Goal: Task Accomplishment & Management: Contribute content

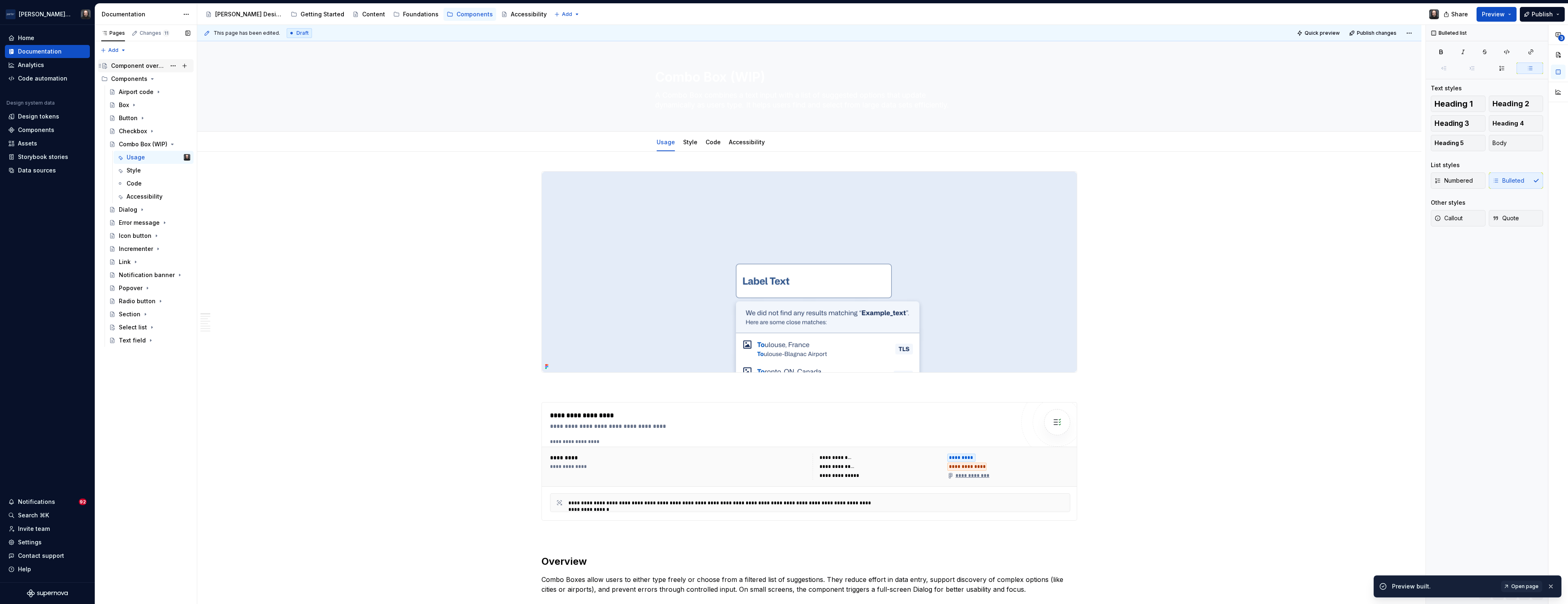
click at [137, 65] on div "Component overview" at bounding box center [138, 65] width 55 height 8
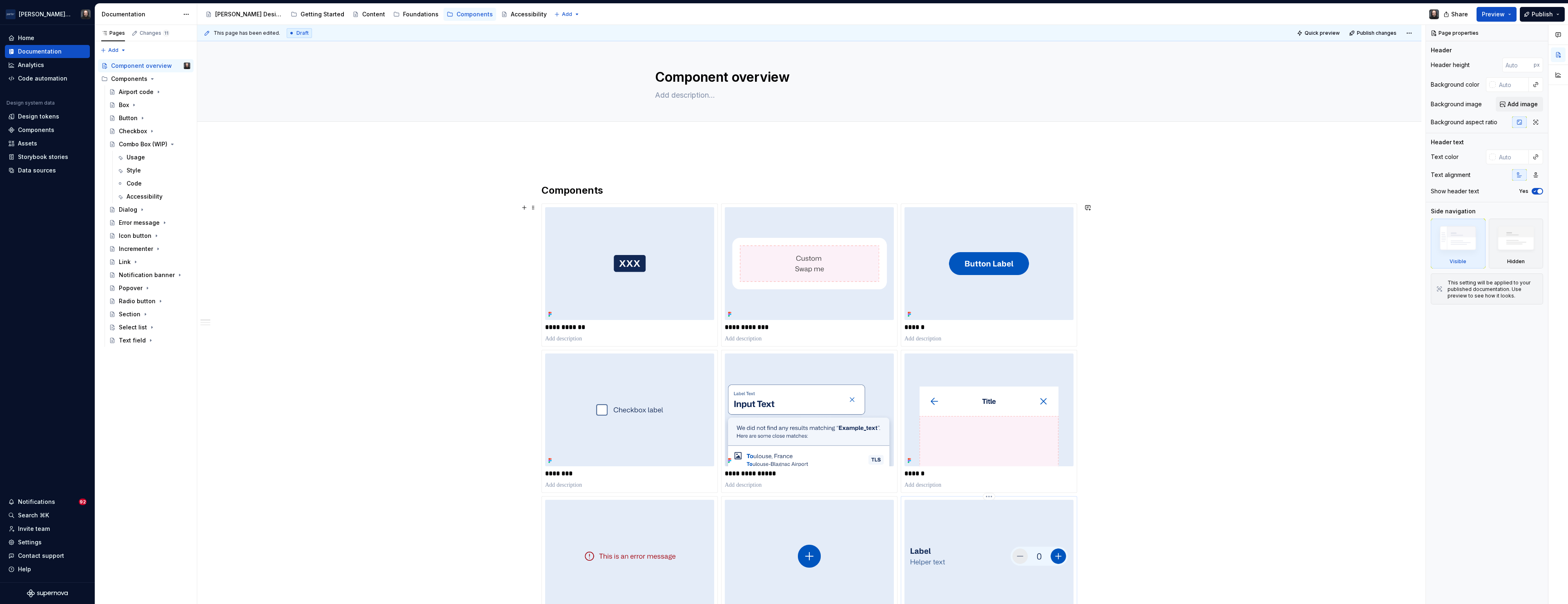
scroll to position [165, 0]
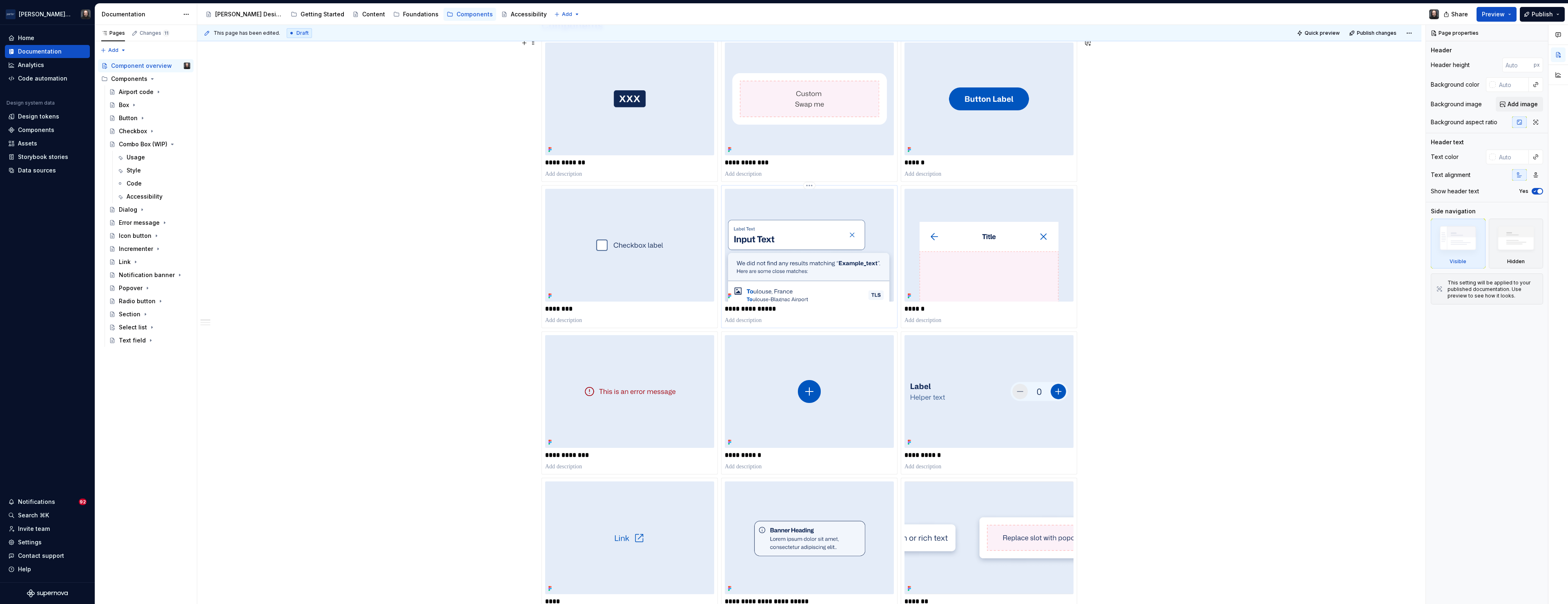
click at [836, 239] on img at bounding box center [809, 245] width 169 height 113
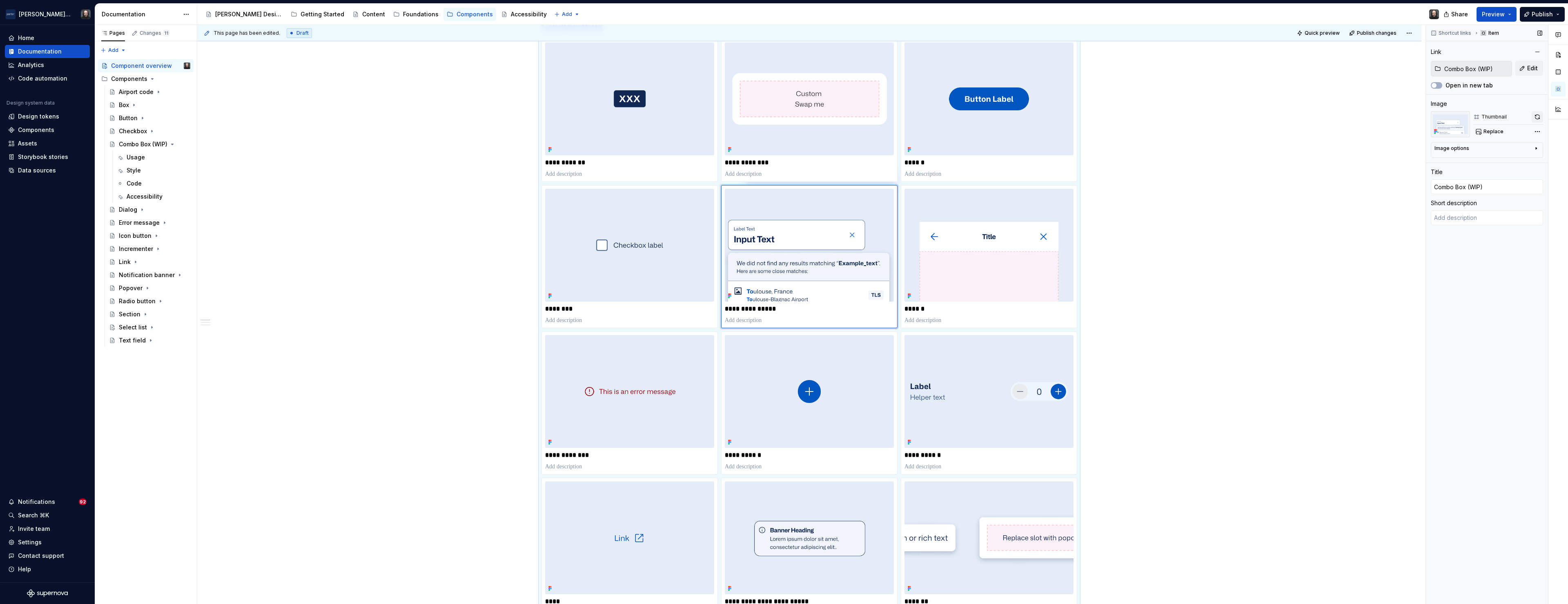
click at [1537, 117] on button "button" at bounding box center [1537, 116] width 11 height 11
click at [417, 255] on div "**********" at bounding box center [812, 314] width 1229 height 579
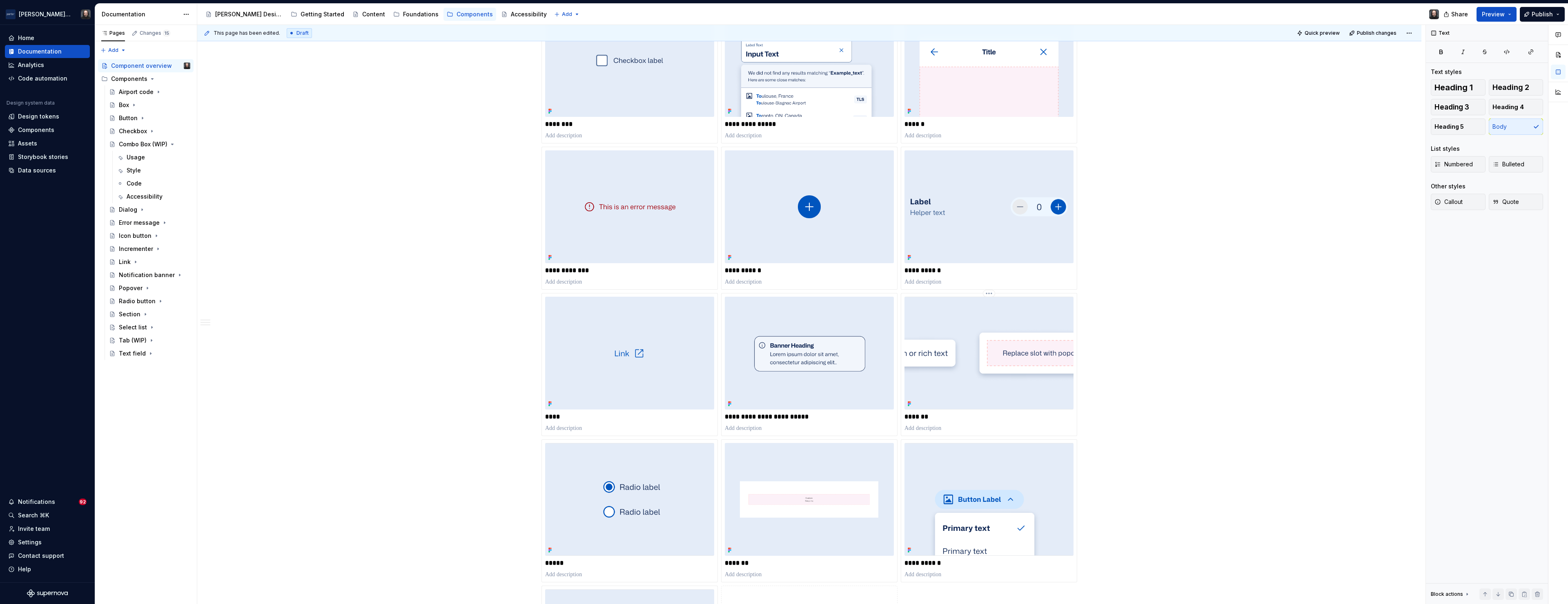
scroll to position [506, 0]
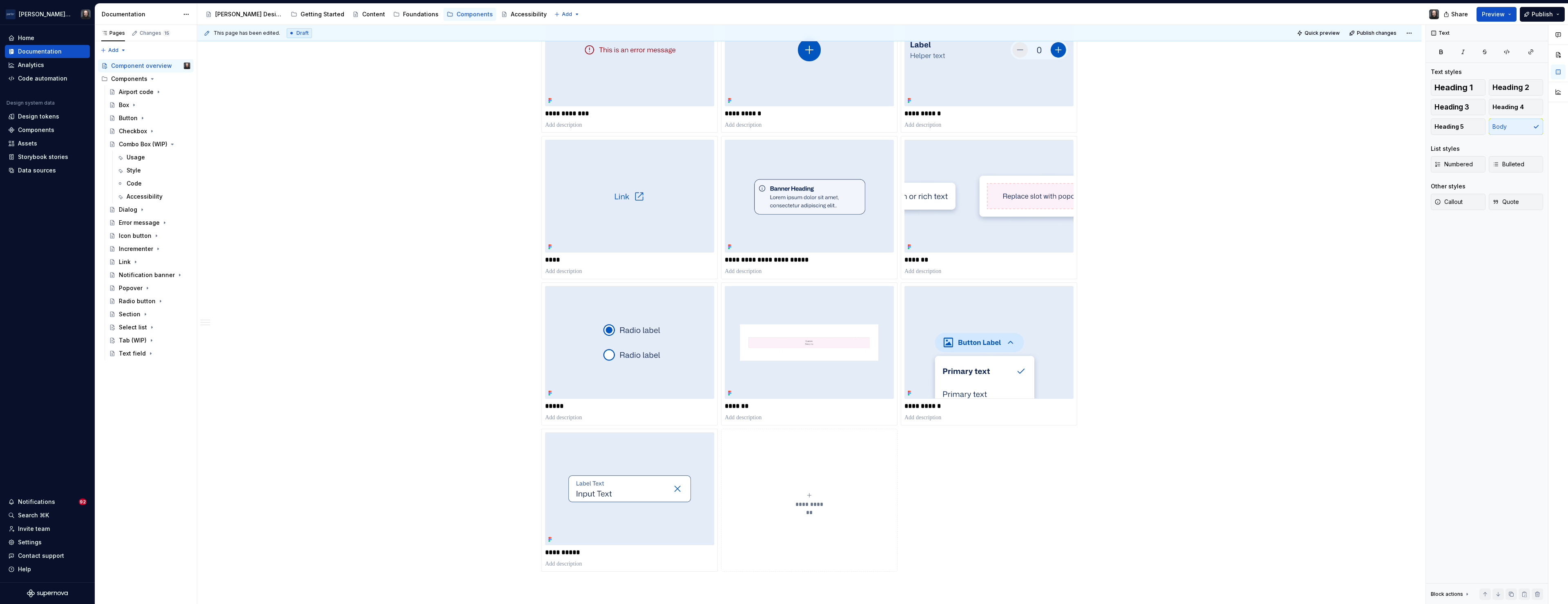
click at [812, 494] on icon "submit" at bounding box center [809, 495] width 7 height 7
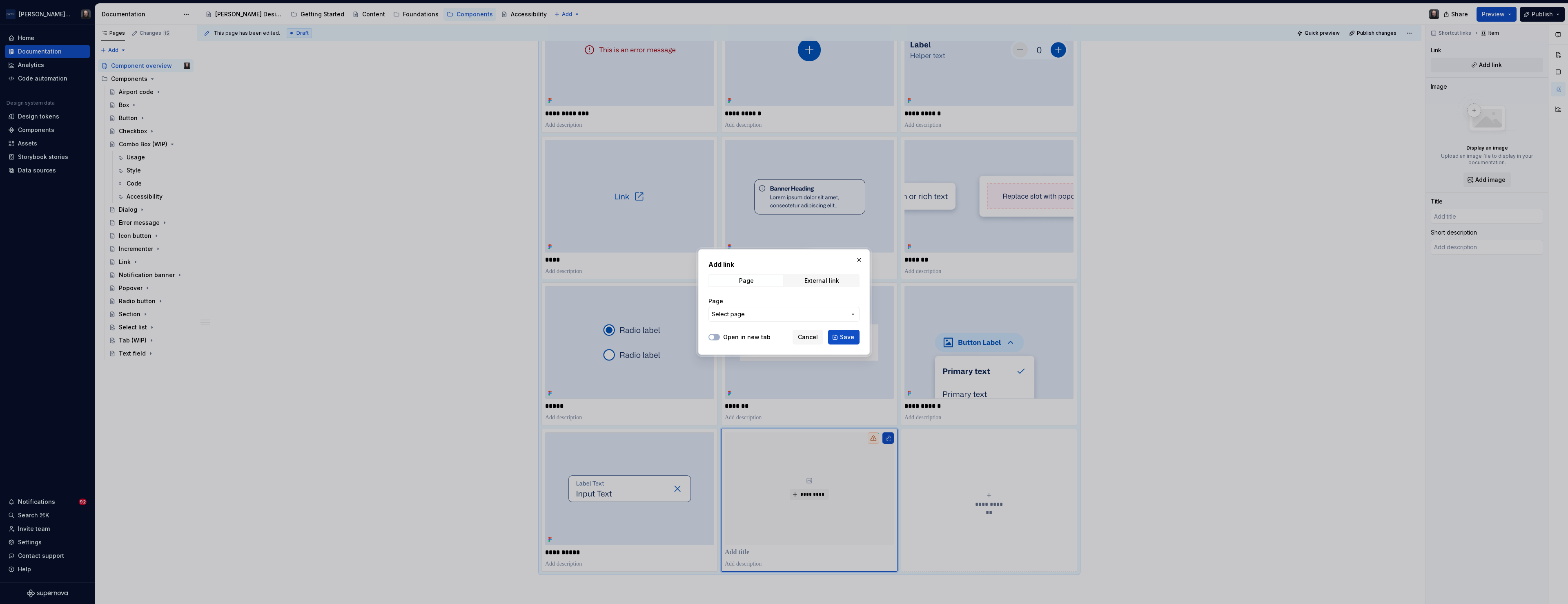
drag, startPoint x: 764, startPoint y: 315, endPoint x: 764, endPoint y: 321, distance: 6.0
click at [764, 315] on span "Select page" at bounding box center [779, 314] width 134 height 8
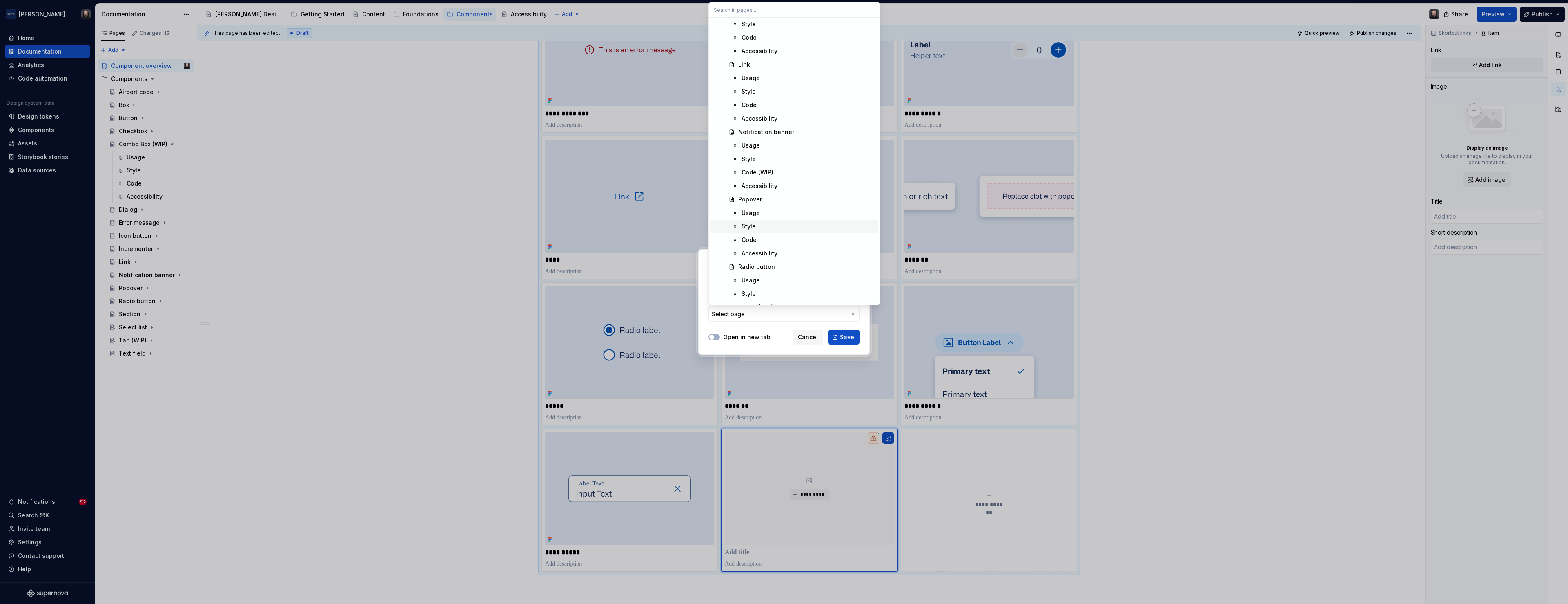
scroll to position [1266, 0]
click at [773, 95] on div "Tab (WIP)" at bounding box center [807, 94] width 137 height 8
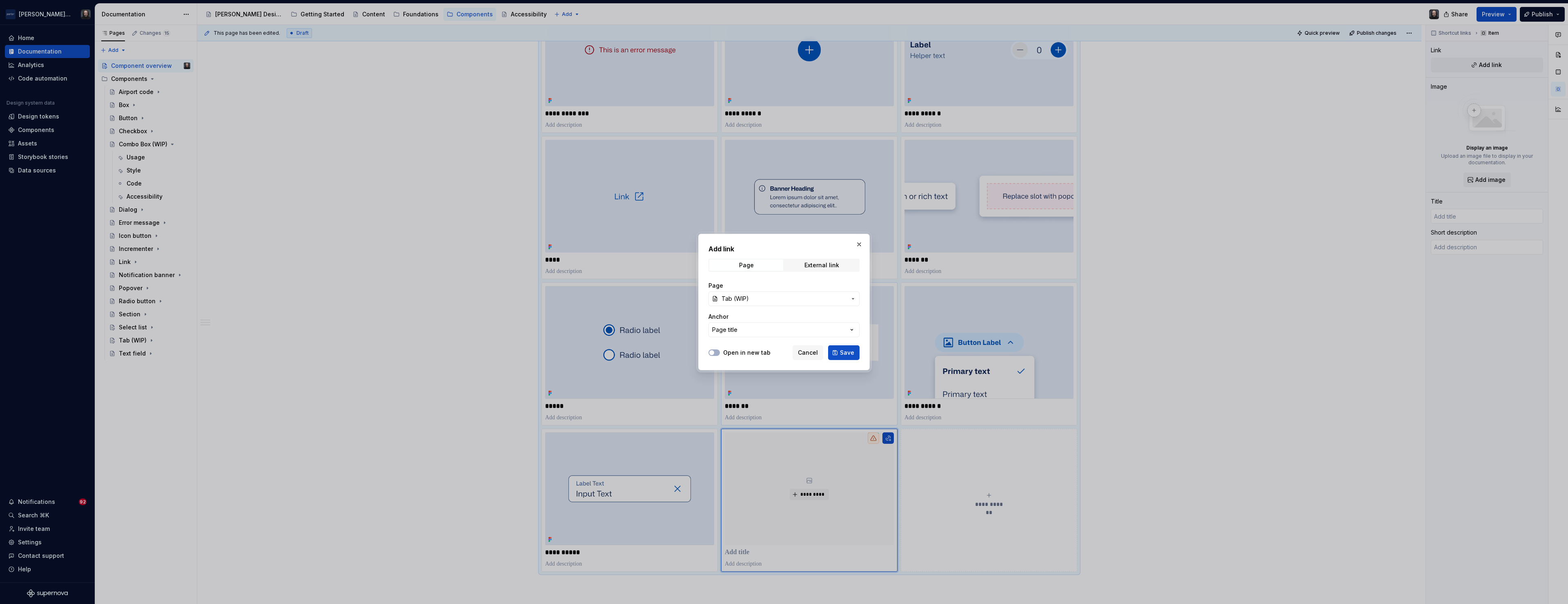
click at [846, 352] on span "Save" at bounding box center [847, 352] width 14 height 8
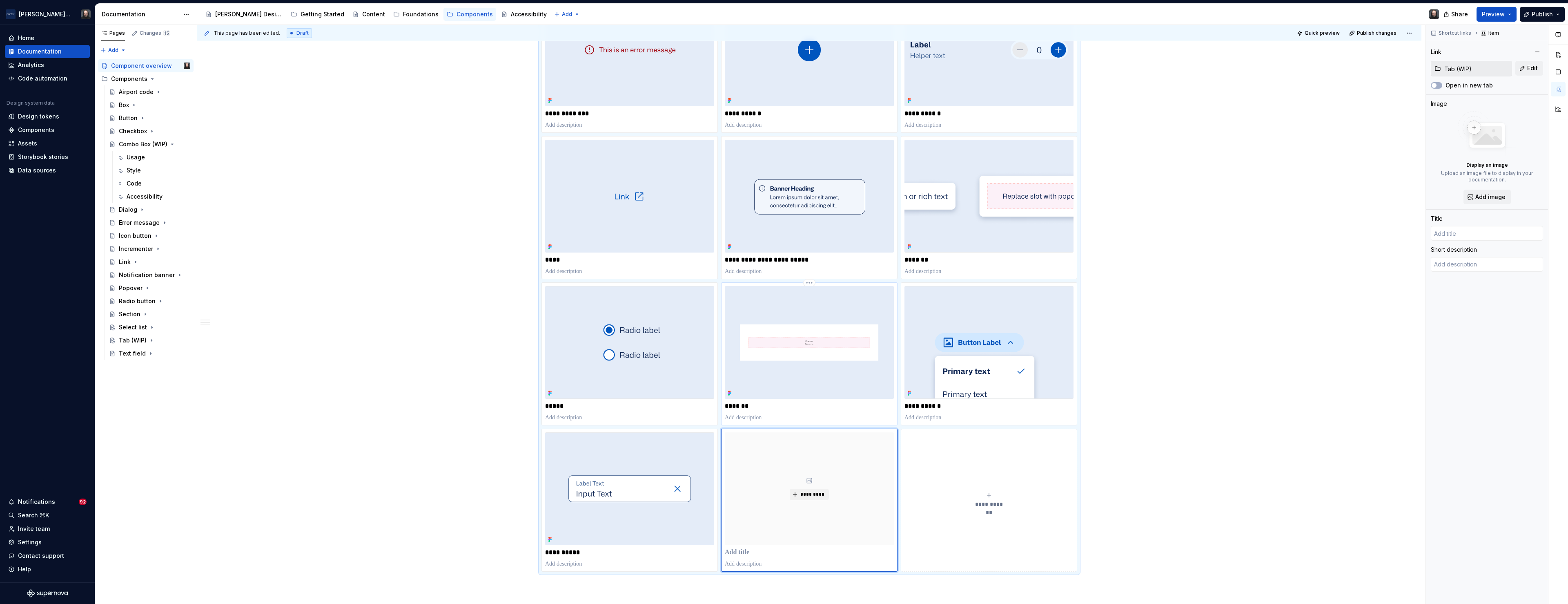
type textarea "*"
type input "Tab (WIP)"
type textarea "A text field is an input control that allows users to enter and edit informatio…"
type textarea "*"
click at [1473, 289] on textarea "A text field is an input control that allows users to enter and edit informatio…" at bounding box center [1487, 276] width 113 height 39
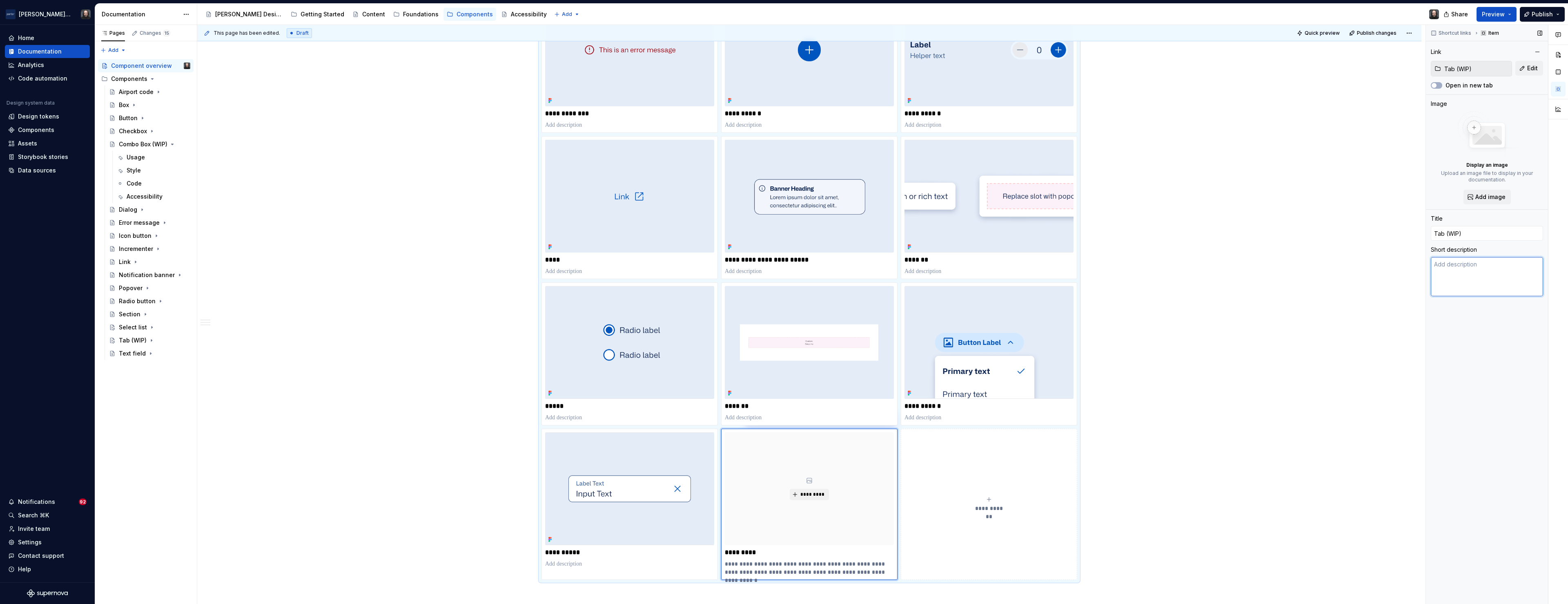
type textarea "*"
click at [1491, 200] on span "Add image" at bounding box center [1491, 197] width 30 height 8
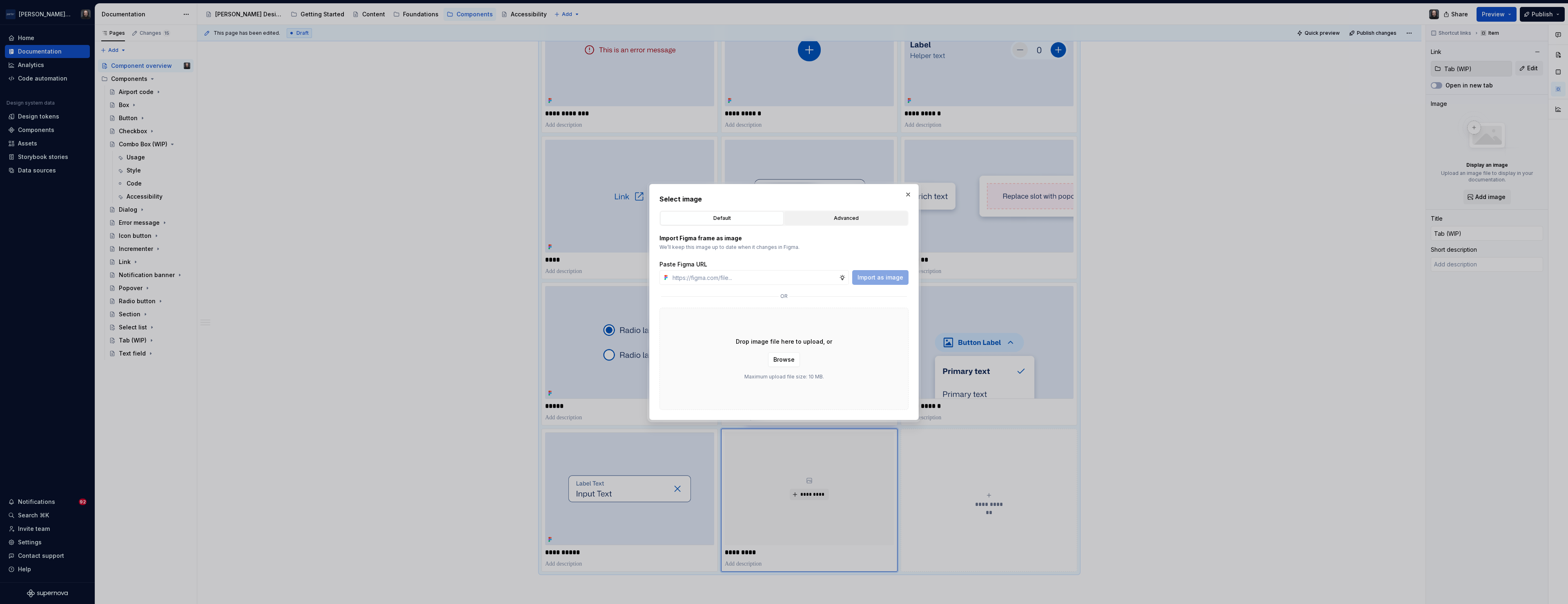
click at [858, 220] on div "Advanced" at bounding box center [846, 218] width 118 height 8
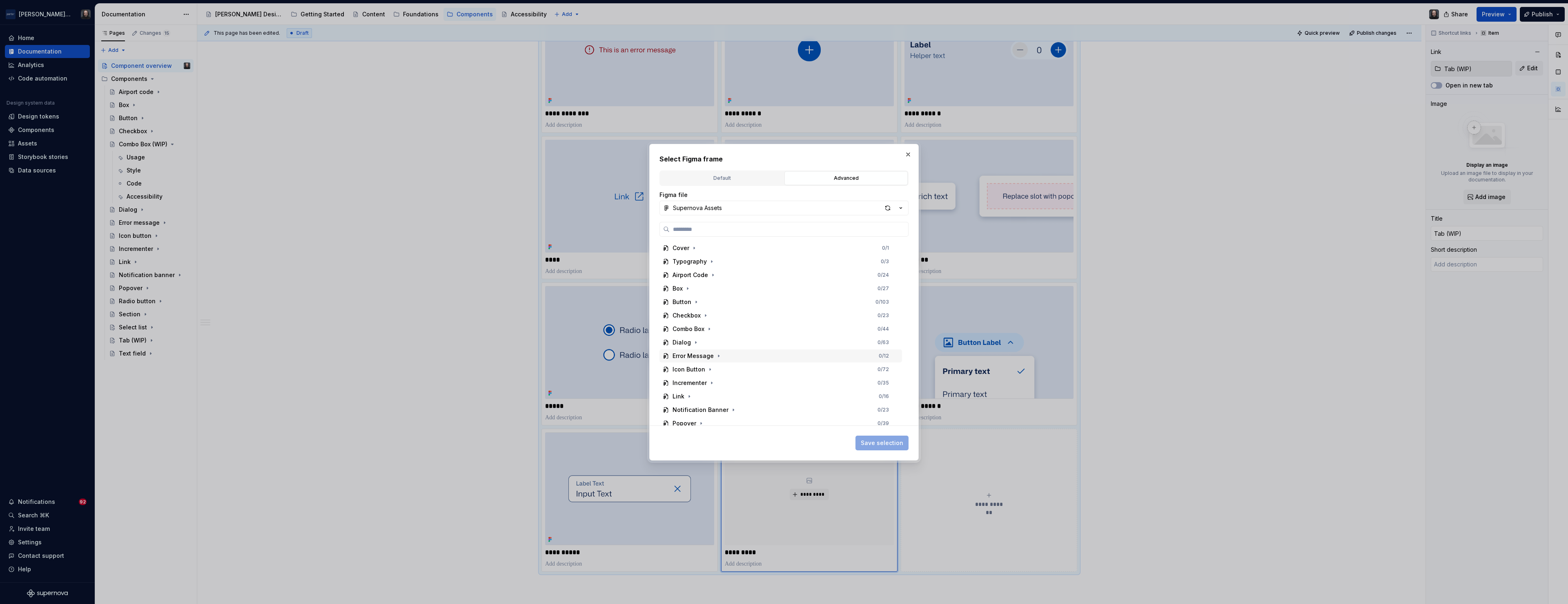
scroll to position [99, 0]
click at [759, 378] on div "Tab 0 / 40" at bounding box center [780, 377] width 243 height 13
click at [770, 376] on div "Thumbnail" at bounding box center [784, 377] width 235 height 13
click at [882, 439] on span "Save selection" at bounding box center [882, 442] width 43 height 8
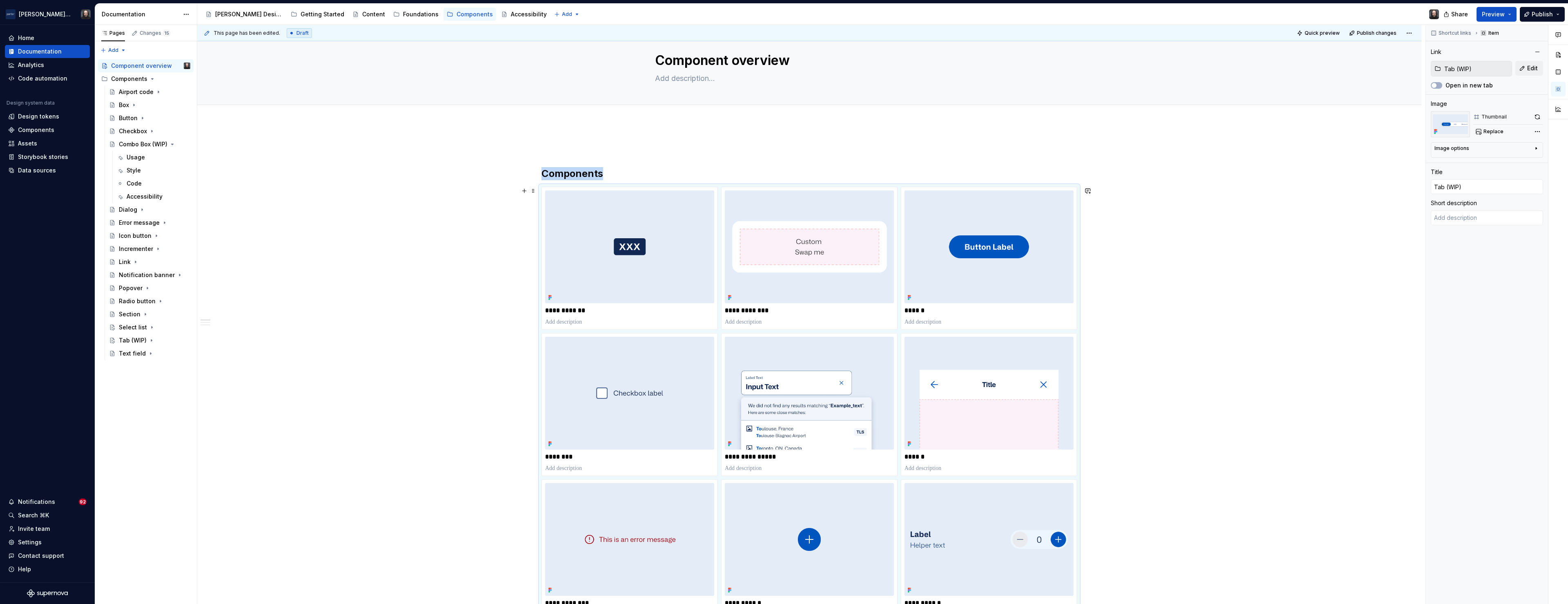
scroll to position [0, 0]
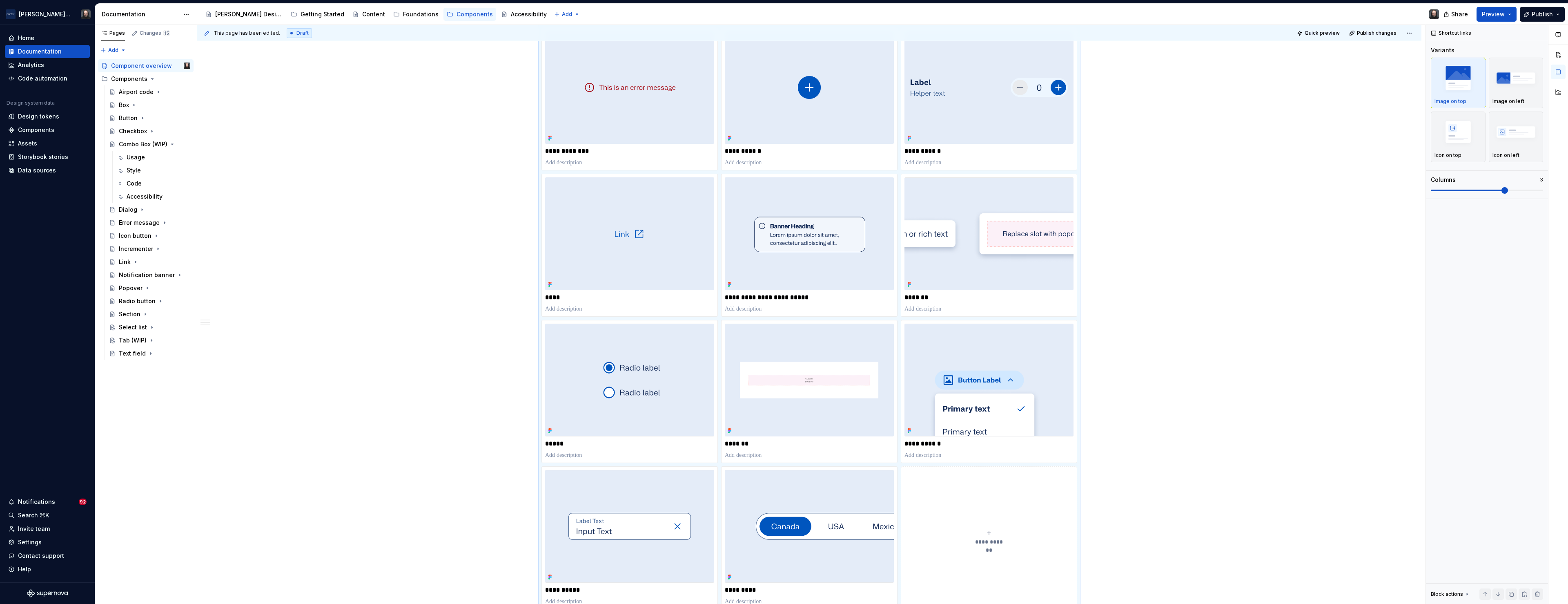
scroll to position [568, 0]
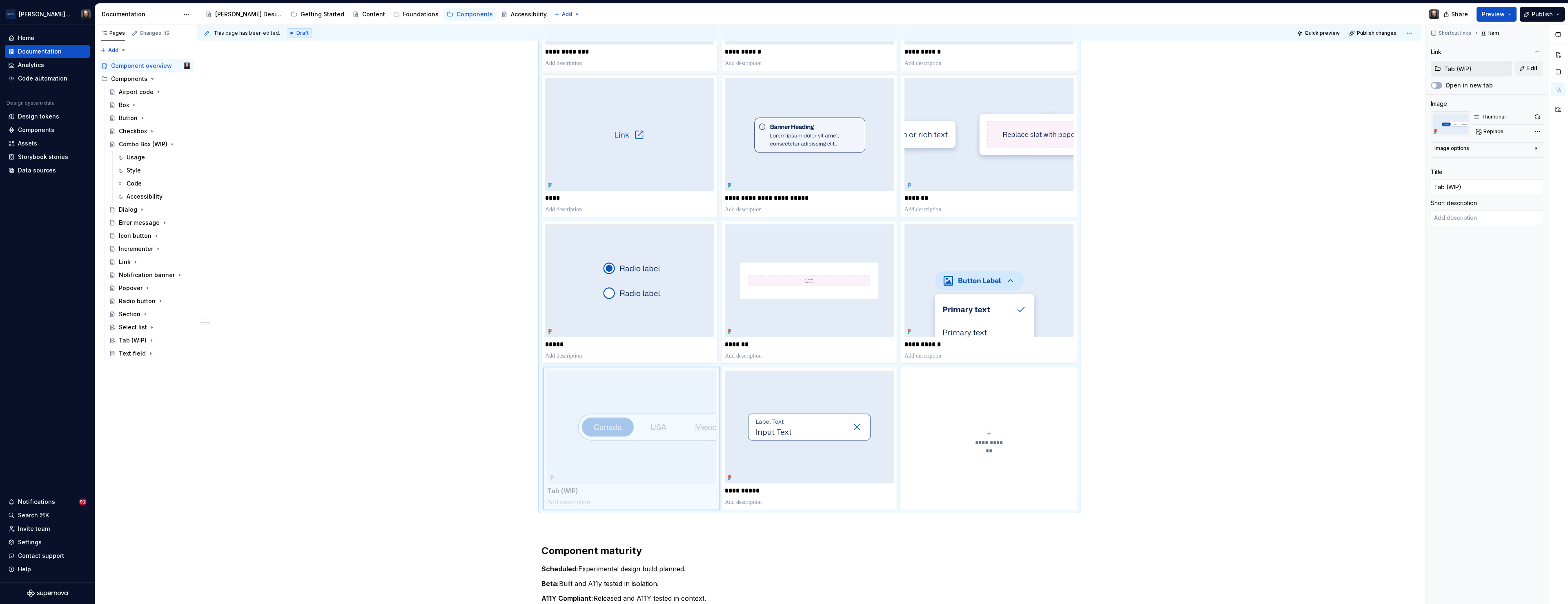
drag, startPoint x: 816, startPoint y: 398, endPoint x: 666, endPoint y: 394, distance: 150.1
click at [666, 394] on body "[PERSON_NAME] Airlines Home Documentation Analytics Code automation Design syst…" at bounding box center [784, 302] width 1568 height 604
click at [421, 330] on div "**********" at bounding box center [810, 524] width 1224 height 1904
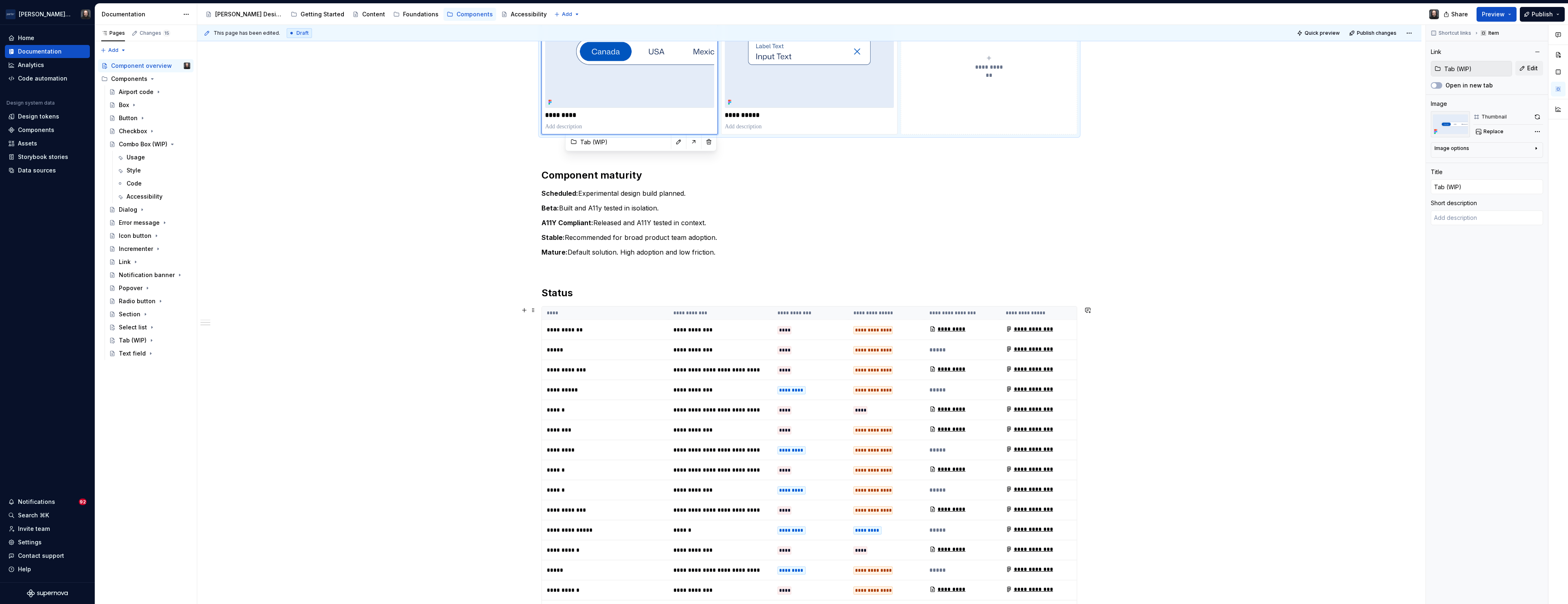
scroll to position [1200, 0]
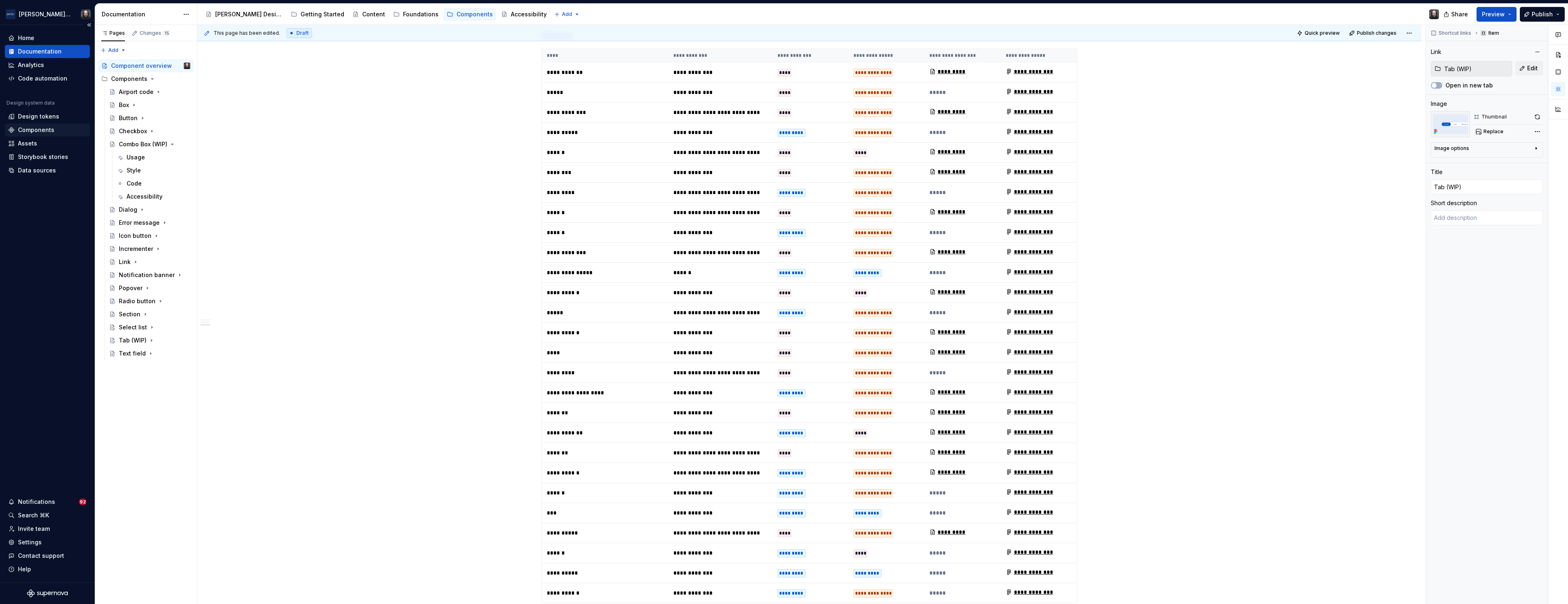
click at [36, 128] on div "Components" at bounding box center [36, 129] width 36 height 8
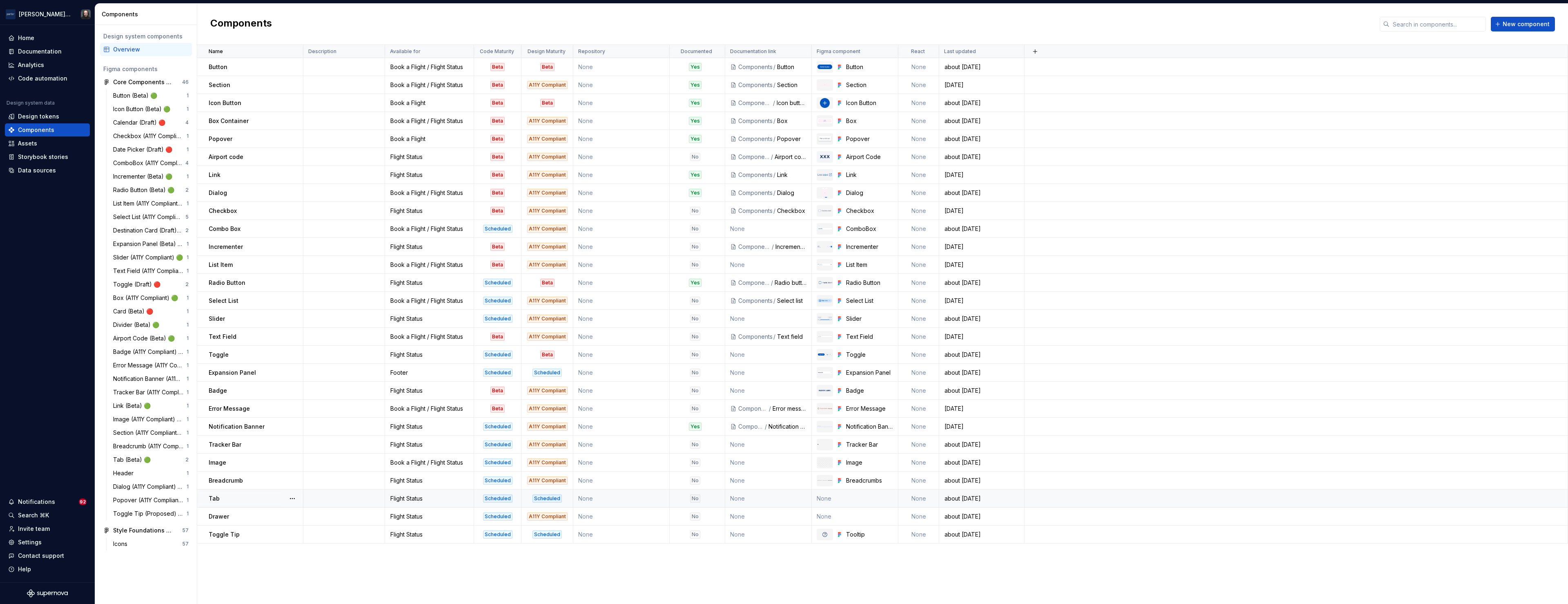
click at [342, 498] on td at bounding box center [344, 498] width 82 height 18
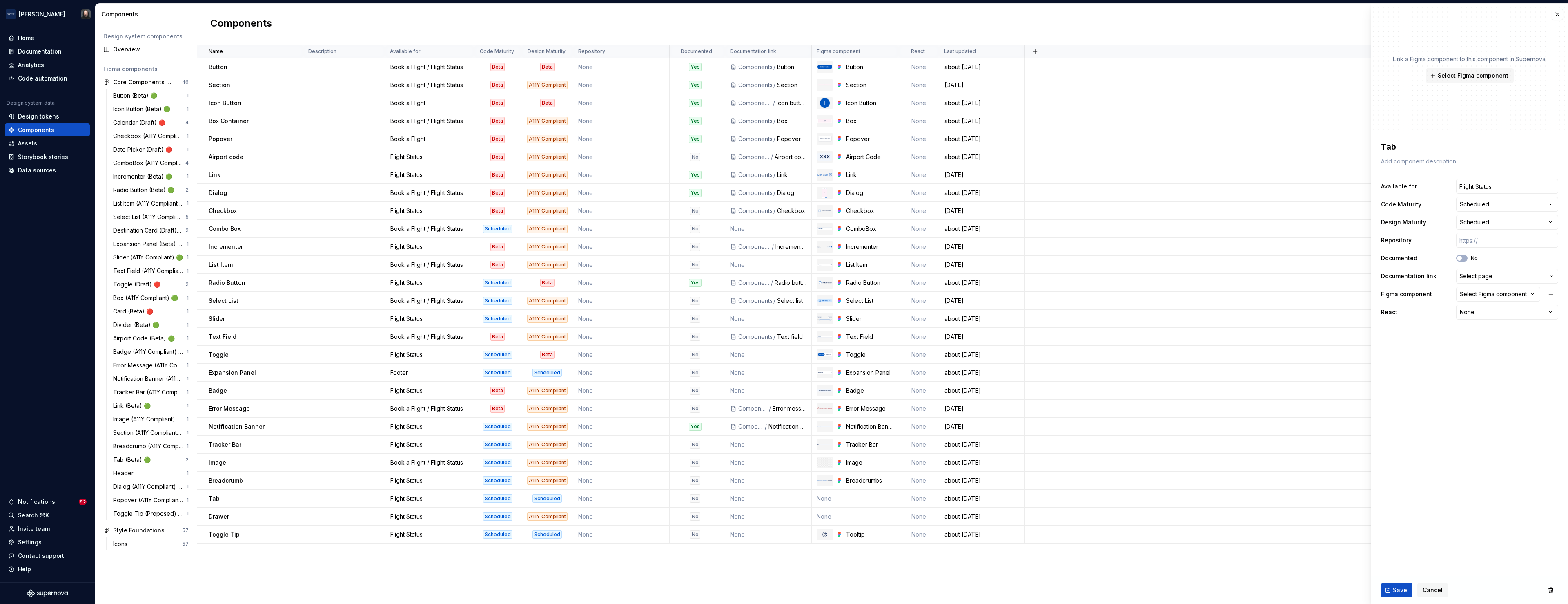
type textarea "*"
click at [1488, 222] on html "[PERSON_NAME] Airlines Home Documentation Analytics Code automation Design syst…" at bounding box center [784, 302] width 1568 height 604
select select "**********"
click at [1401, 587] on span "Save" at bounding box center [1400, 590] width 14 height 8
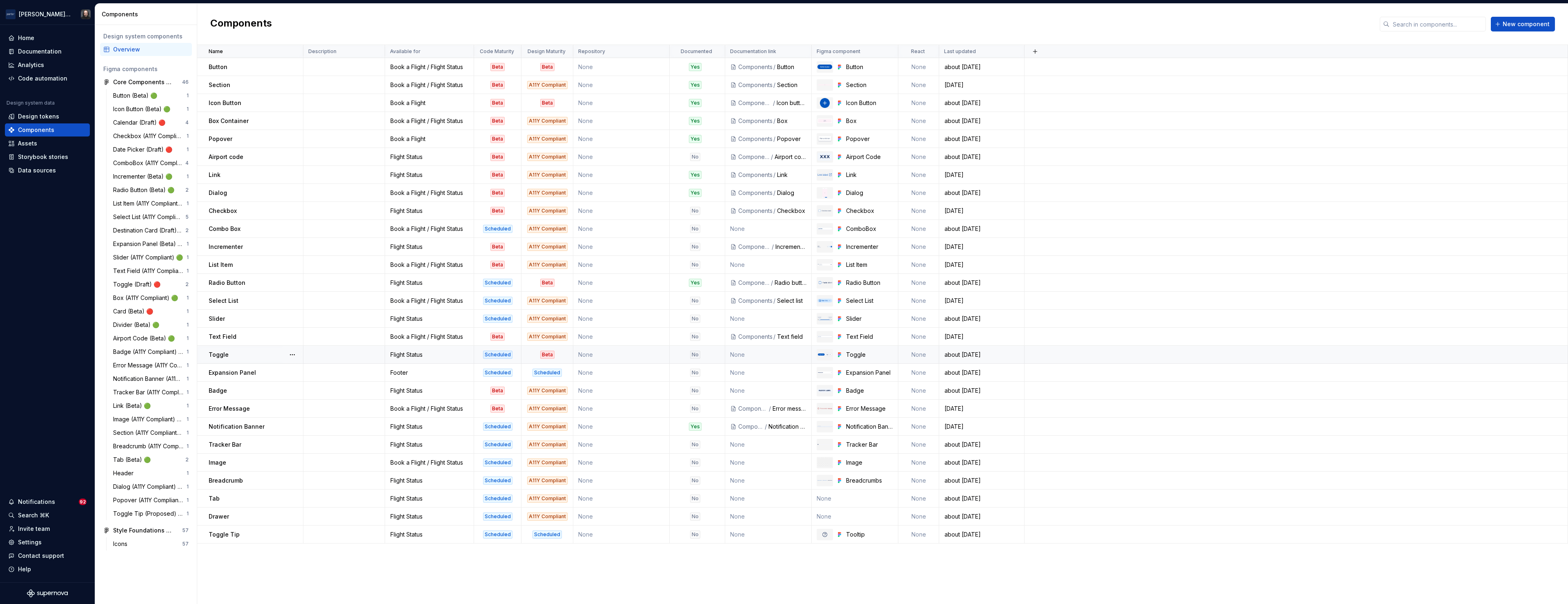
click at [629, 354] on td "None" at bounding box center [621, 355] width 96 height 18
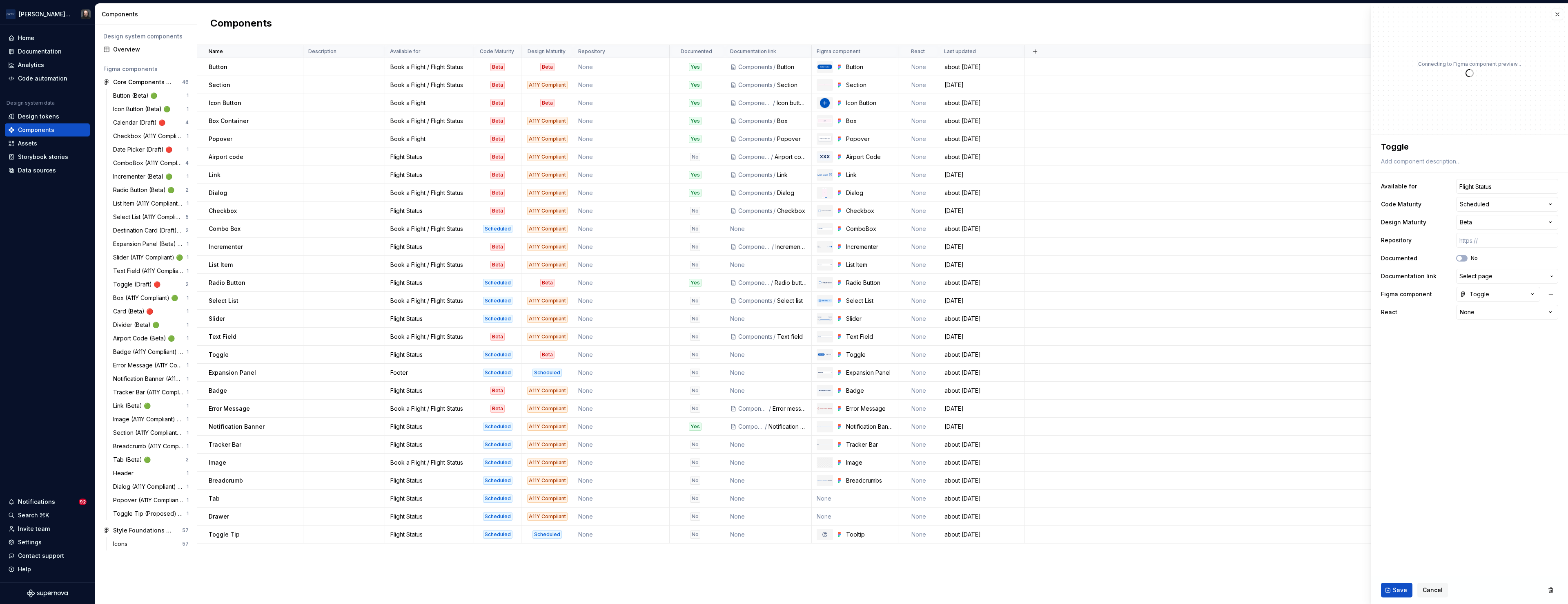
type textarea "*"
click at [1545, 220] on html "[PERSON_NAME] Airlines Home Documentation Analytics Code automation Design syst…" at bounding box center [784, 302] width 1568 height 604
select select "**********"
click at [1404, 590] on span "Save" at bounding box center [1400, 590] width 14 height 8
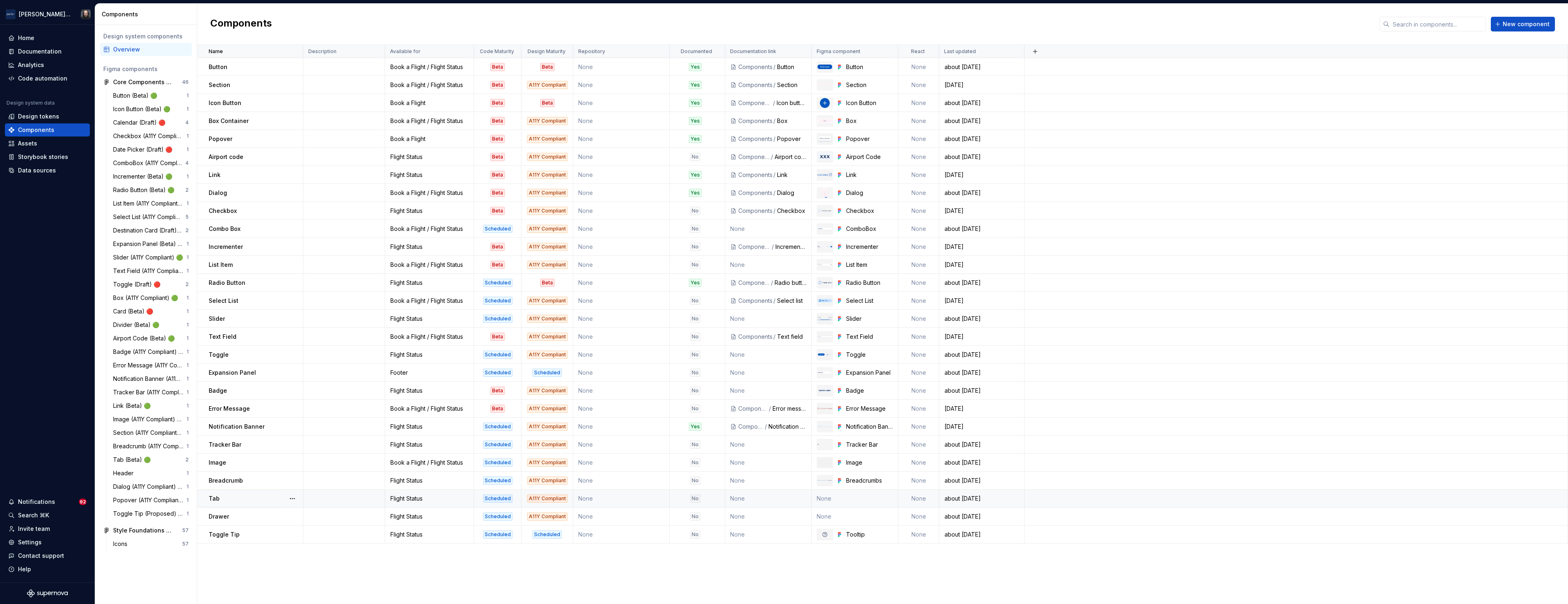
click at [867, 502] on td "None" at bounding box center [855, 498] width 86 height 18
type textarea "*"
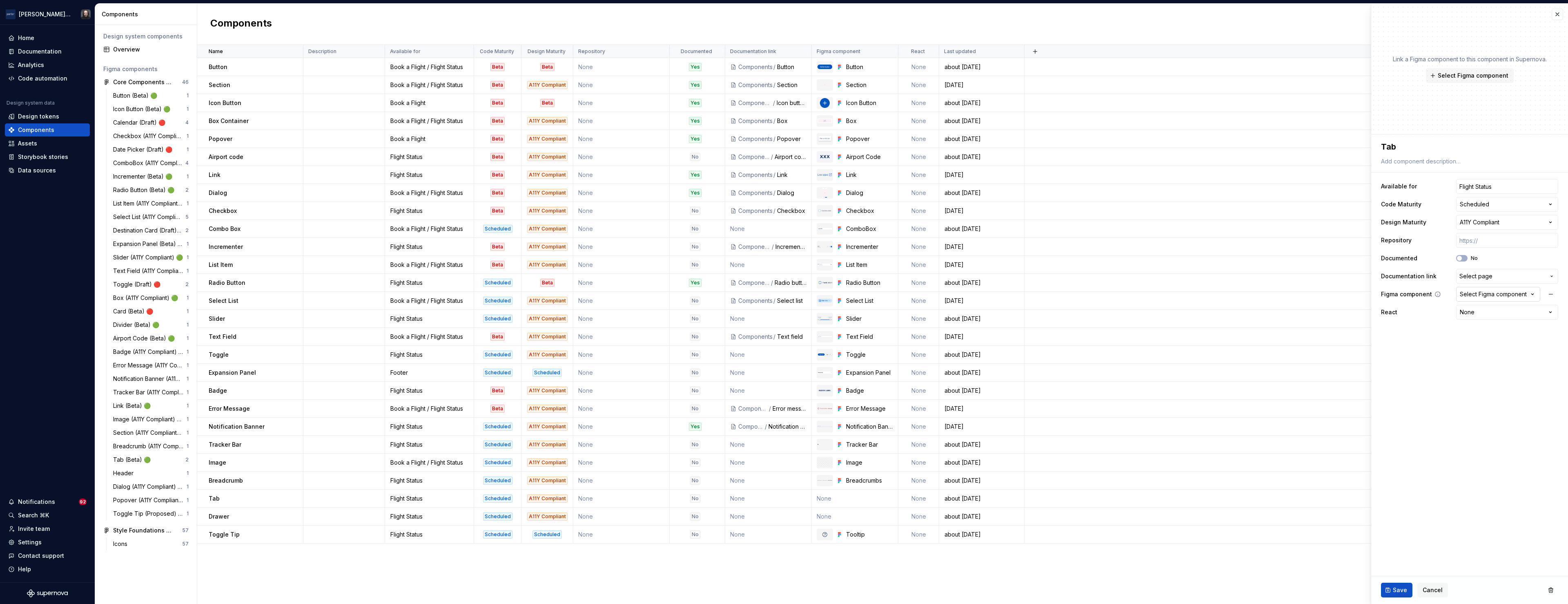
click at [1528, 292] on icon "button" at bounding box center [1532, 294] width 8 height 8
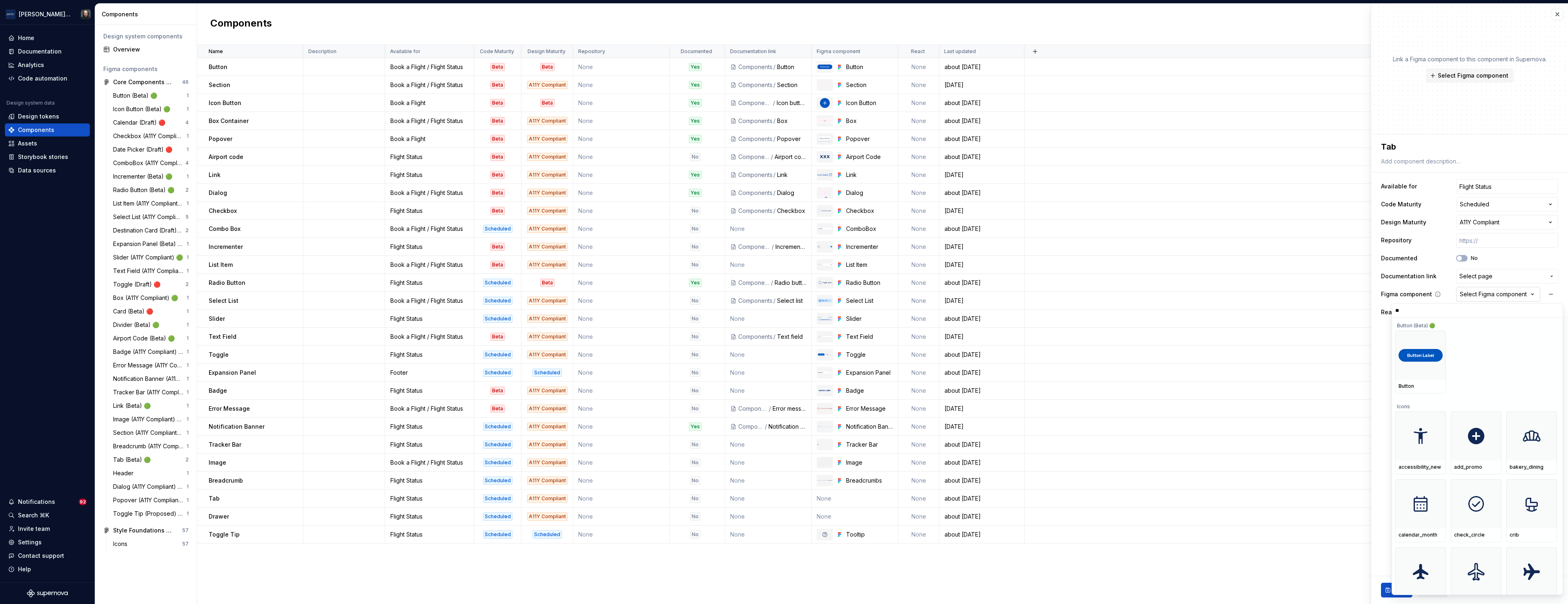
type input "***"
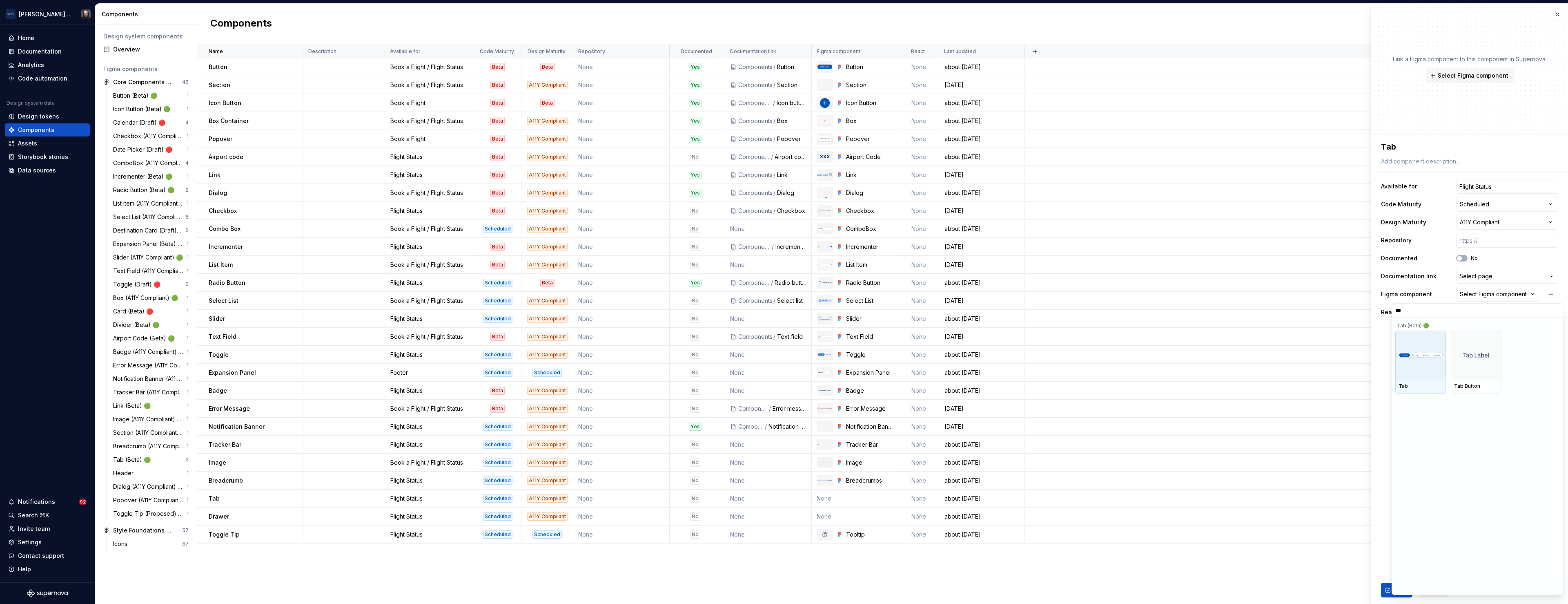
click at [1423, 355] on img at bounding box center [1420, 355] width 44 height 5
click at [1401, 587] on span "Save" at bounding box center [1400, 590] width 14 height 8
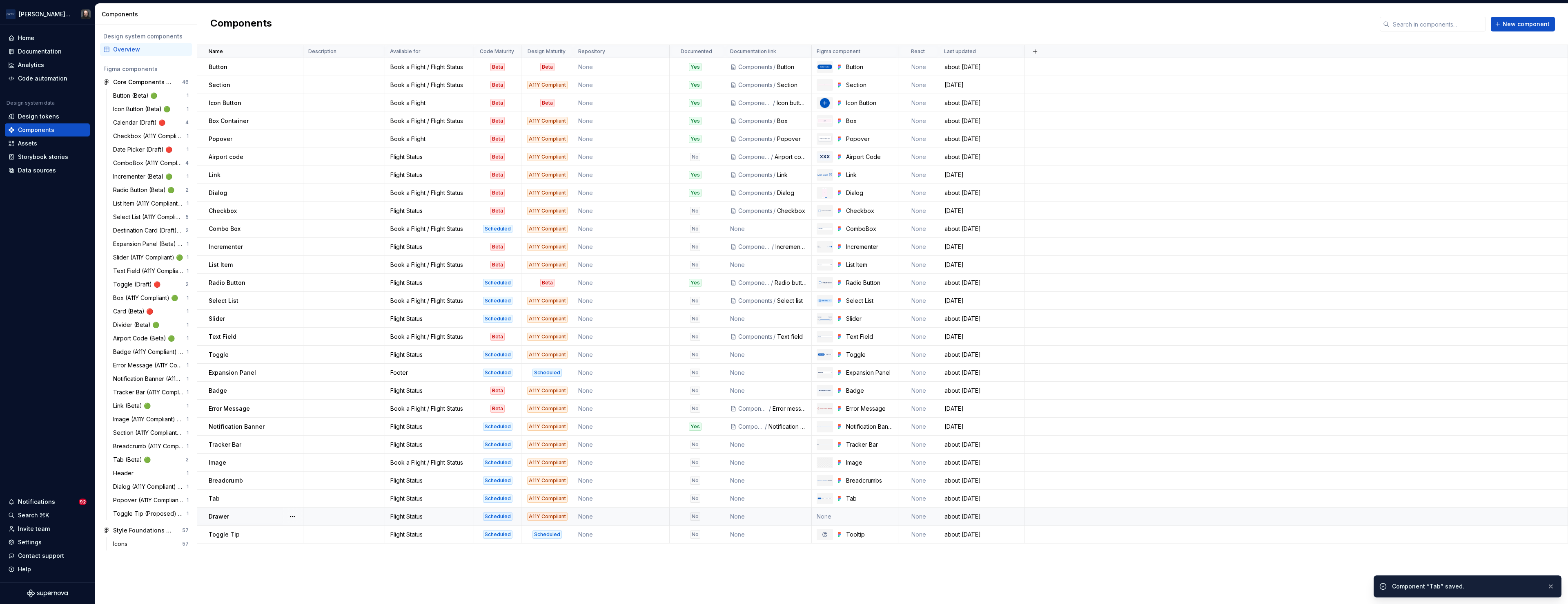
click at [876, 515] on td "None" at bounding box center [855, 516] width 86 height 18
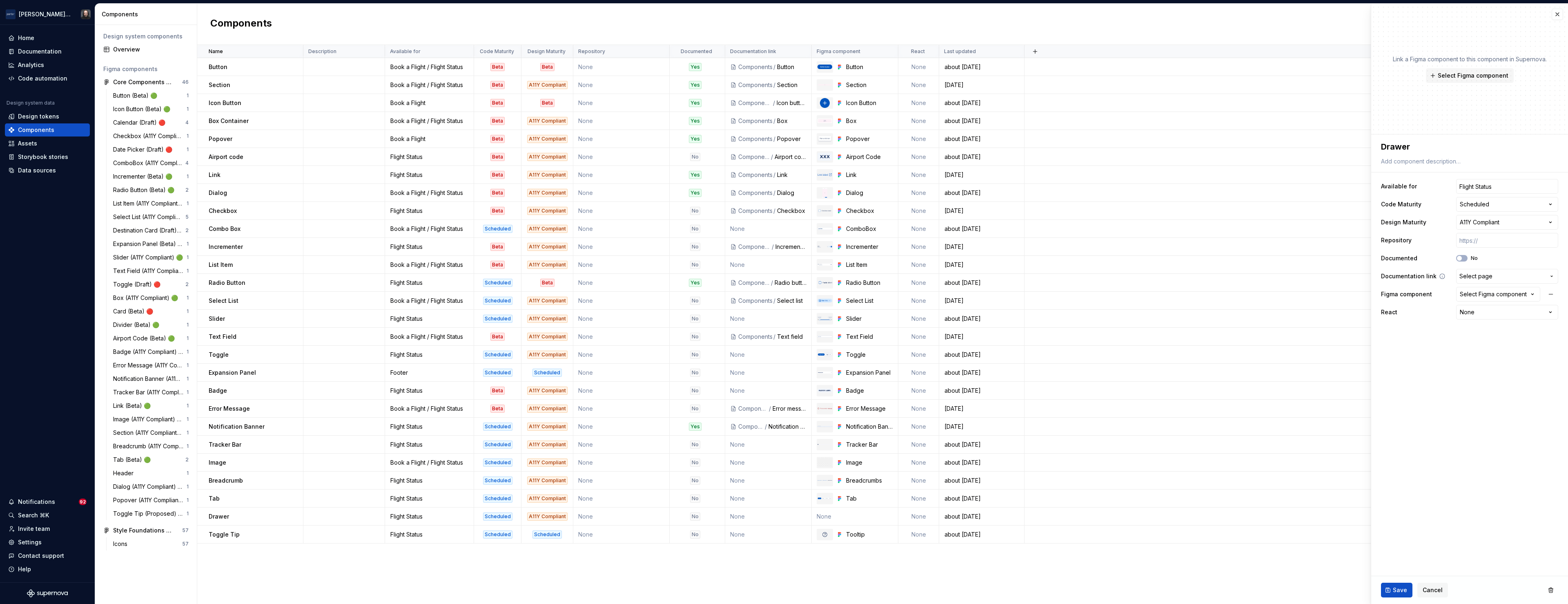
type textarea "*"
click at [1486, 278] on span "Select page" at bounding box center [1476, 276] width 33 height 8
type input "d"
click at [1389, 332] on html "[PERSON_NAME] Airlines Home Documentation Analytics Code automation Design syst…" at bounding box center [784, 302] width 1568 height 604
click at [1490, 294] on div "Select Figma component" at bounding box center [1493, 294] width 67 height 8
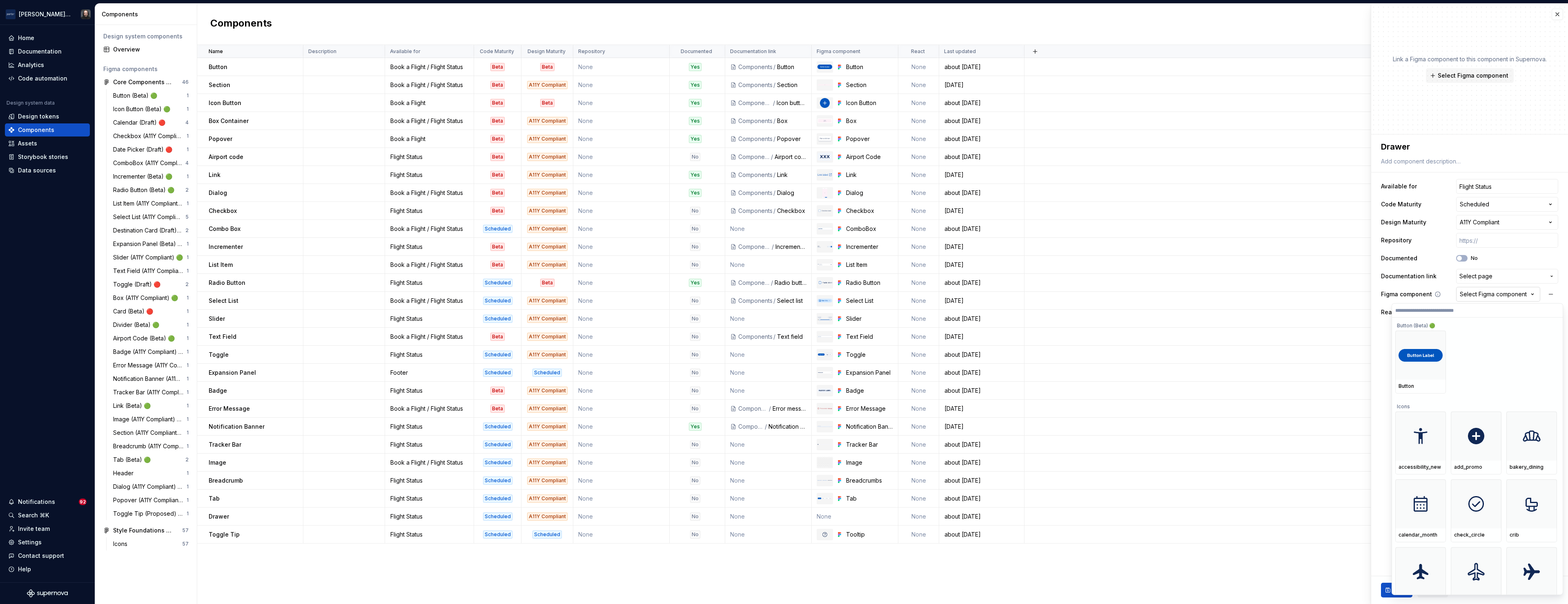
type input "*"
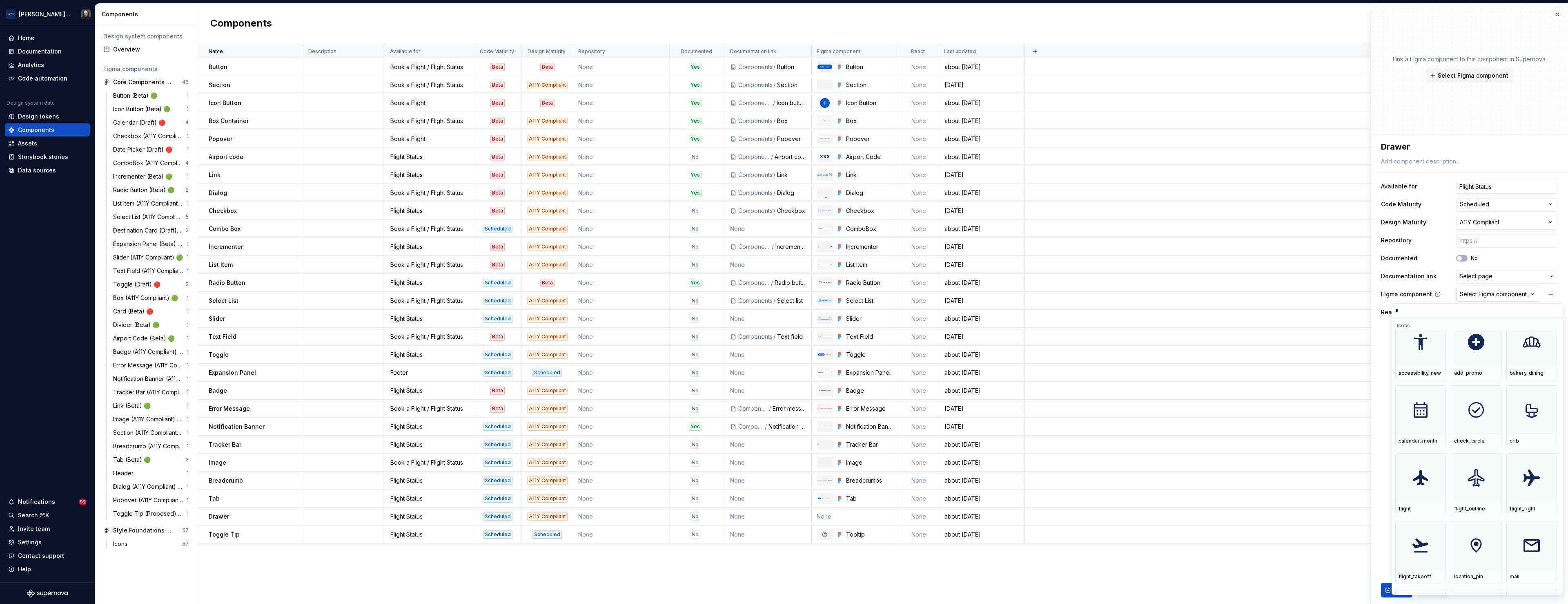
type textarea "*"
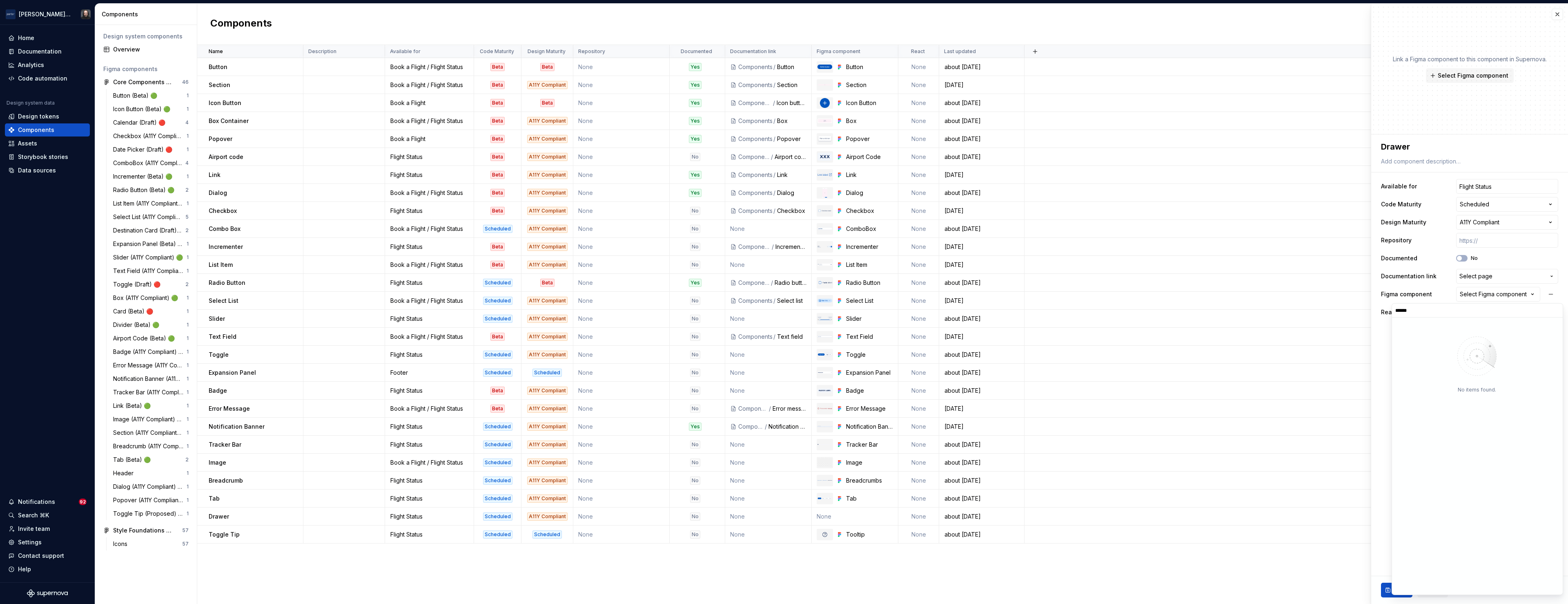
type input "******"
type textarea "*"
click at [1555, 311] on input "******" at bounding box center [1477, 310] width 170 height 7
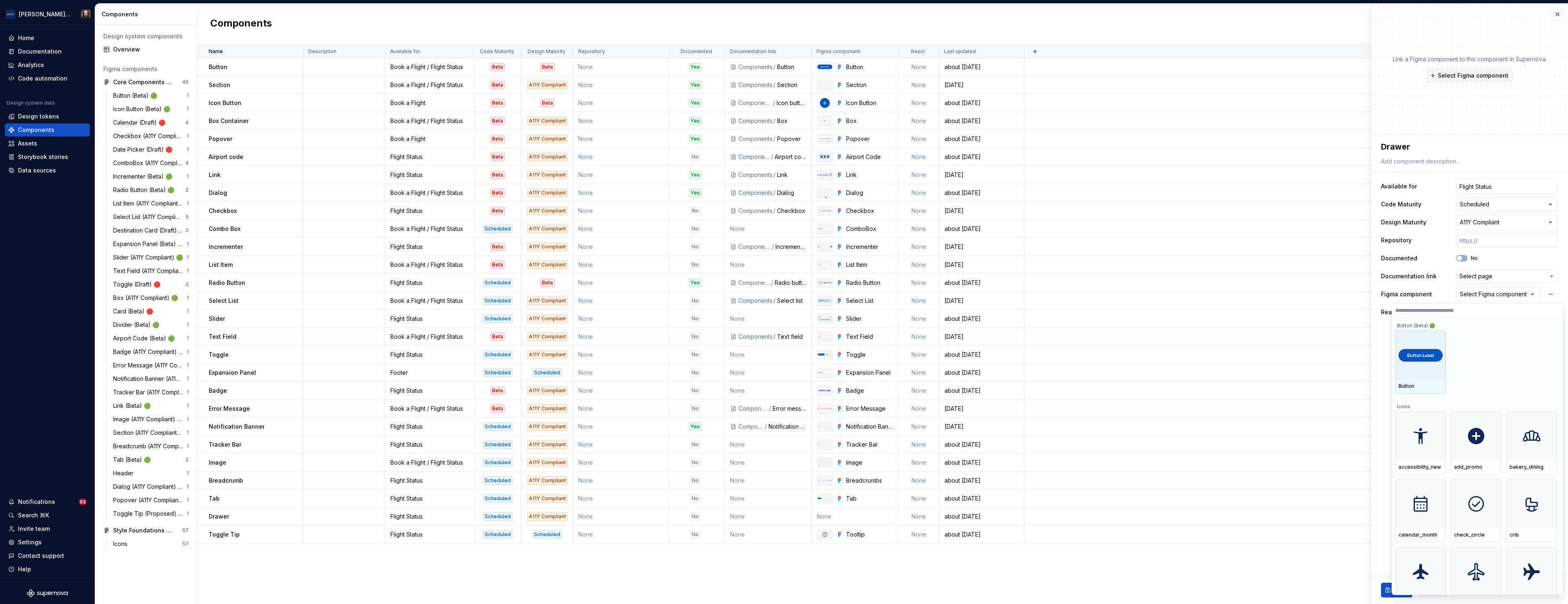
click at [1403, 294] on html "[PERSON_NAME] Airlines Home Documentation Analytics Code automation Design syst…" at bounding box center [784, 302] width 1568 height 604
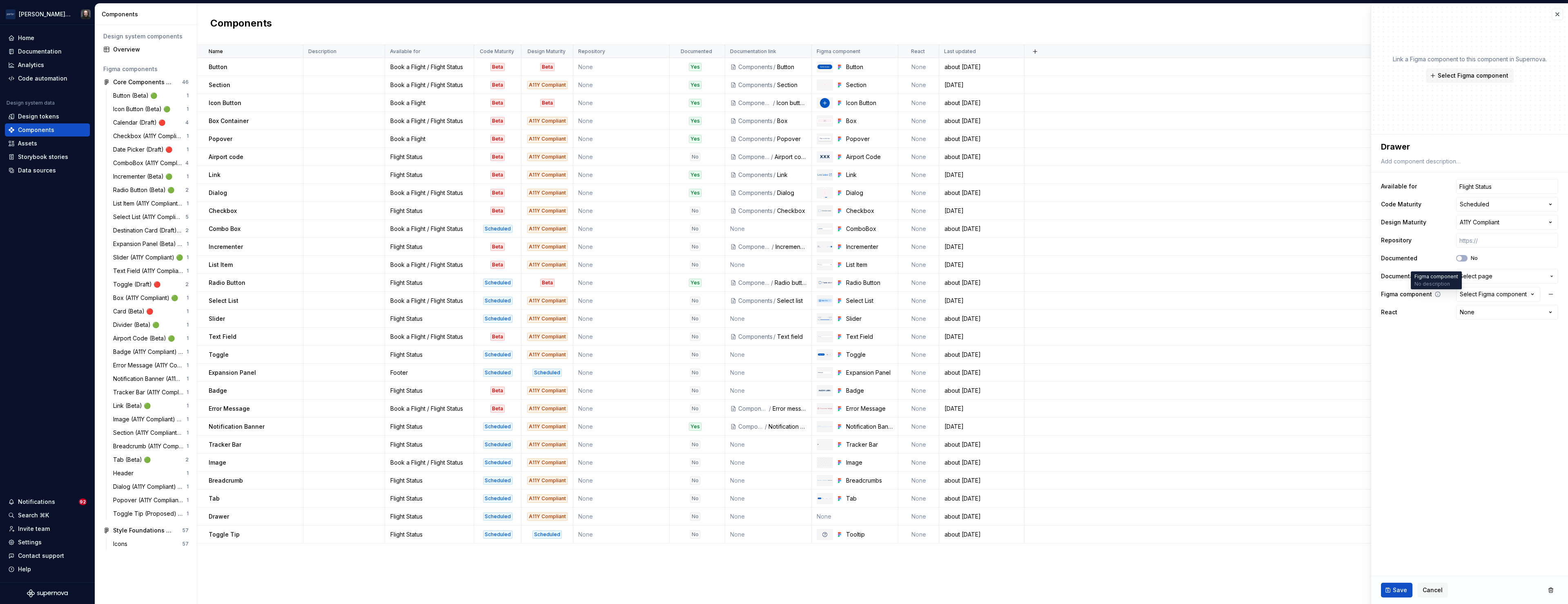
click at [1437, 294] on icon at bounding box center [1437, 294] width 7 height 7
click at [1532, 293] on icon "button" at bounding box center [1532, 294] width 8 height 8
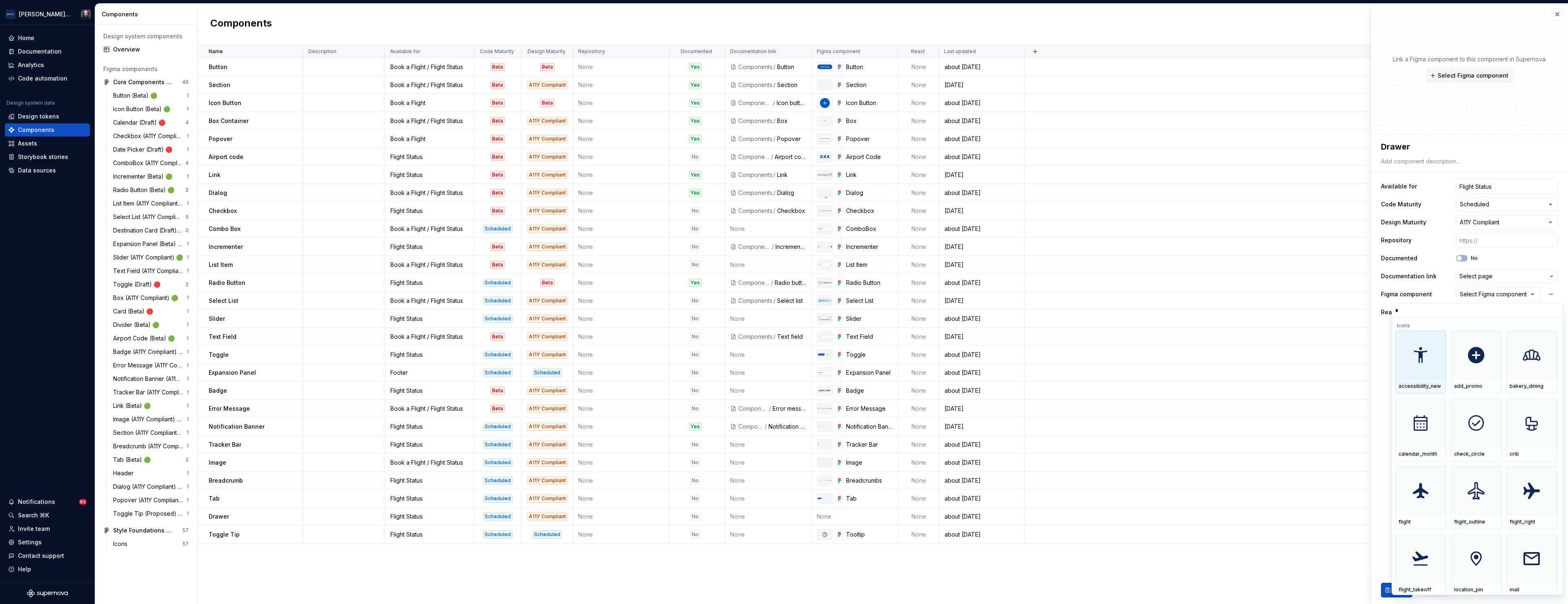
type input "**"
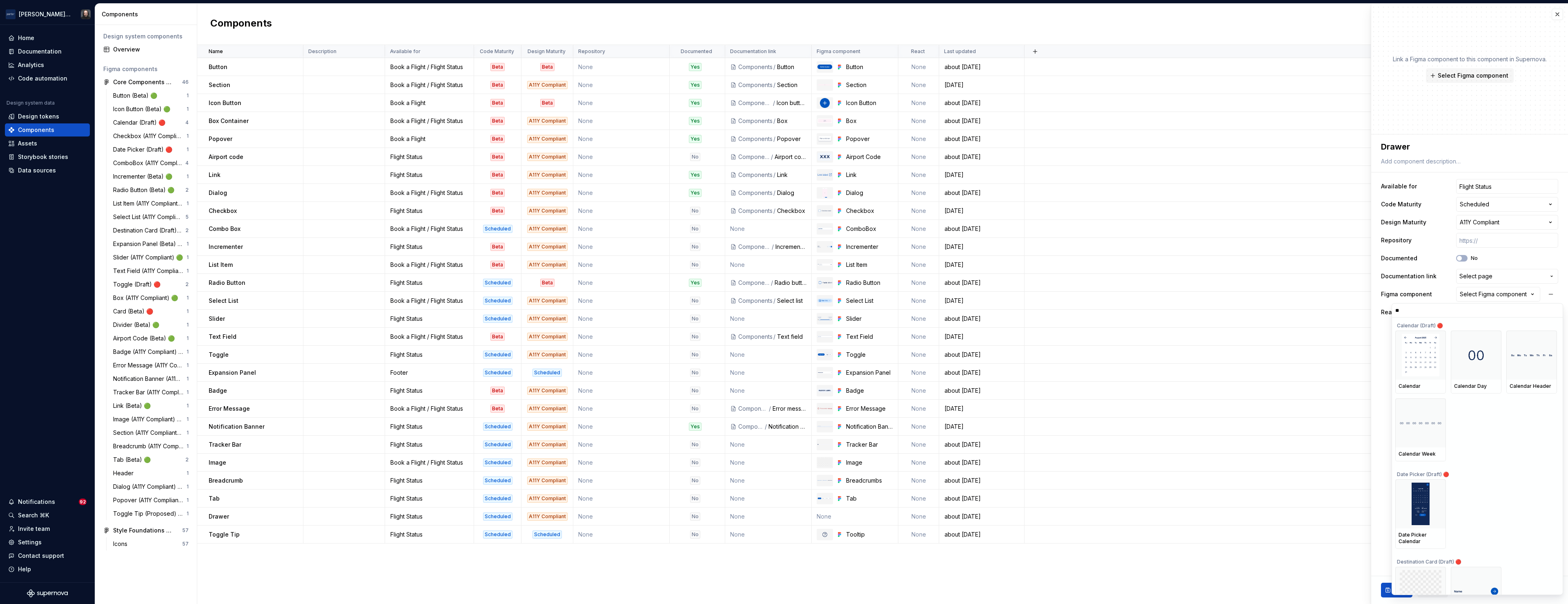
click at [1556, 313] on input "**" at bounding box center [1477, 310] width 170 height 7
click at [1554, 313] on input "**" at bounding box center [1477, 310] width 170 height 7
click at [1555, 311] on input "**" at bounding box center [1477, 310] width 170 height 7
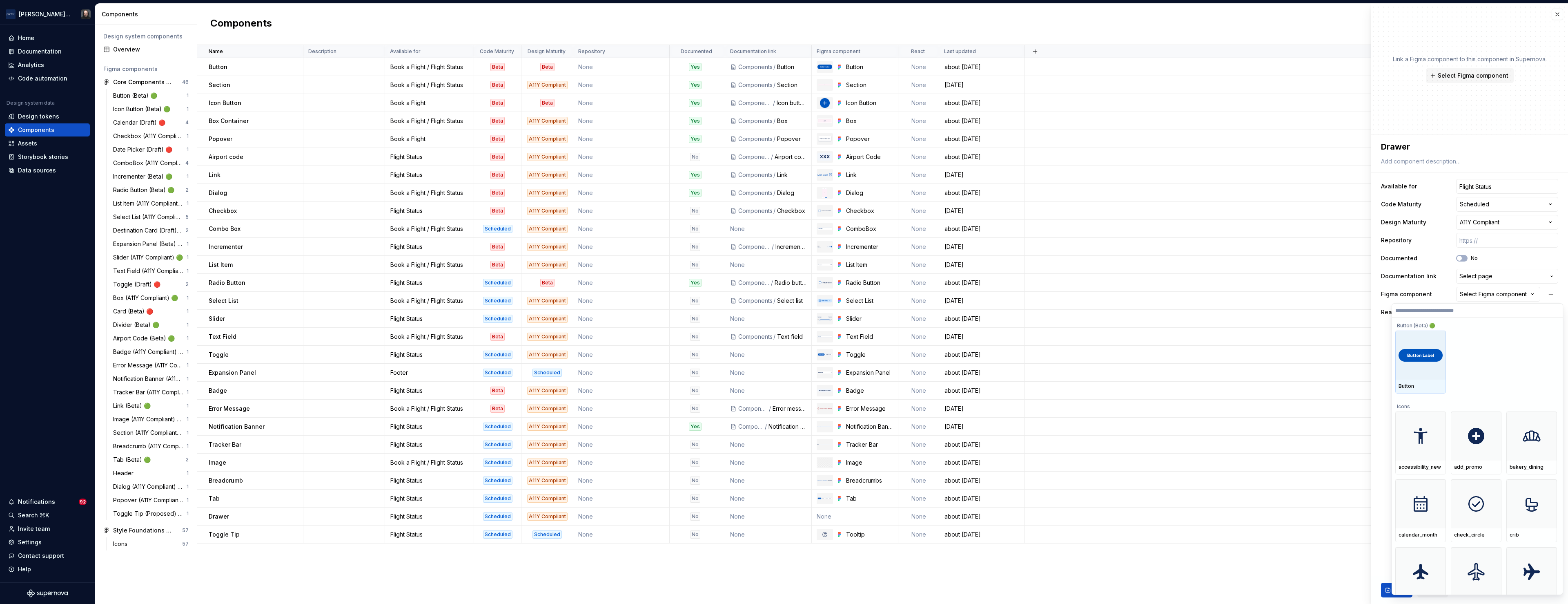
click at [1379, 337] on html "[PERSON_NAME] Airlines Home Documentation Analytics Code automation Design syst…" at bounding box center [784, 302] width 1568 height 604
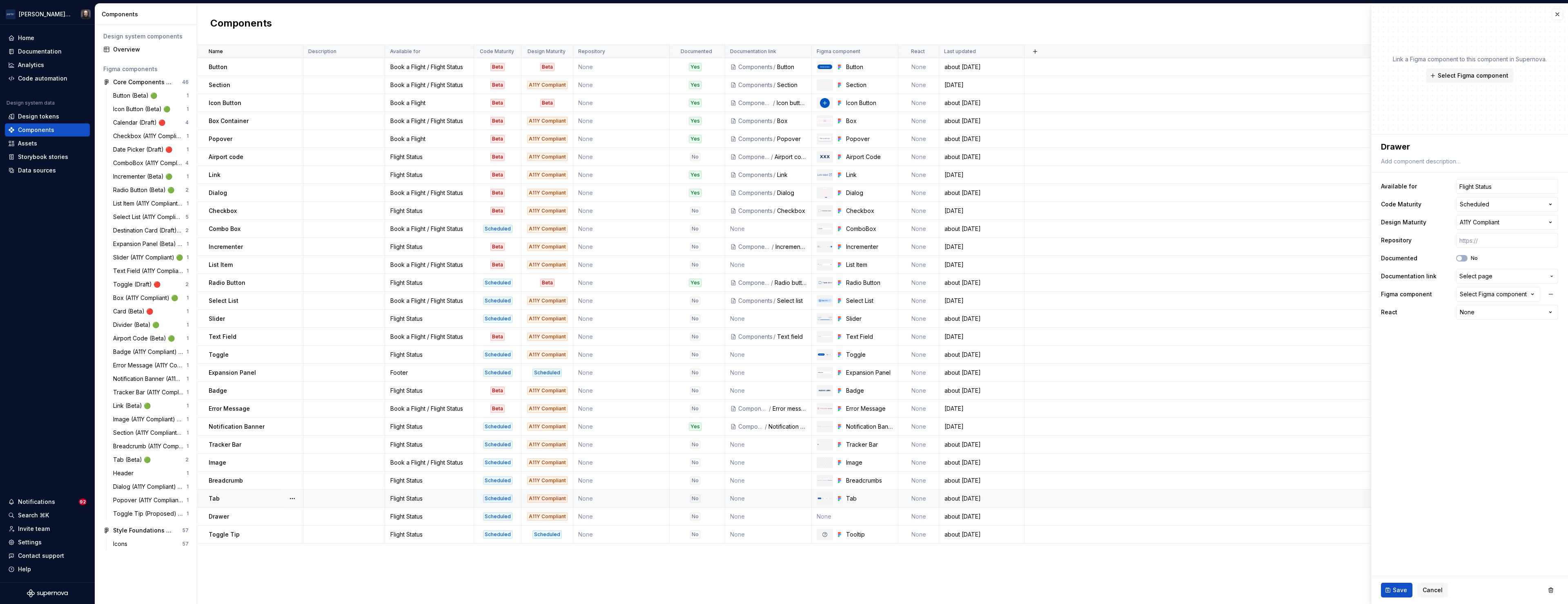
click at [790, 500] on td "None" at bounding box center [768, 498] width 86 height 18
click at [1521, 276] on span "Select page" at bounding box center [1502, 276] width 86 height 8
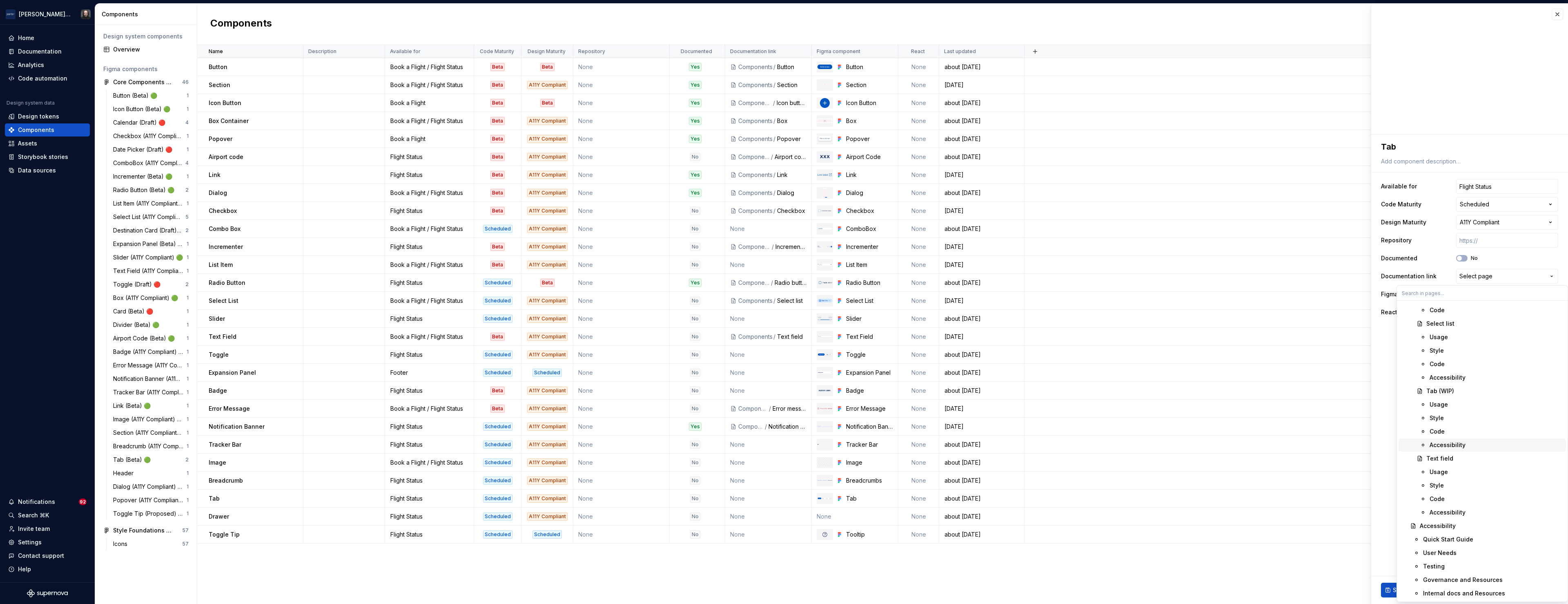
scroll to position [1248, 0]
click at [1458, 394] on div "Tab (WIP)" at bounding box center [1494, 395] width 137 height 8
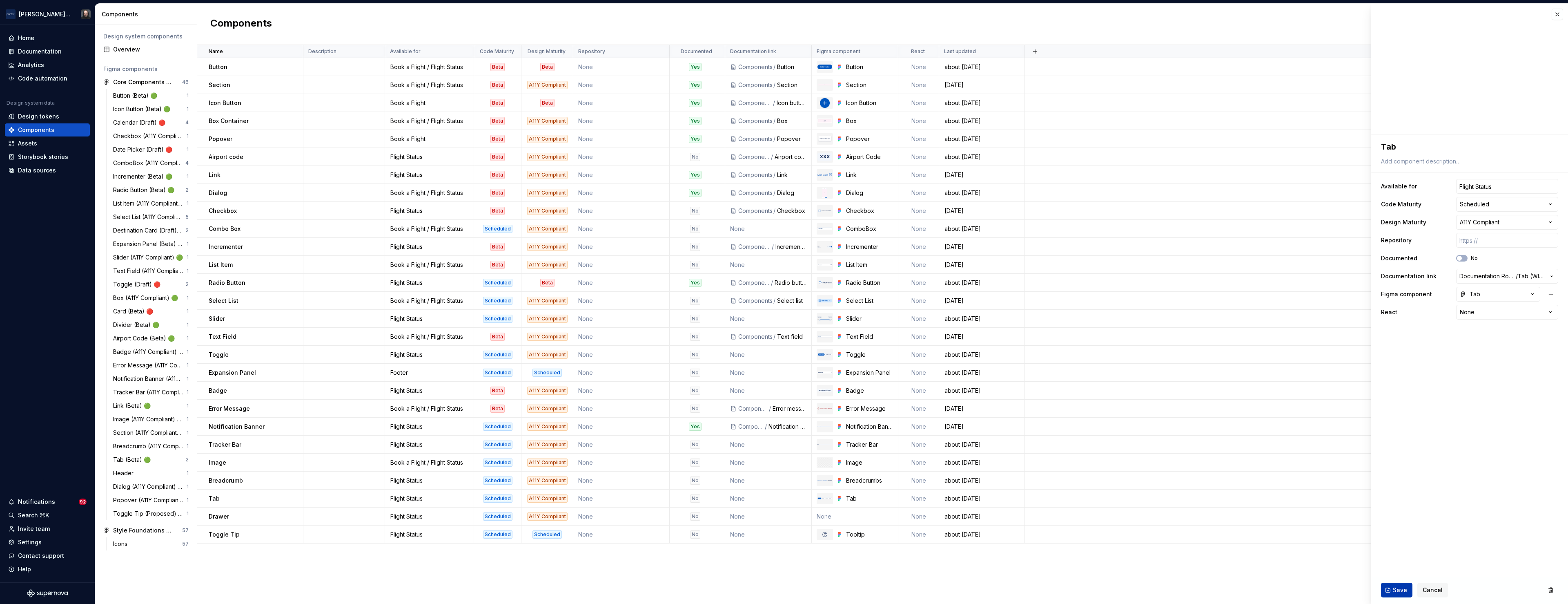
click at [1395, 587] on span "Save" at bounding box center [1400, 590] width 14 height 8
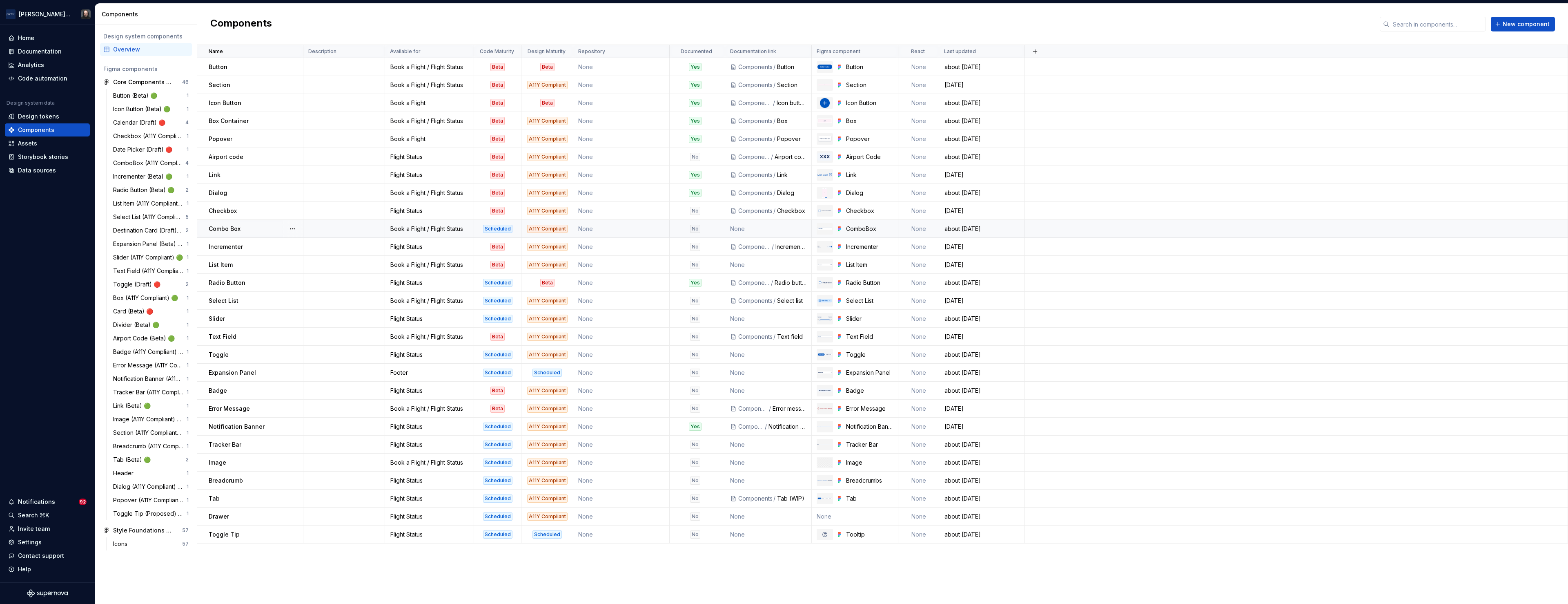
click at [760, 230] on td "None" at bounding box center [768, 229] width 86 height 18
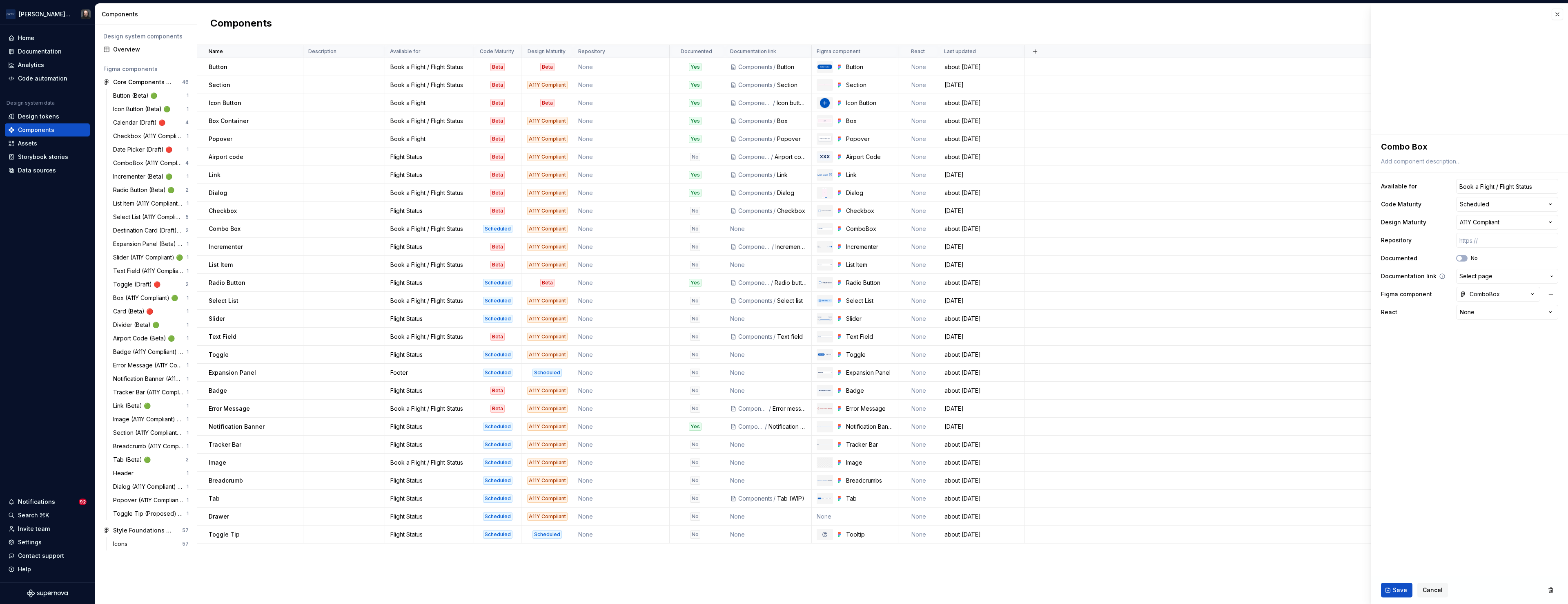
click at [1520, 276] on span "Select page" at bounding box center [1502, 276] width 86 height 8
click at [1455, 370] on div "Combo Box (WIP)" at bounding box center [1450, 371] width 49 height 8
click at [1403, 587] on span "Save" at bounding box center [1400, 590] width 14 height 8
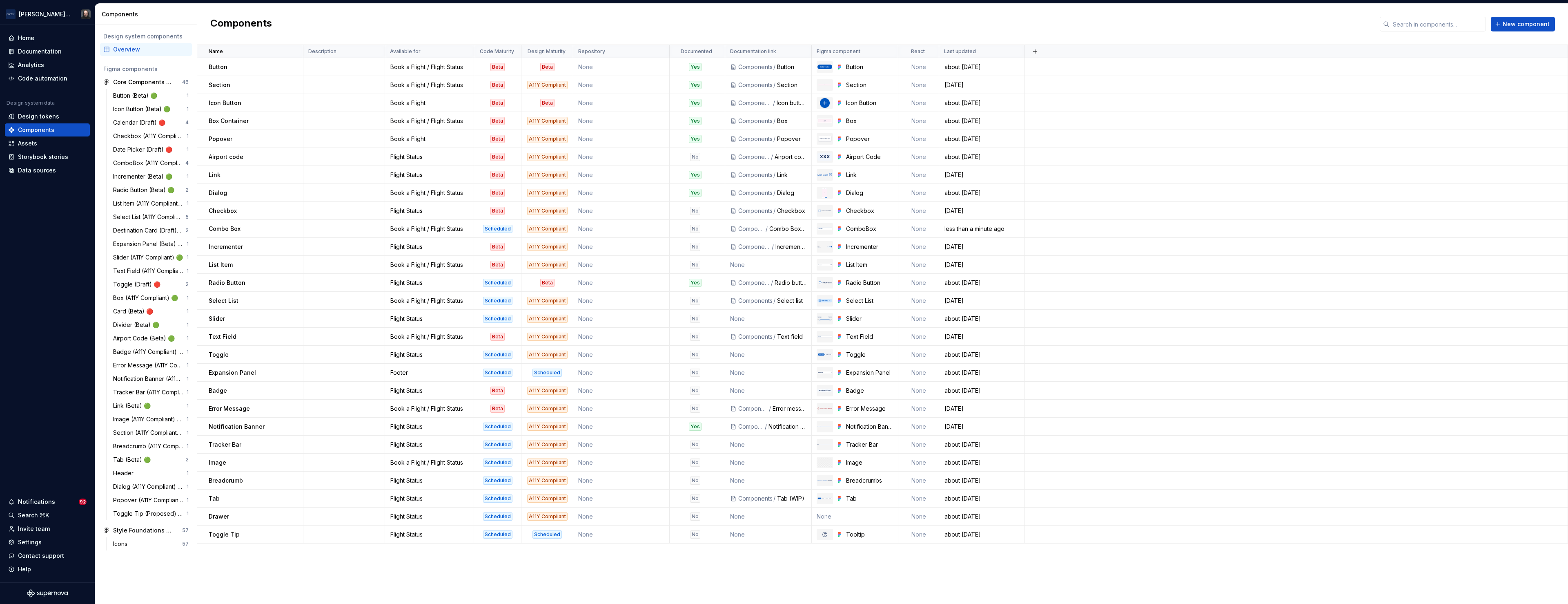
click at [680, 21] on div "Components New component" at bounding box center [882, 24] width 1370 height 41
click at [29, 48] on div "Documentation" at bounding box center [40, 51] width 44 height 8
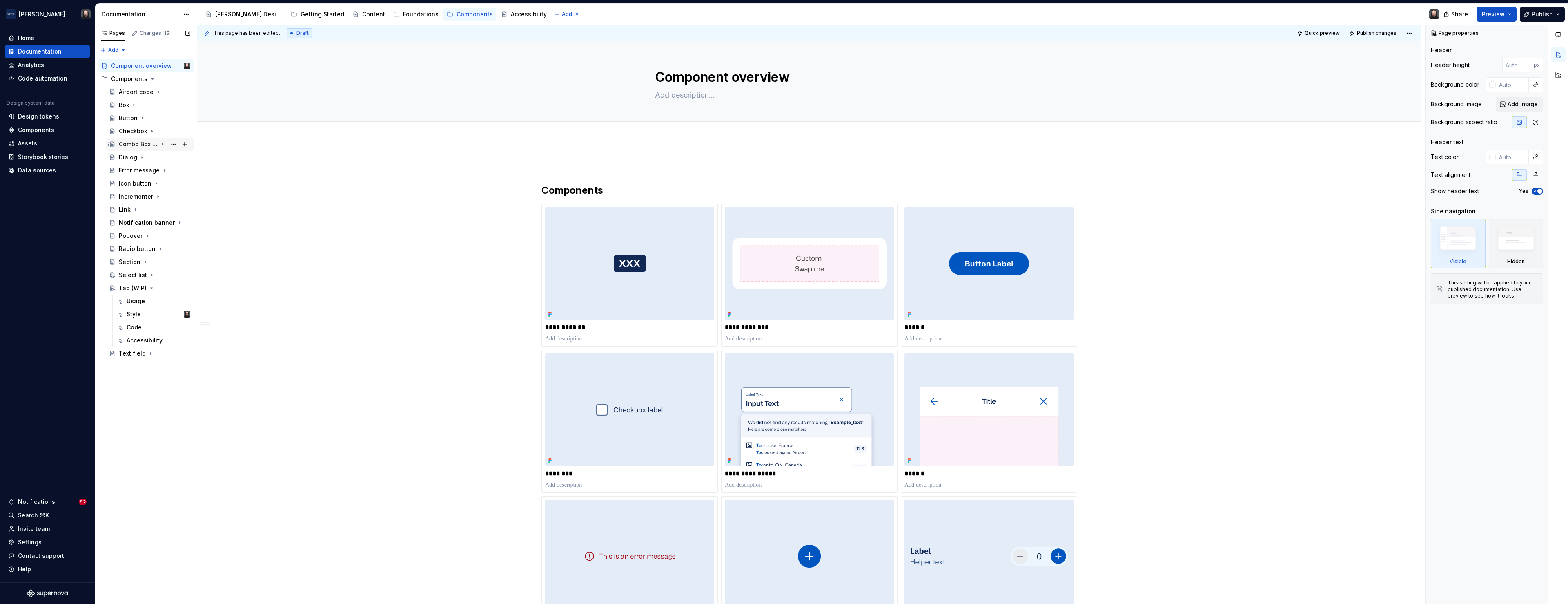
click at [134, 143] on div "Combo Box (WIP)" at bounding box center [138, 144] width 39 height 8
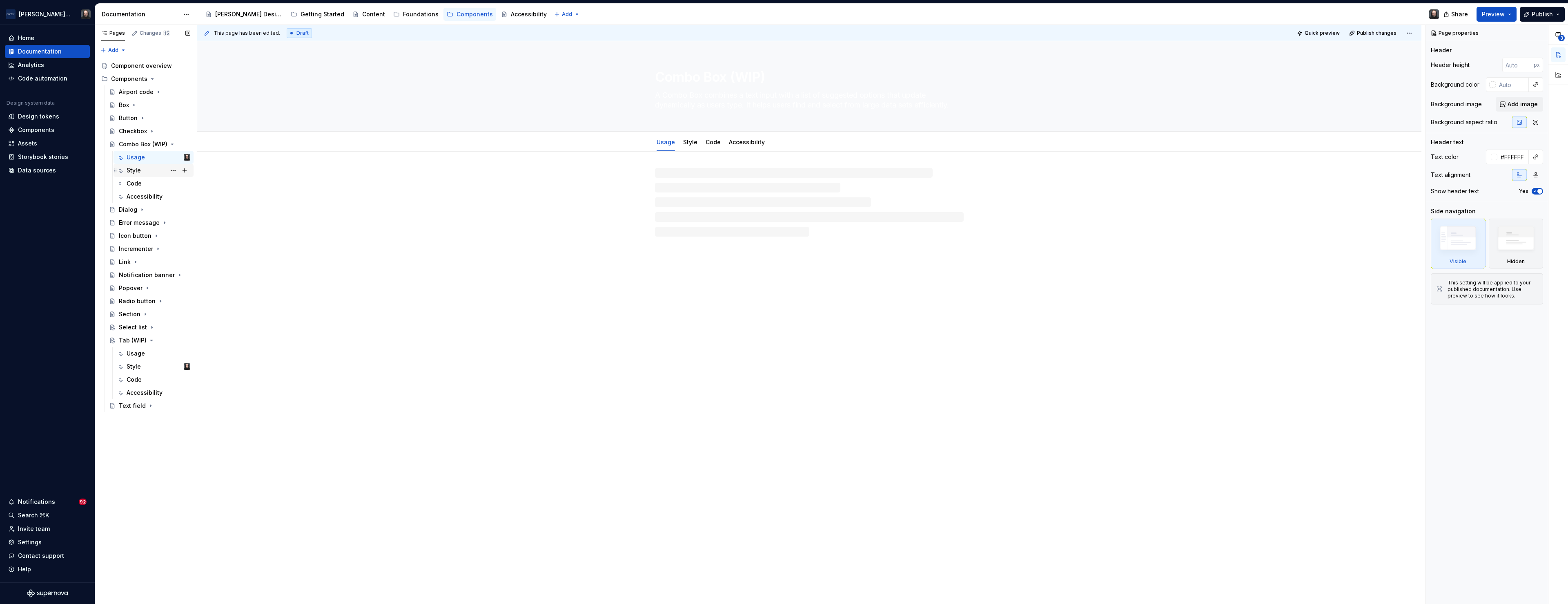
click at [136, 171] on div "Style" at bounding box center [134, 170] width 14 height 8
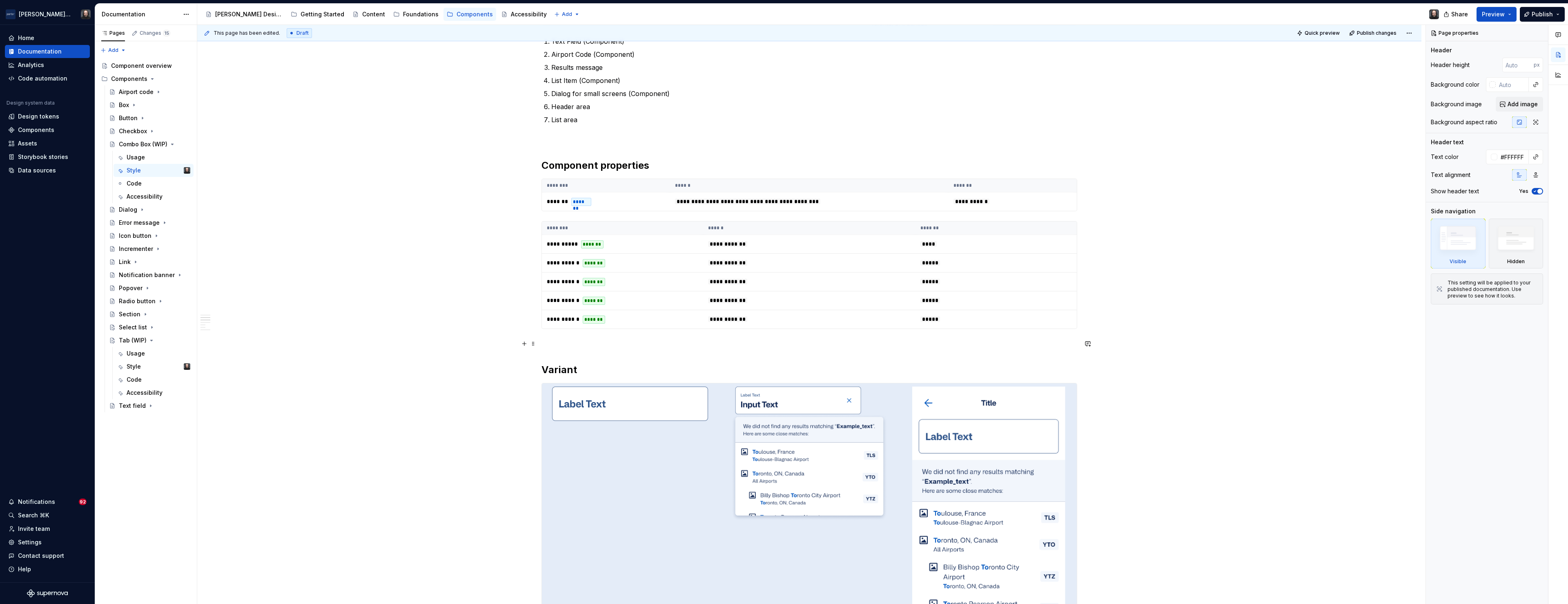
scroll to position [627, 0]
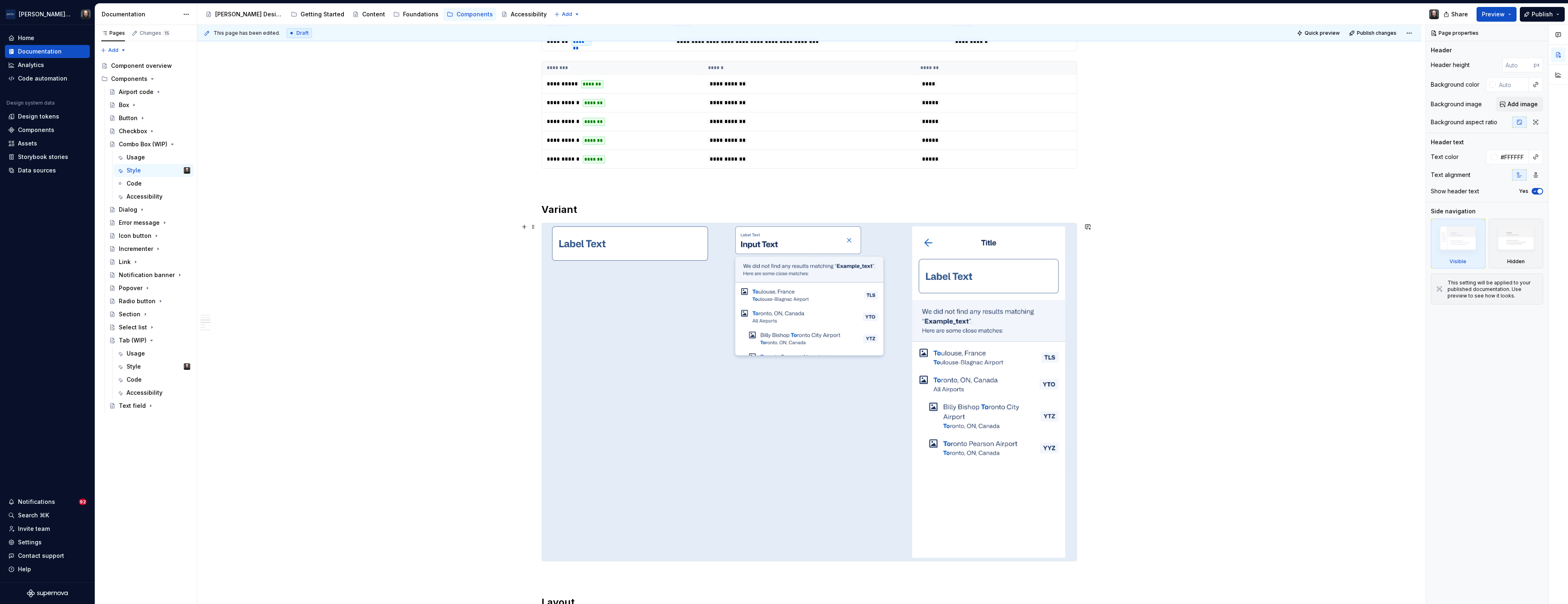
click at [827, 442] on div at bounding box center [810, 392] width 535 height 338
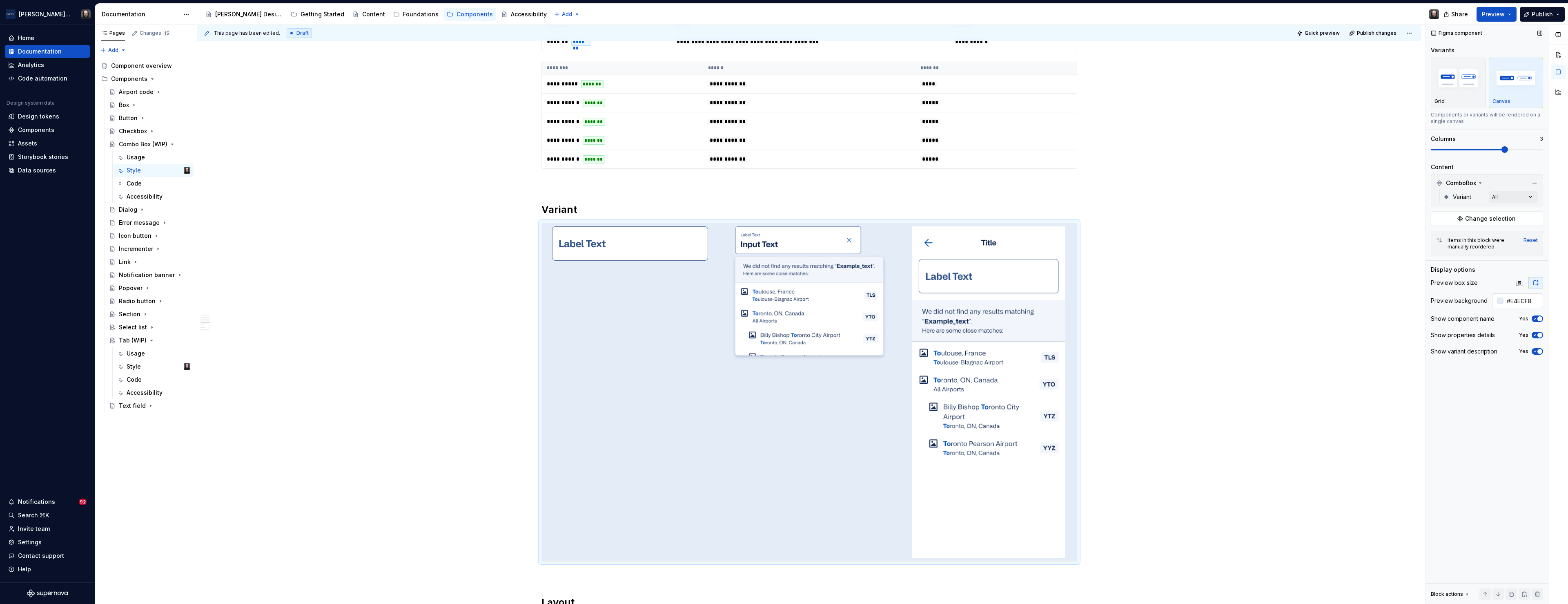
click at [1525, 303] on input "#E4ECF8" at bounding box center [1523, 300] width 40 height 15
click at [1232, 279] on div "**********" at bounding box center [810, 434] width 1224 height 1819
type textarea "*"
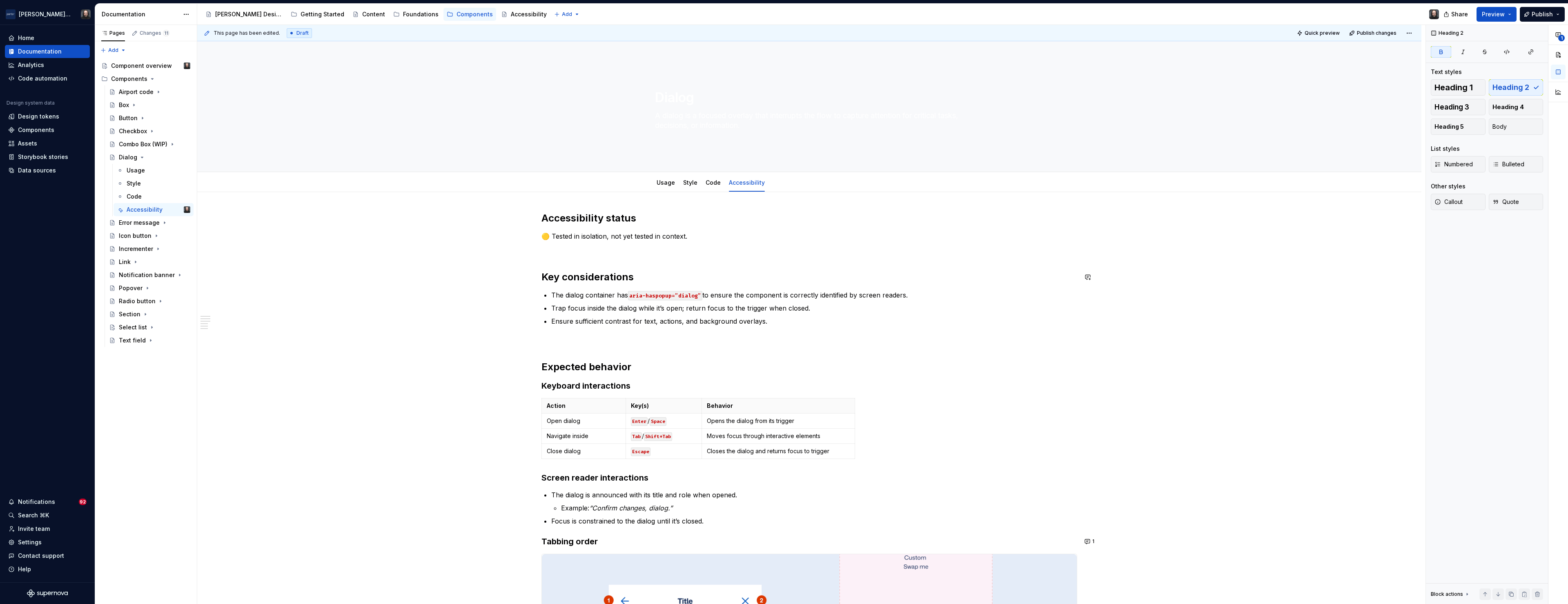
scroll to position [100, 0]
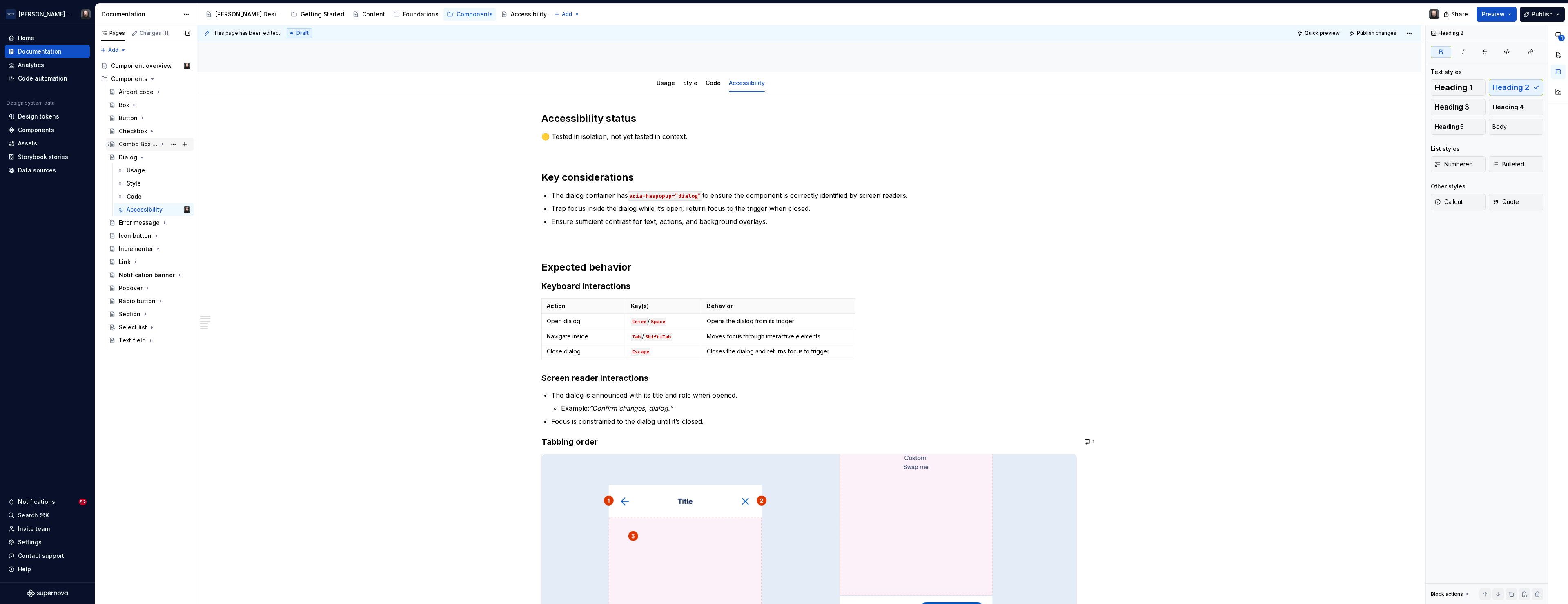
click at [139, 145] on div "Combo Box (WIP)" at bounding box center [138, 144] width 39 height 8
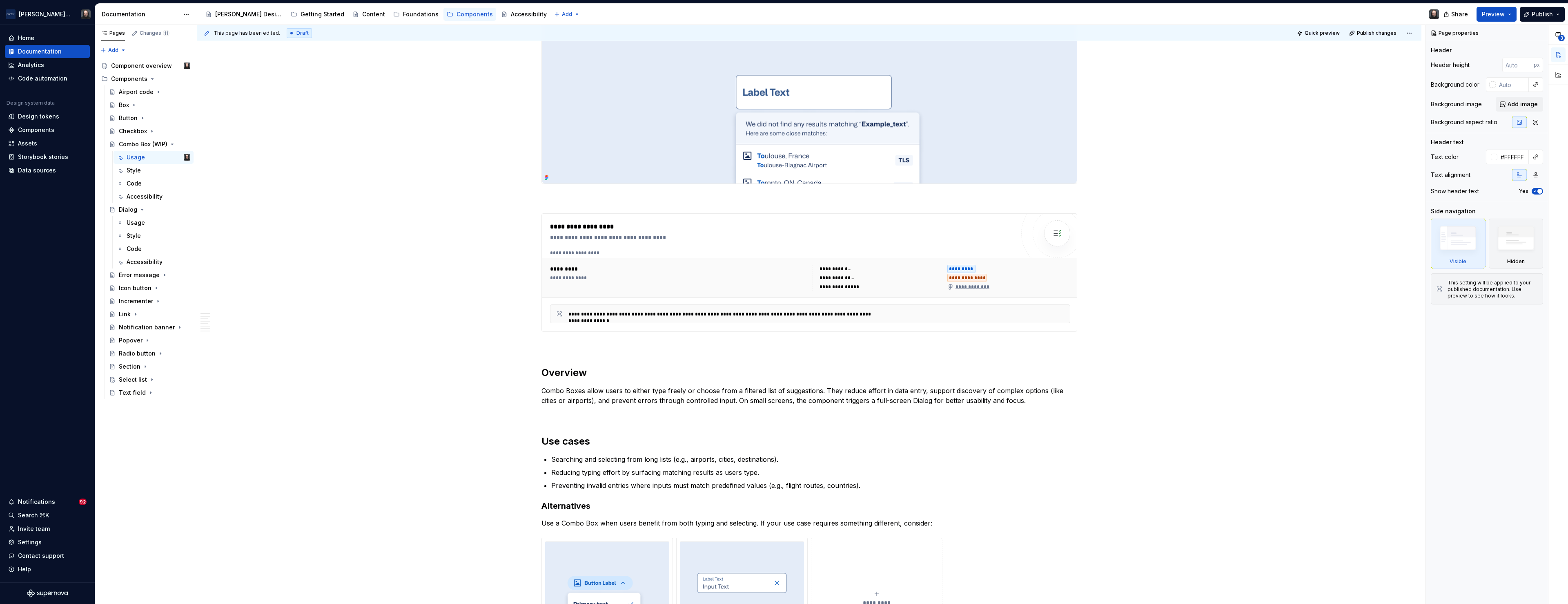
scroll to position [16, 0]
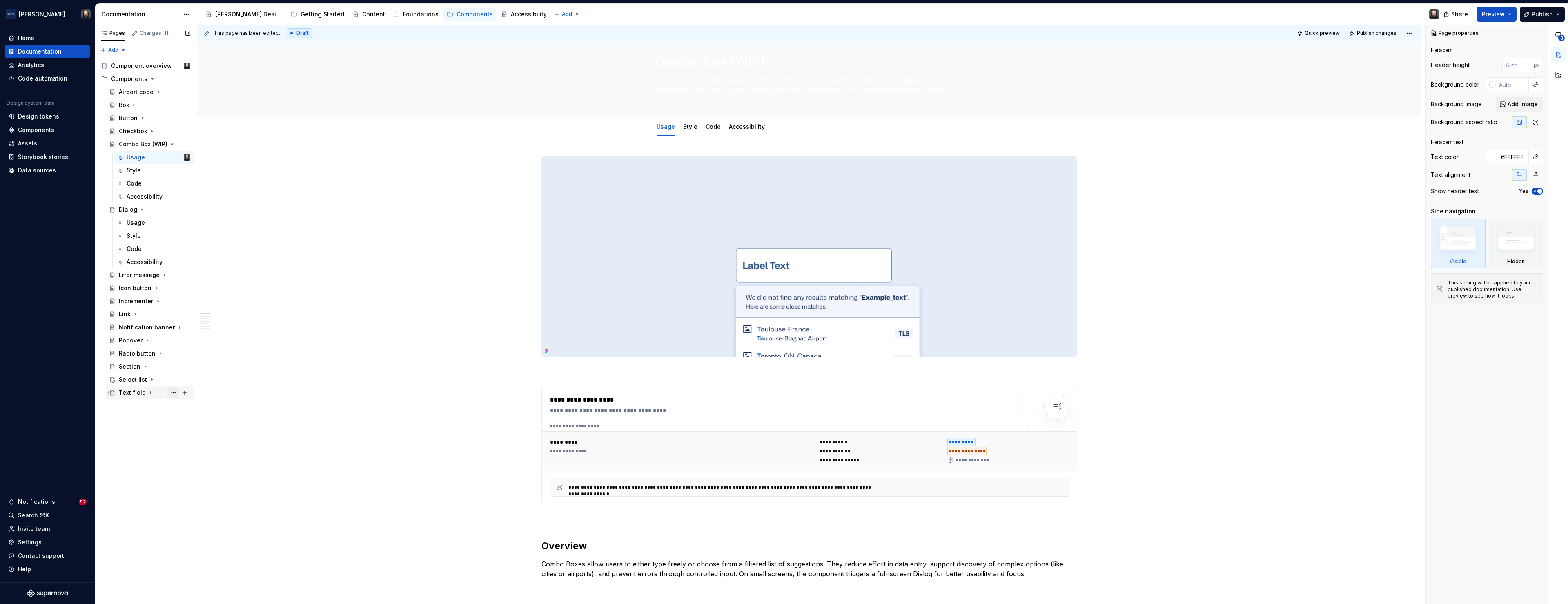
click at [173, 393] on button "Page tree" at bounding box center [173, 392] width 11 height 11
click at [200, 418] on div "Duplicate page" at bounding box center [222, 420] width 80 height 8
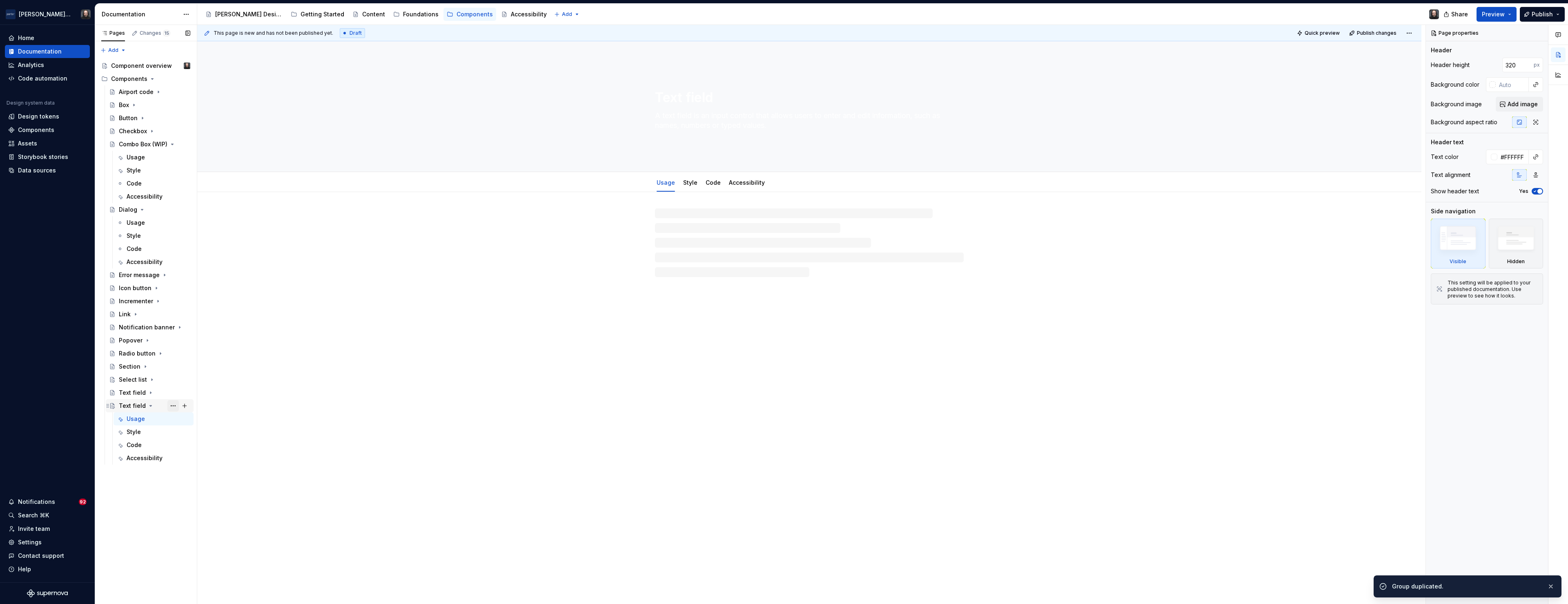
click at [173, 406] on button "Page tree" at bounding box center [173, 405] width 11 height 11
click at [196, 418] on div "Rename page" at bounding box center [222, 420] width 80 height 8
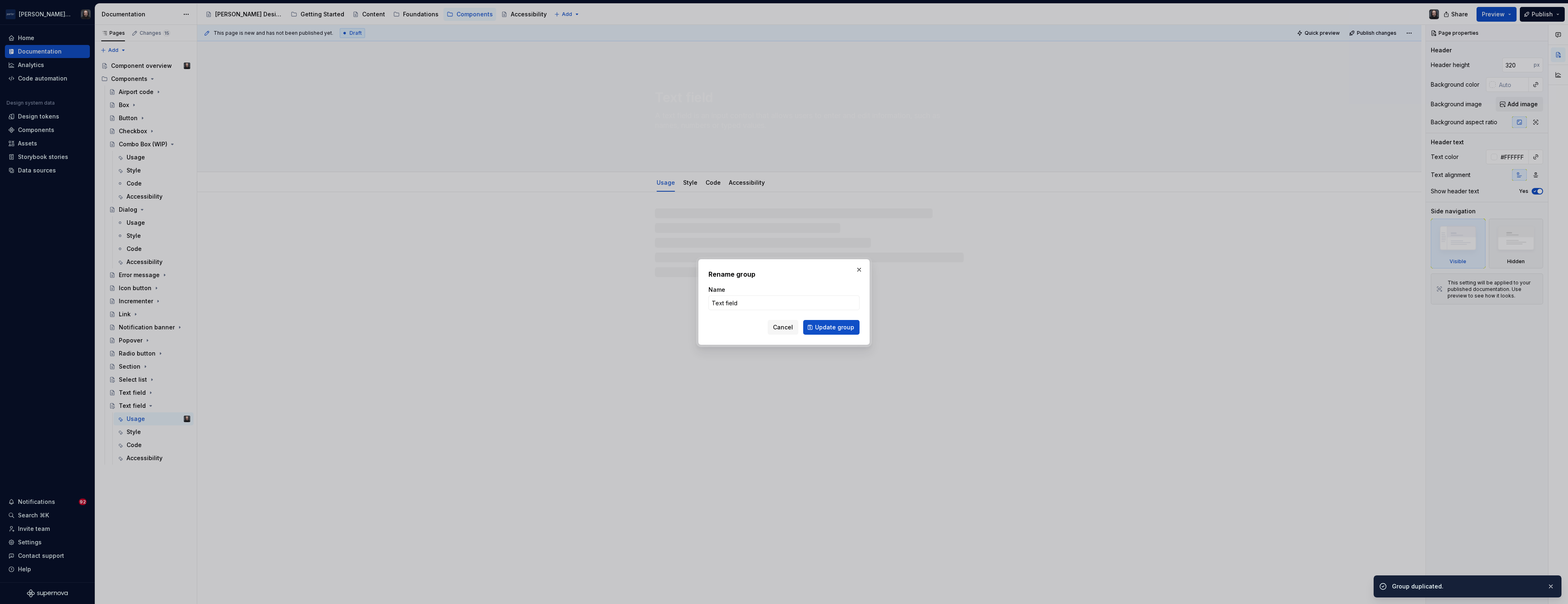
type textarea "*"
type input "T"
type textarea "*"
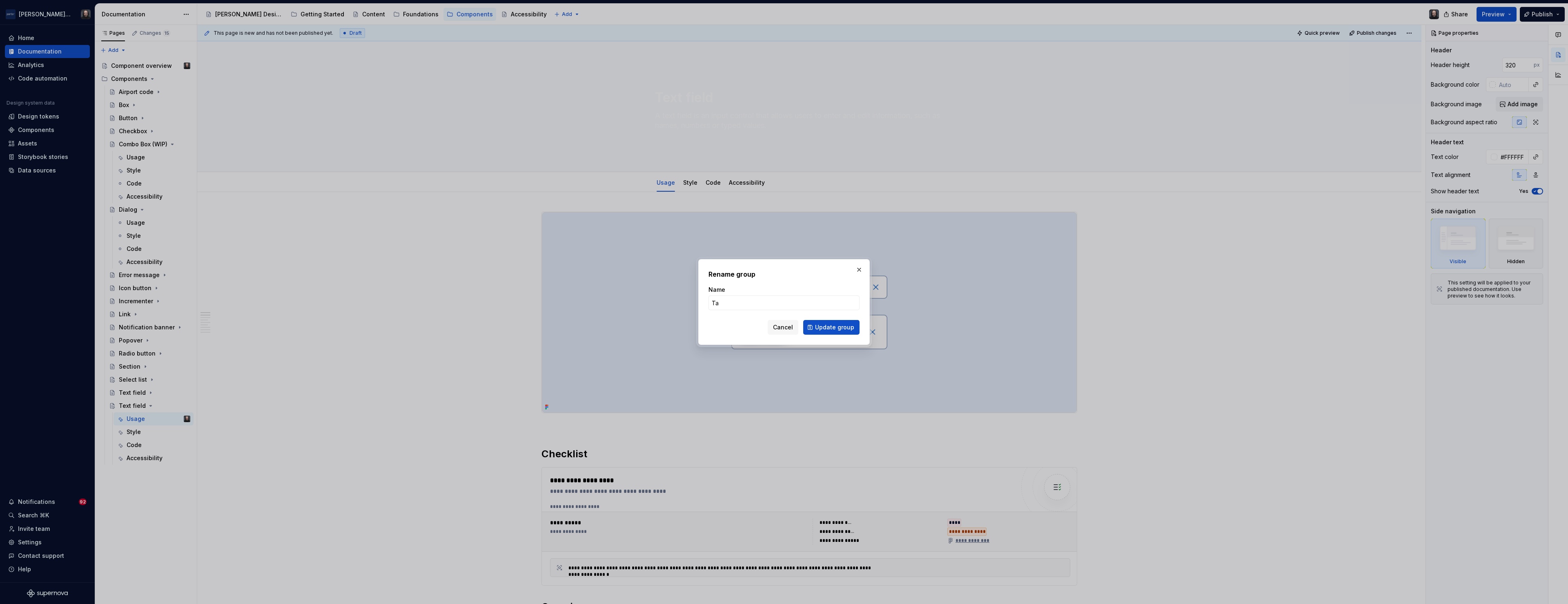
type input "Tab"
type textarea "*"
type input "Tab (WIP)"
drag, startPoint x: 825, startPoint y: 329, endPoint x: 811, endPoint y: 332, distance: 14.3
click at [825, 329] on span "Update group" at bounding box center [834, 327] width 39 height 8
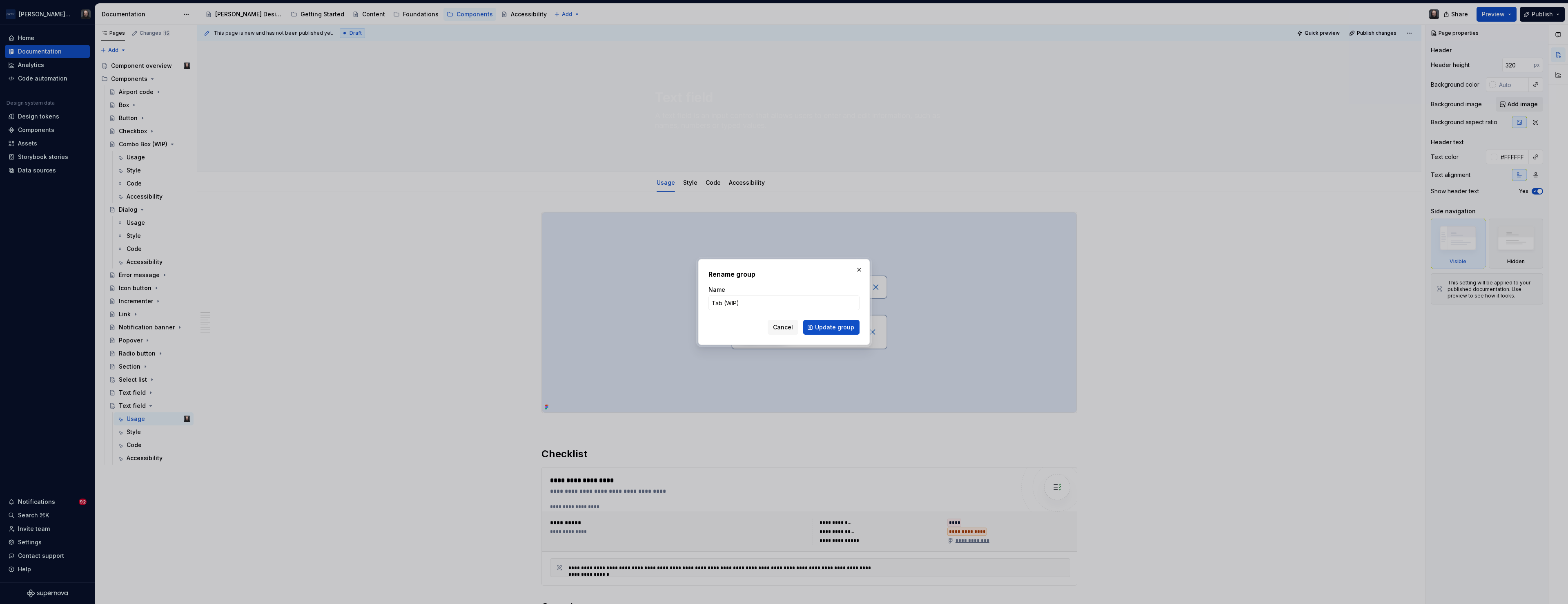
type textarea "*"
type textarea "Tab (WIP)"
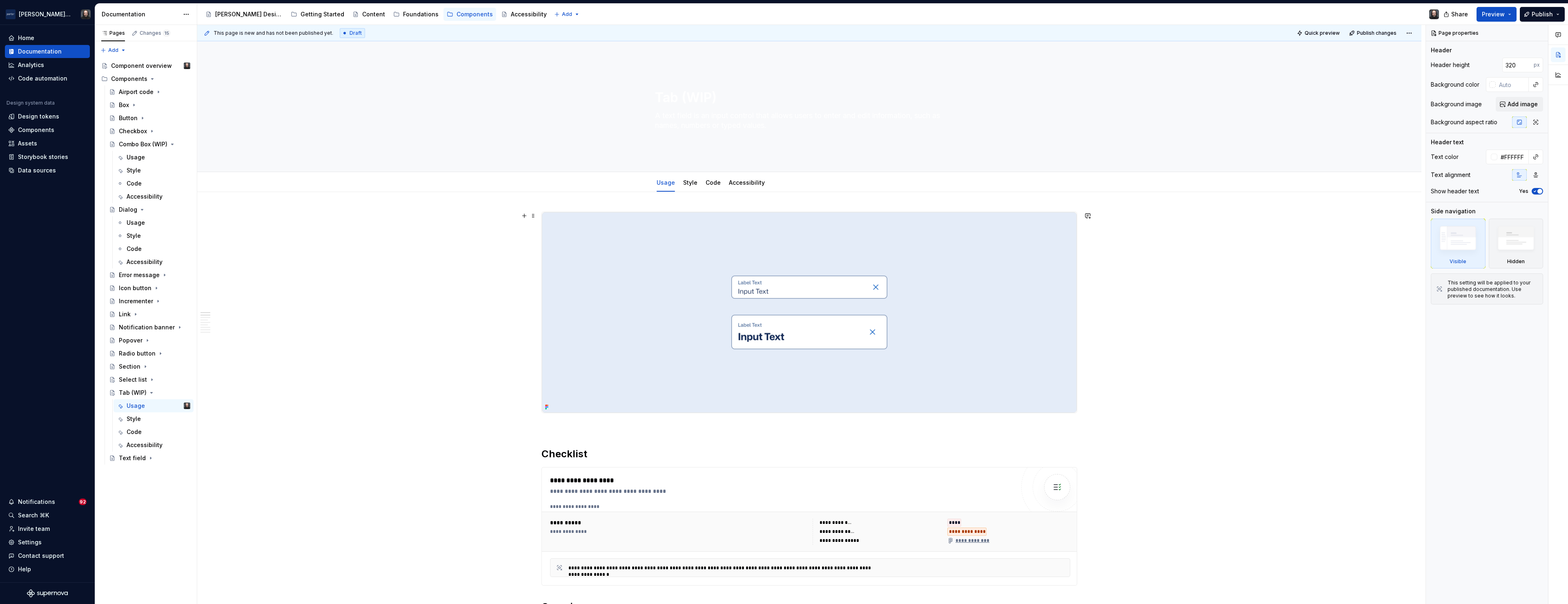
click at [982, 291] on img at bounding box center [810, 312] width 535 height 201
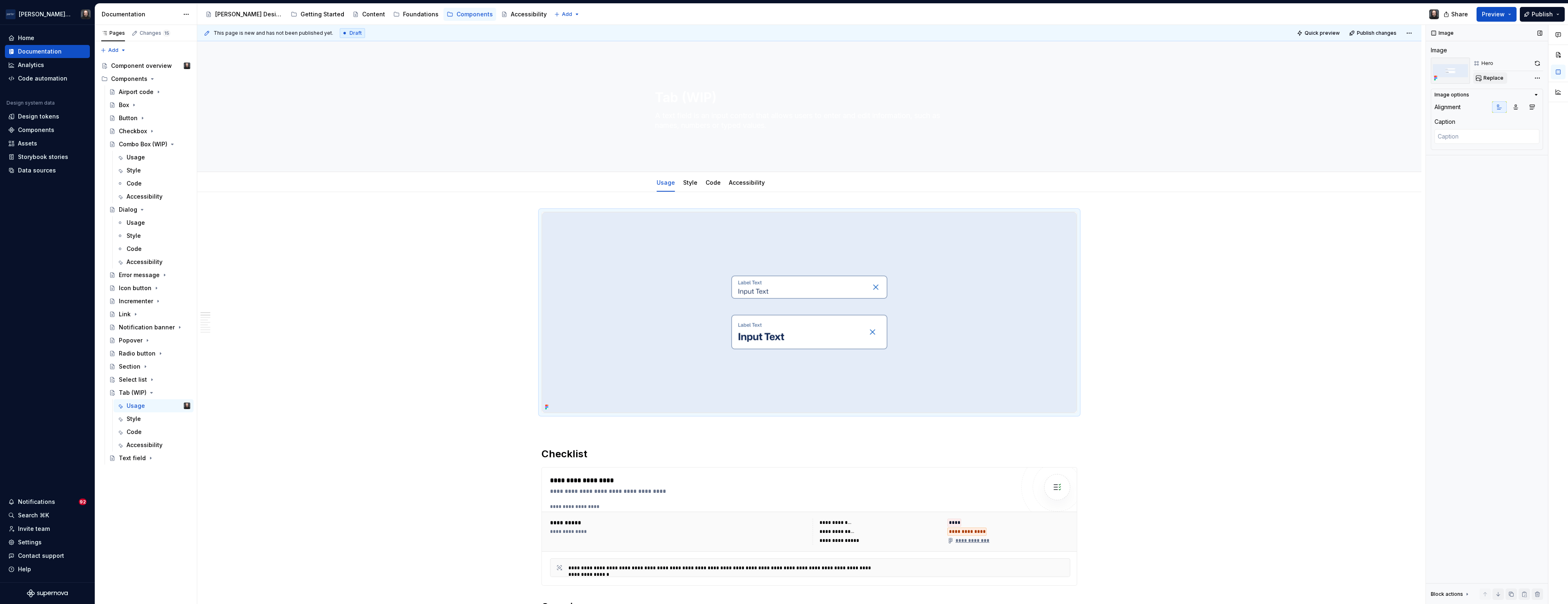
click at [1492, 78] on span "Replace" at bounding box center [1493, 78] width 20 height 7
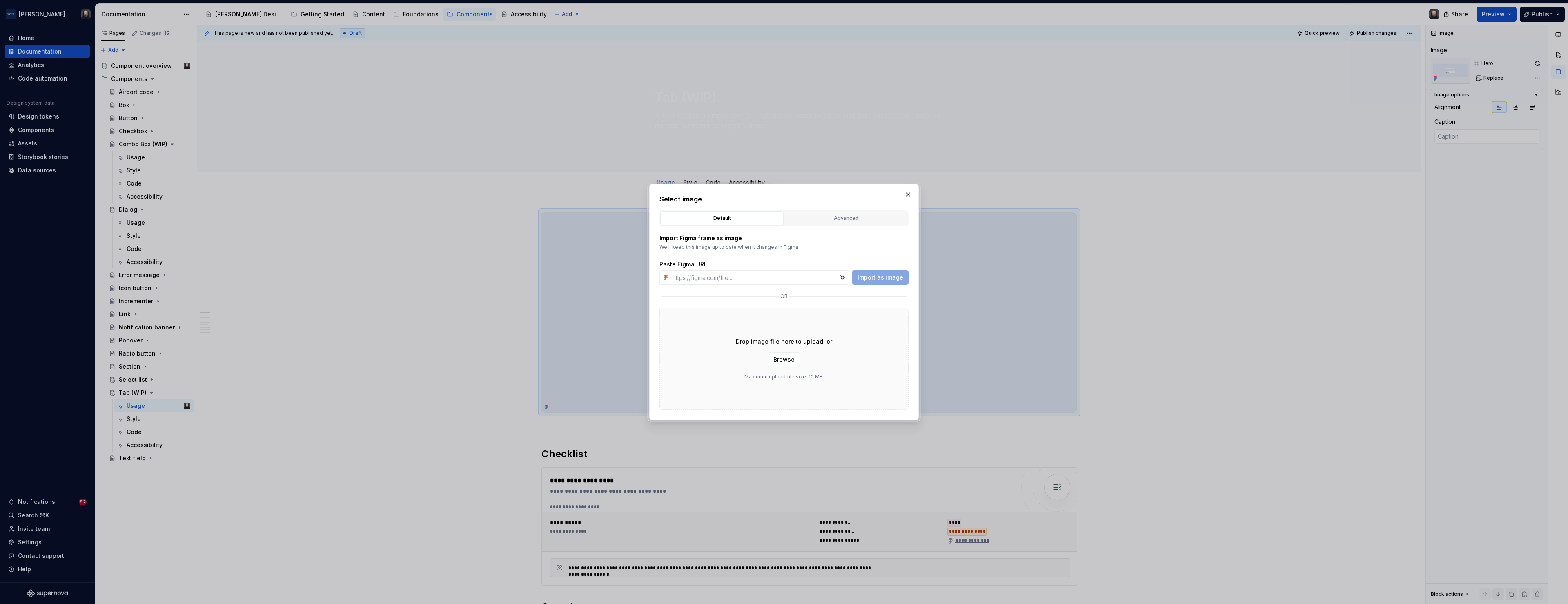
click at [855, 217] on div "Advanced" at bounding box center [846, 218] width 118 height 8
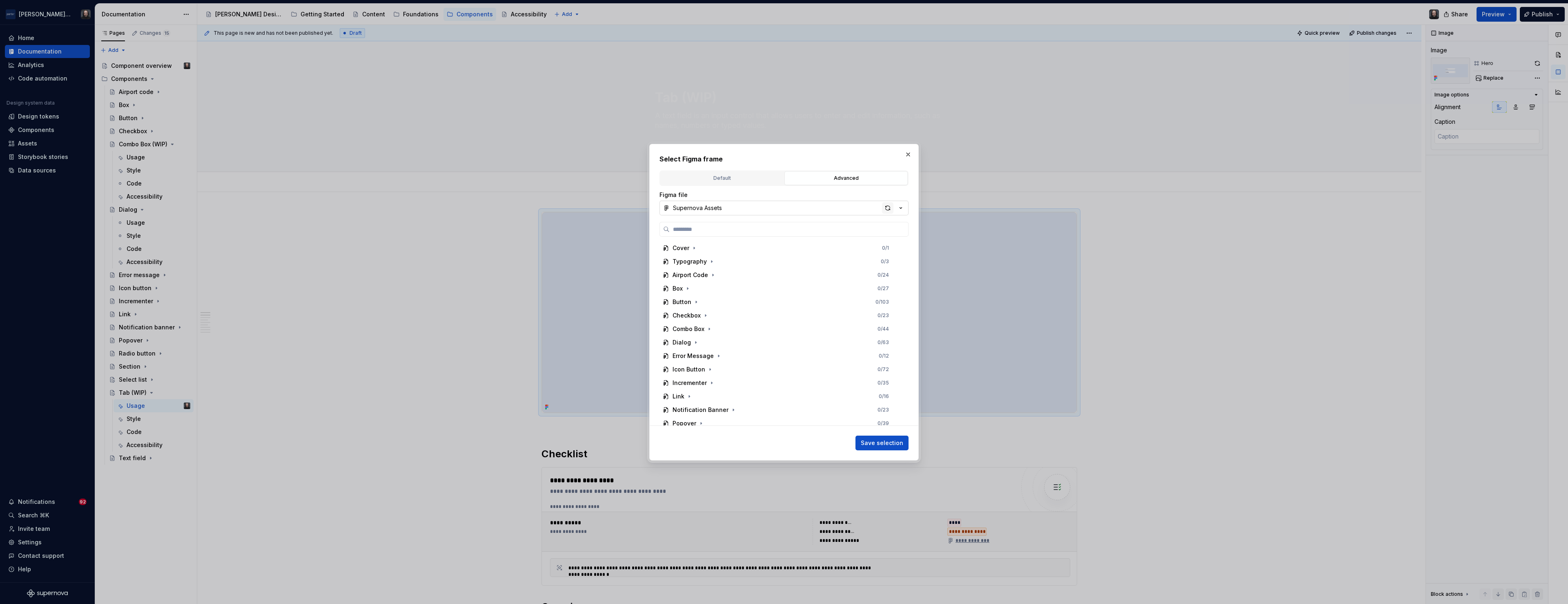
click at [888, 210] on div "button" at bounding box center [888, 207] width 11 height 11
click at [705, 379] on div "Tab 0 / 40" at bounding box center [780, 377] width 243 height 13
click at [760, 364] on div "Hero" at bounding box center [784, 364] width 235 height 13
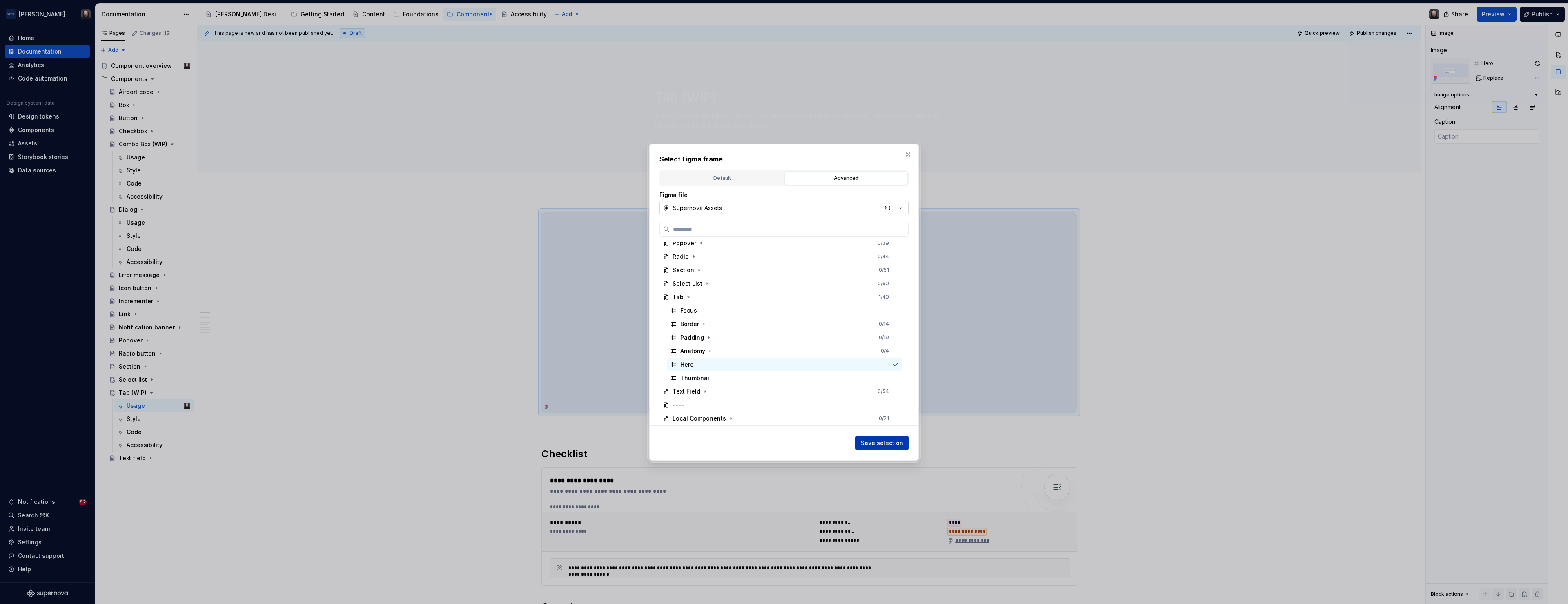
click at [888, 440] on span "Save selection" at bounding box center [882, 442] width 43 height 8
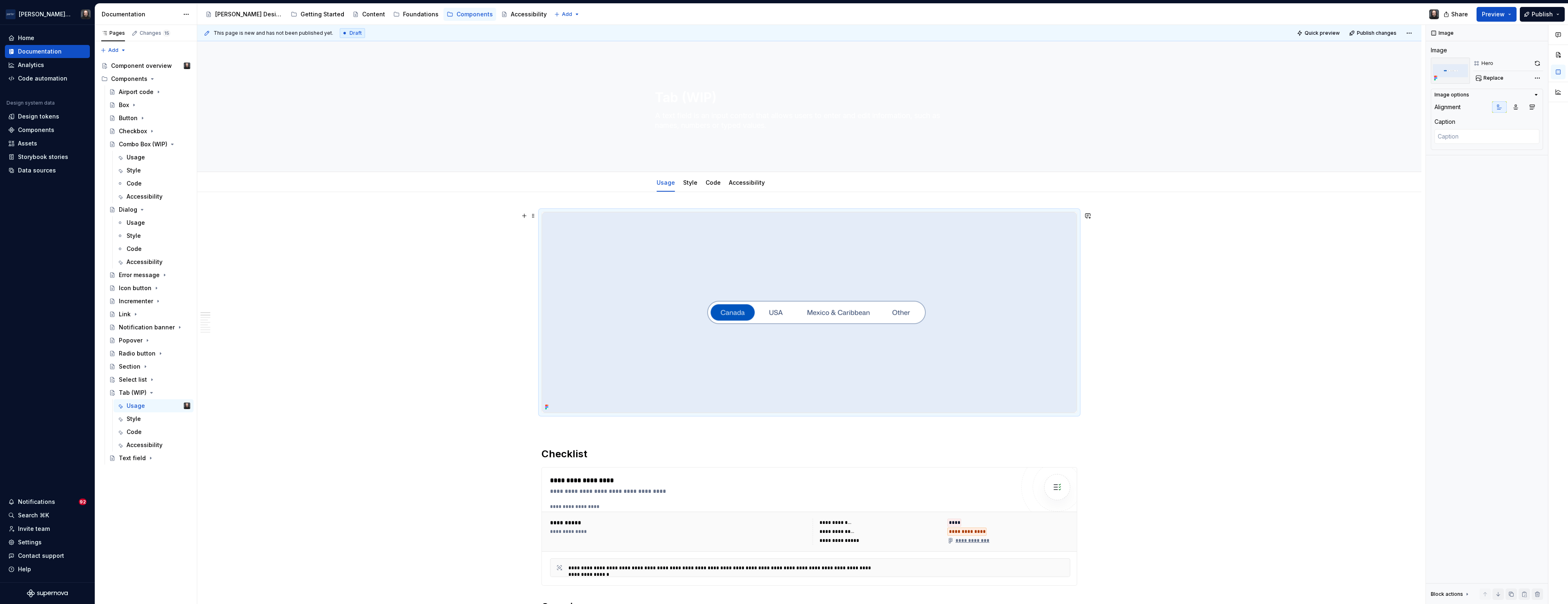
scroll to position [173, 0]
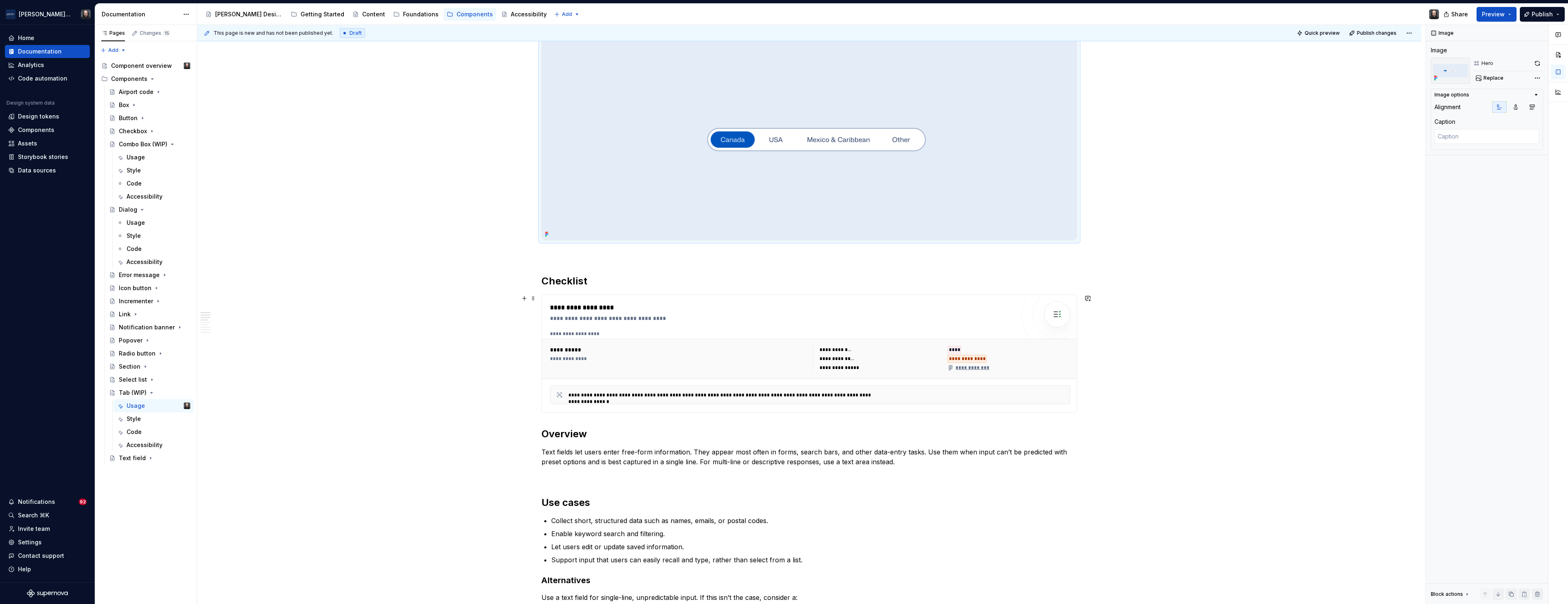
drag, startPoint x: 808, startPoint y: 313, endPoint x: 851, endPoint y: 307, distance: 43.4
click at [808, 313] on div "**********" at bounding box center [782, 313] width 465 height 20
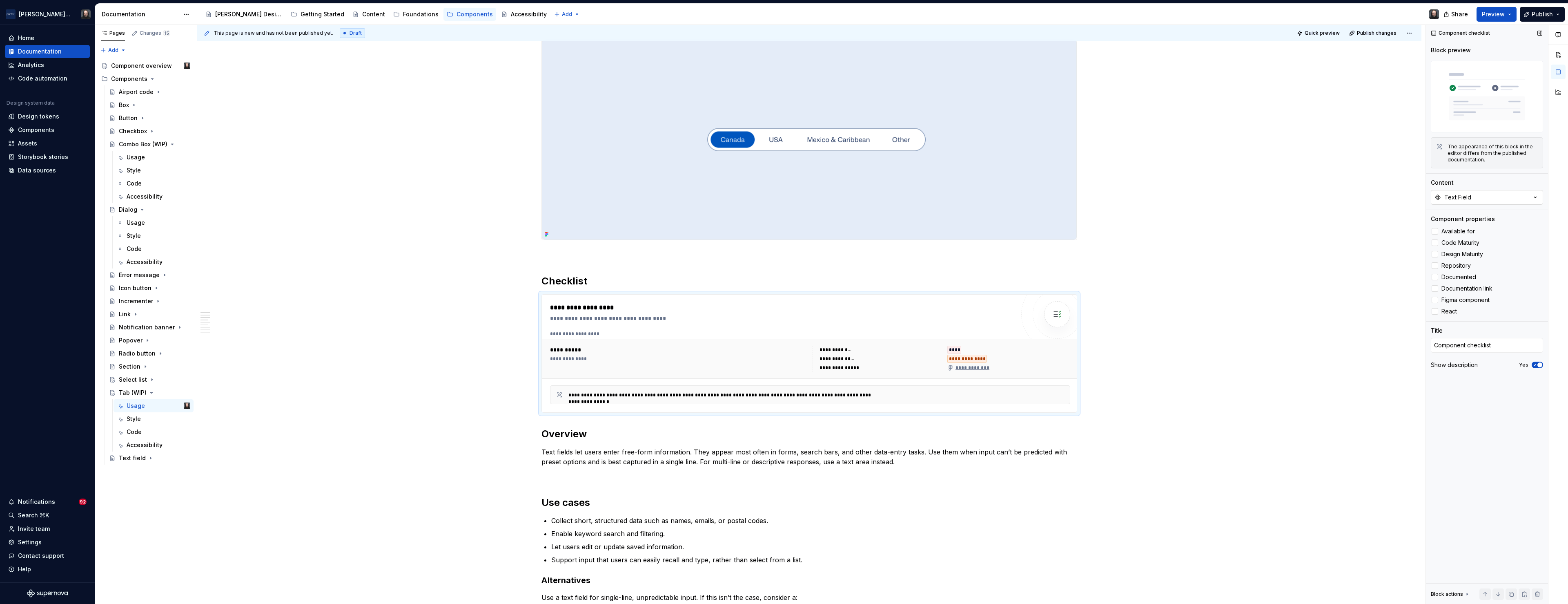
click at [1533, 197] on icon "button" at bounding box center [1535, 197] width 8 height 8
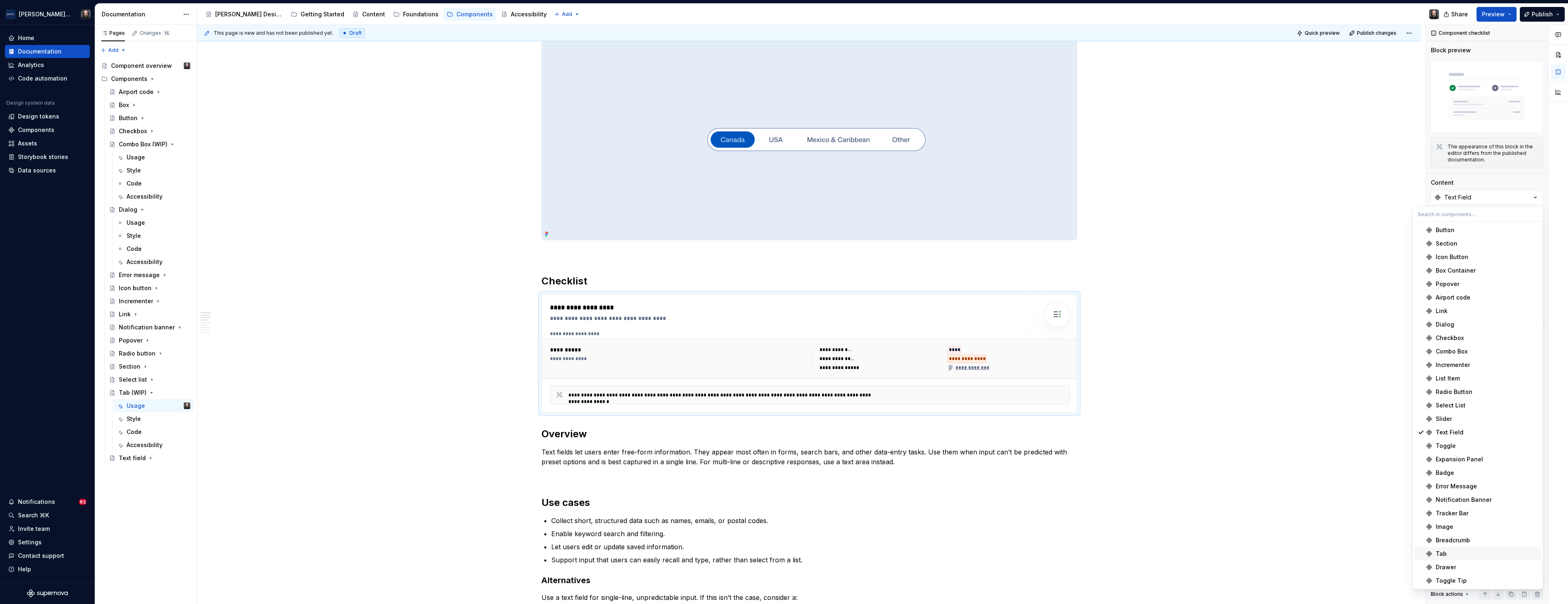
click at [1452, 551] on div "Tab" at bounding box center [1487, 553] width 102 height 8
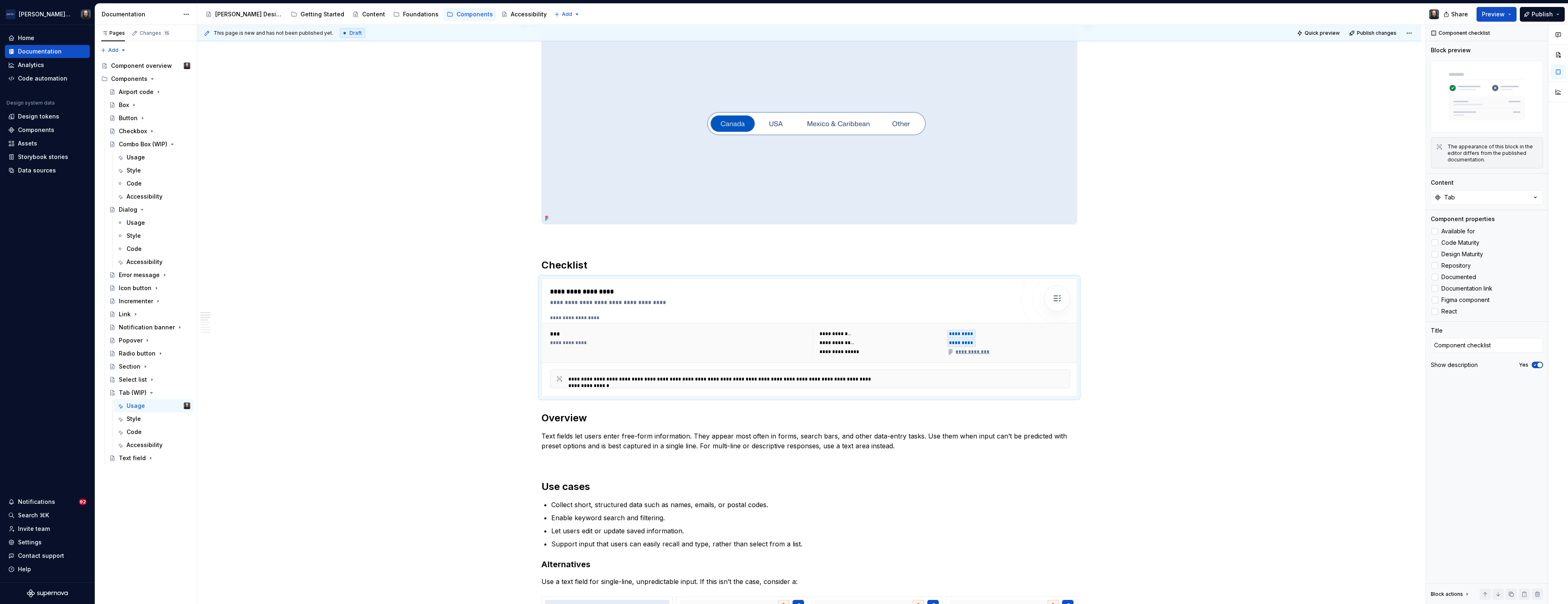
scroll to position [0, 0]
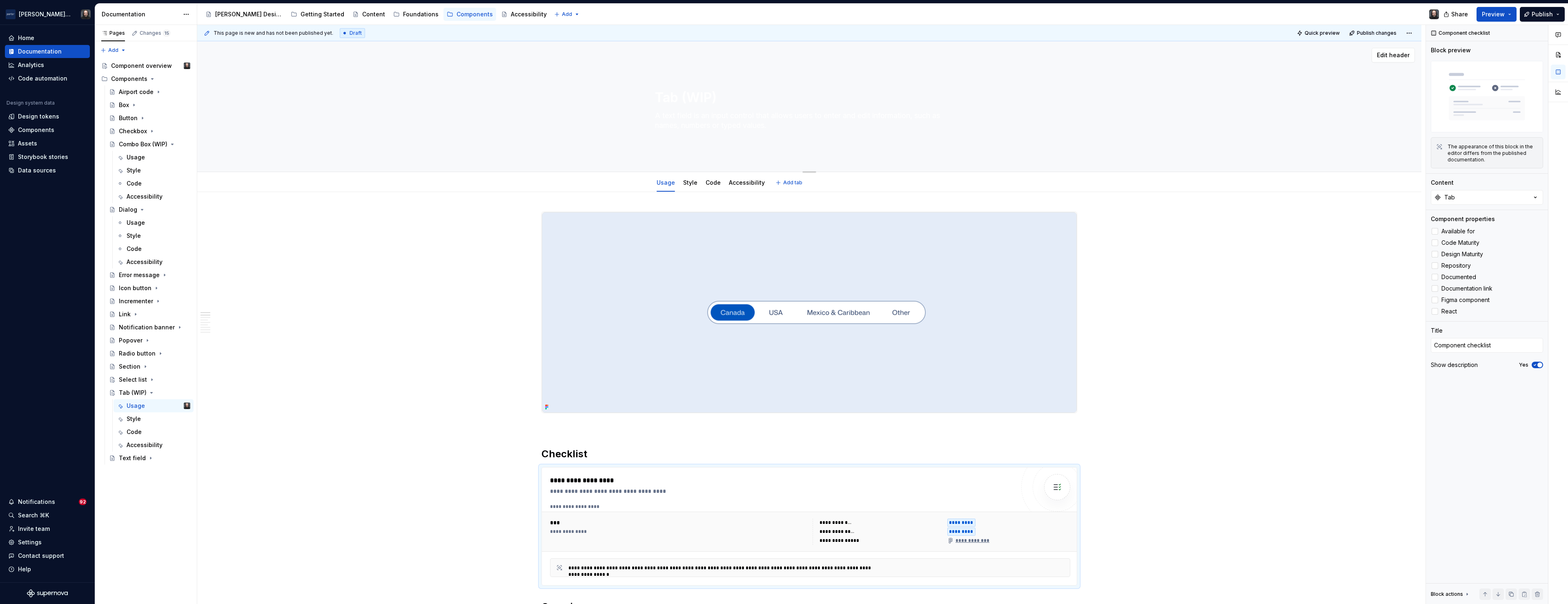
click at [757, 118] on textarea "A text field is an input control that allows users to enter and edit informatio…" at bounding box center [807, 120] width 309 height 23
paste textarea "Tabs organize related content into separate views within the same space, allowi…"
type textarea "*"
type textarea "Tabs organize related content into separate views within the same space, allowi…"
type textarea "*"
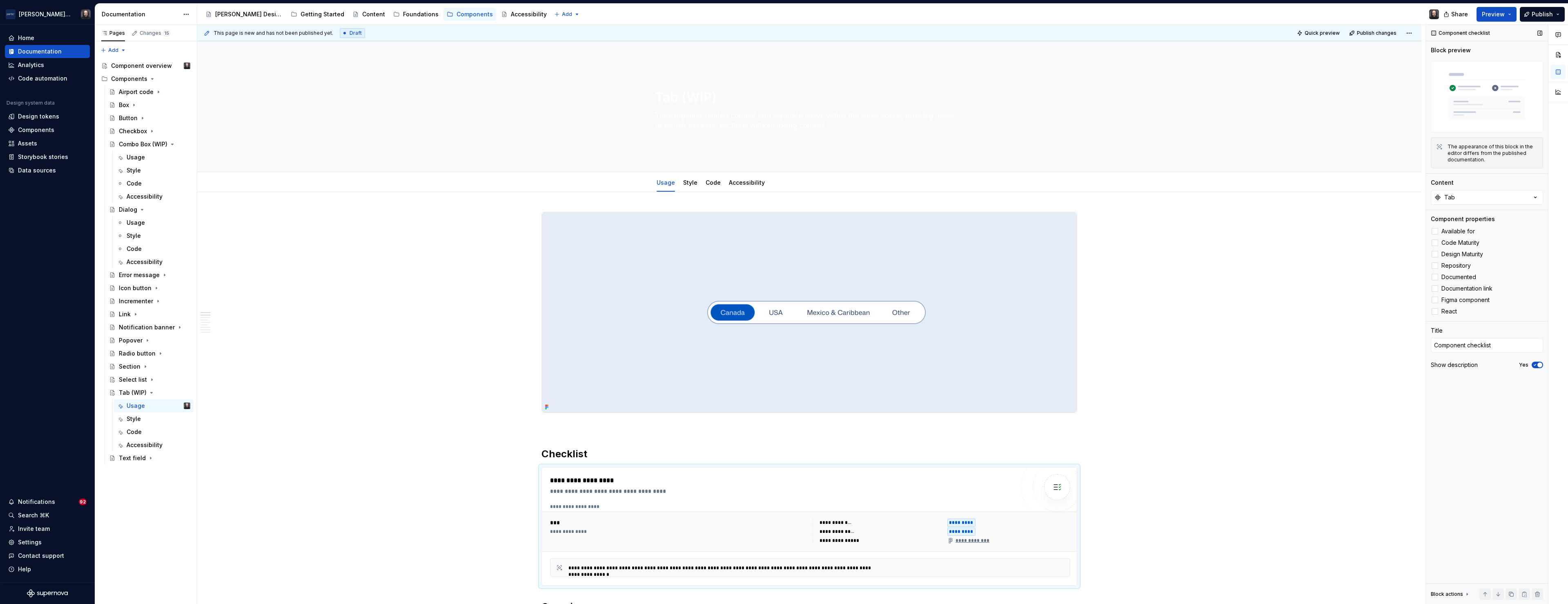
type textarea "Tabs organize related content into separate views within the same space, allowi…"
type textarea "*"
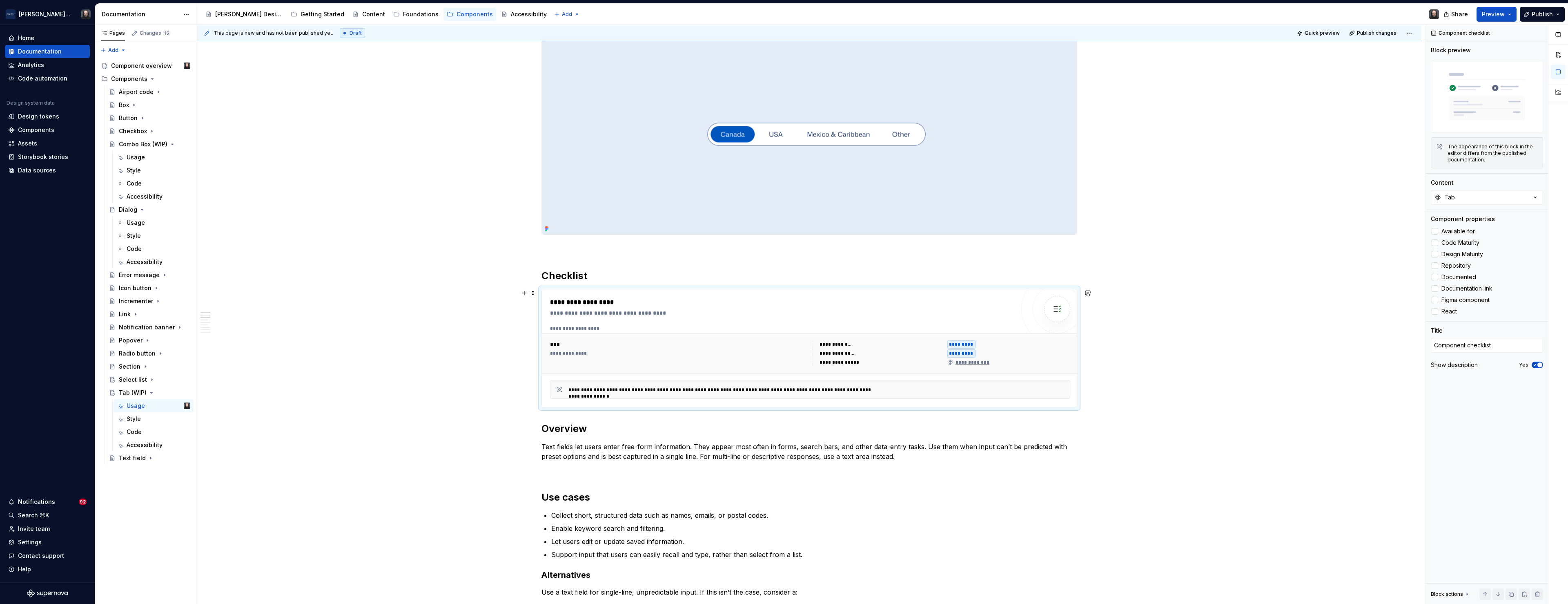
scroll to position [222, 0]
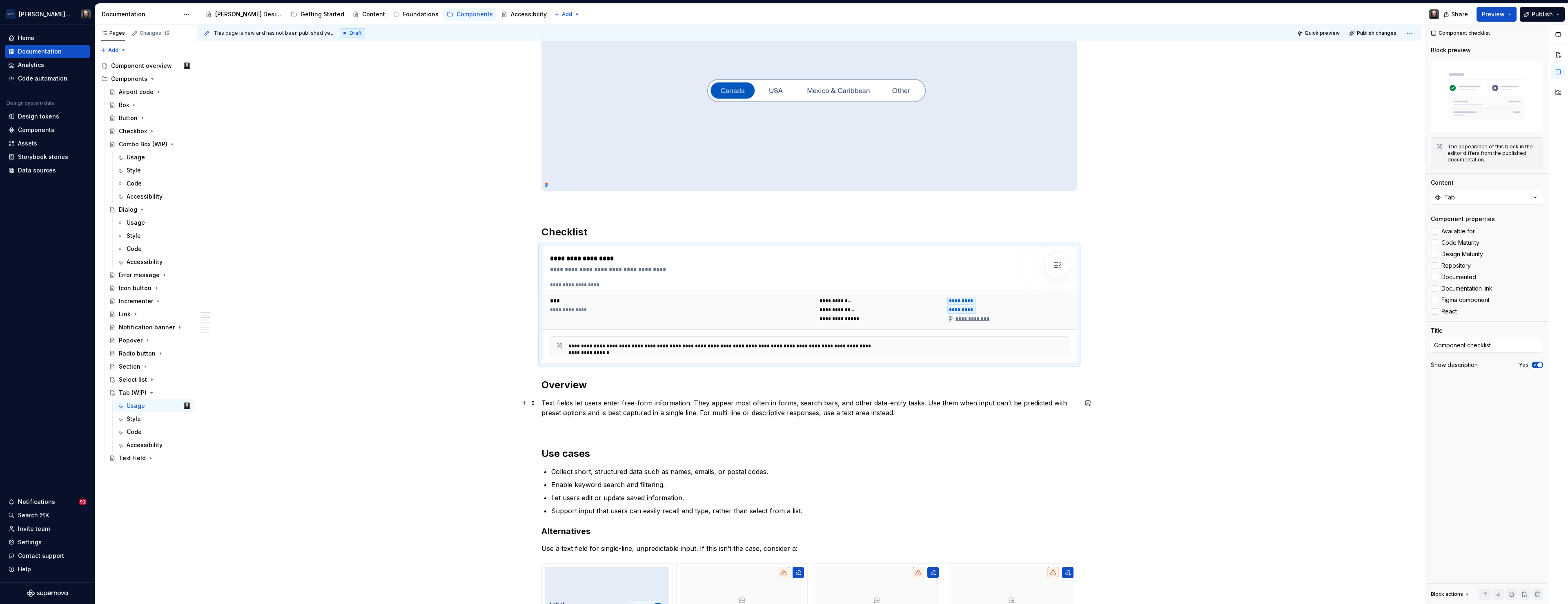
drag, startPoint x: 825, startPoint y: 412, endPoint x: 833, endPoint y: 412, distance: 8.0
click at [825, 412] on p "Text fields let users enter free-form information. They appear most often in fo…" at bounding box center [809, 408] width 535 height 20
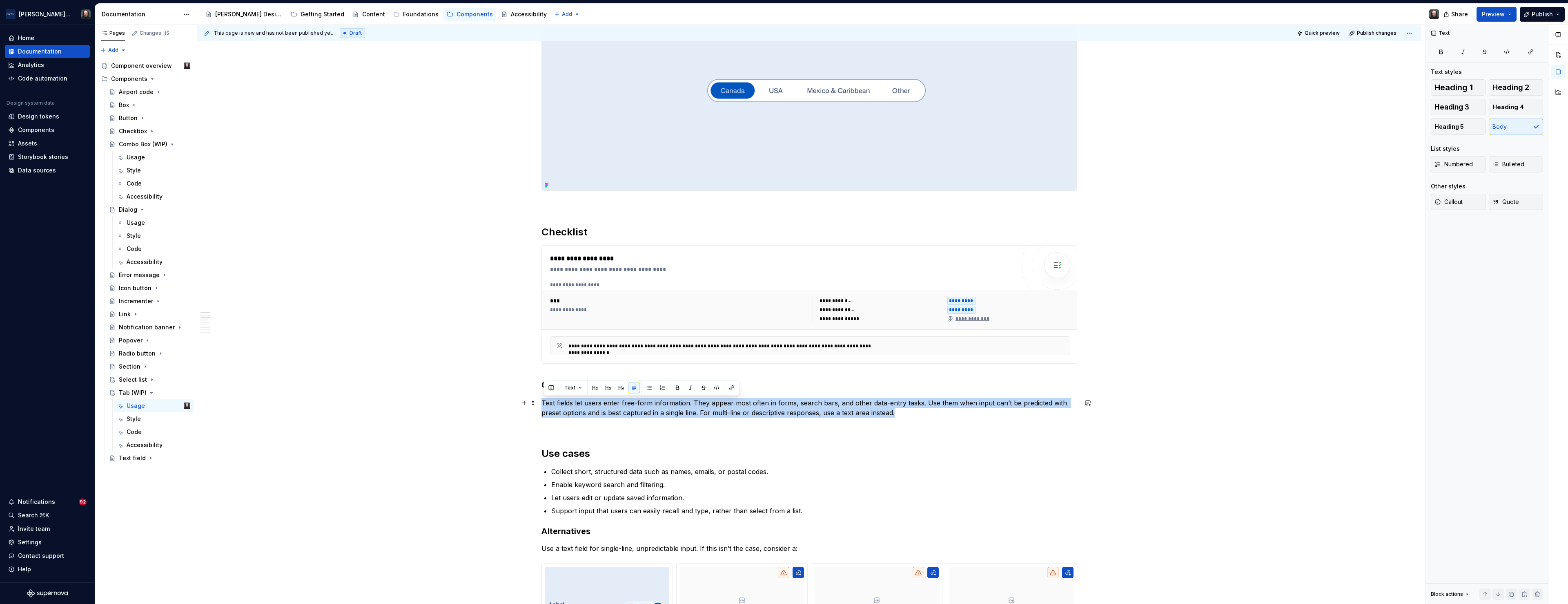
drag, startPoint x: 891, startPoint y: 412, endPoint x: 545, endPoint y: 405, distance: 346.1
click at [545, 405] on p "Text fields let users enter free-form information. They appear most often in fo…" at bounding box center [809, 408] width 535 height 20
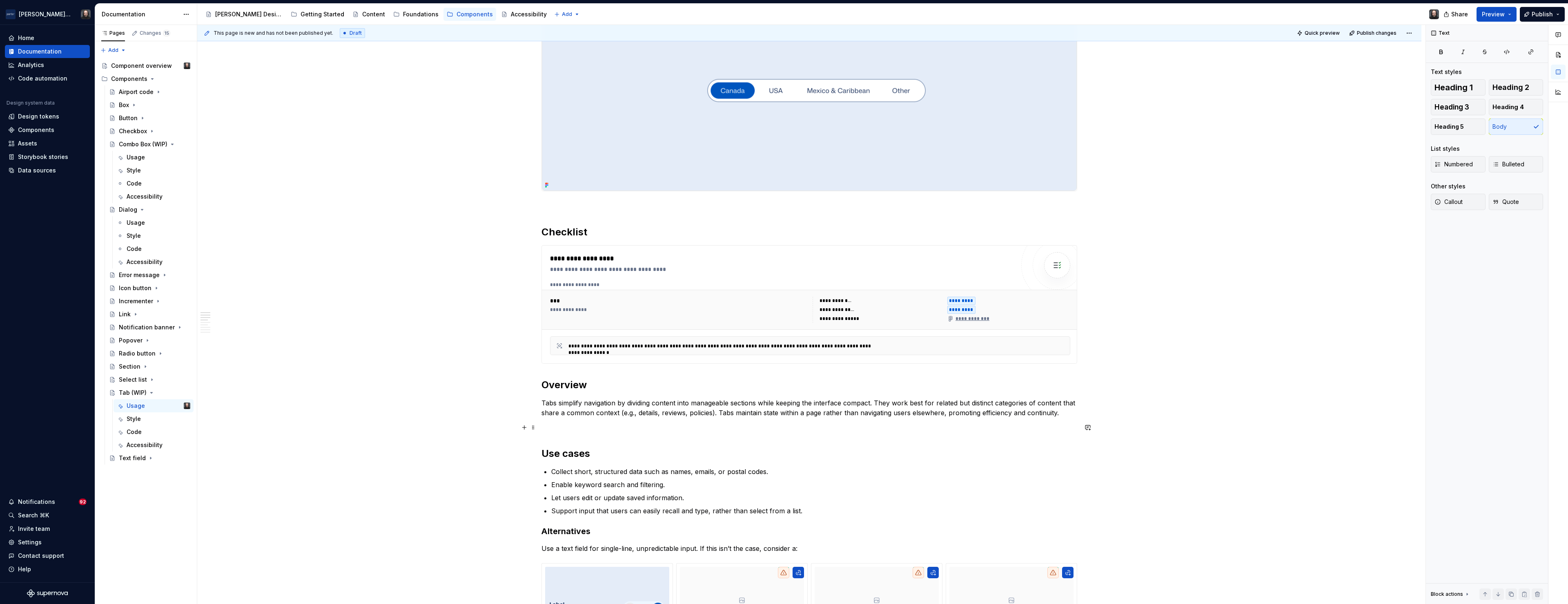
scroll to position [364, 0]
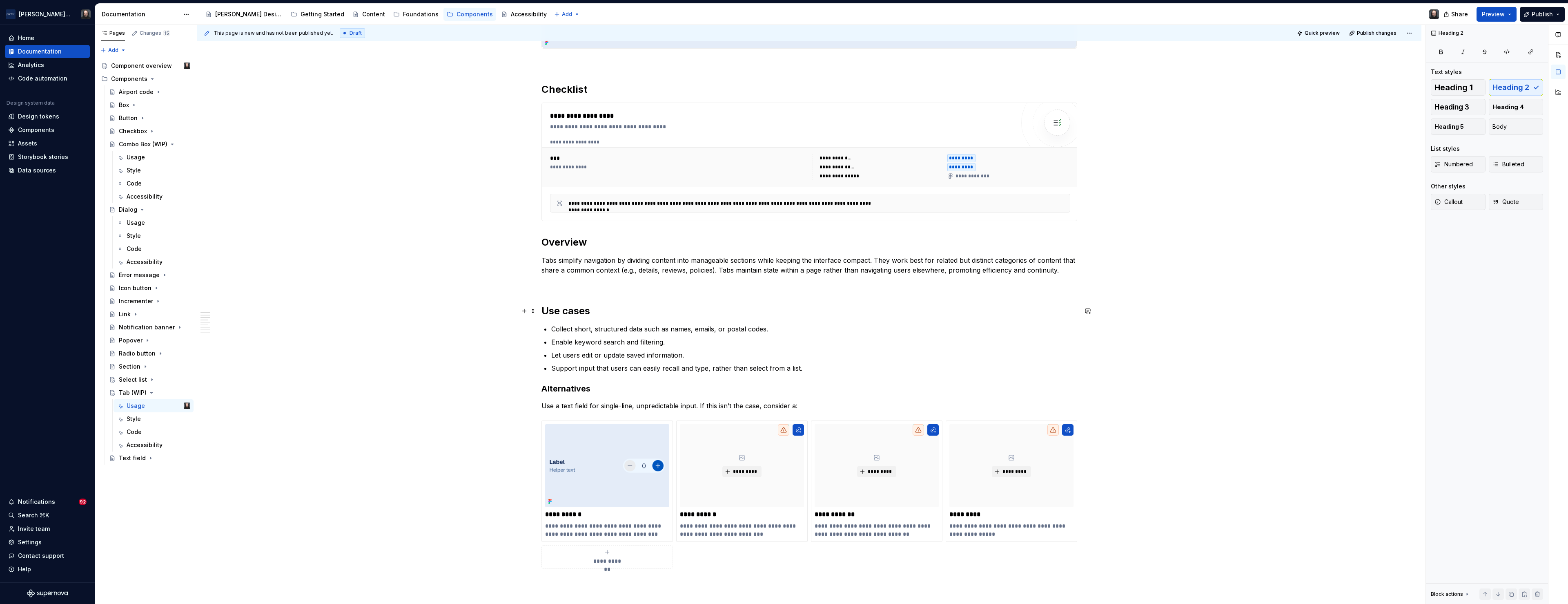
click at [544, 311] on h2 "Use cases" at bounding box center [809, 310] width 535 height 13
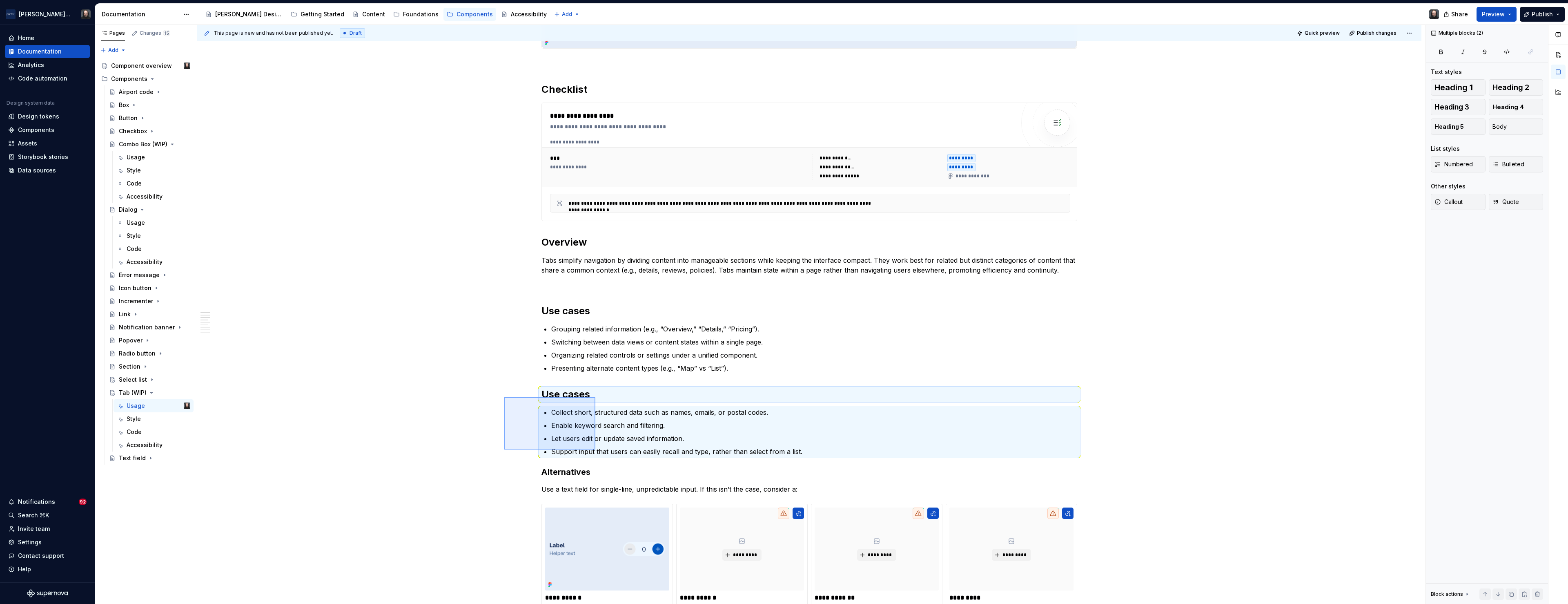
drag, startPoint x: 504, startPoint y: 397, endPoint x: 596, endPoint y: 450, distance: 106.2
click at [596, 450] on div "**********" at bounding box center [812, 314] width 1229 height 579
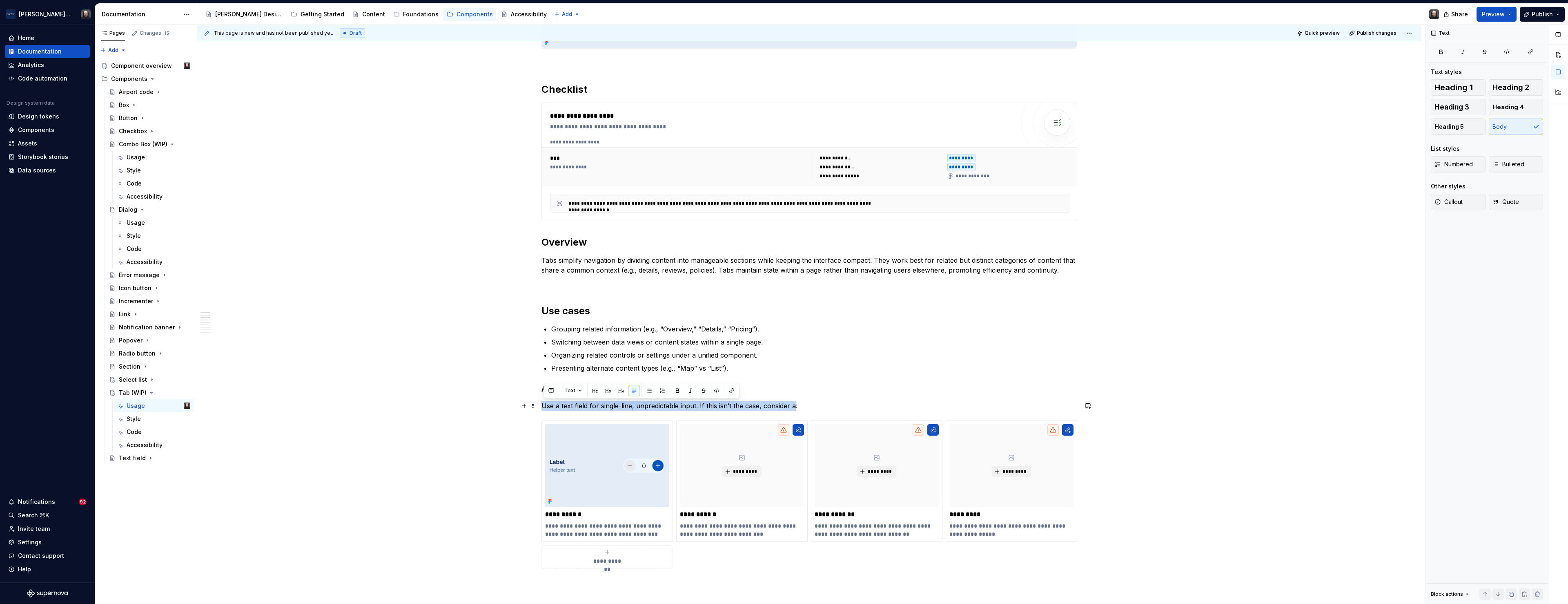
drag, startPoint x: 798, startPoint y: 406, endPoint x: 544, endPoint y: 407, distance: 254.0
click at [544, 407] on p "Use a text field for single-line, unpredictable input. If this isn’t the case, …" at bounding box center [809, 405] width 535 height 10
click at [1014, 421] on html "[PERSON_NAME] Airlines Home Documentation Analytics Code automation Design syst…" at bounding box center [784, 302] width 1568 height 604
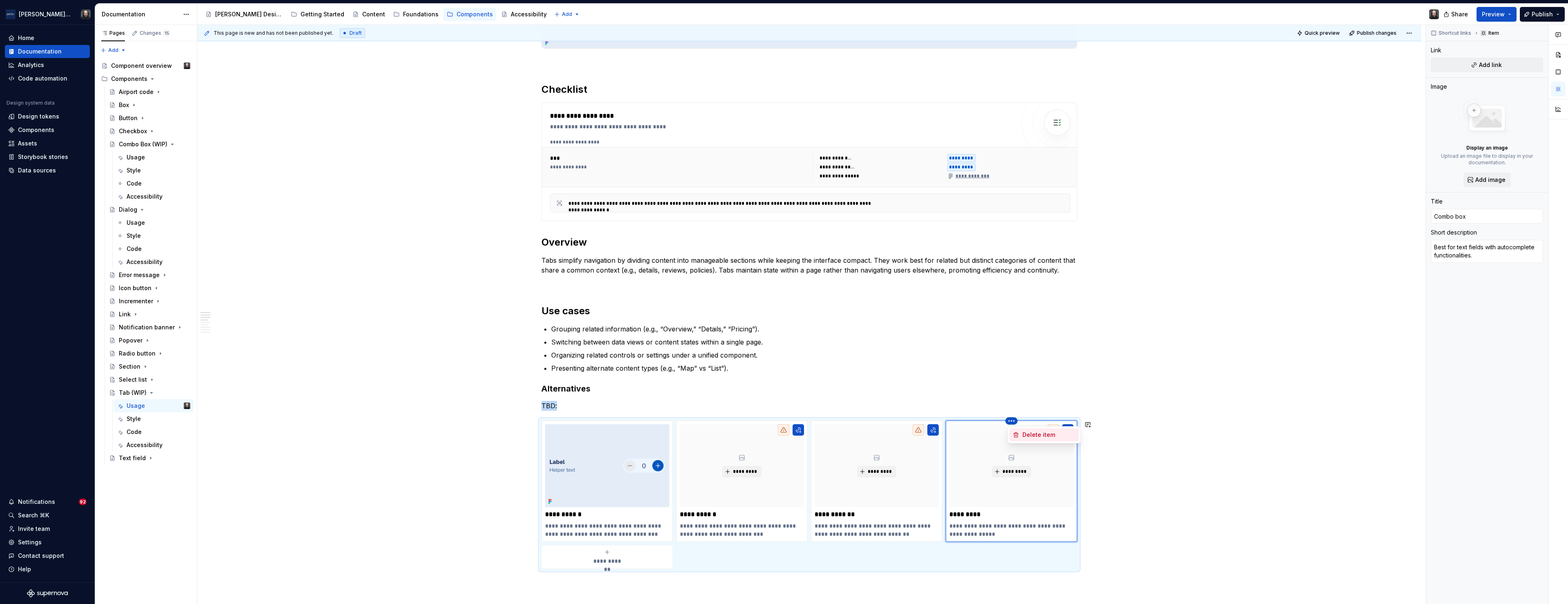
click at [1025, 433] on div "Delete item" at bounding box center [1049, 434] width 53 height 8
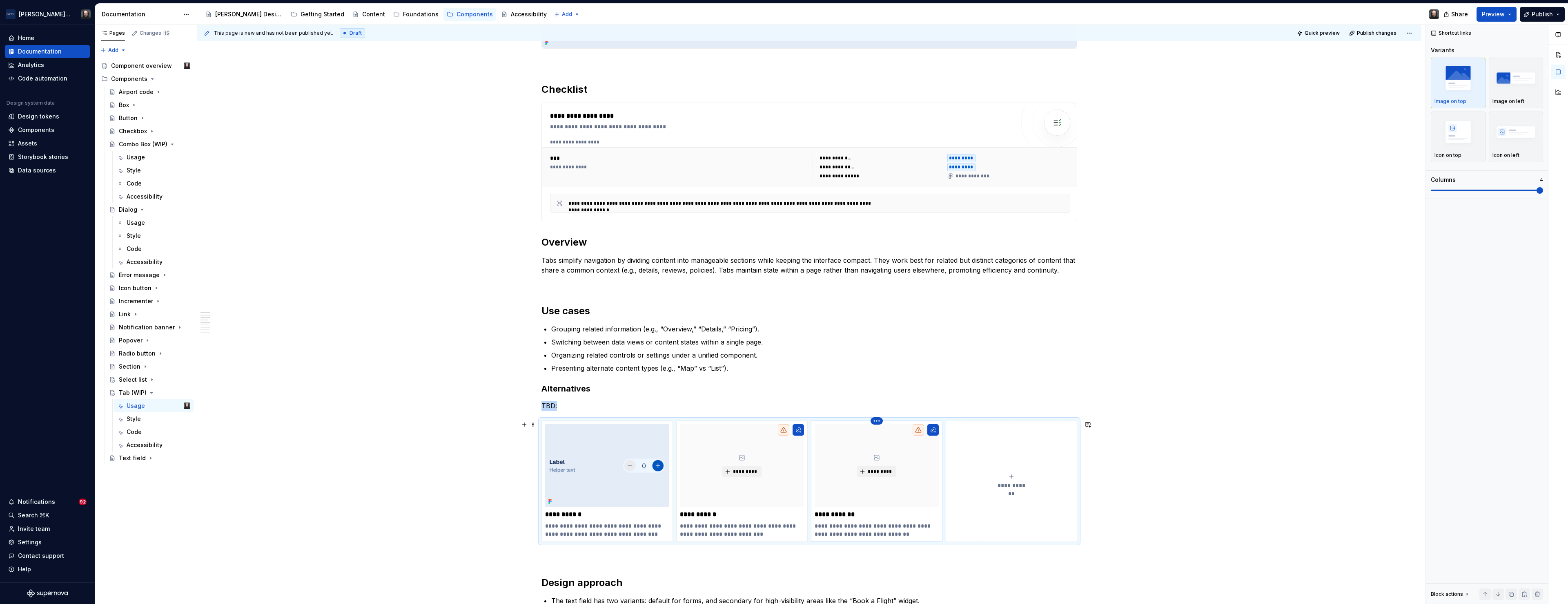
click at [878, 421] on html "[PERSON_NAME] Airlines Home Documentation Analytics Code automation Design syst…" at bounding box center [784, 302] width 1568 height 604
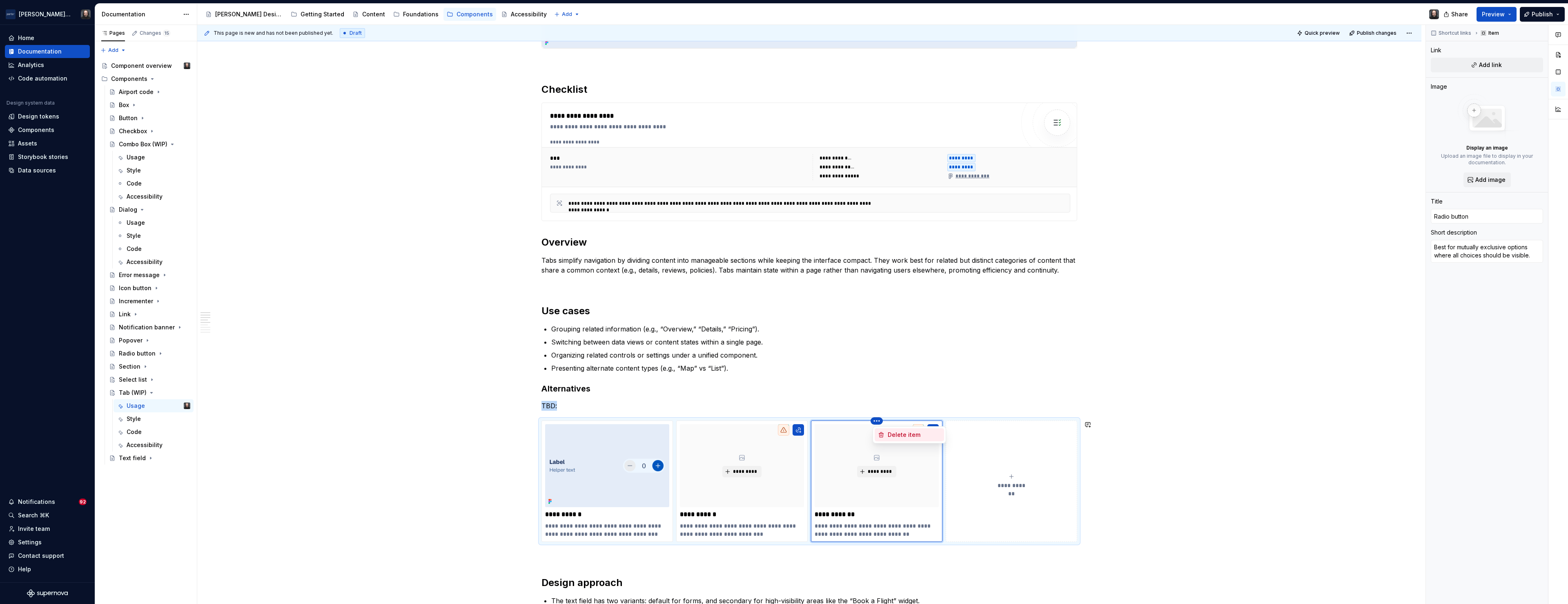
click at [897, 433] on div "Delete item" at bounding box center [914, 434] width 53 height 8
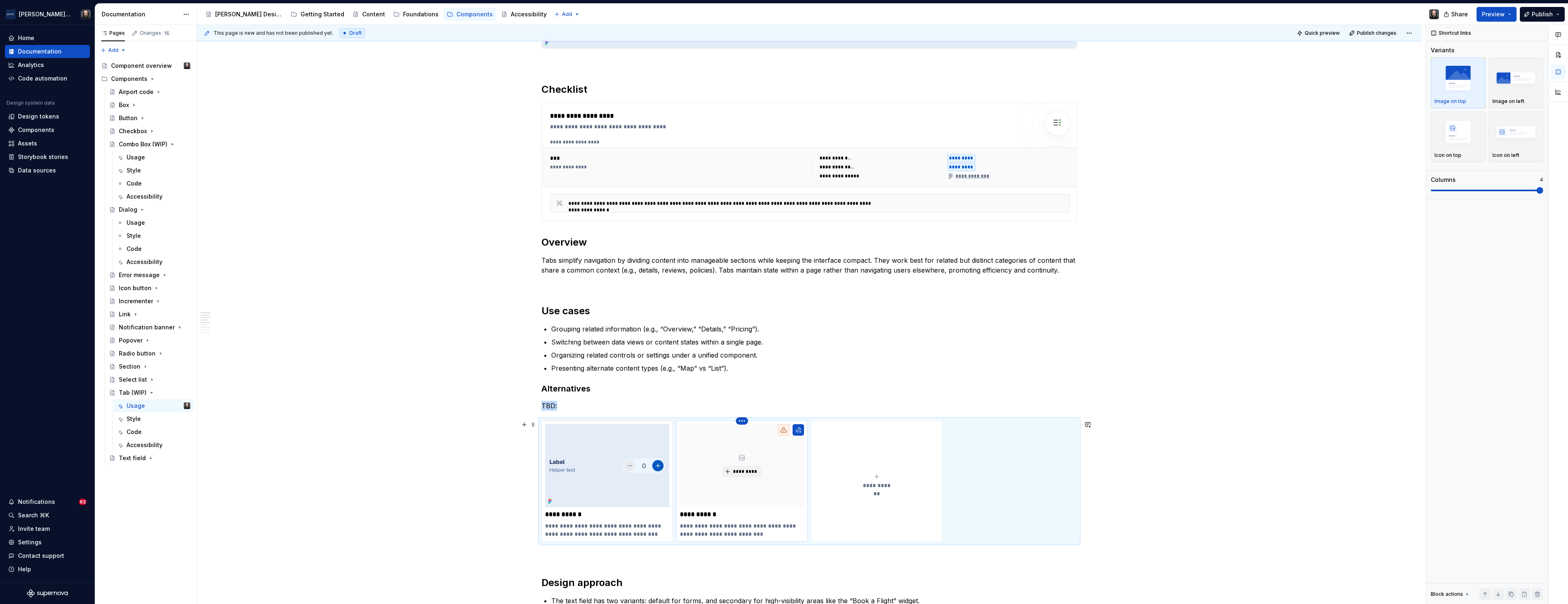
click at [743, 421] on html "[PERSON_NAME] Airlines Home Documentation Analytics Code automation Design syst…" at bounding box center [784, 302] width 1568 height 604
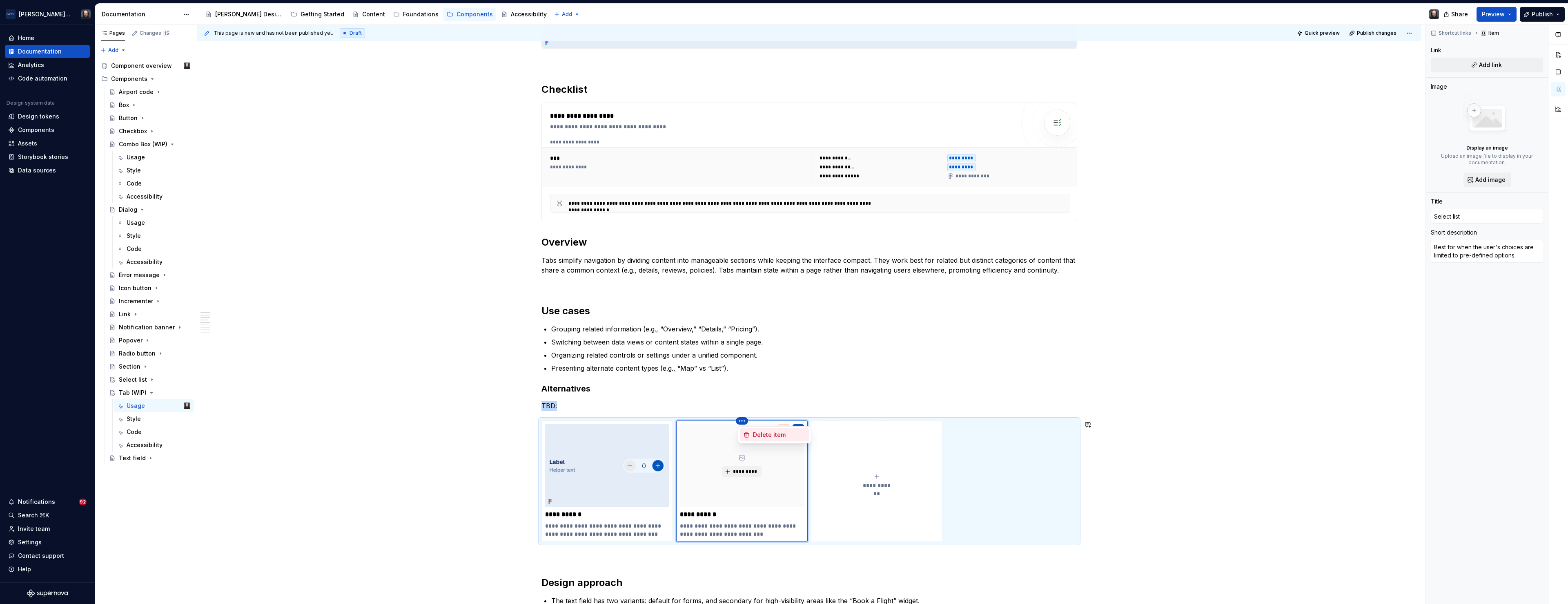
click at [761, 433] on div "Delete item" at bounding box center [779, 434] width 53 height 8
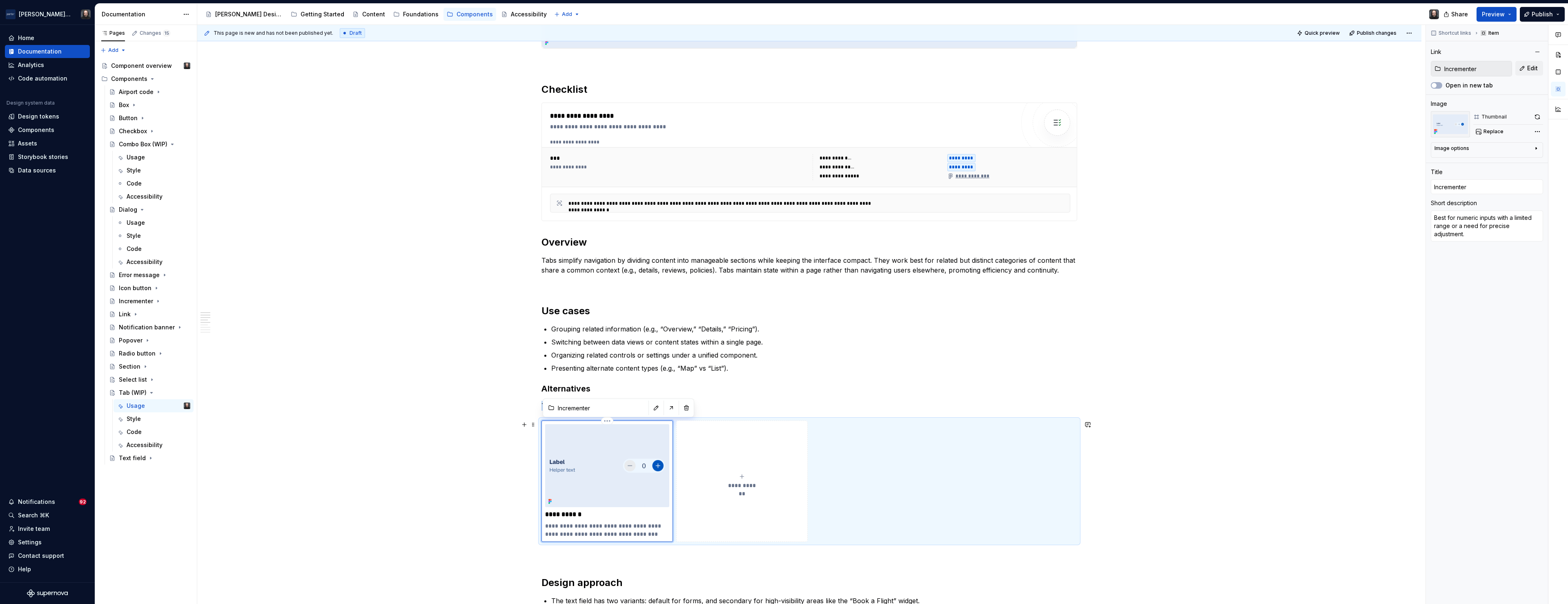
click at [614, 446] on img at bounding box center [607, 465] width 124 height 83
click at [1536, 51] on button "button" at bounding box center [1537, 51] width 11 height 11
type textarea "*"
click at [1468, 174] on input "Incrementer" at bounding box center [1487, 170] width 113 height 15
type textarea "*"
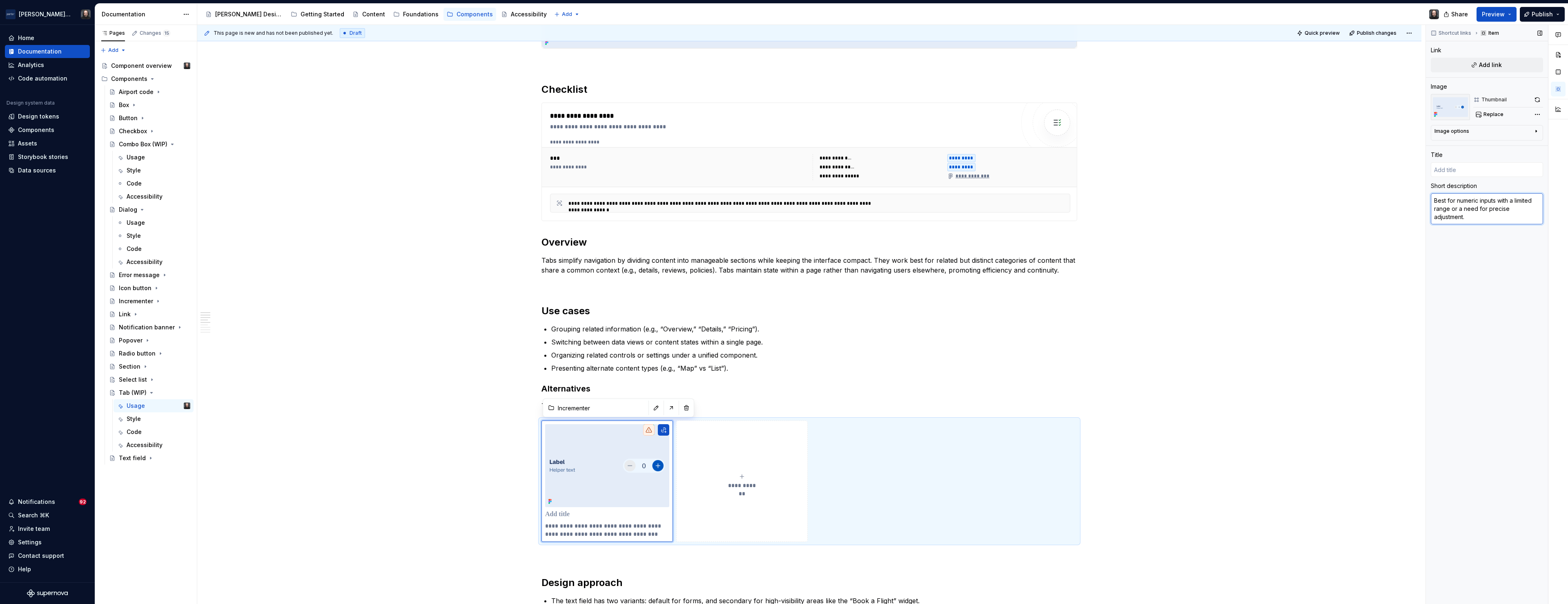
click at [1469, 212] on textarea "Best for numeric inputs with a limited range or a need for precise adjustment." at bounding box center [1487, 208] width 113 height 31
type textarea "*"
click at [1537, 114] on div "Comments Open comments No comments yet Select ‘Comment’ from the block context …" at bounding box center [1497, 314] width 142 height 579
click at [1489, 200] on div "Remove image" at bounding box center [1491, 201] width 94 height 8
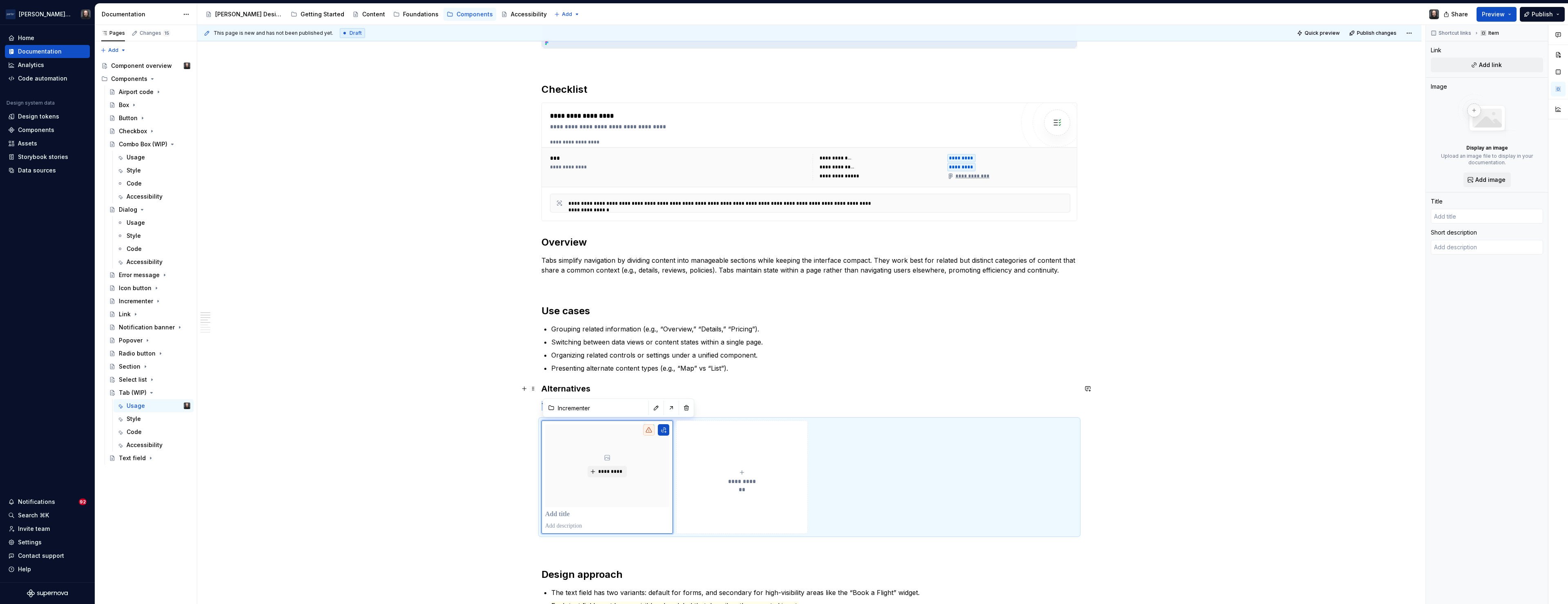
click at [418, 394] on div "**********" at bounding box center [810, 600] width 1224 height 1545
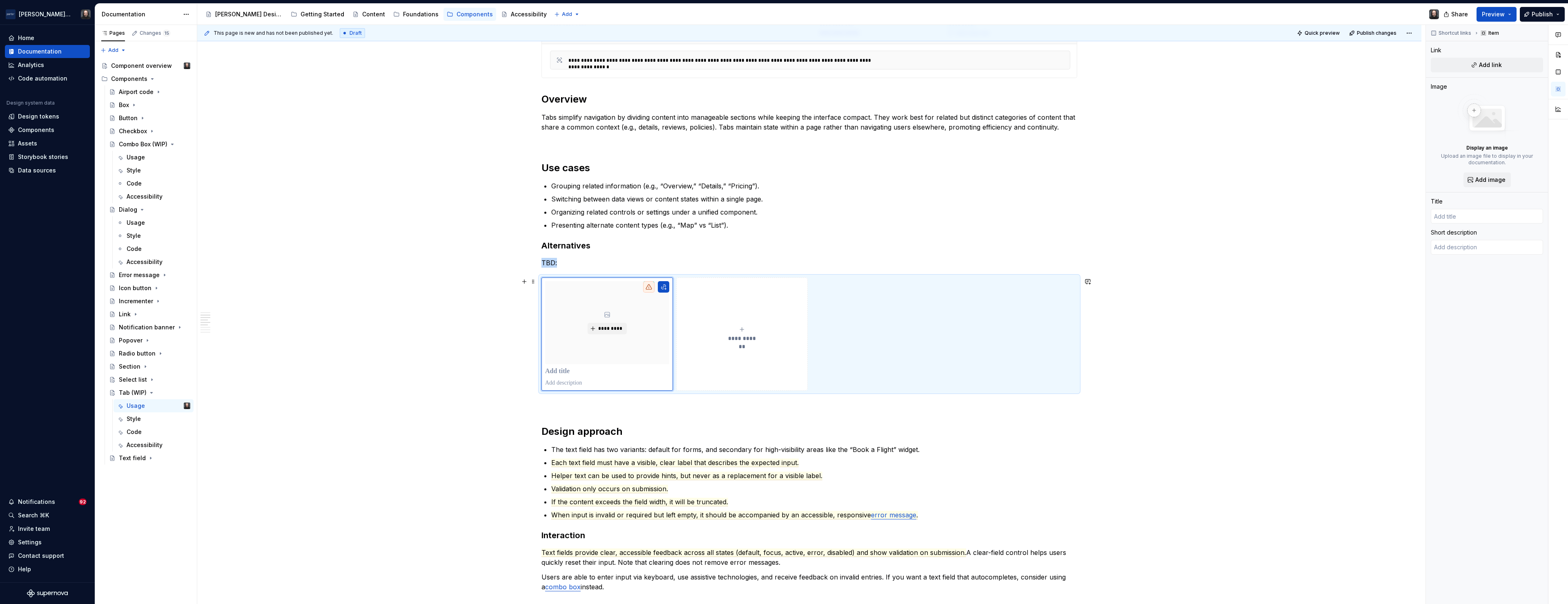
scroll to position [518, 0]
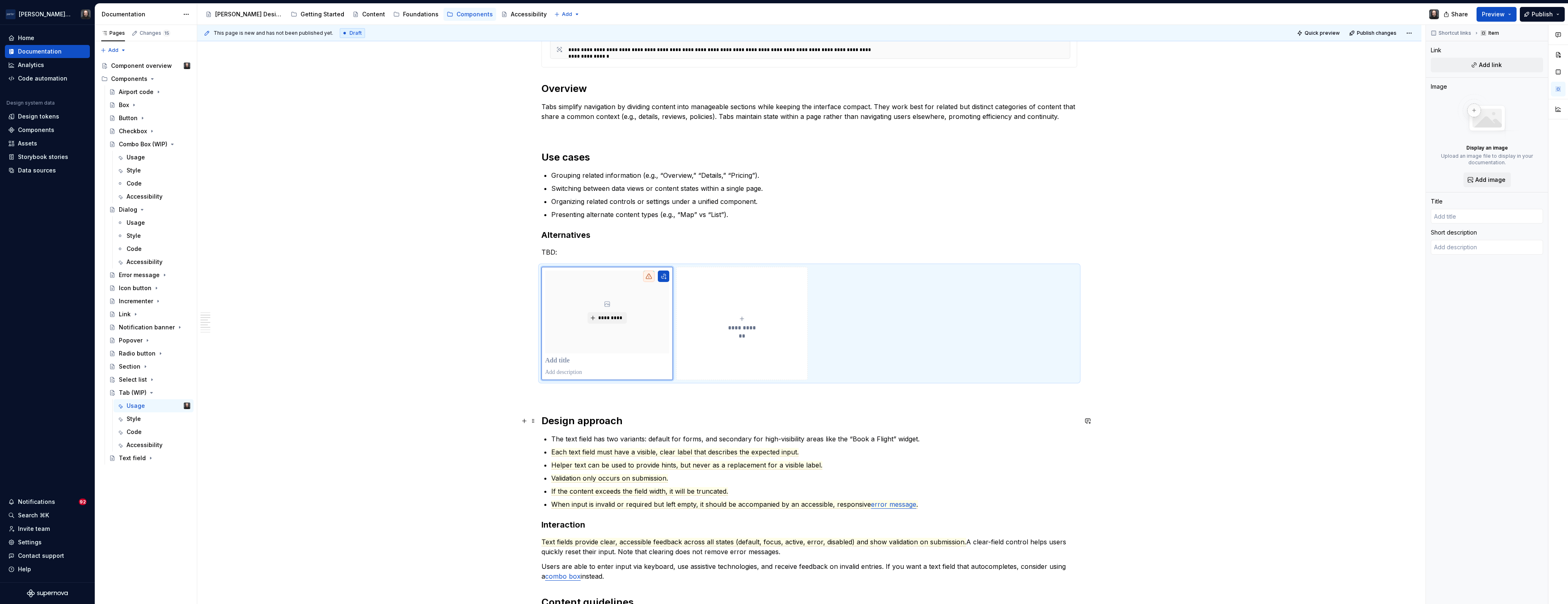
click at [544, 420] on h2 "Design approach" at bounding box center [809, 420] width 535 height 13
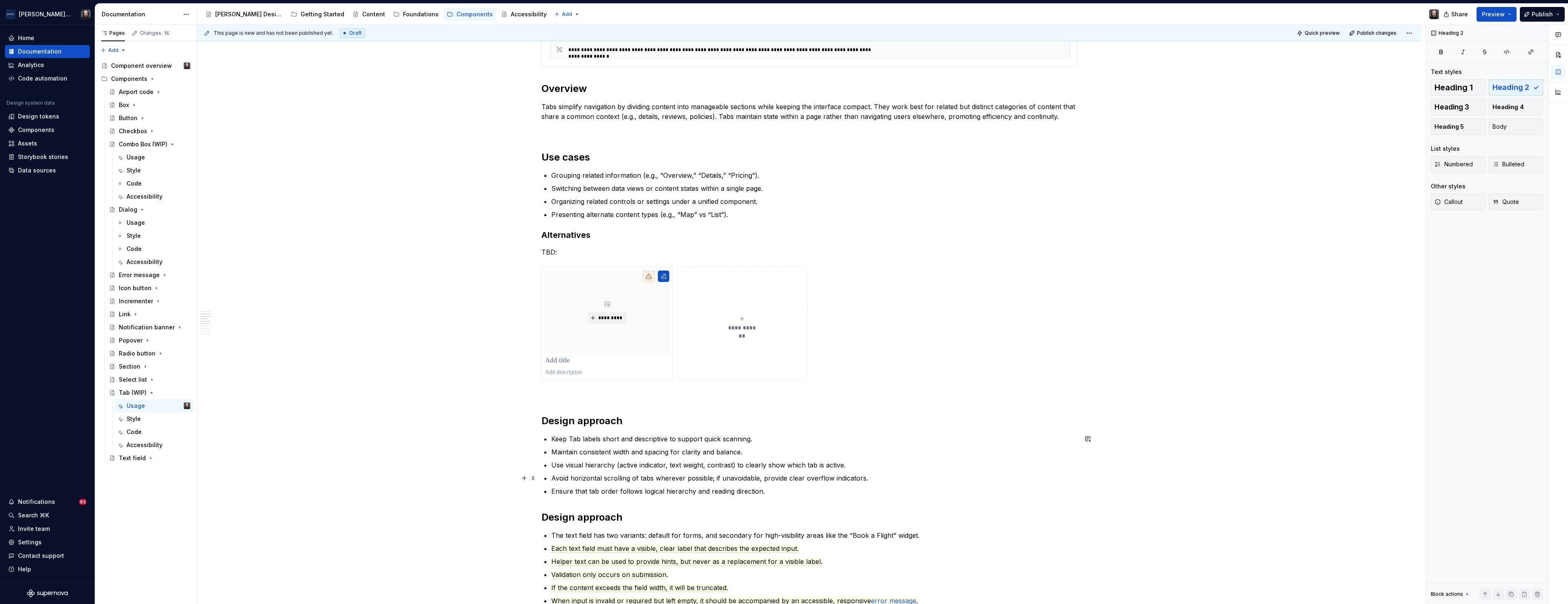
scroll to position [612, 0]
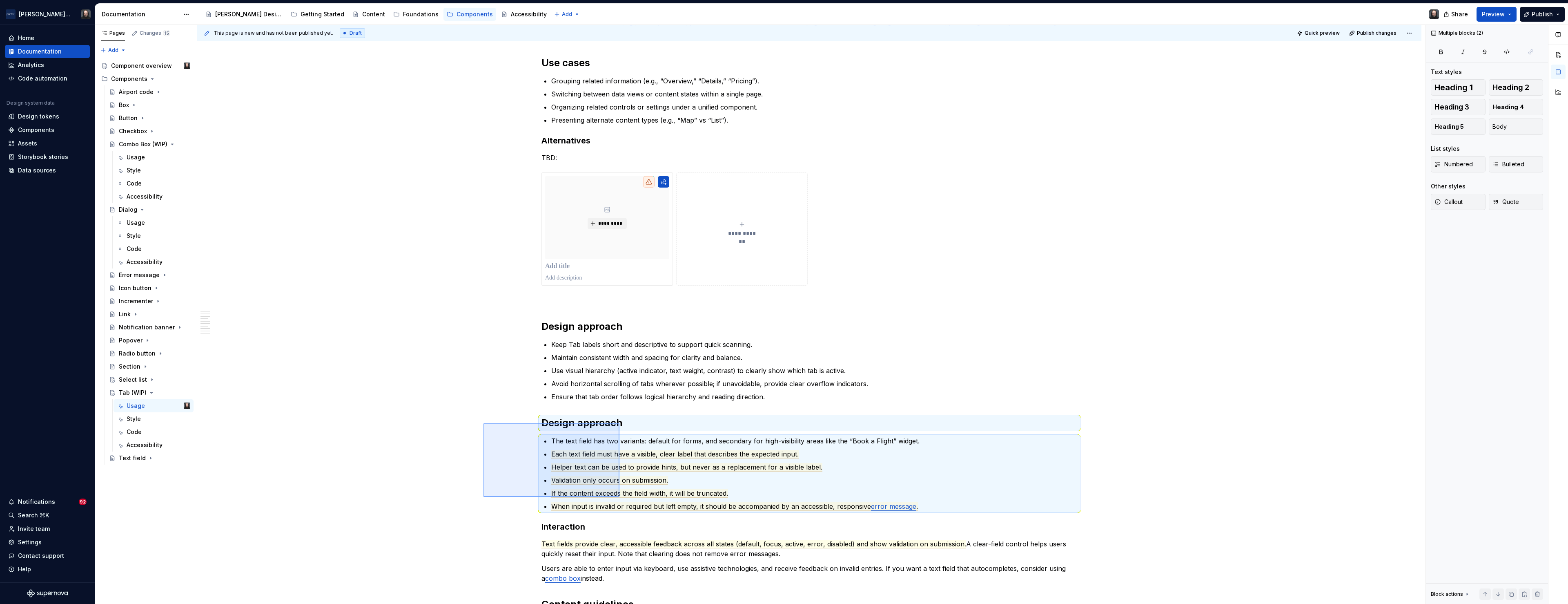
drag, startPoint x: 565, startPoint y: 460, endPoint x: 620, endPoint y: 497, distance: 66.3
click at [620, 497] on div "**********" at bounding box center [812, 314] width 1229 height 579
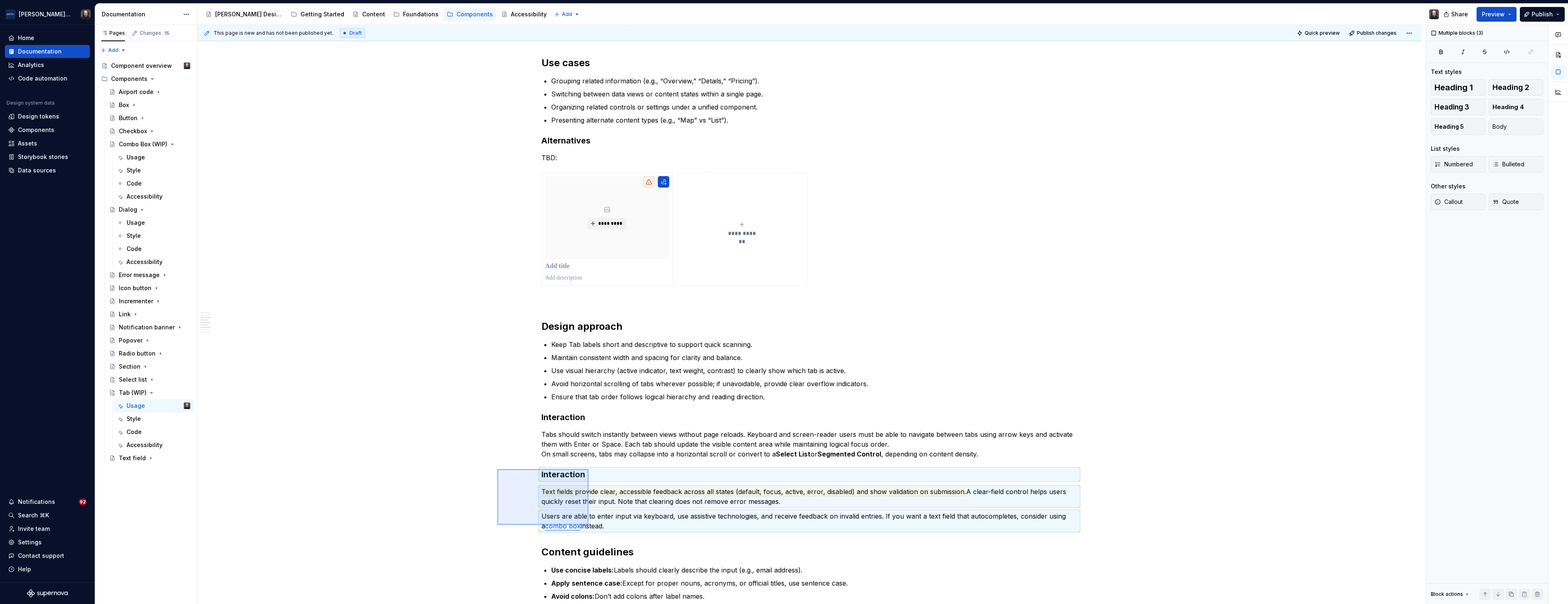
drag, startPoint x: 523, startPoint y: 487, endPoint x: 589, endPoint y: 521, distance: 74.2
click at [589, 524] on div "**********" at bounding box center [812, 314] width 1229 height 579
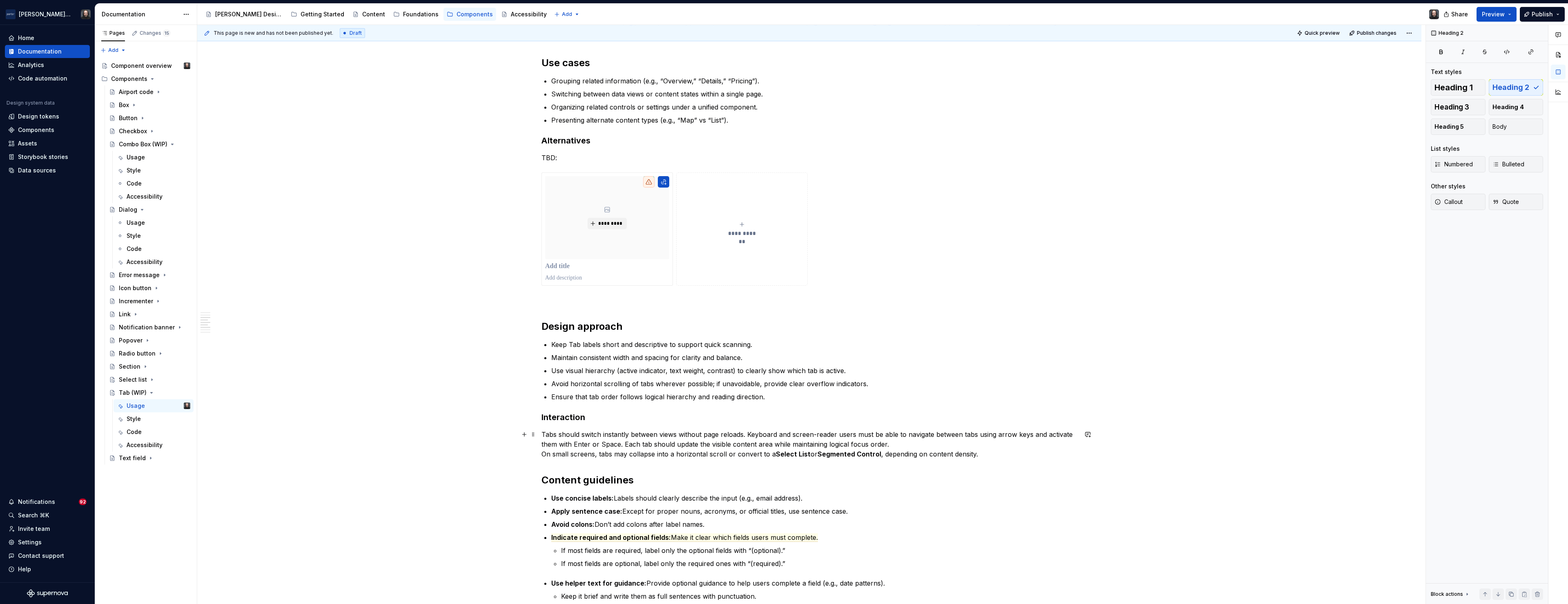
click at [544, 454] on p "Tabs should switch instantly between views without page reloads. Keyboard and s…" at bounding box center [809, 443] width 535 height 29
click at [397, 421] on div "**********" at bounding box center [810, 340] width 1224 height 1523
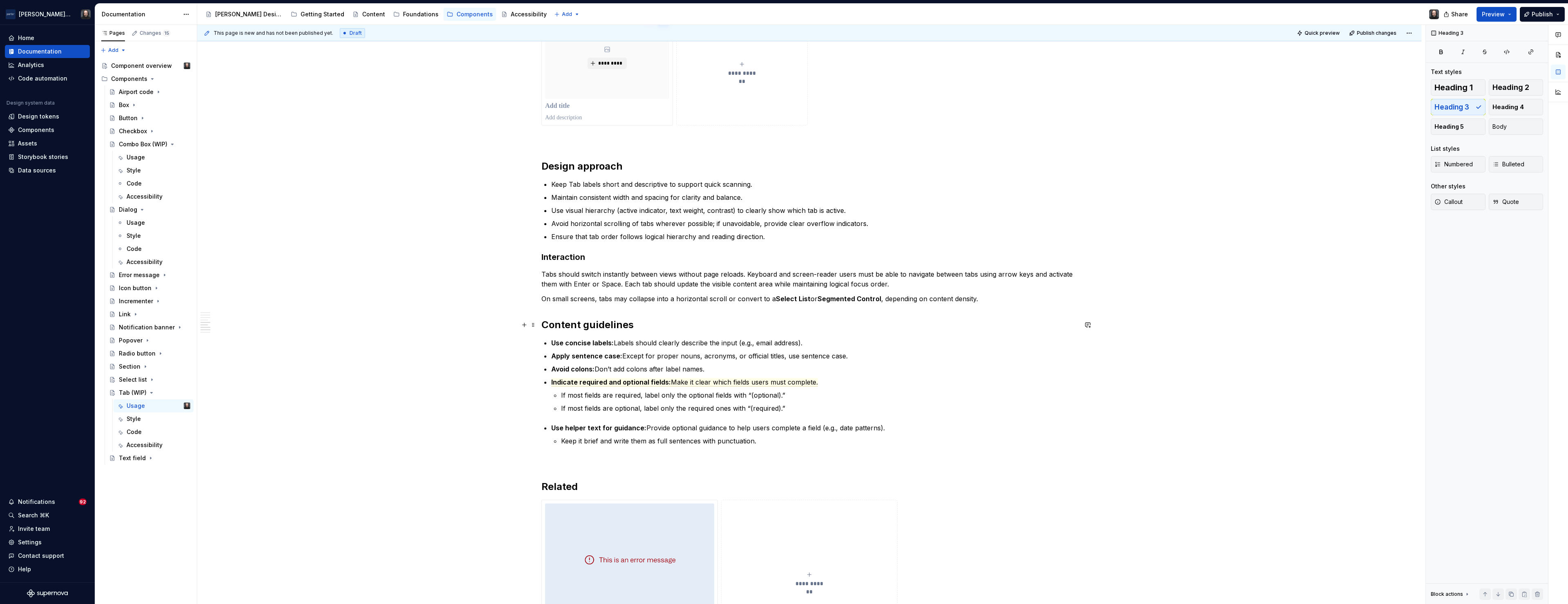
click at [545, 324] on h2 "Content guidelines" at bounding box center [809, 325] width 535 height 13
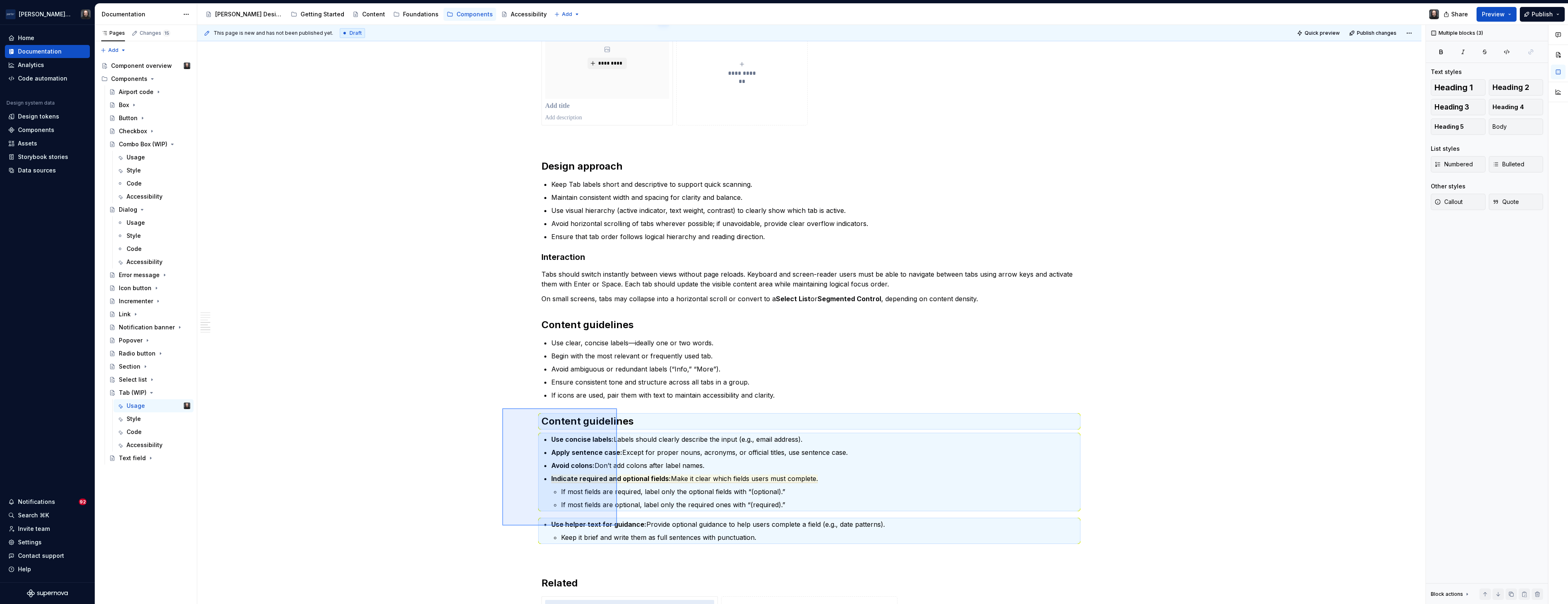
drag, startPoint x: 577, startPoint y: 482, endPoint x: 617, endPoint y: 526, distance: 59.5
click at [617, 526] on div "**********" at bounding box center [812, 314] width 1229 height 579
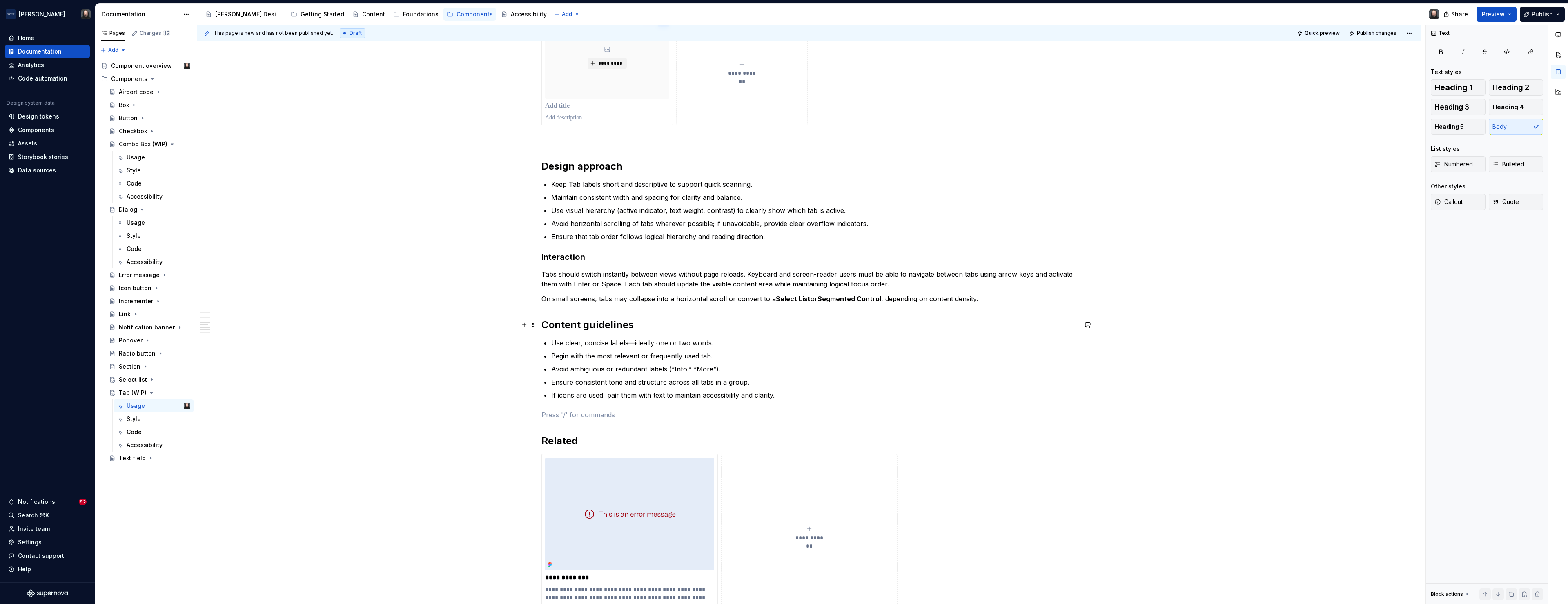
click at [544, 325] on h2 "Content guidelines" at bounding box center [809, 325] width 535 height 13
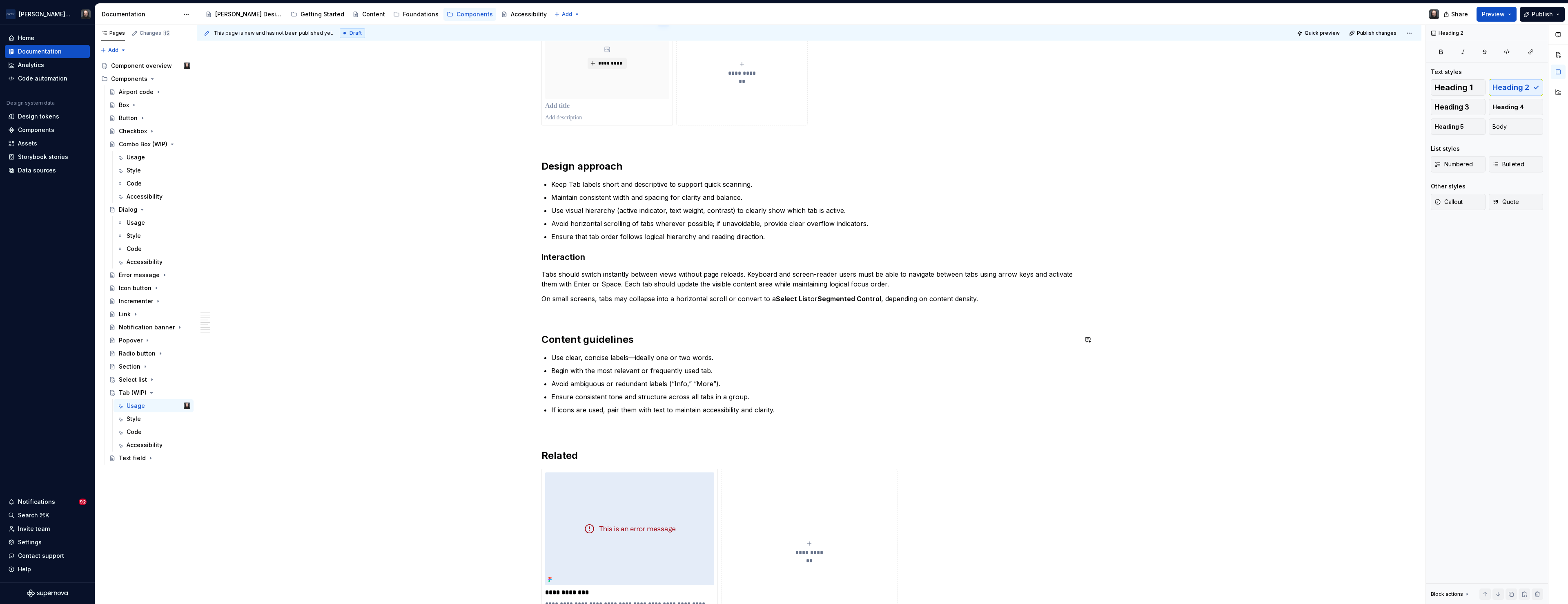
click at [404, 331] on div "**********" at bounding box center [810, 165] width 1224 height 1491
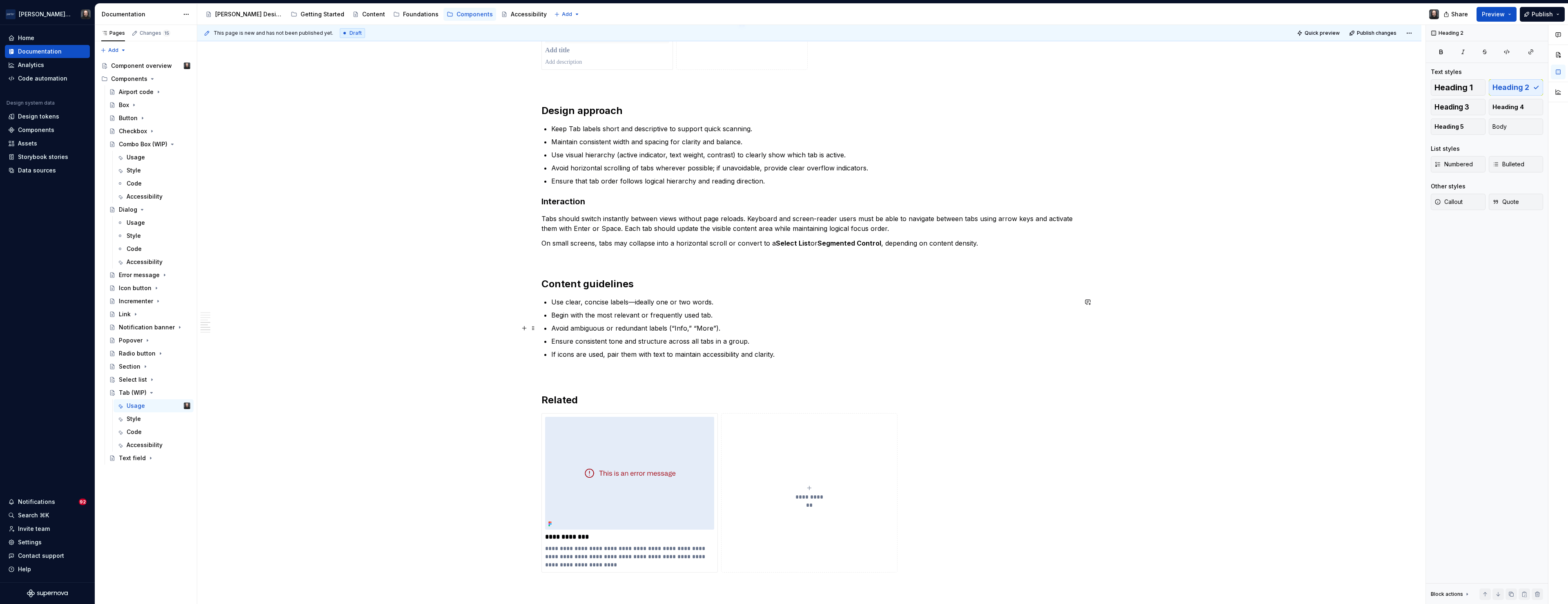
scroll to position [879, 0]
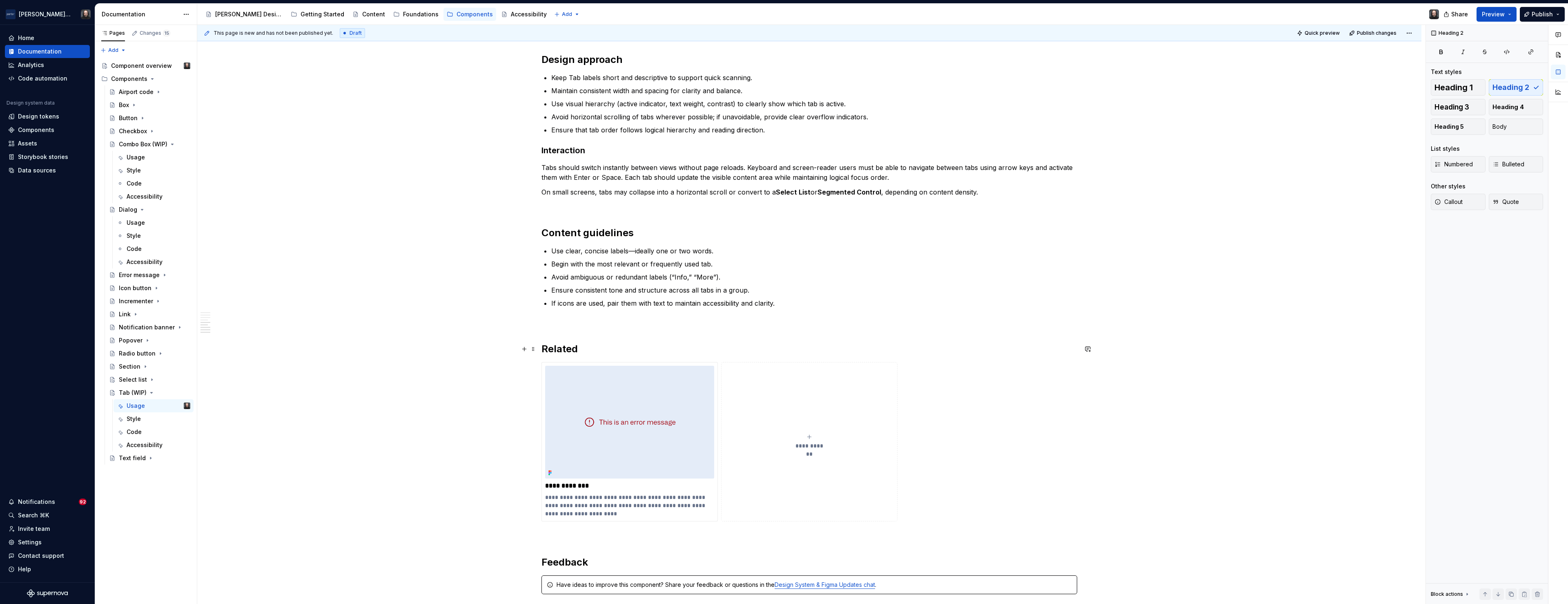
click at [578, 351] on h2 "Related" at bounding box center [809, 349] width 535 height 13
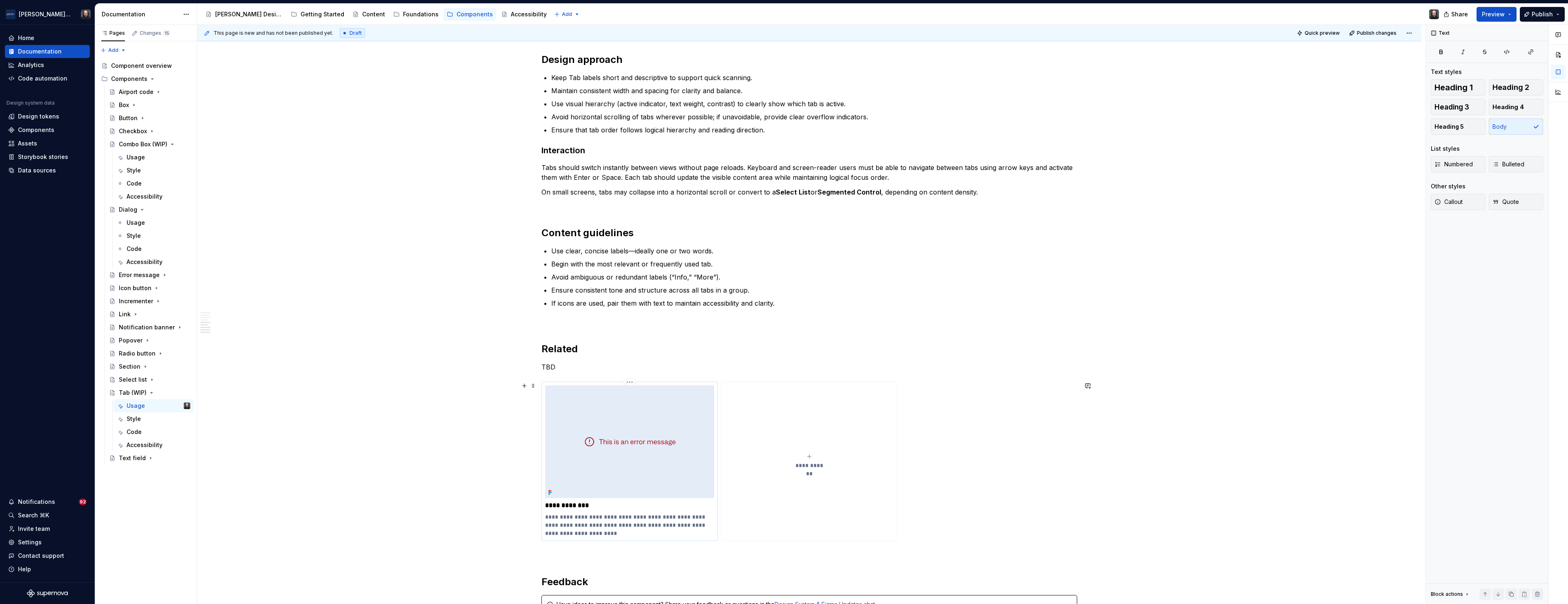
scroll to position [903, 0]
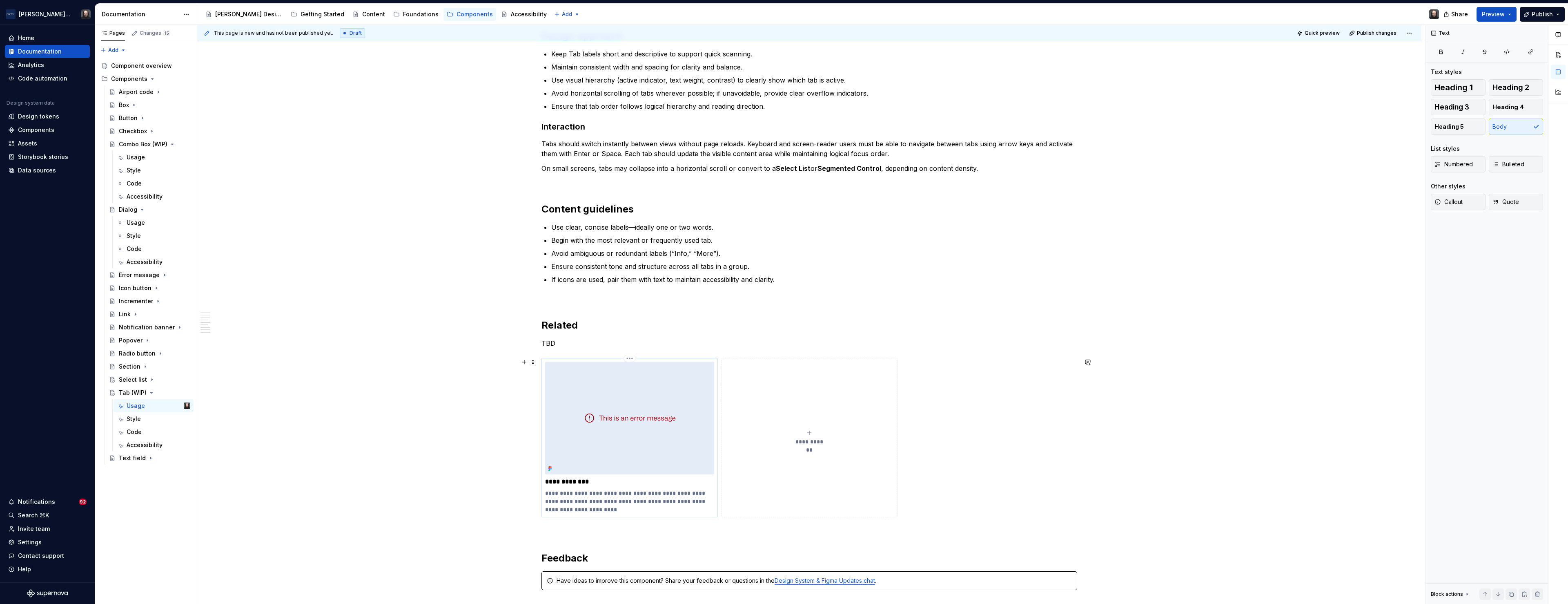
click at [681, 388] on img at bounding box center [629, 418] width 169 height 113
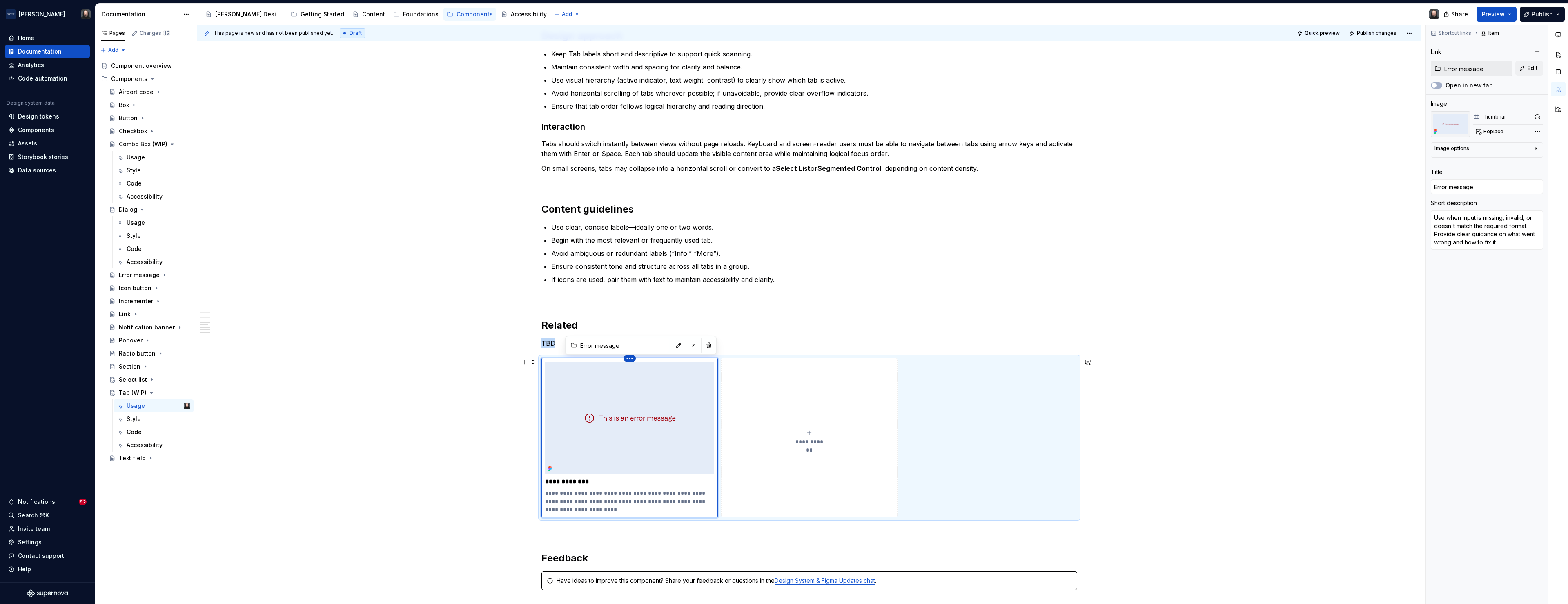
click at [633, 358] on html "[PERSON_NAME] Airlines Home Documentation Analytics Code automation Design syst…" at bounding box center [784, 302] width 1568 height 604
click at [653, 373] on div "Delete item" at bounding box center [667, 372] width 53 height 8
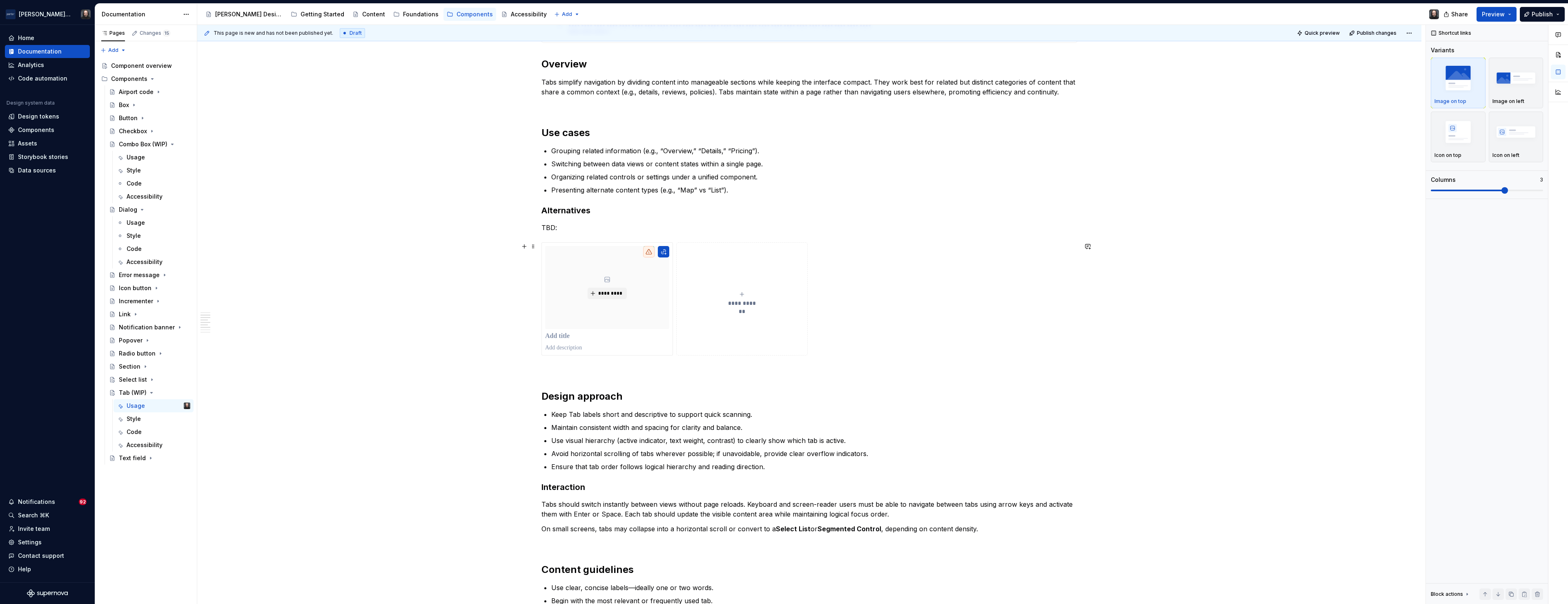
scroll to position [411, 0]
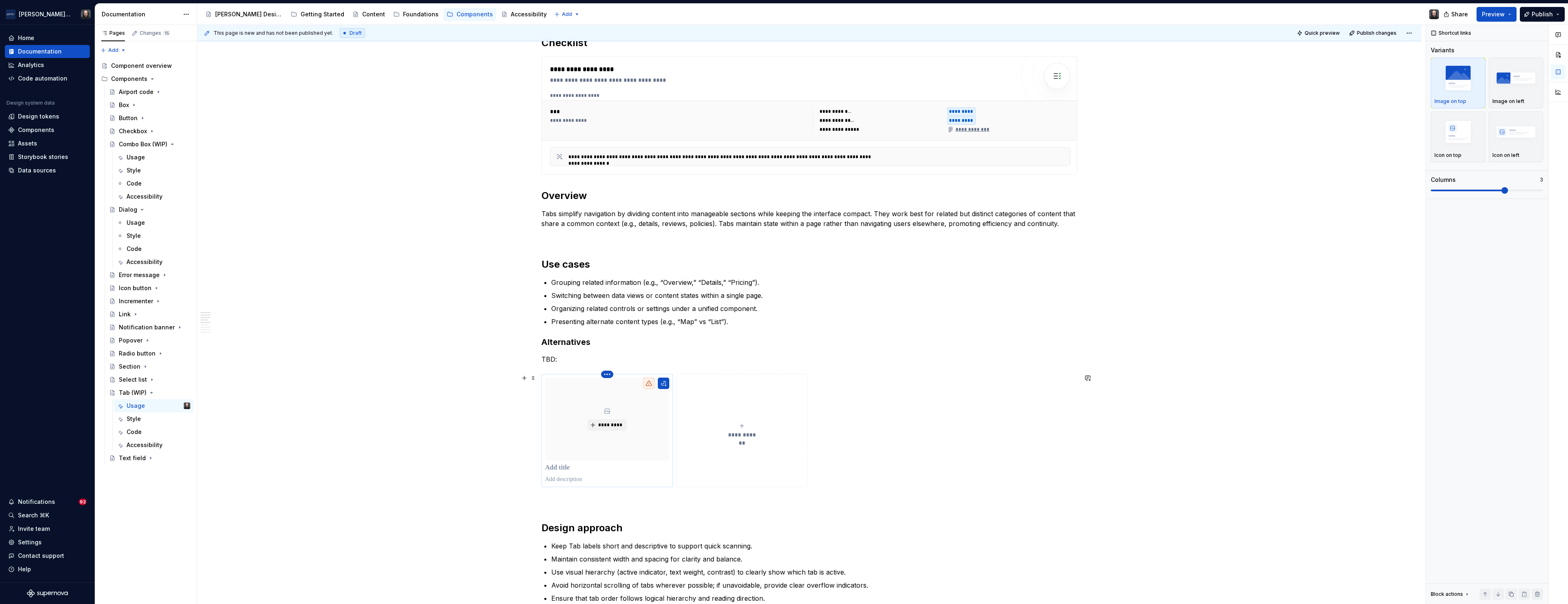
click at [609, 373] on html "[PERSON_NAME] Airlines Home Documentation Analytics Code automation Design syst…" at bounding box center [784, 302] width 1568 height 604
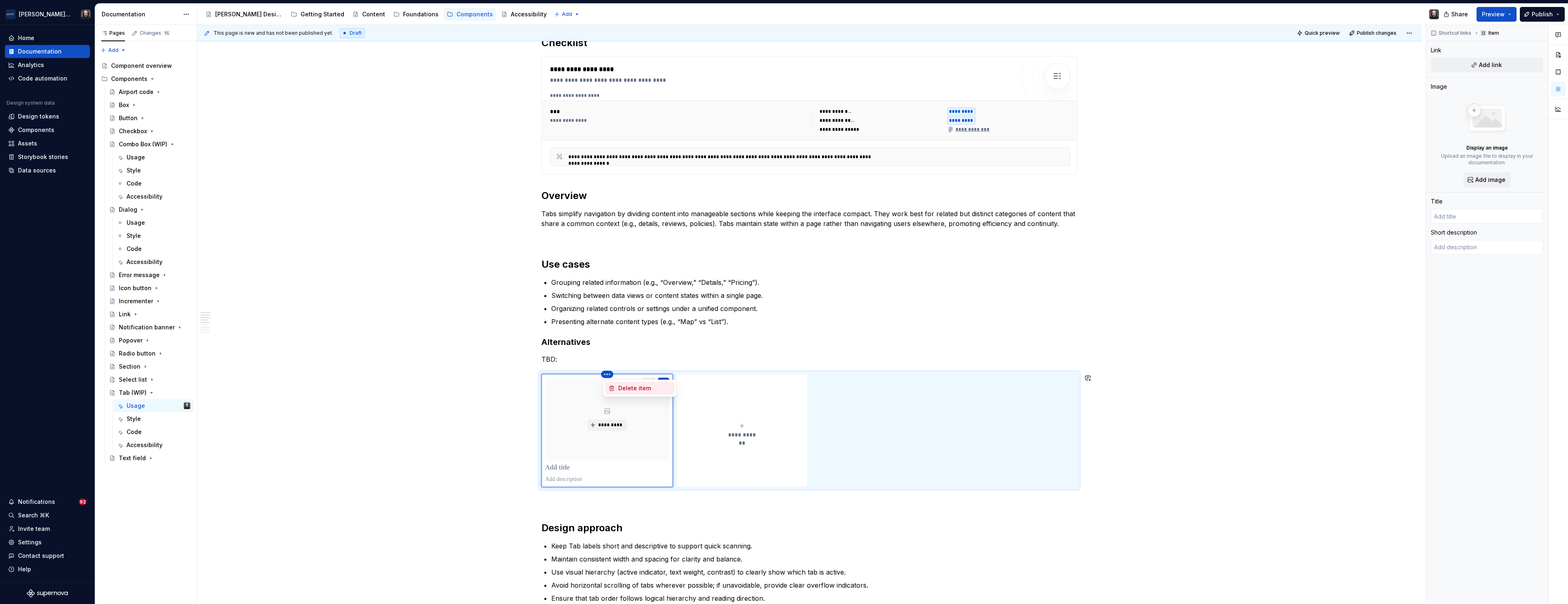
click at [623, 386] on div "Delete item" at bounding box center [644, 388] width 53 height 8
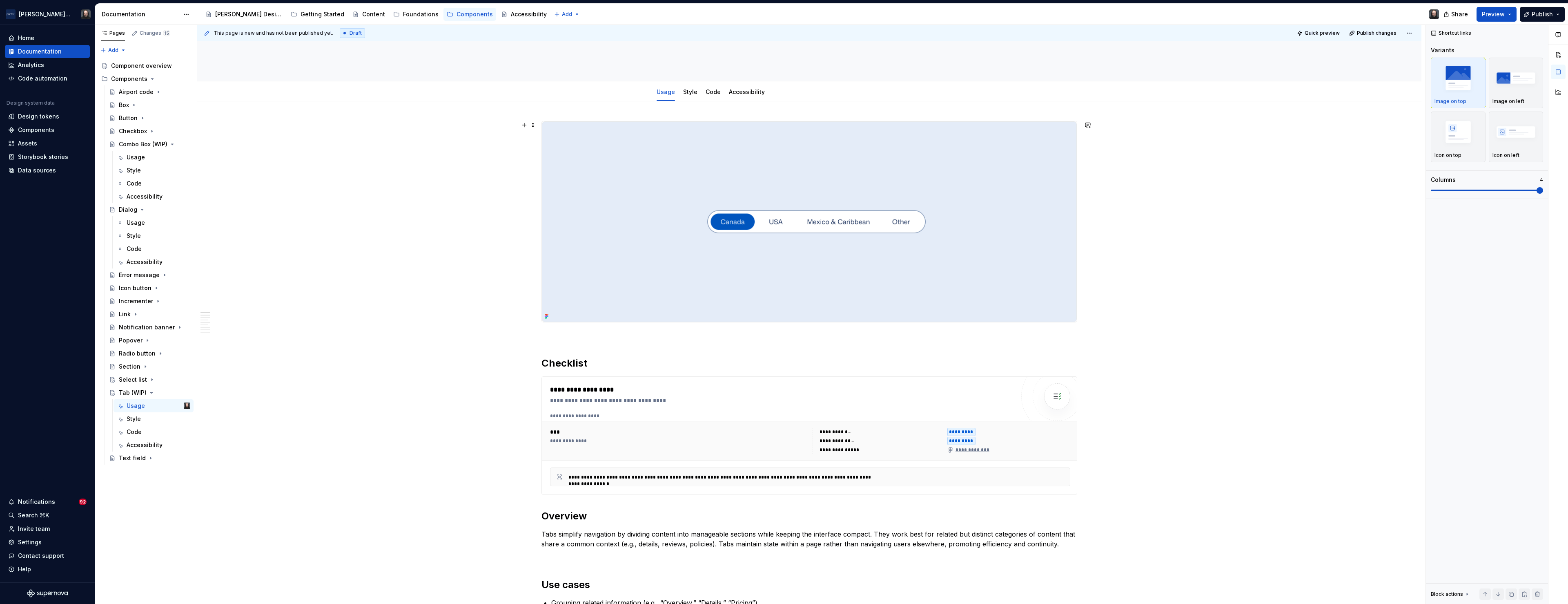
scroll to position [0, 0]
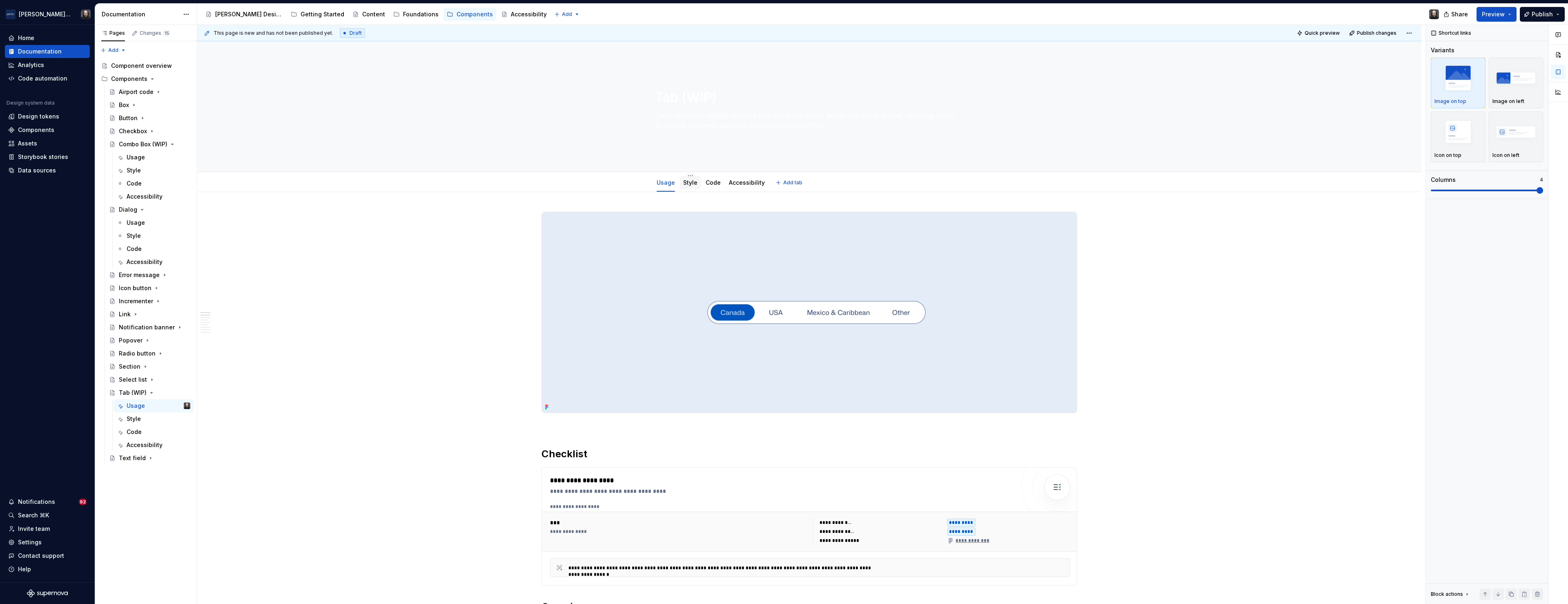
click at [692, 185] on link "Style" at bounding box center [690, 182] width 14 height 7
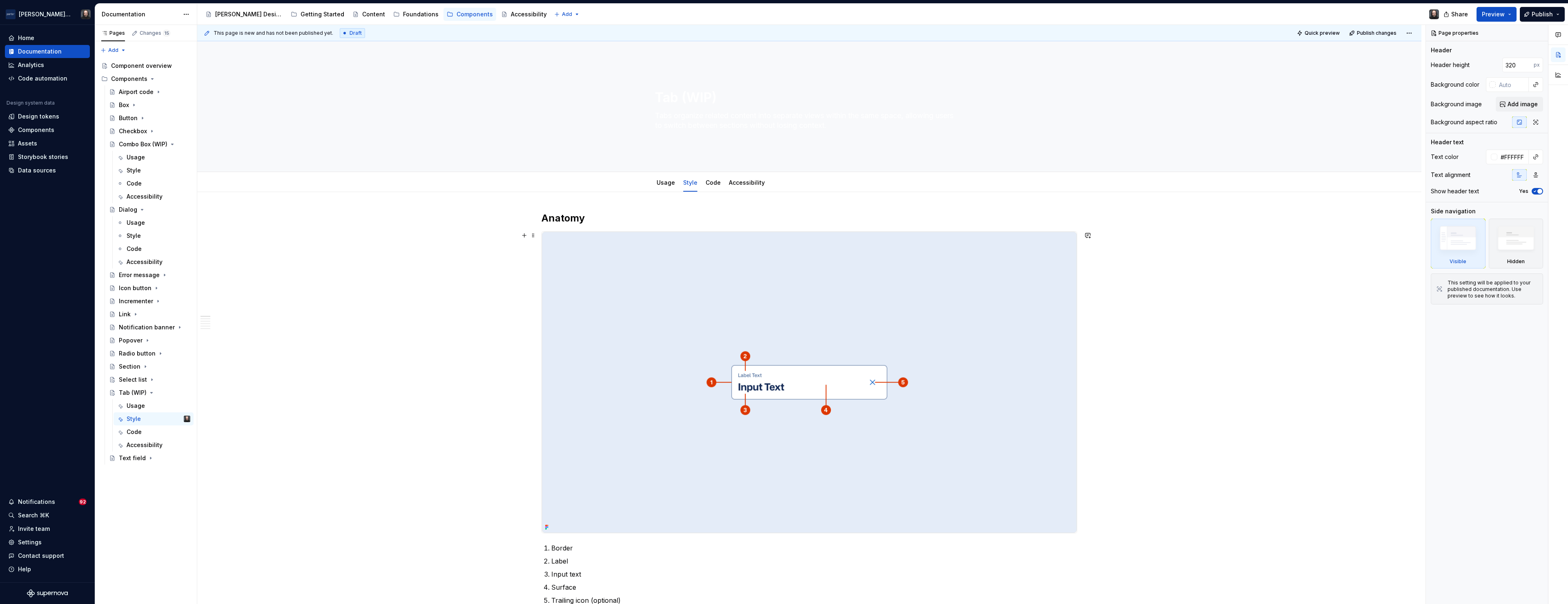
scroll to position [27, 0]
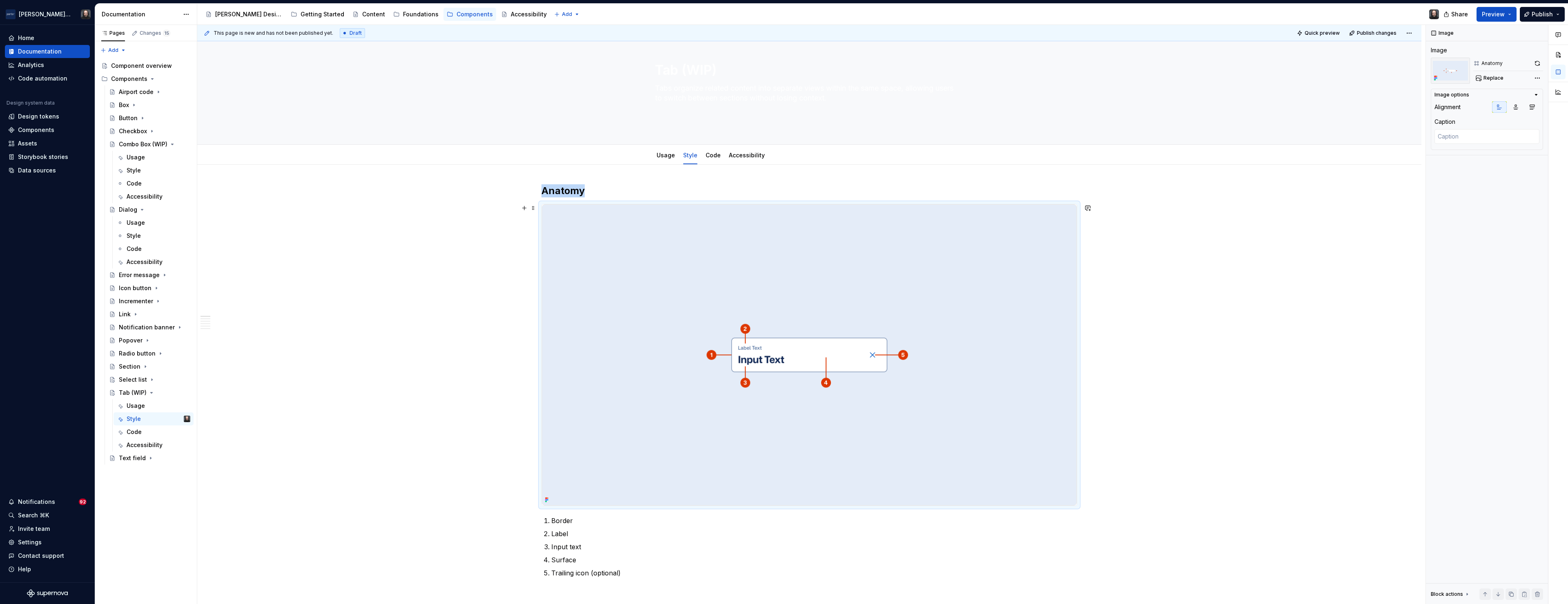
click at [958, 256] on img at bounding box center [810, 355] width 535 height 301
click at [1495, 78] on span "Replace" at bounding box center [1493, 78] width 20 height 7
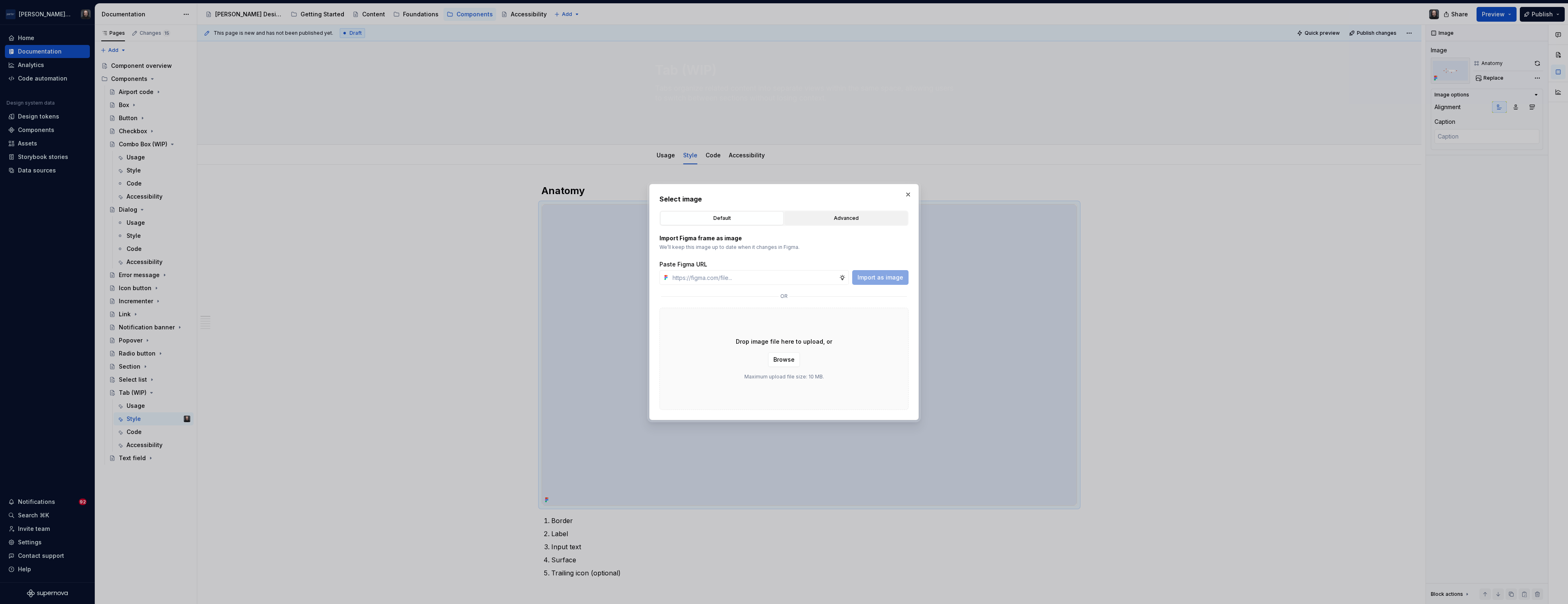
click at [867, 219] on div "Advanced" at bounding box center [846, 218] width 118 height 8
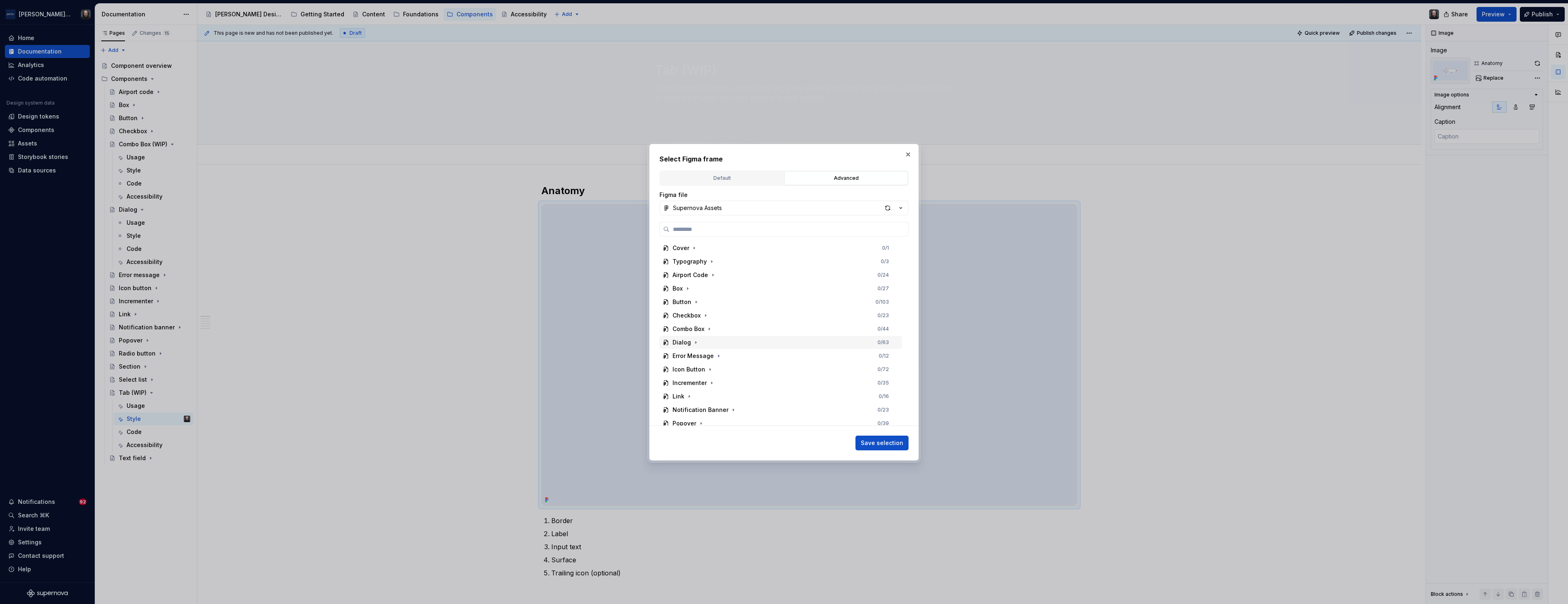
scroll to position [99, 0]
click at [701, 376] on div "Tab 0 / 40" at bounding box center [780, 377] width 243 height 13
click at [740, 350] on div "Anatomy 0 / 4" at bounding box center [784, 350] width 235 height 13
click at [890, 440] on span "Save selection" at bounding box center [882, 442] width 43 height 8
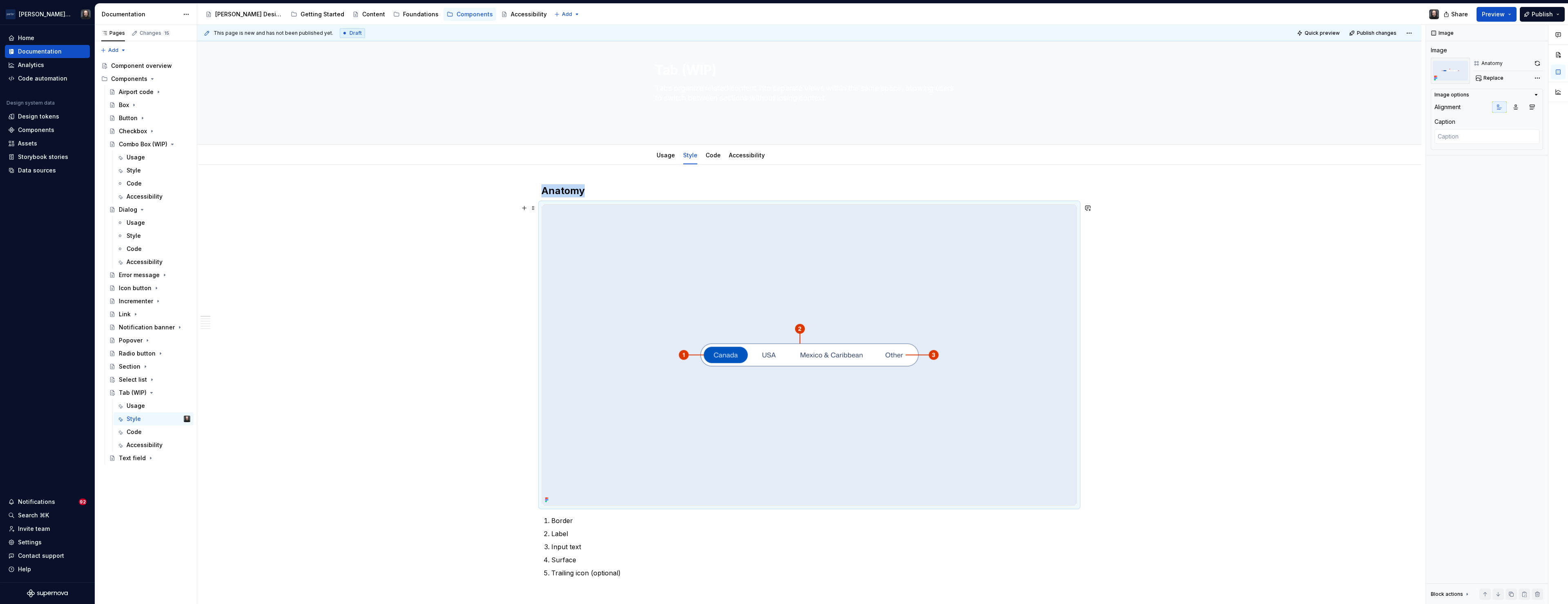
scroll to position [52, 0]
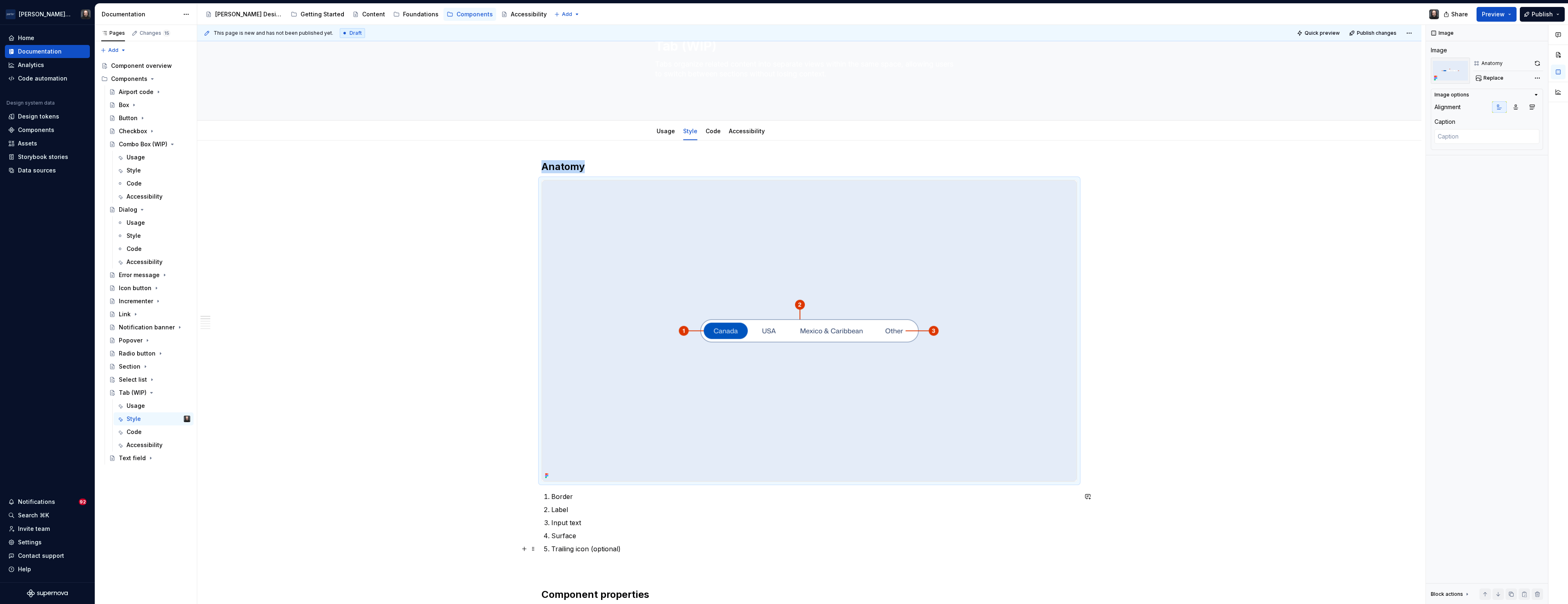
type textarea "*"
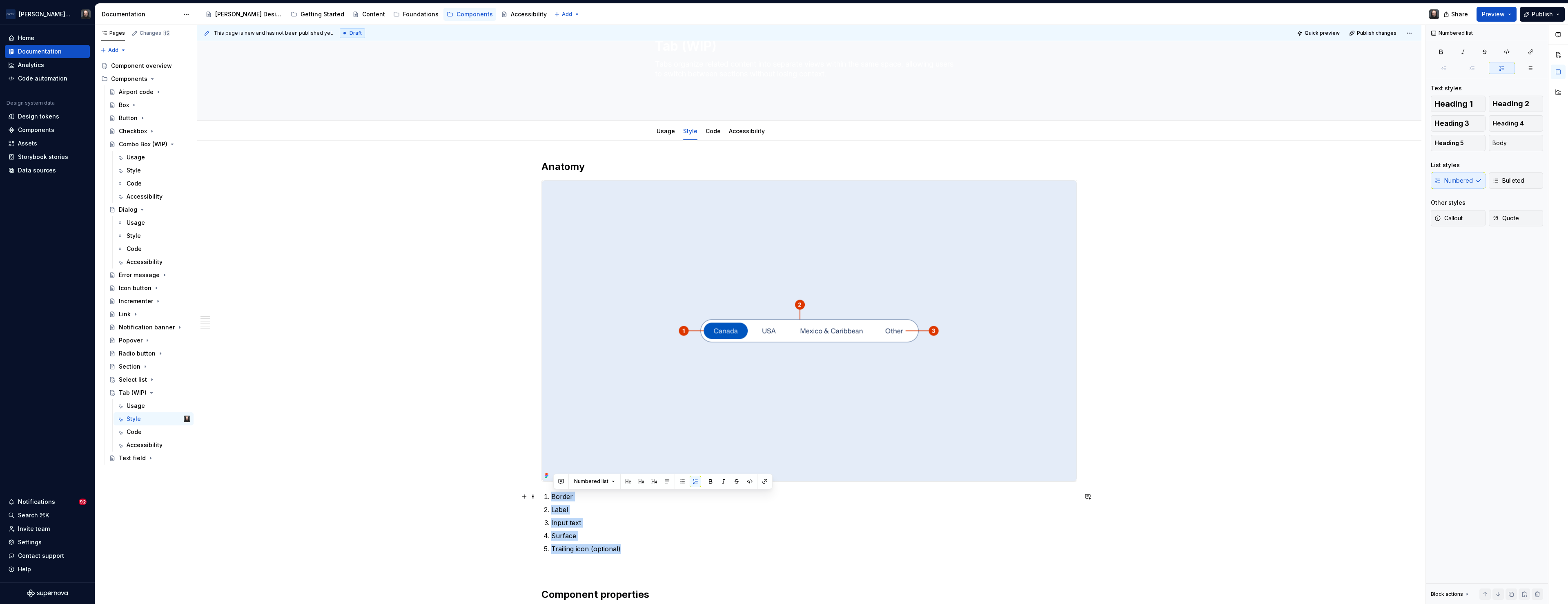
drag, startPoint x: 612, startPoint y: 545, endPoint x: 554, endPoint y: 499, distance: 74.0
click at [554, 499] on ol "Border Label Input text Surface Trailing icon (optional)" at bounding box center [814, 522] width 526 height 62
type textarea "*"
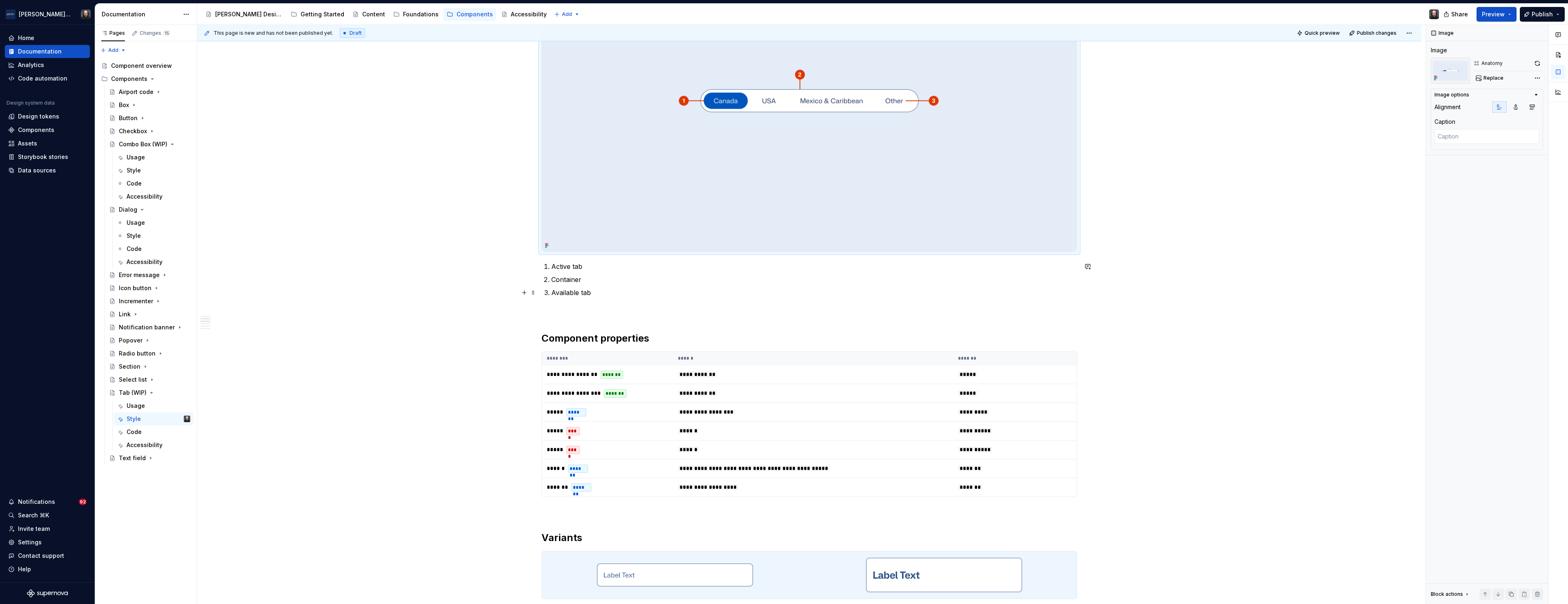
scroll to position [310, 0]
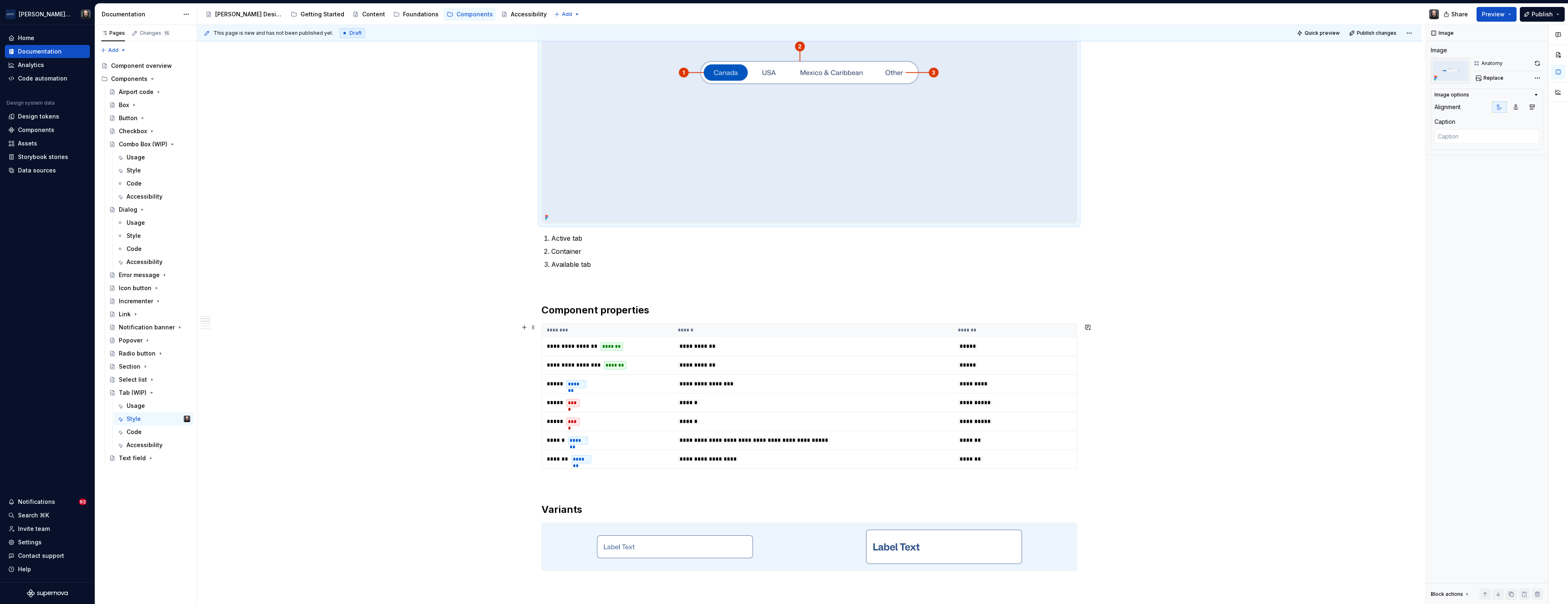
click at [919, 334] on th "******" at bounding box center [813, 331] width 280 height 14
click at [1490, 166] on span "Change selection" at bounding box center [1487, 167] width 50 height 8
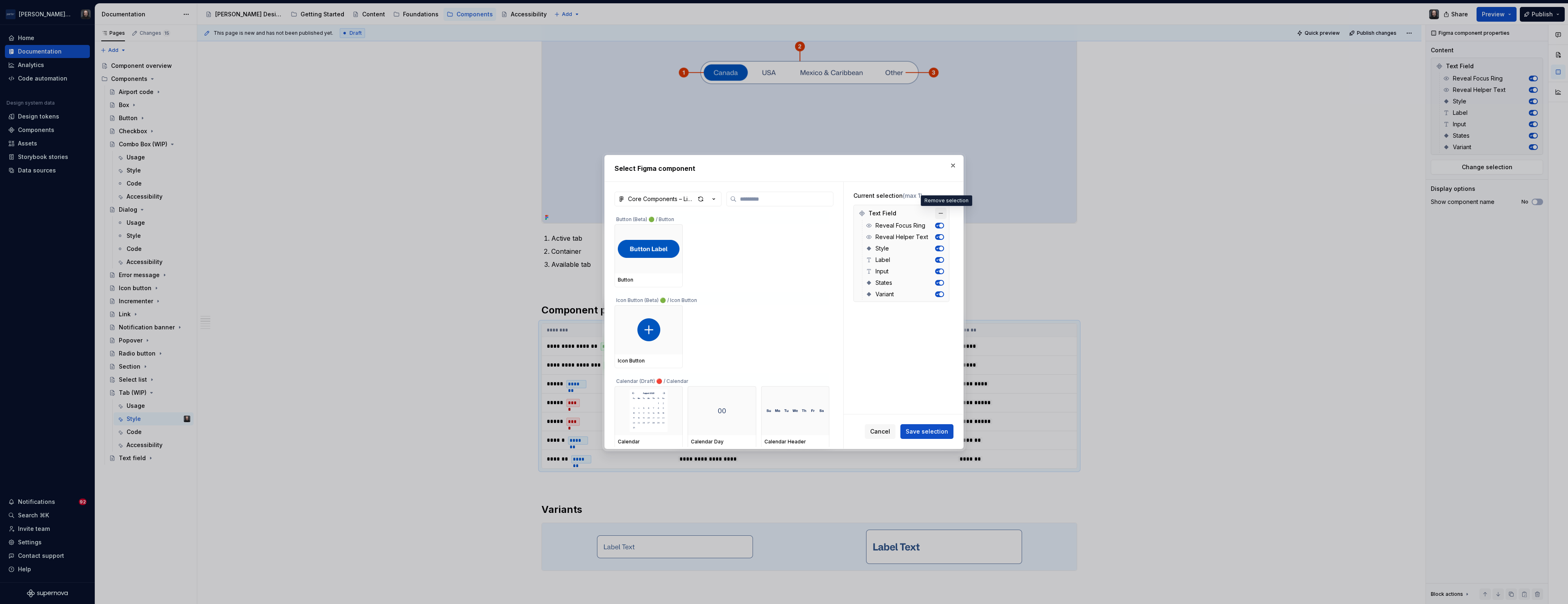
click at [946, 212] on button "button" at bounding box center [940, 213] width 11 height 11
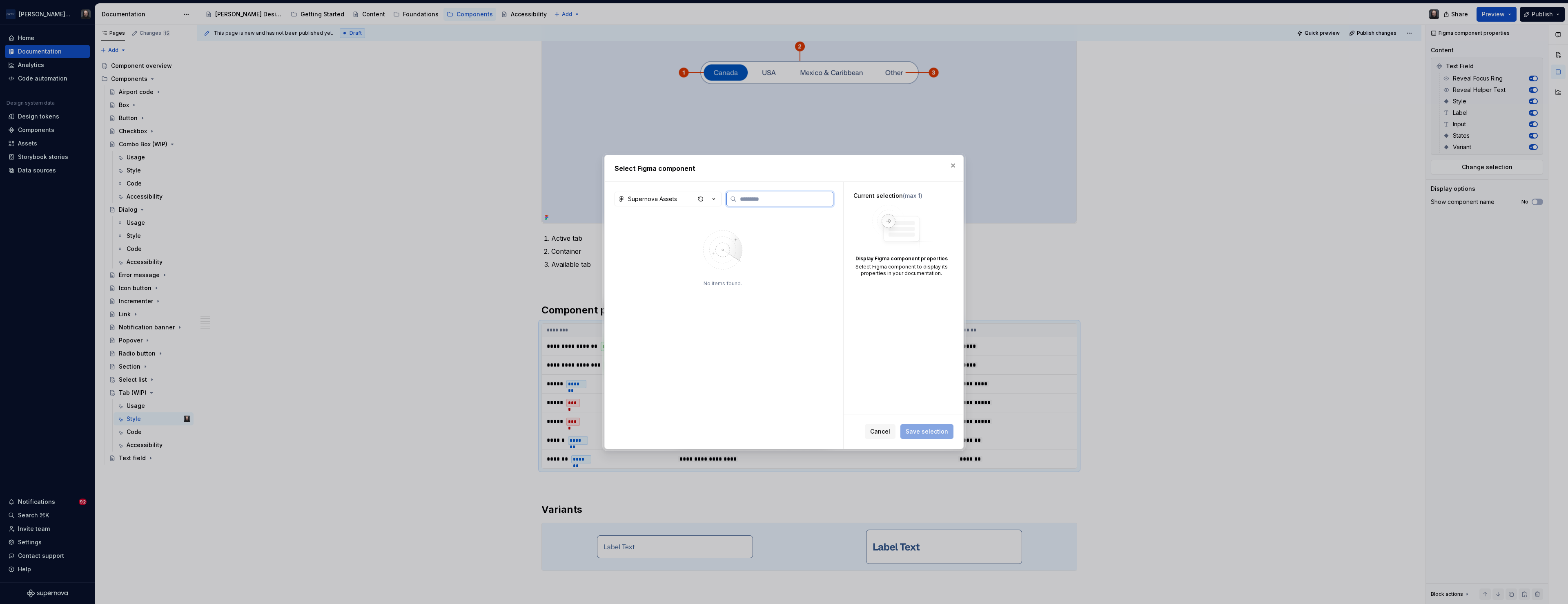
click at [766, 198] on input "search" at bounding box center [785, 198] width 96 height 8
type input "***"
click at [674, 198] on div "Supernova Assets" at bounding box center [652, 198] width 49 height 8
click at [679, 245] on div "Core Components – Library" at bounding box center [676, 243] width 77 height 8
click at [644, 248] on img at bounding box center [649, 249] width 62 height 23
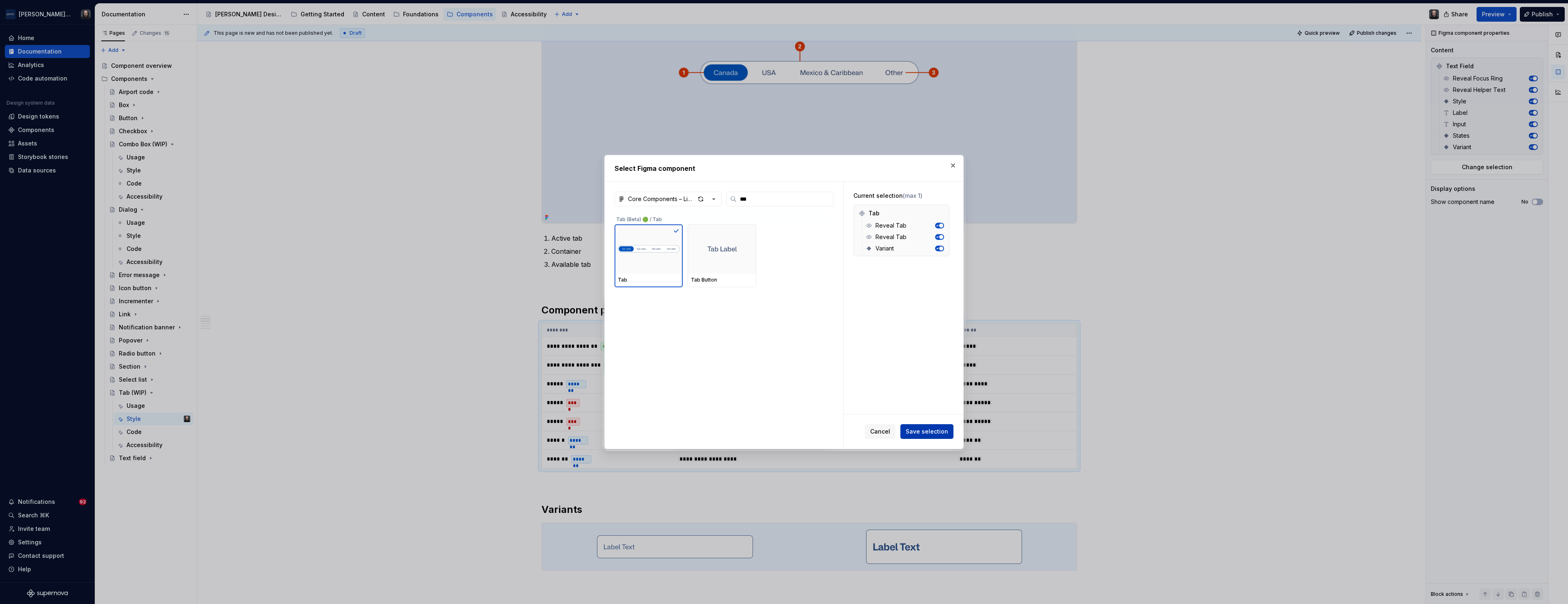
click at [930, 431] on span "Save selection" at bounding box center [927, 431] width 43 height 8
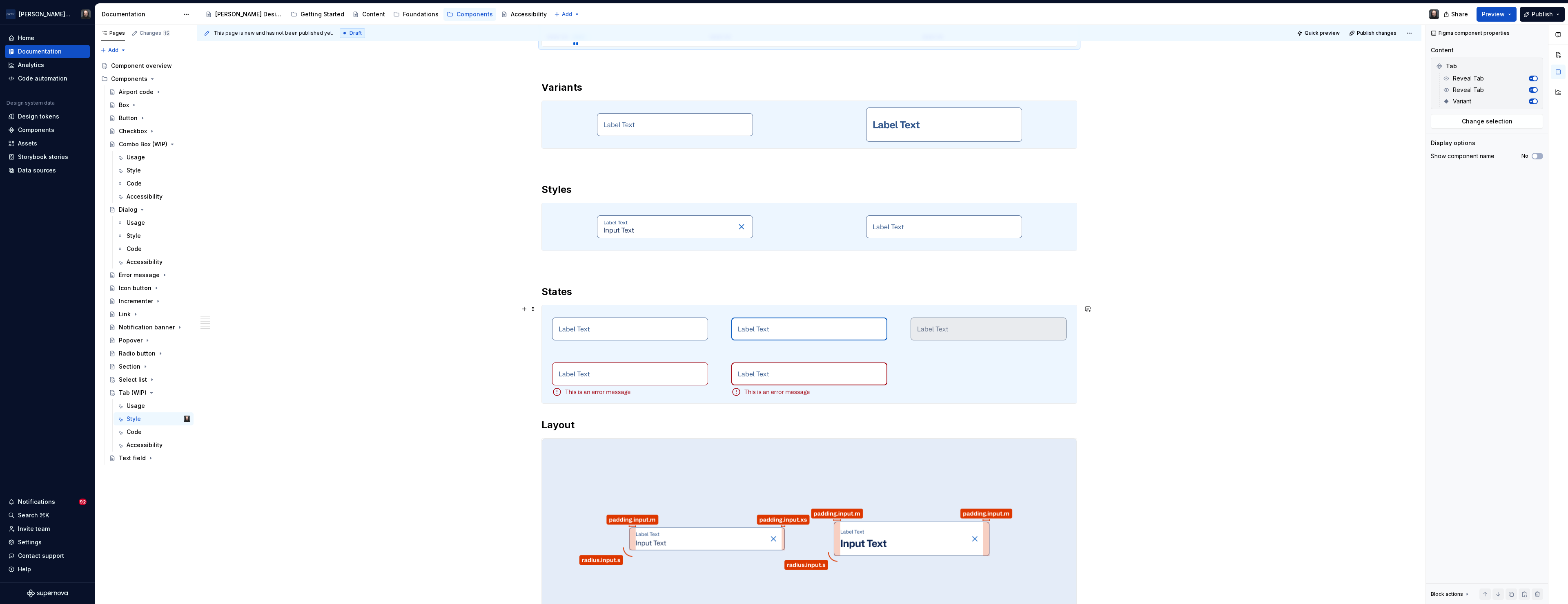
scroll to position [615, 0]
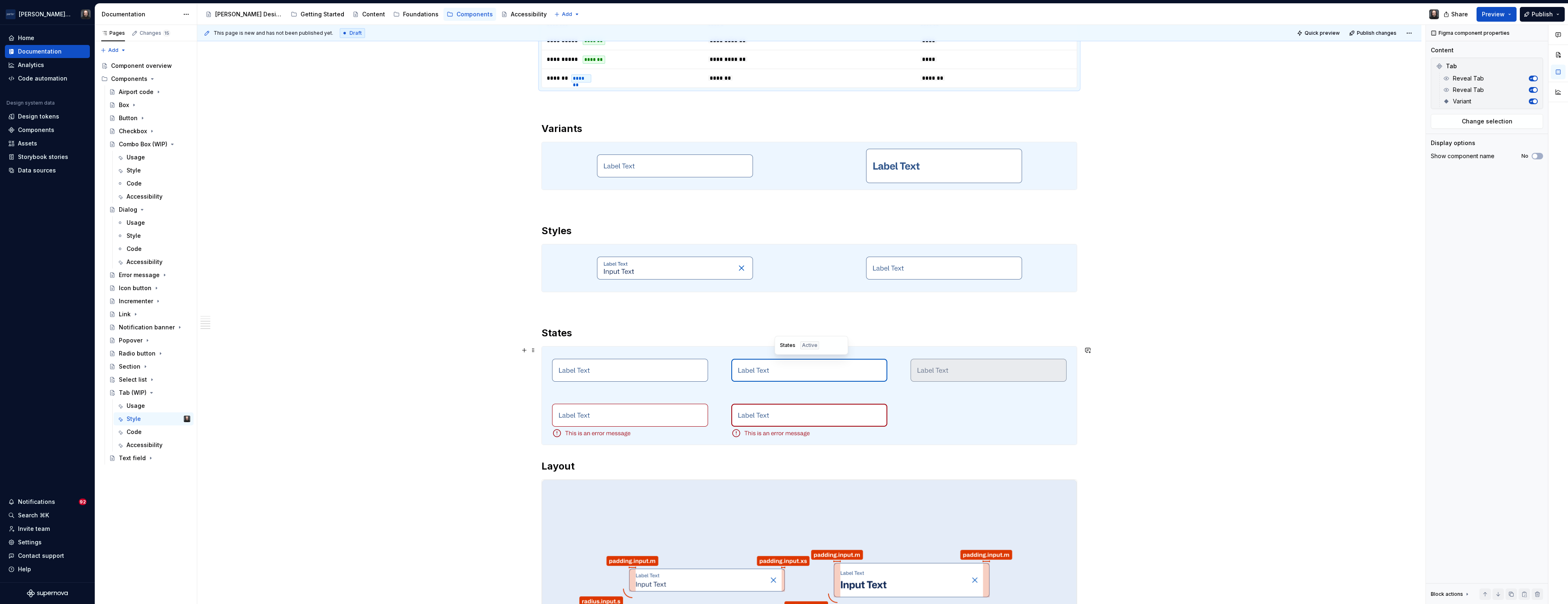
click at [725, 356] on div at bounding box center [809, 370] width 176 height 47
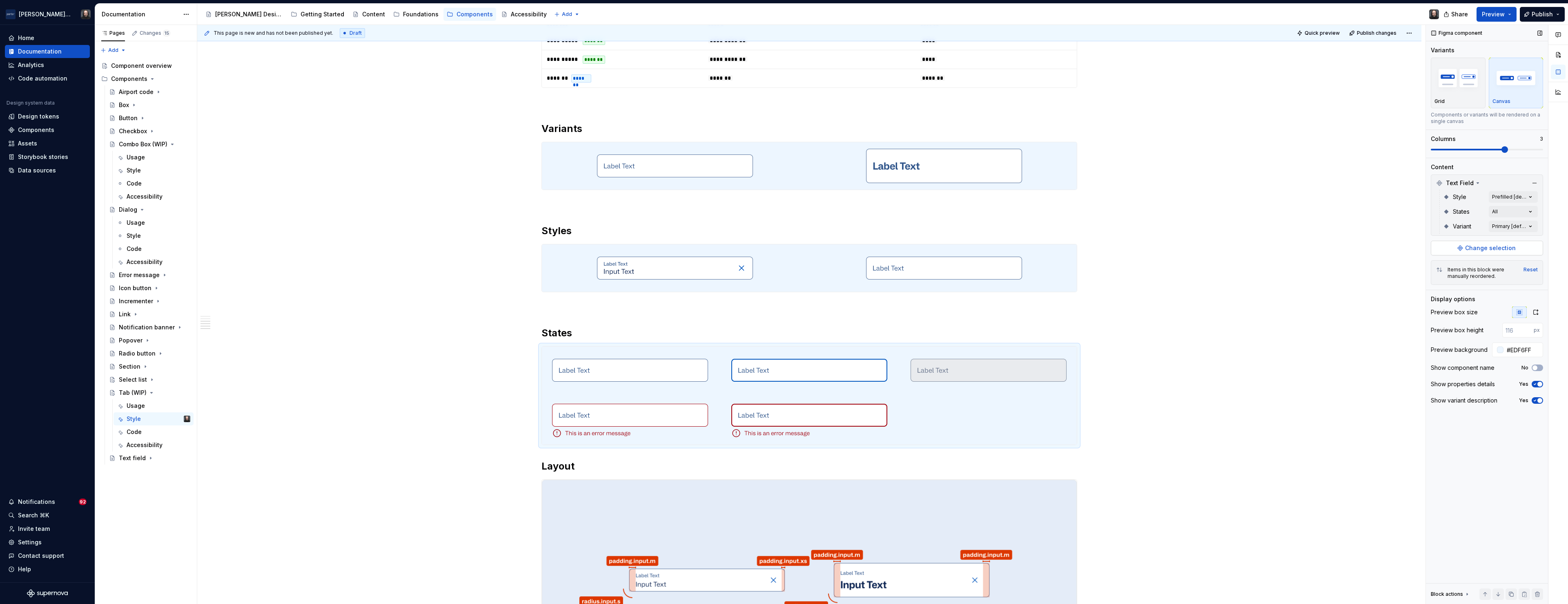
click at [1485, 246] on span "Change selection" at bounding box center [1490, 248] width 50 height 8
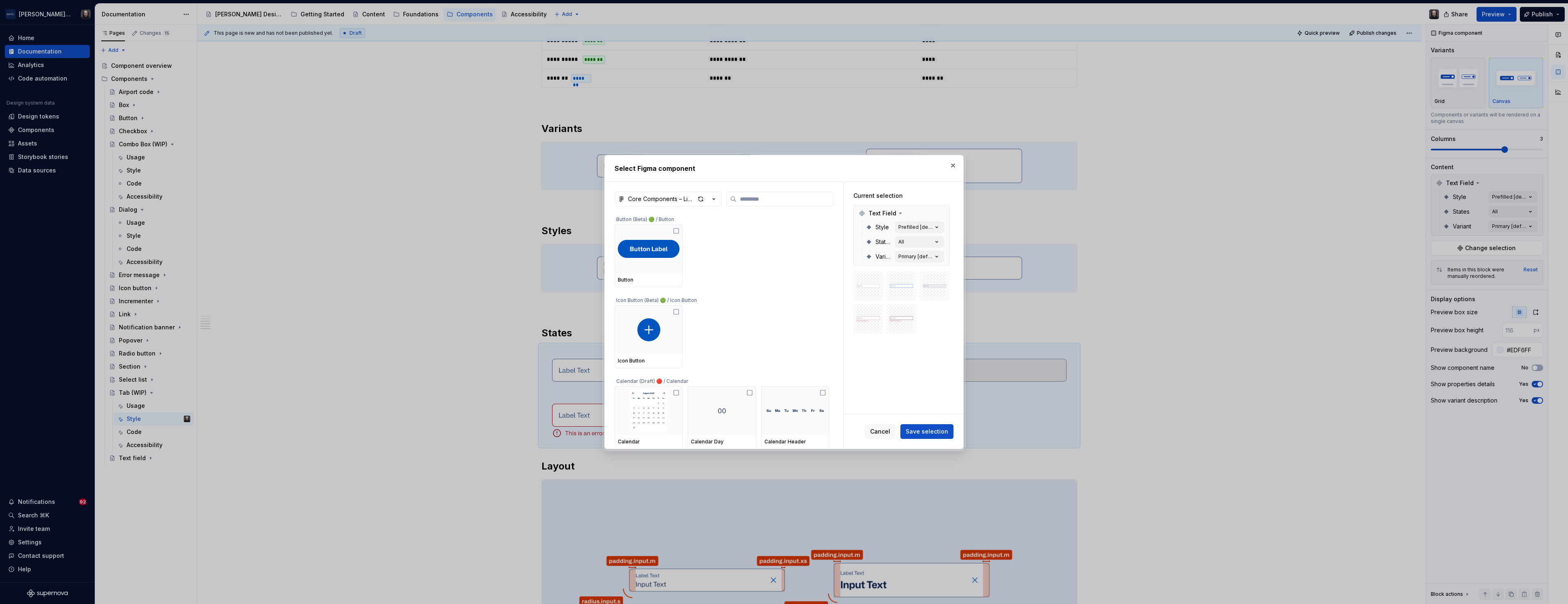
type textarea "*"
type input "***"
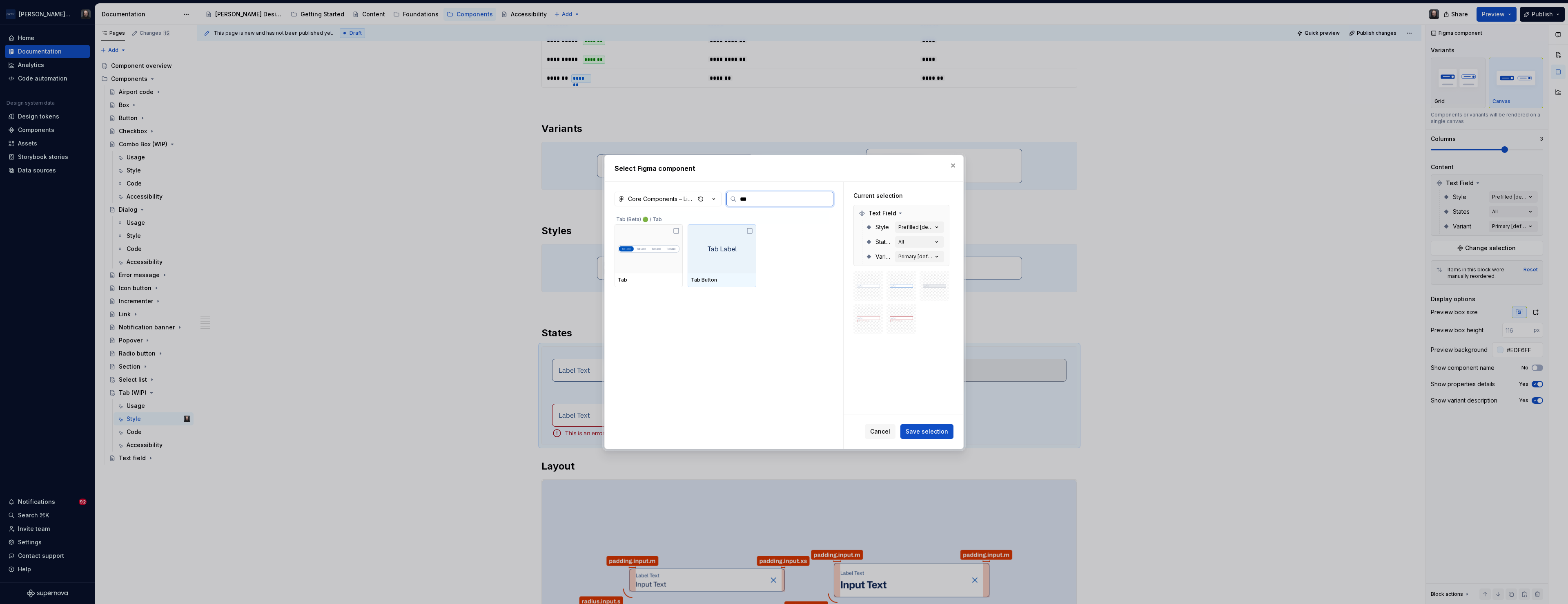
click at [731, 250] on img at bounding box center [722, 249] width 50 height 17
click at [936, 433] on span "Save selection" at bounding box center [927, 431] width 43 height 8
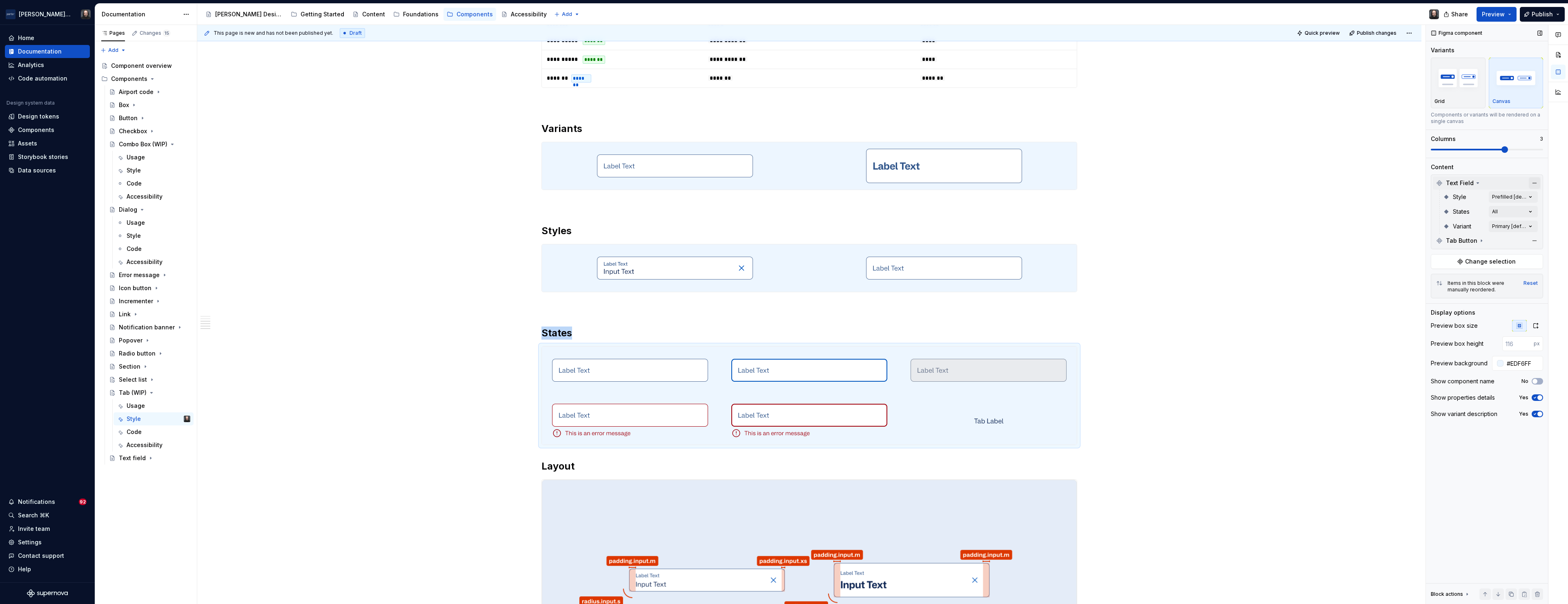
click at [1532, 184] on button "button" at bounding box center [1534, 183] width 11 height 11
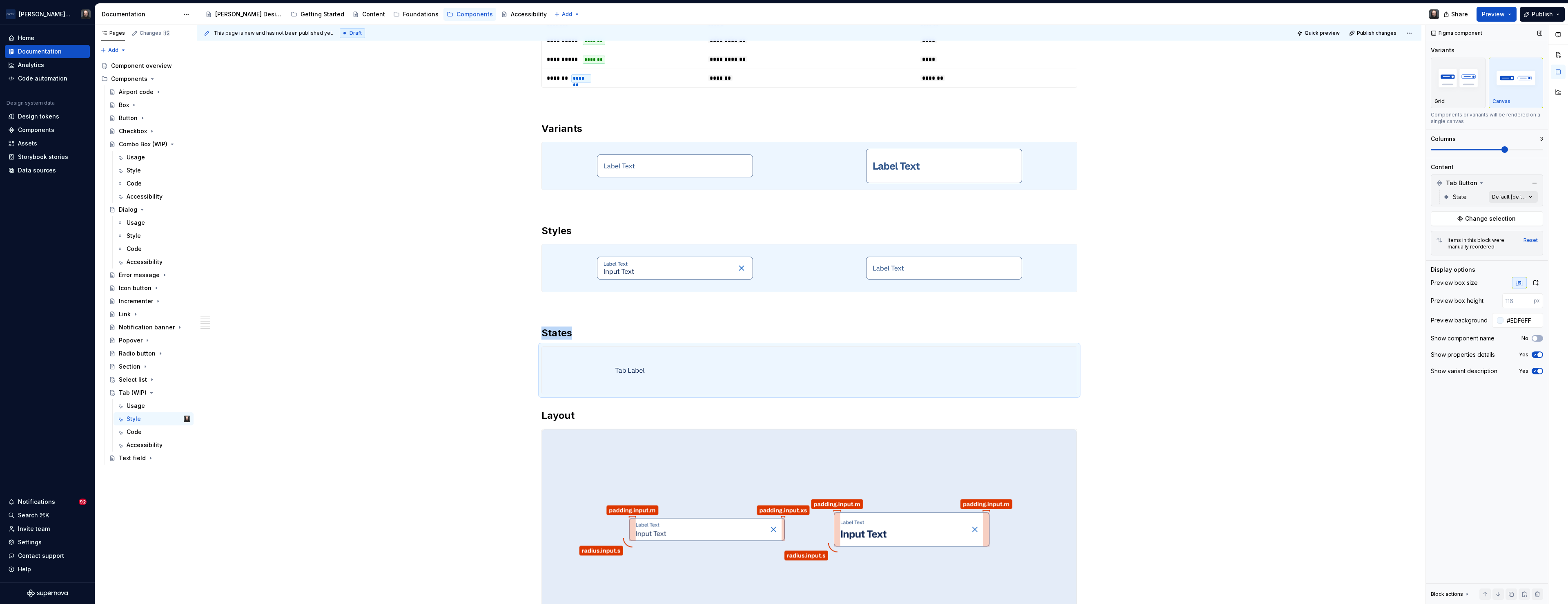
click at [1531, 195] on div "Comments Open comments No comments yet Select ‘Comment’ from the block context …" at bounding box center [1497, 314] width 142 height 579
click at [1524, 210] on span "button" at bounding box center [1524, 211] width 5 height 5
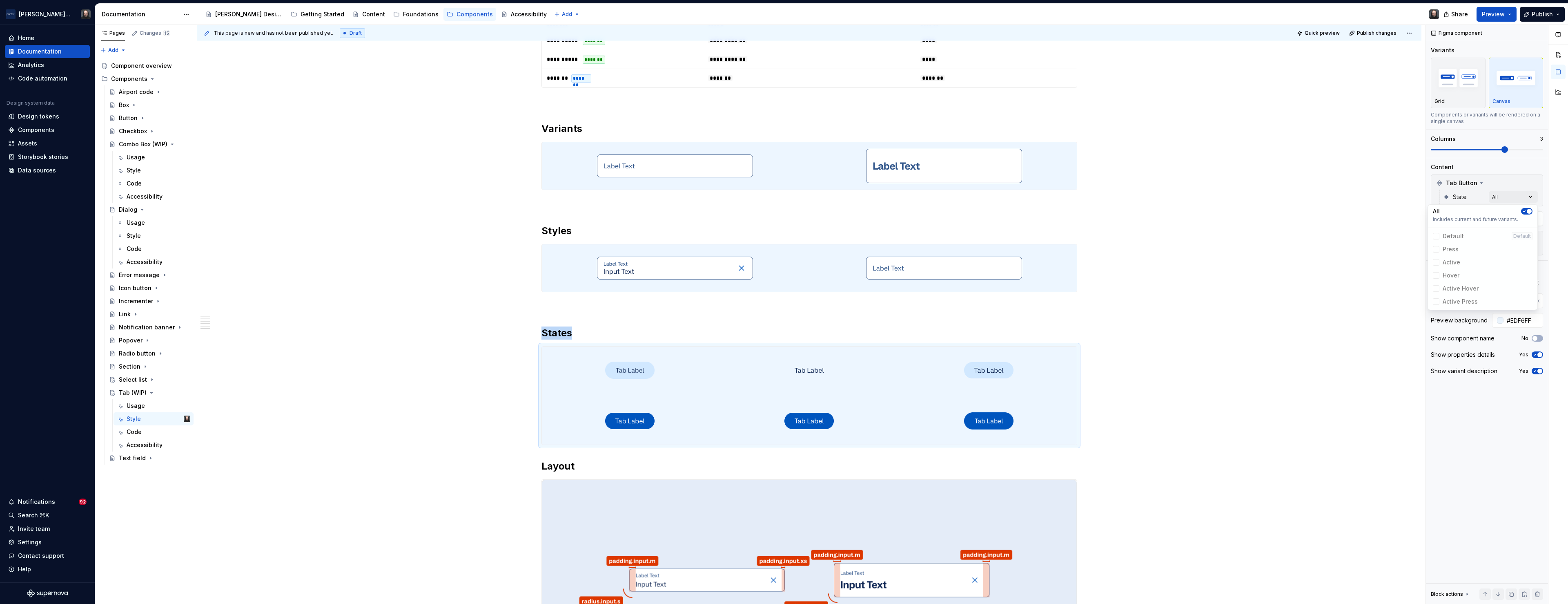
click at [807, 368] on html "[PERSON_NAME] Airlines Home Documentation Analytics Code automation Design syst…" at bounding box center [784, 302] width 1568 height 604
drag, startPoint x: 798, startPoint y: 368, endPoint x: 637, endPoint y: 373, distance: 161.1
click at [637, 373] on body "[PERSON_NAME] Airlines Home Documentation Analytics Code automation Design syst…" at bounding box center [784, 302] width 1568 height 604
drag, startPoint x: 815, startPoint y: 418, endPoint x: 650, endPoint y: 418, distance: 165.0
click at [650, 418] on body "[PERSON_NAME] Airlines Home Documentation Analytics Code automation Design syst…" at bounding box center [784, 302] width 1568 height 604
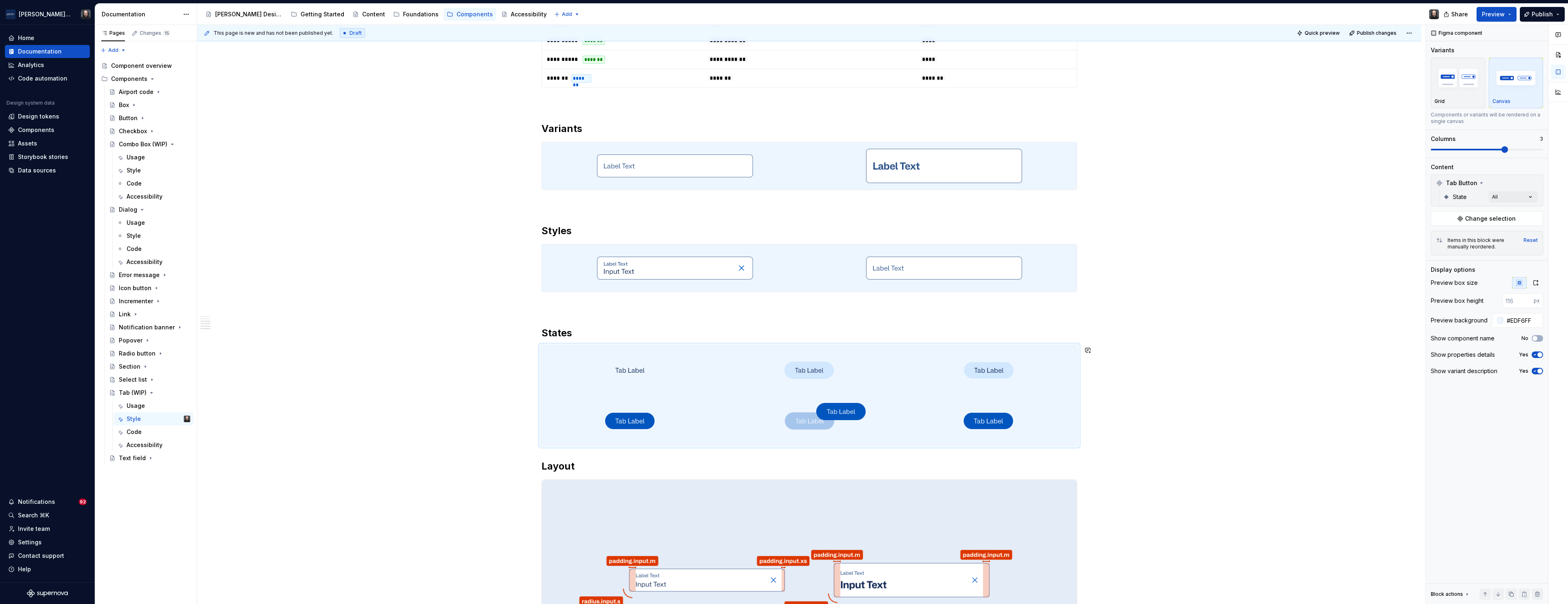
drag, startPoint x: 979, startPoint y: 418, endPoint x: 834, endPoint y: 421, distance: 145.0
click at [834, 421] on body "[PERSON_NAME] Airlines Home Documentation Analytics Code automation Design syst…" at bounding box center [784, 302] width 1568 height 604
click at [1198, 391] on div "**********" at bounding box center [810, 340] width 1224 height 1526
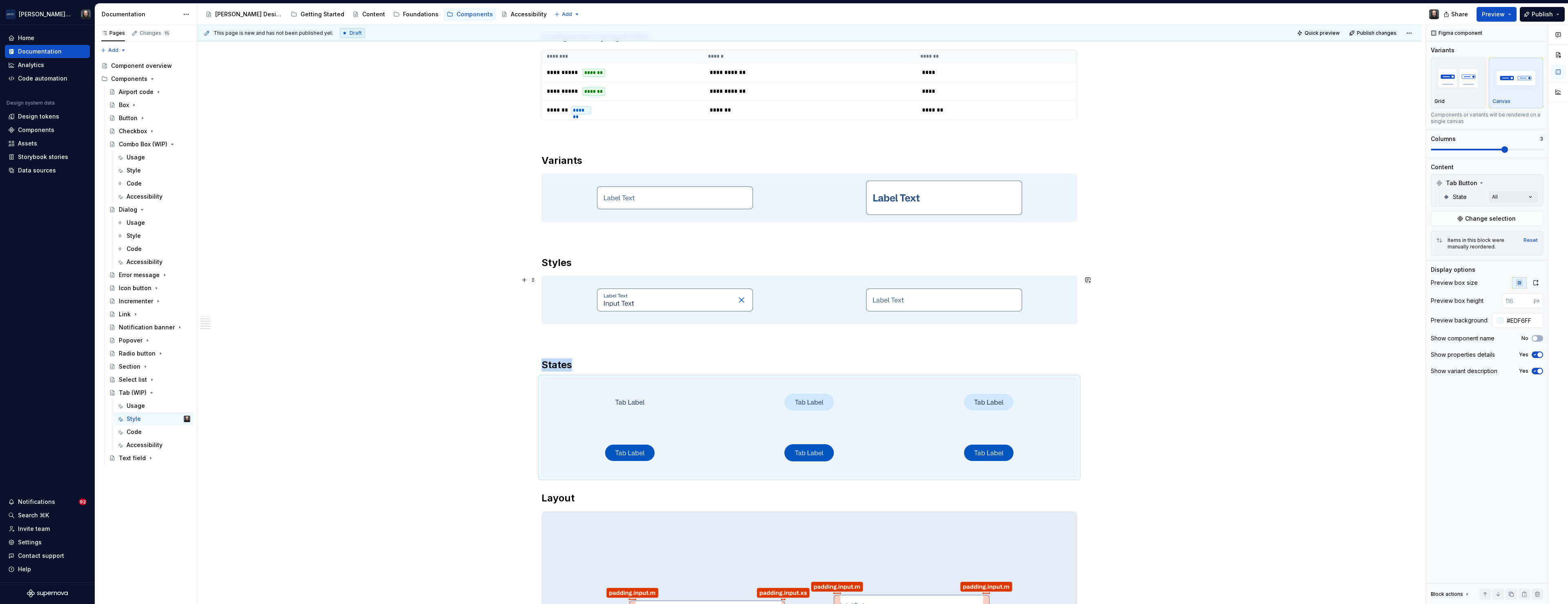
scroll to position [541, 0]
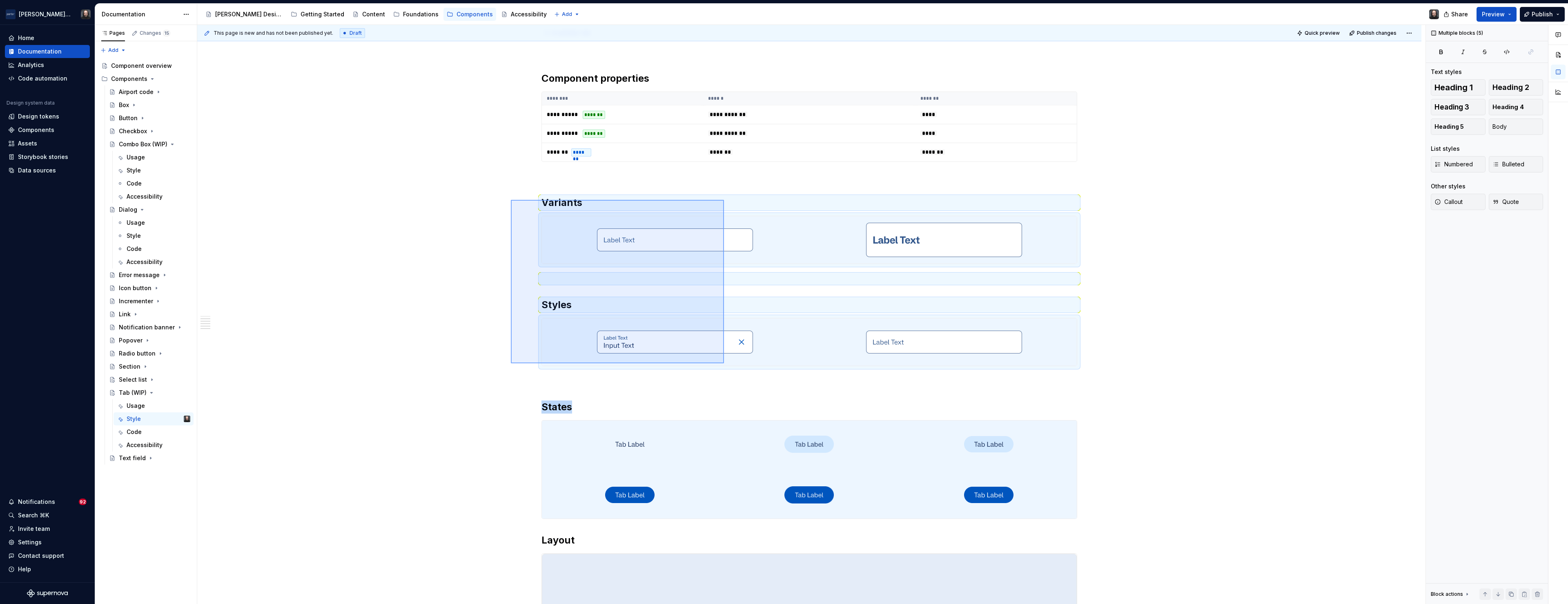
drag, startPoint x: 645, startPoint y: 304, endPoint x: 725, endPoint y: 364, distance: 100.0
click at [725, 364] on div "**********" at bounding box center [812, 314] width 1229 height 579
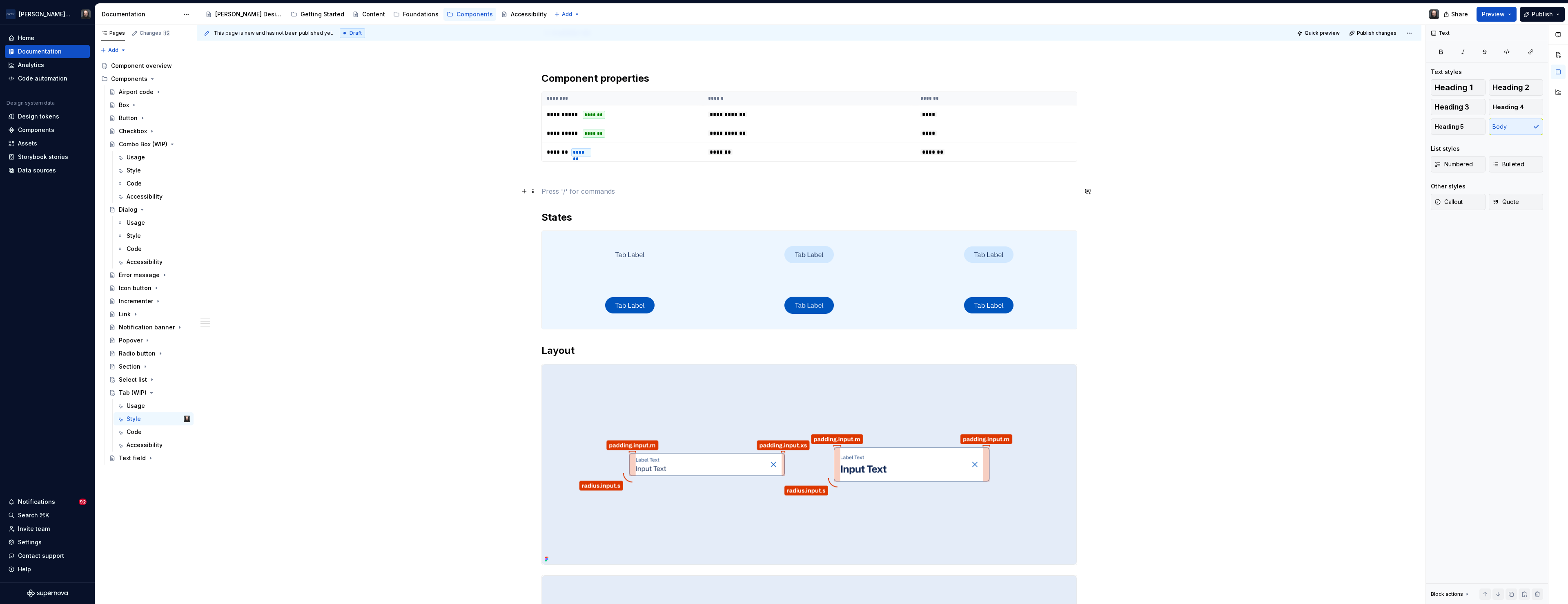
click at [559, 192] on p at bounding box center [809, 191] width 535 height 10
click at [556, 177] on p at bounding box center [809, 176] width 535 height 10
click at [555, 188] on p at bounding box center [809, 191] width 535 height 10
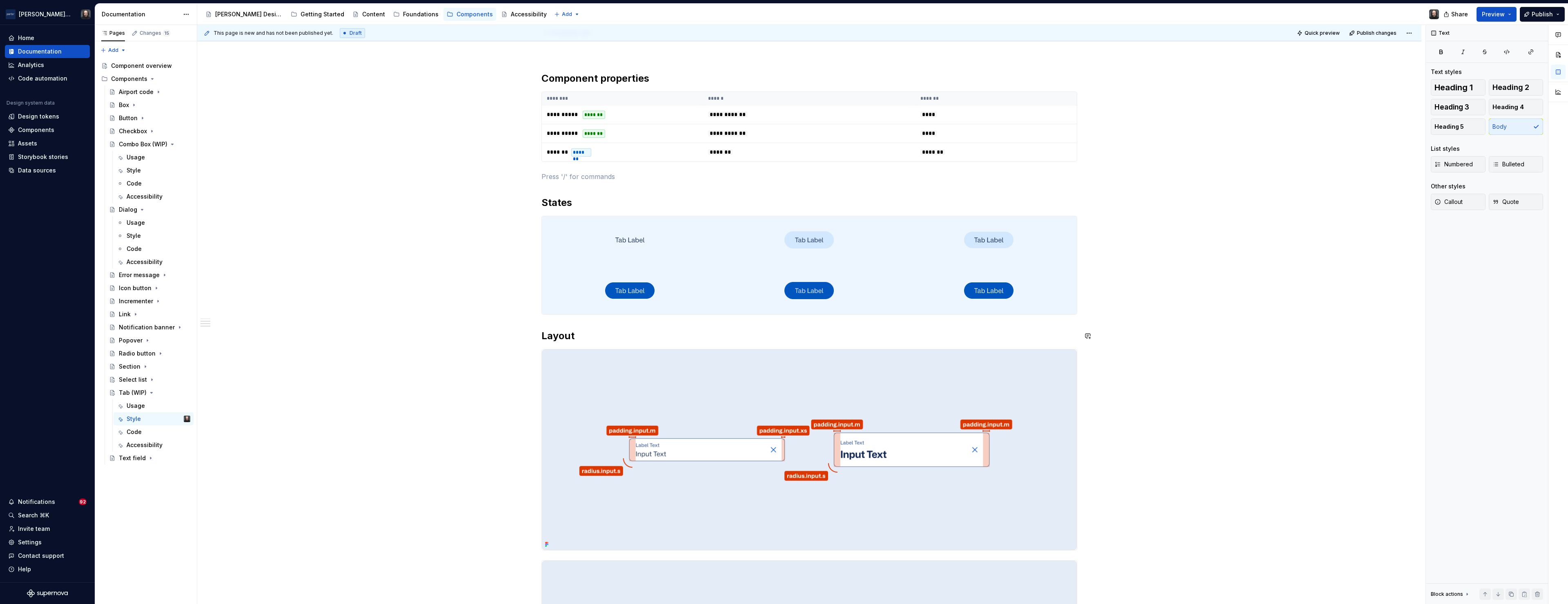
scroll to position [427, 0]
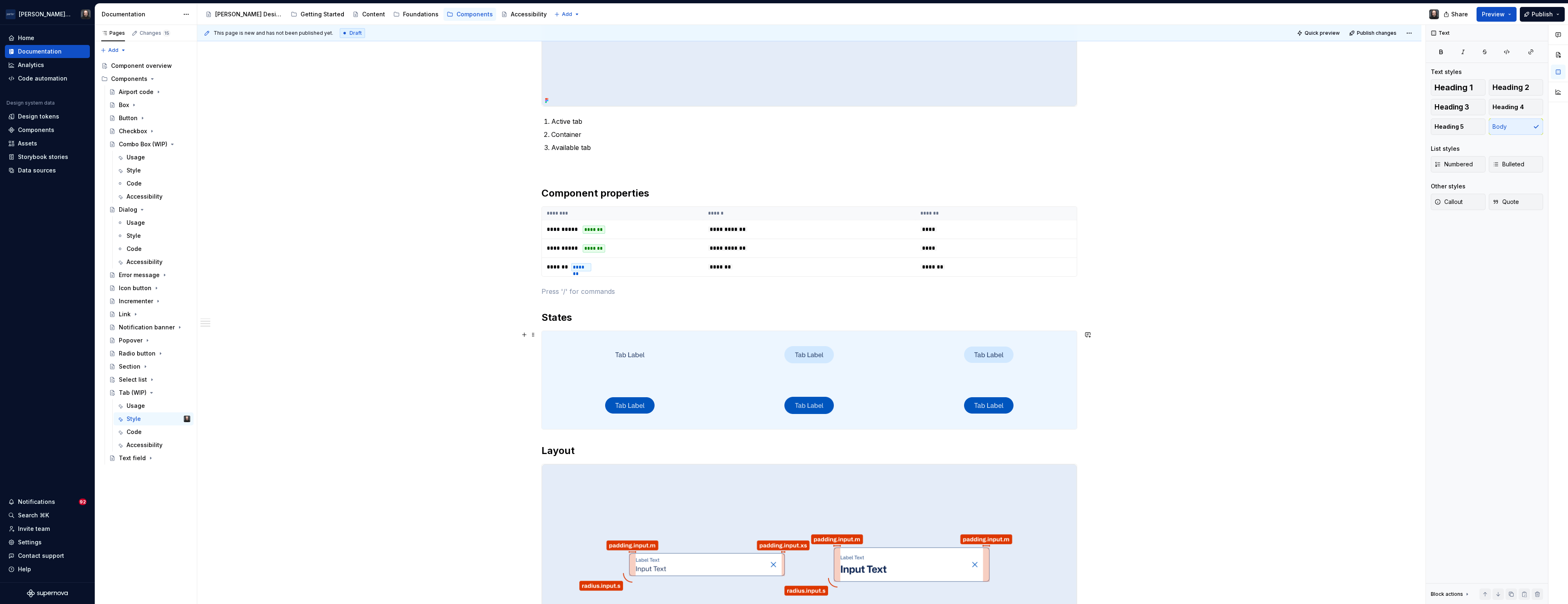
click at [1222, 334] on div "**********" at bounding box center [810, 426] width 1224 height 1321
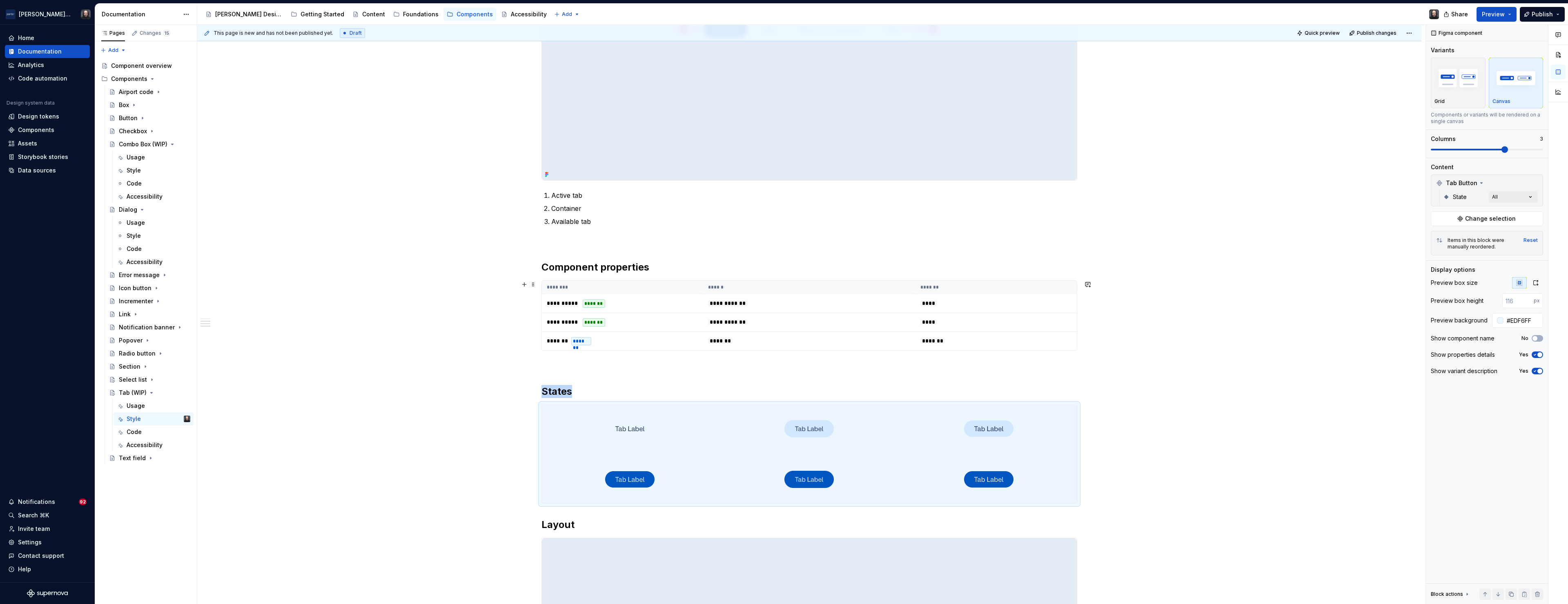
scroll to position [451, 0]
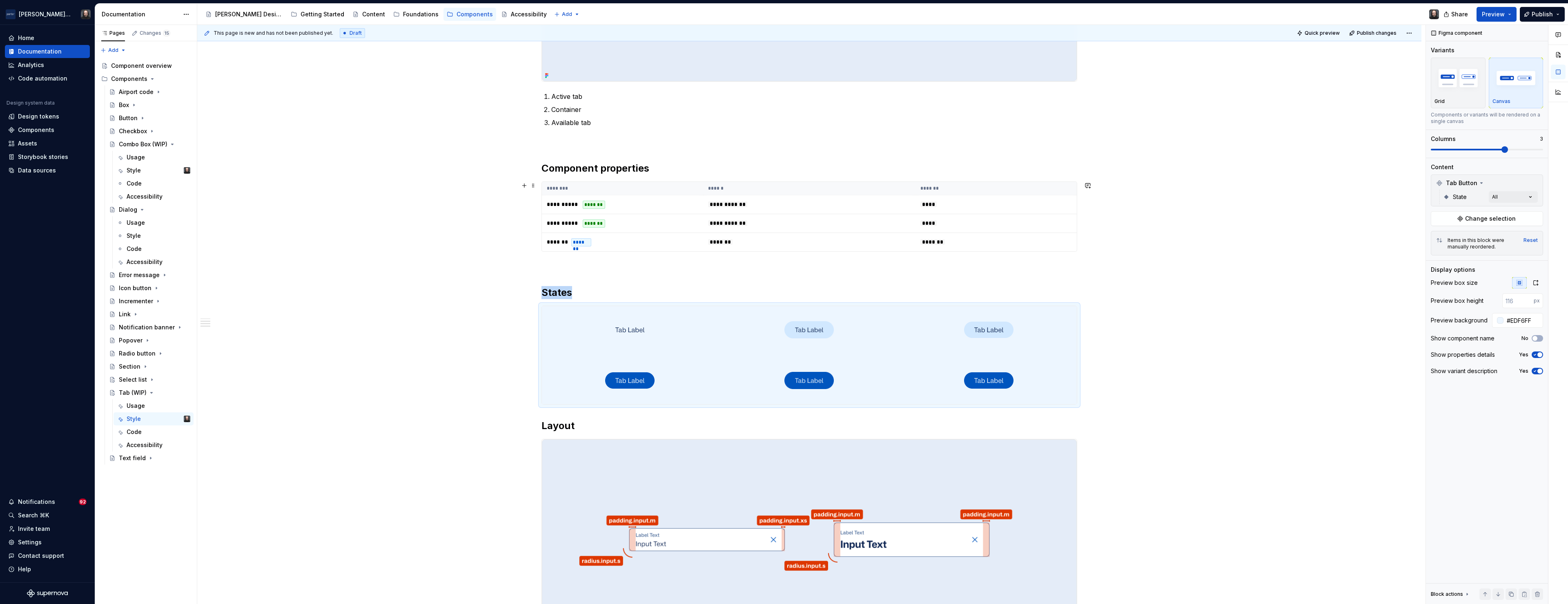
type textarea "*"
click at [1062, 349] on div at bounding box center [989, 329] width 176 height 47
click at [1525, 321] on input "#EDF6FF" at bounding box center [1523, 321] width 40 height 15
paste input "4ECF8"
type input "#E4ECF8"
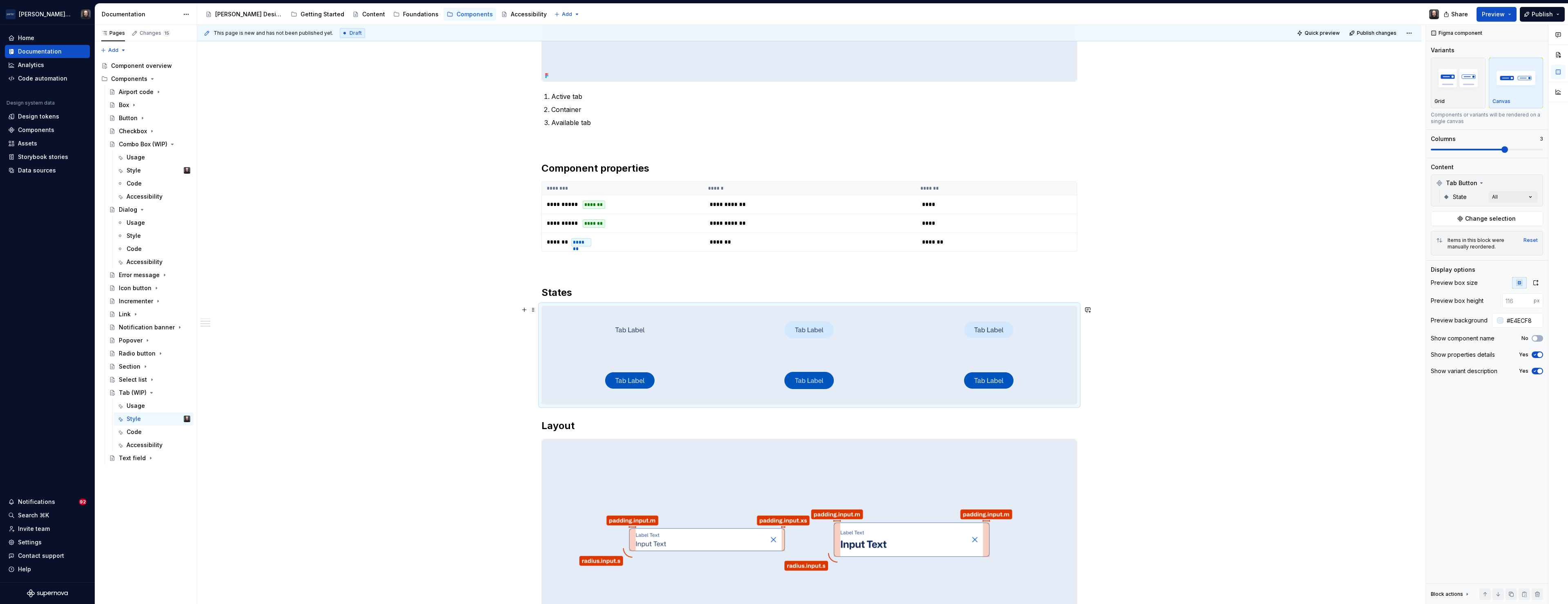
drag, startPoint x: 1196, startPoint y: 382, endPoint x: 1176, endPoint y: 372, distance: 22.4
click at [1196, 382] on div "**********" at bounding box center [812, 314] width 1229 height 579
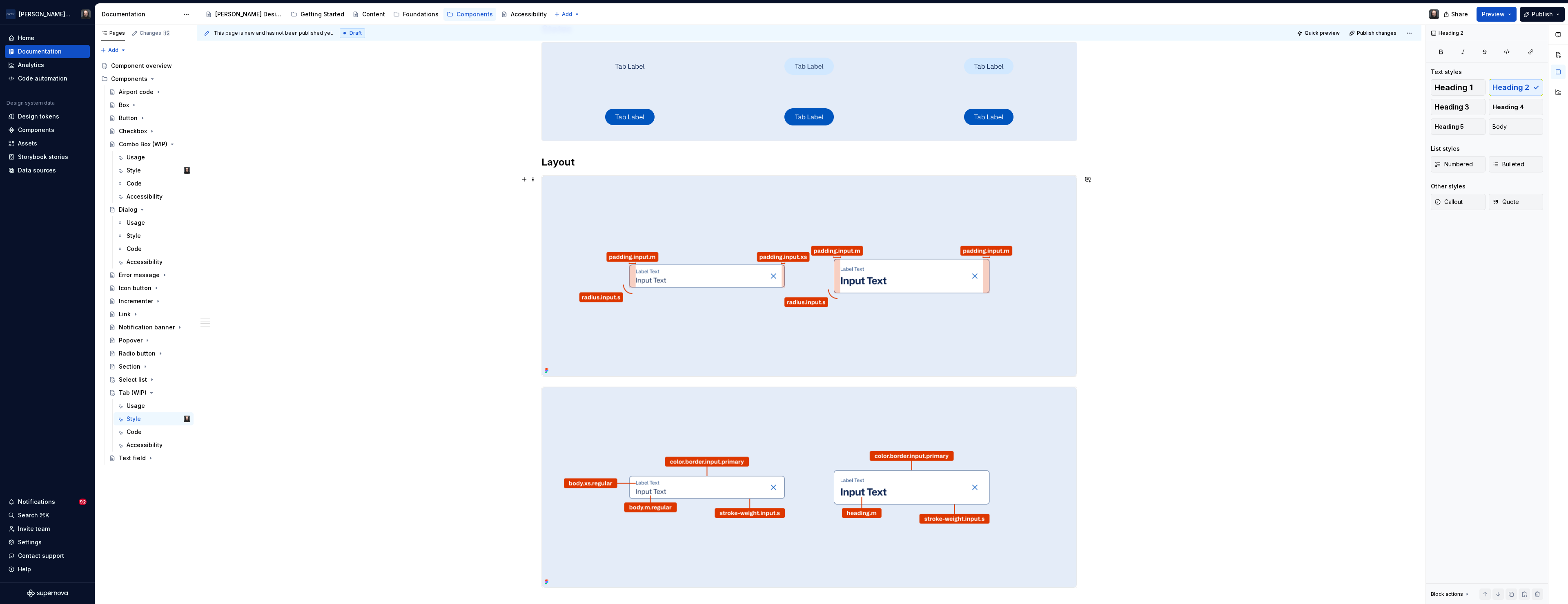
scroll to position [686, 0]
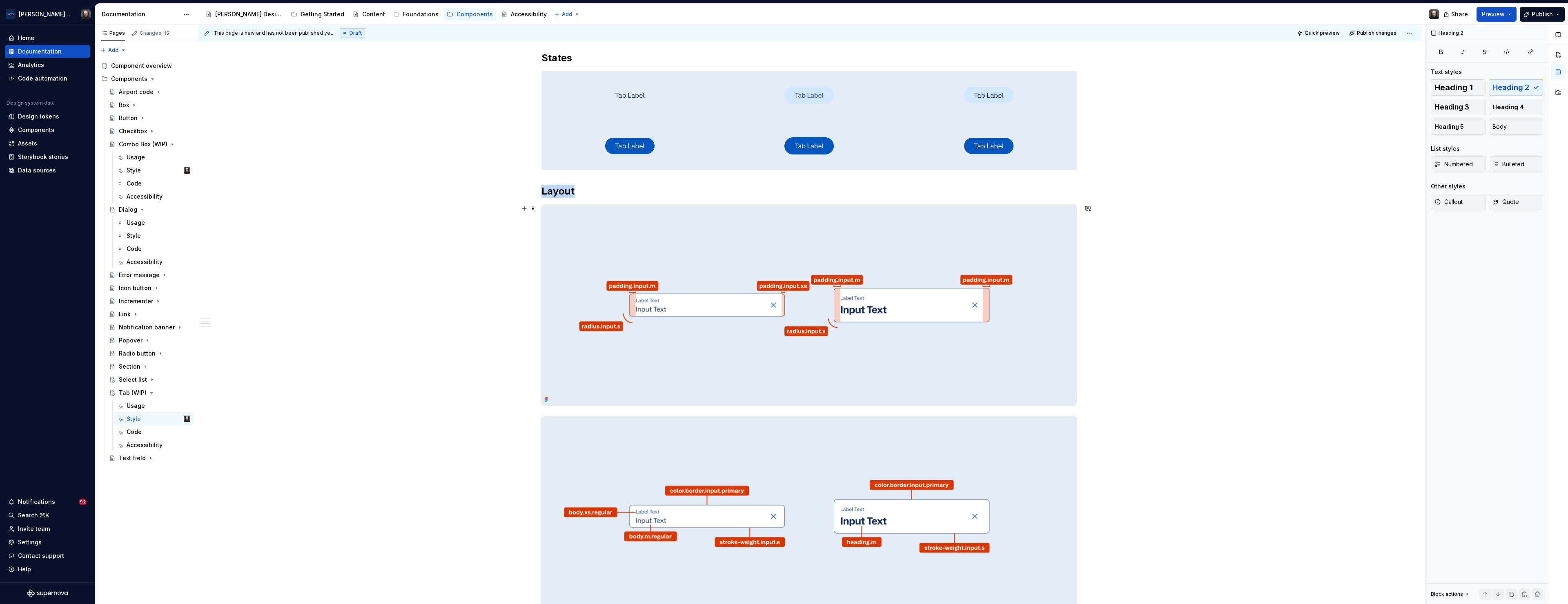
click at [674, 267] on img at bounding box center [810, 304] width 535 height 201
click at [1495, 79] on span "Replace" at bounding box center [1493, 78] width 20 height 7
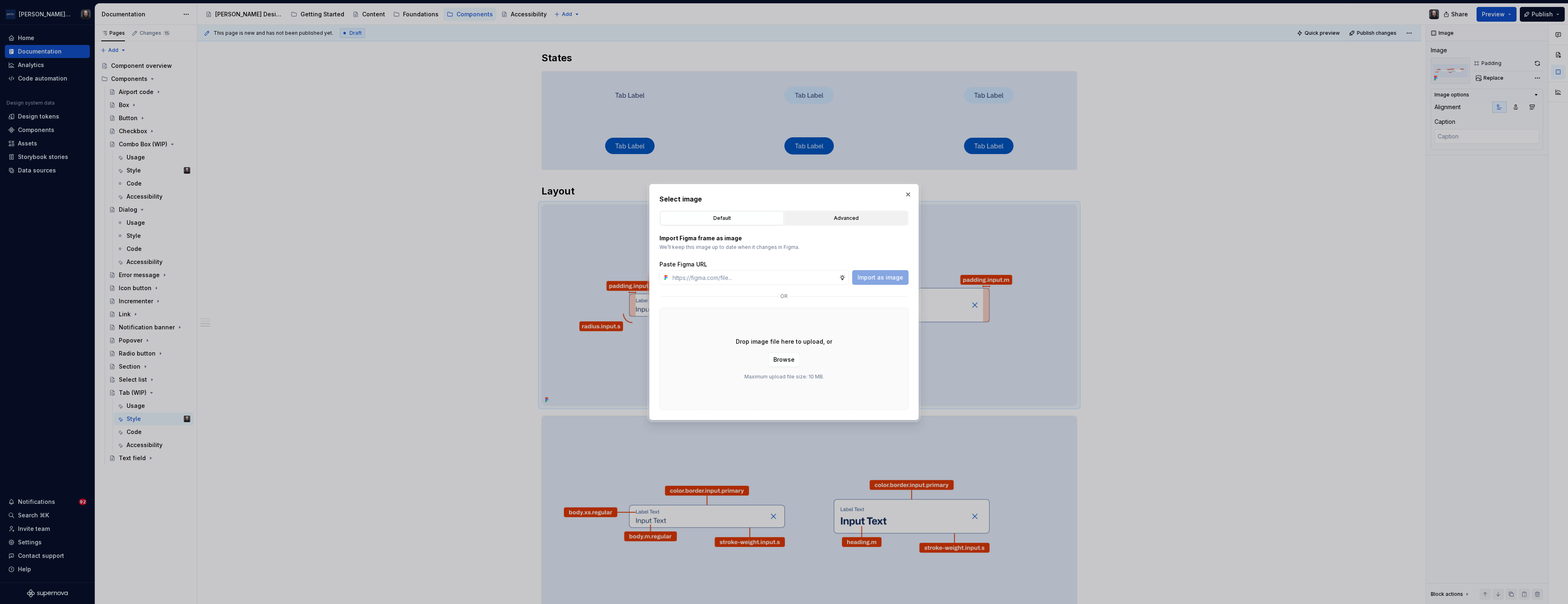
click at [817, 216] on div "Advanced" at bounding box center [846, 218] width 118 height 8
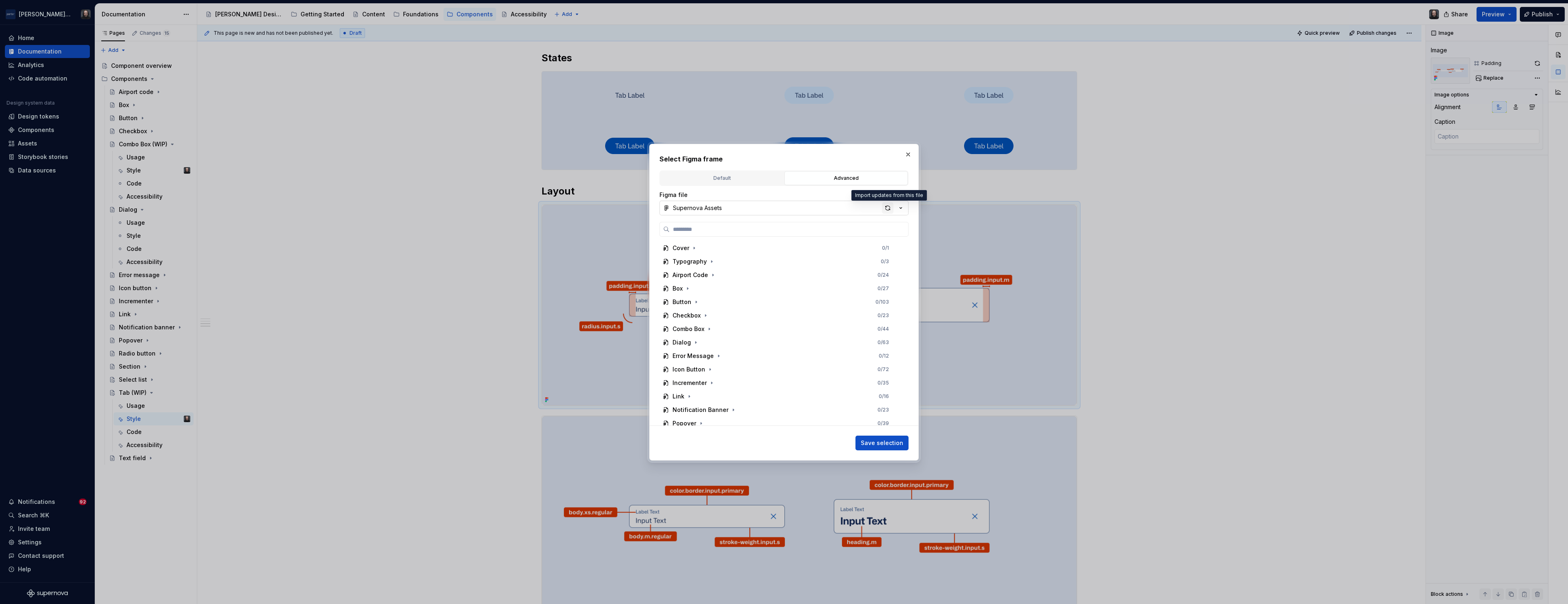
click at [888, 209] on div "button" at bounding box center [888, 207] width 11 height 11
click at [732, 377] on div "Tab 0 / 21" at bounding box center [780, 377] width 243 height 13
click at [734, 334] on div "Padding 0 / 7" at bounding box center [784, 337] width 235 height 13
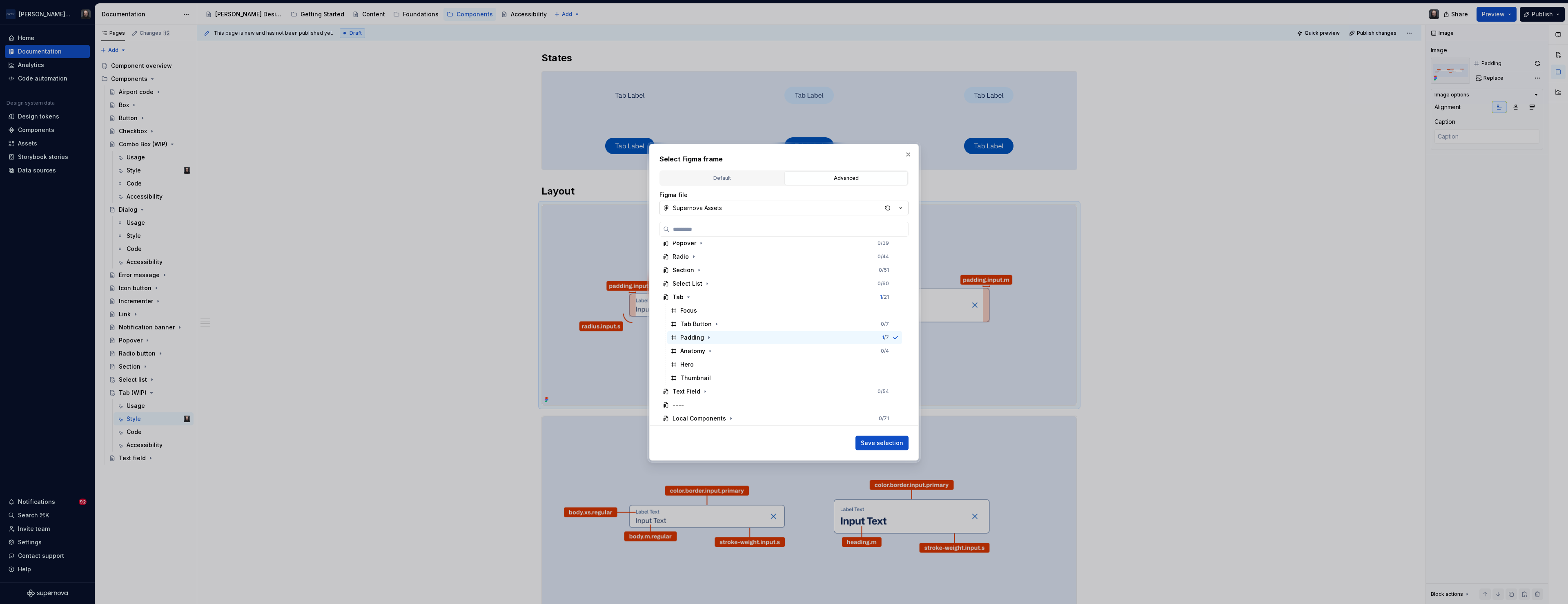
click at [878, 442] on span "Save selection" at bounding box center [882, 442] width 43 height 8
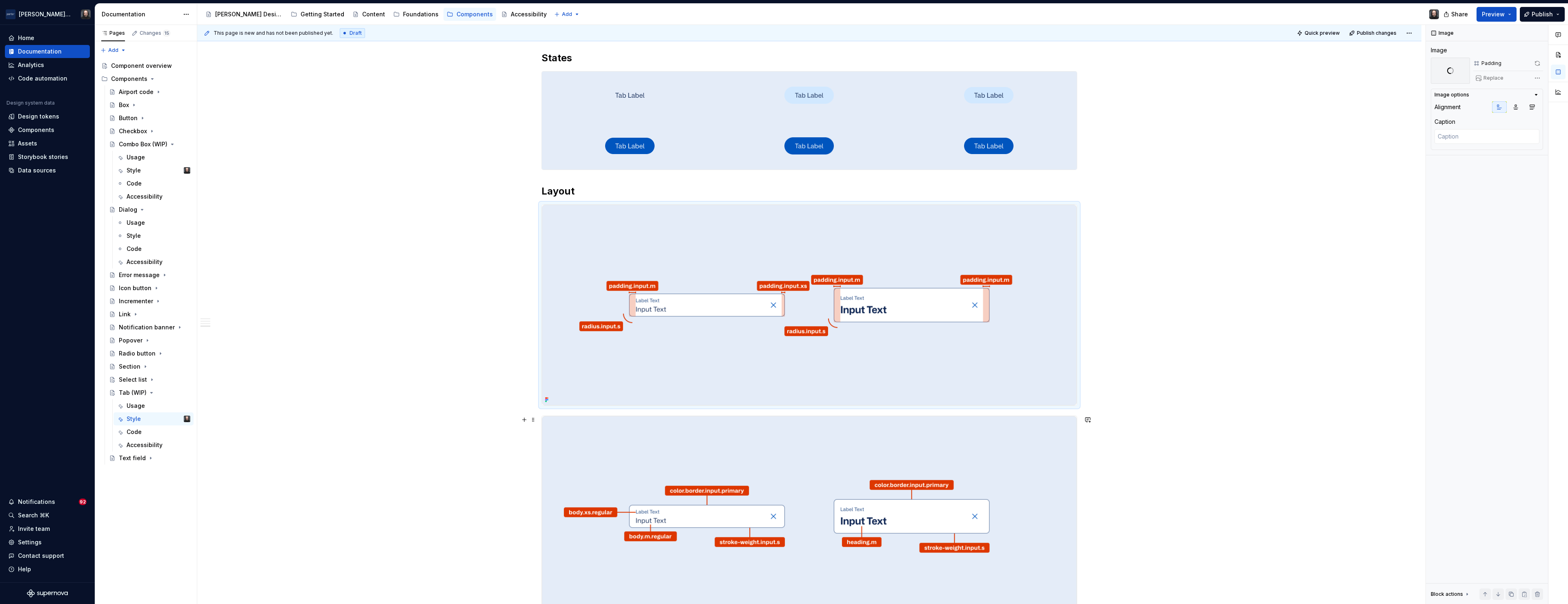
scroll to position [847, 0]
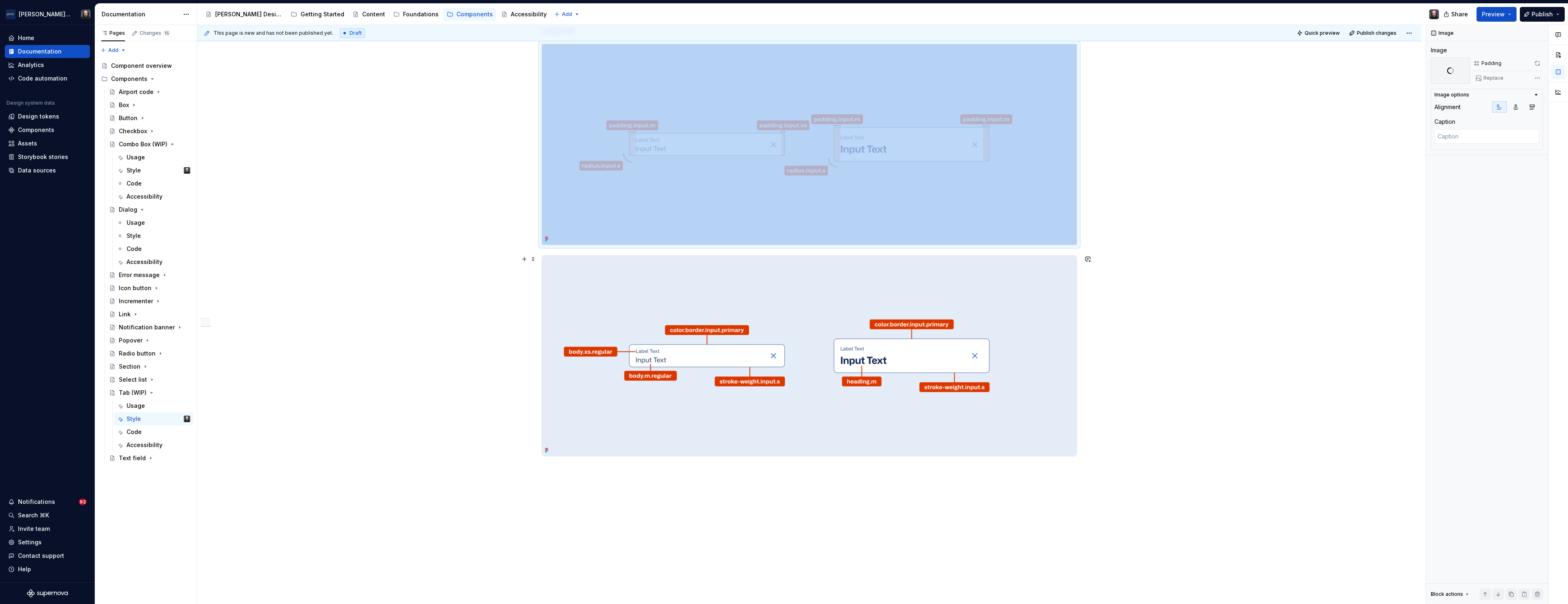
click at [1020, 319] on img at bounding box center [810, 355] width 535 height 201
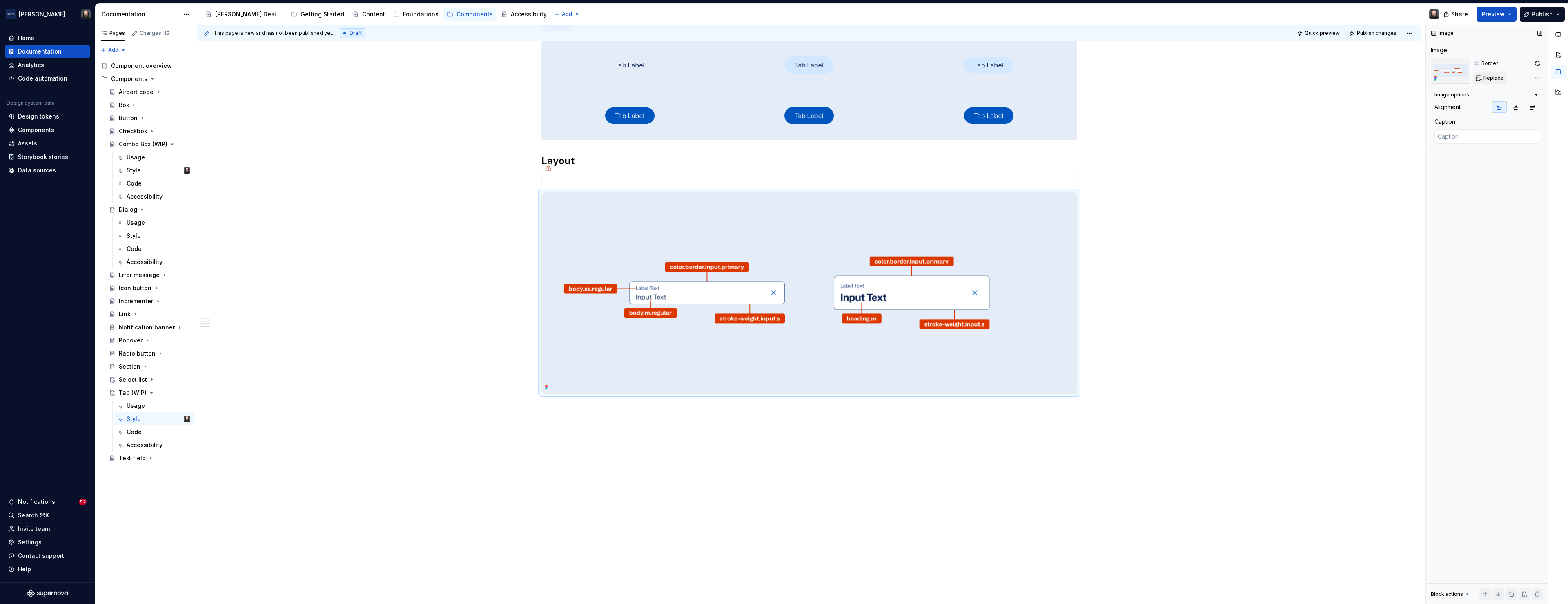
scroll to position [716, 0]
click at [1494, 79] on span "Replace" at bounding box center [1493, 78] width 20 height 7
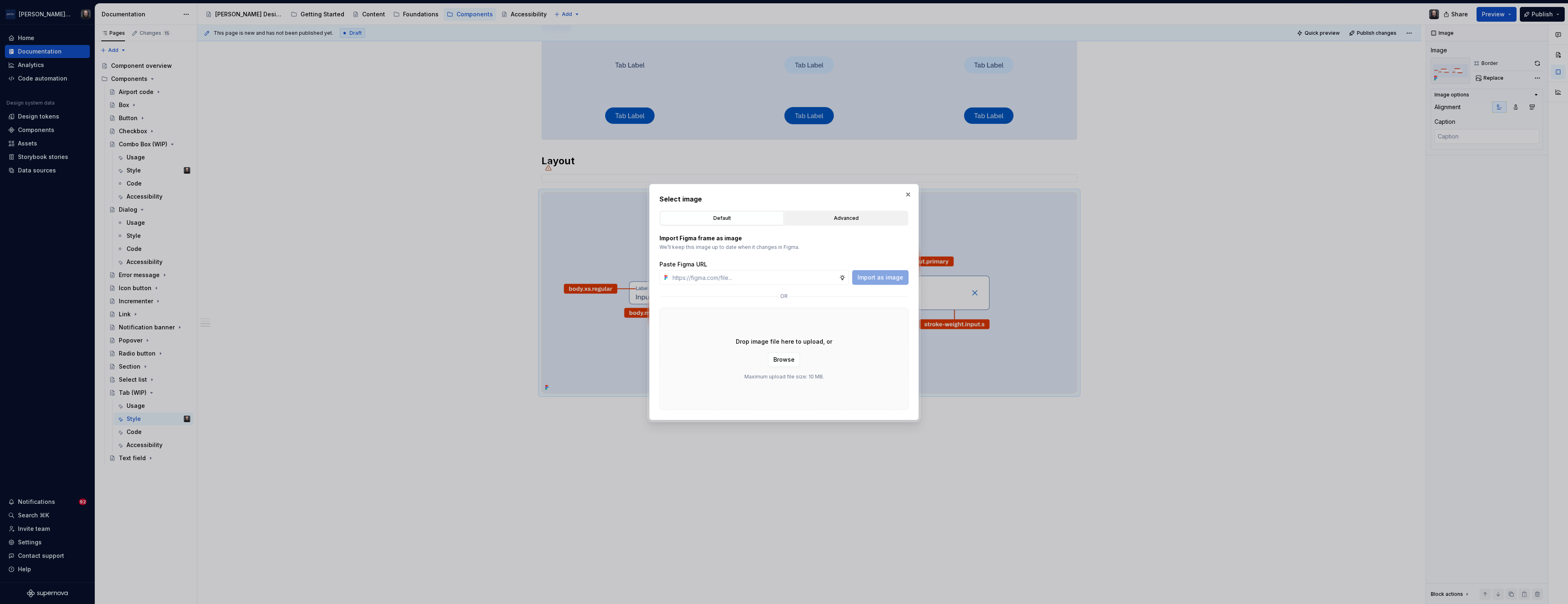
click at [852, 218] on div "Advanced" at bounding box center [846, 218] width 118 height 8
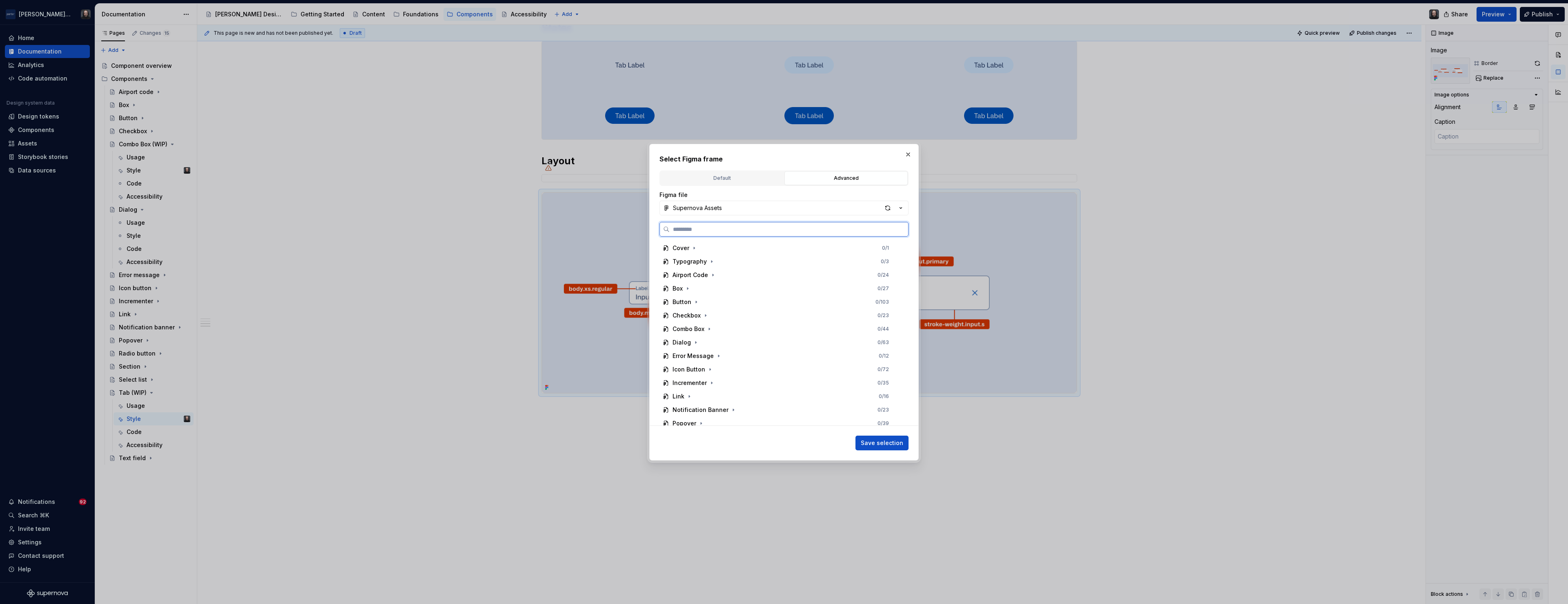
scroll to position [99, 0]
drag, startPoint x: 701, startPoint y: 382, endPoint x: 706, endPoint y: 382, distance: 5.0
click at [701, 382] on div "Tab 0 / 21" at bounding box center [780, 377] width 243 height 13
click at [751, 322] on div "Tab Button 0 / 7" at bounding box center [784, 323] width 235 height 13
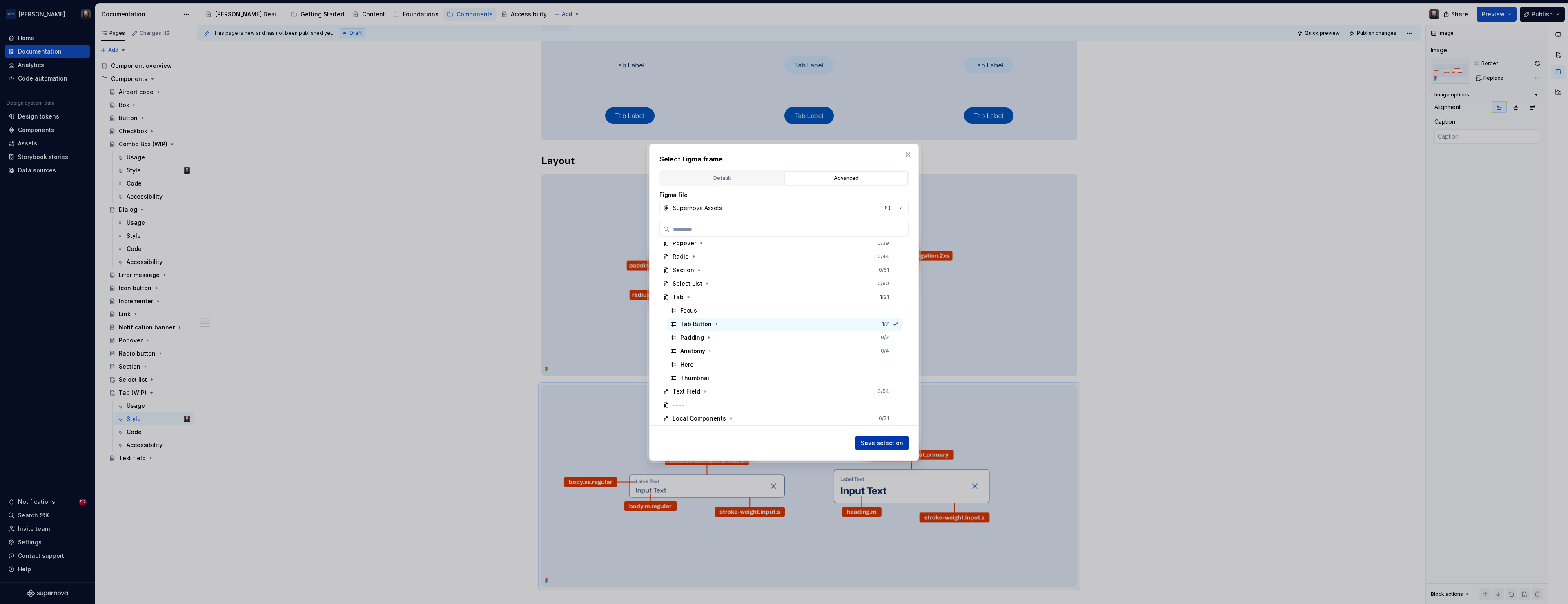
click at [875, 442] on span "Save selection" at bounding box center [882, 442] width 43 height 8
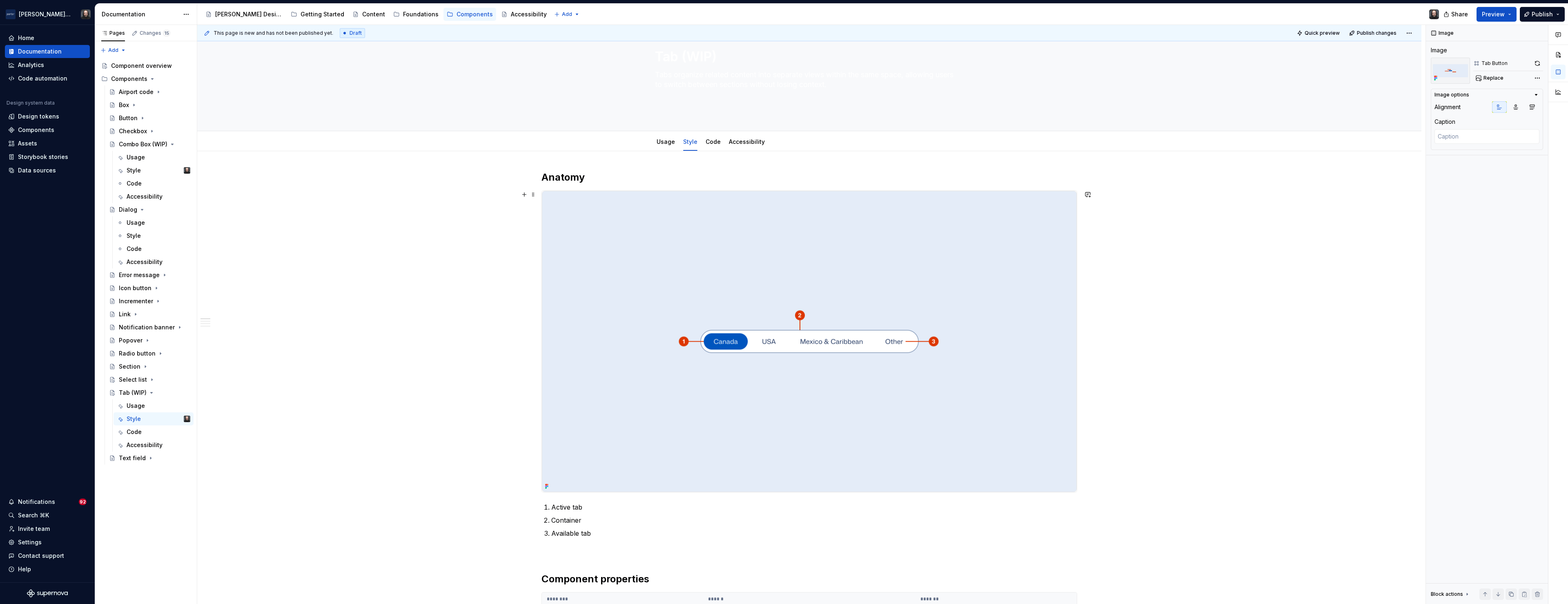
scroll to position [0, 0]
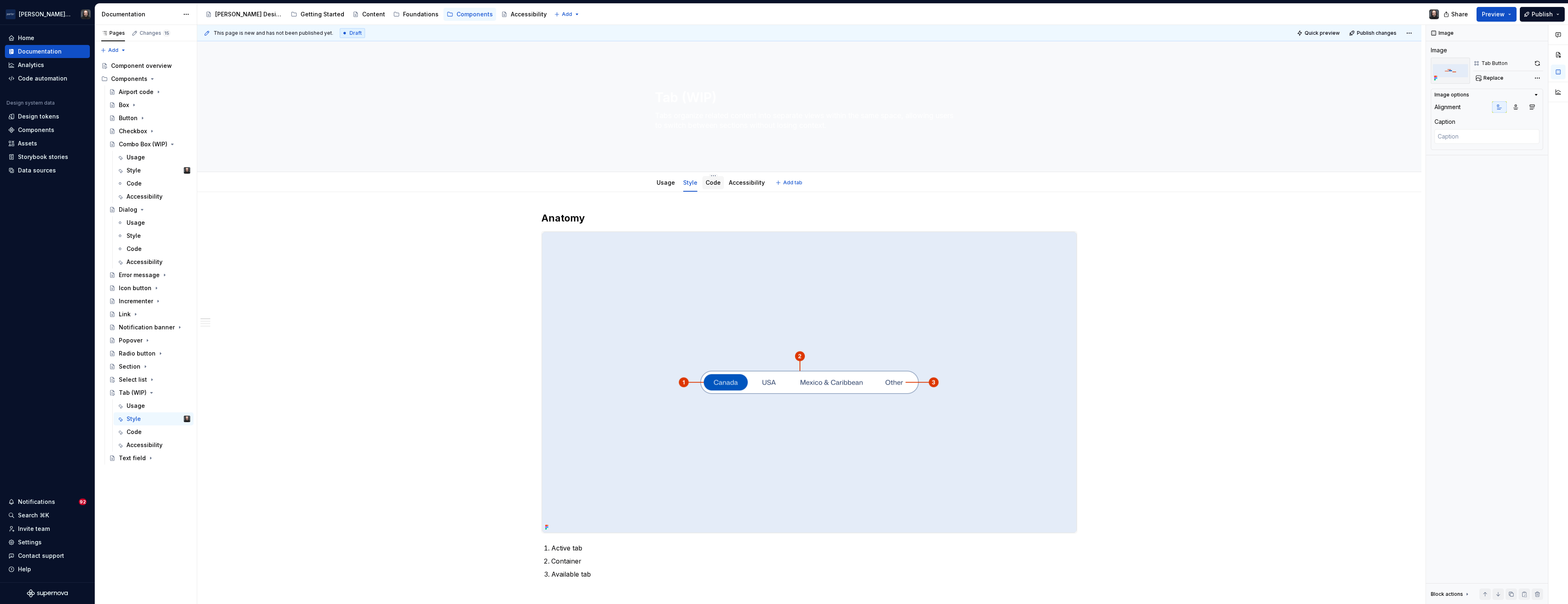
click at [715, 184] on link "Code" at bounding box center [713, 182] width 15 height 7
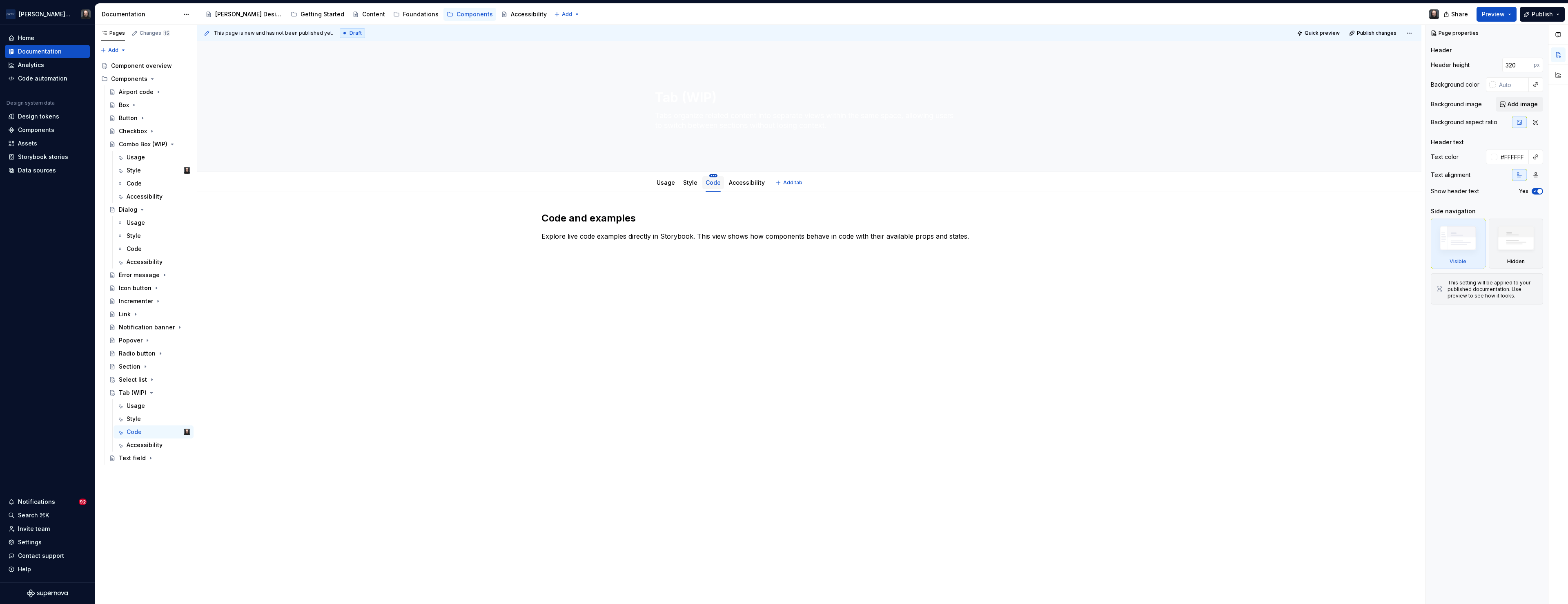
click at [713, 174] on html "[PERSON_NAME] Airlines Home Documentation Analytics Code automation Design syst…" at bounding box center [784, 302] width 1568 height 604
type textarea "*"
click at [731, 189] on div "Rename tab" at bounding box center [751, 187] width 53 height 8
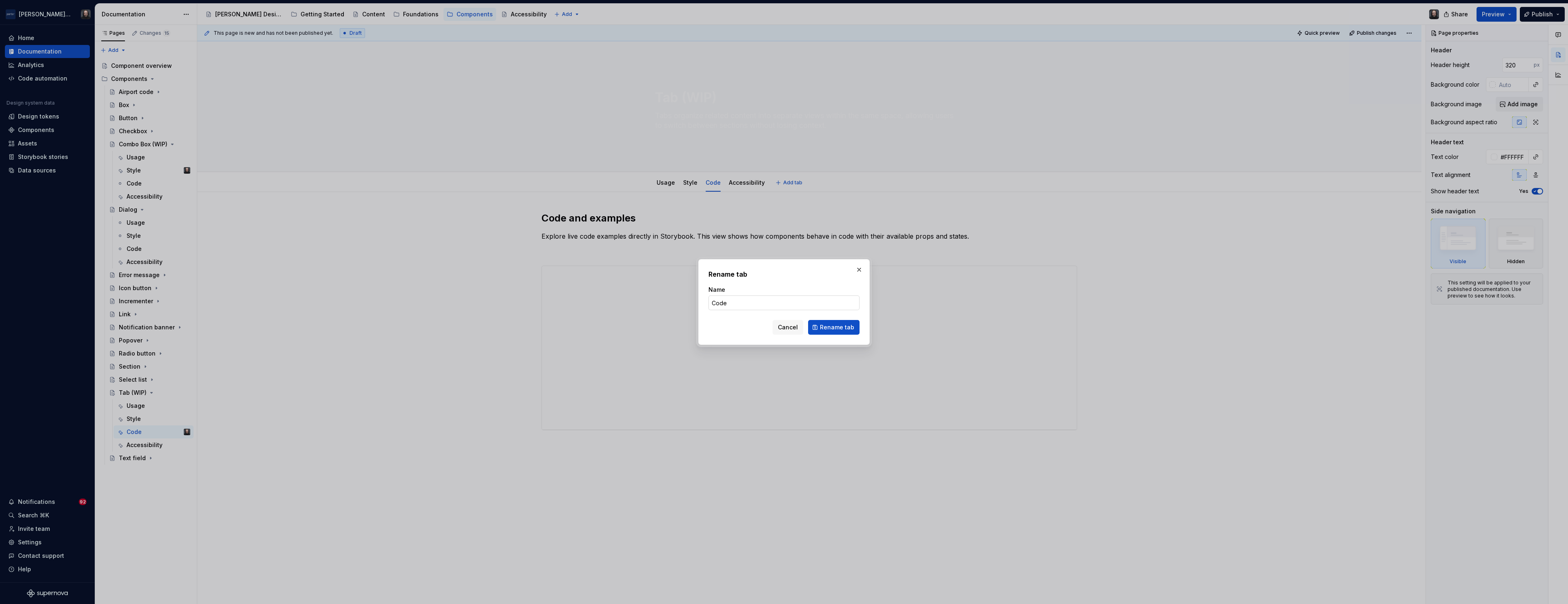
click at [737, 303] on input "Code" at bounding box center [783, 303] width 151 height 15
type input "Code (WIP)"
click at [827, 328] on span "Rename tab" at bounding box center [837, 327] width 35 height 8
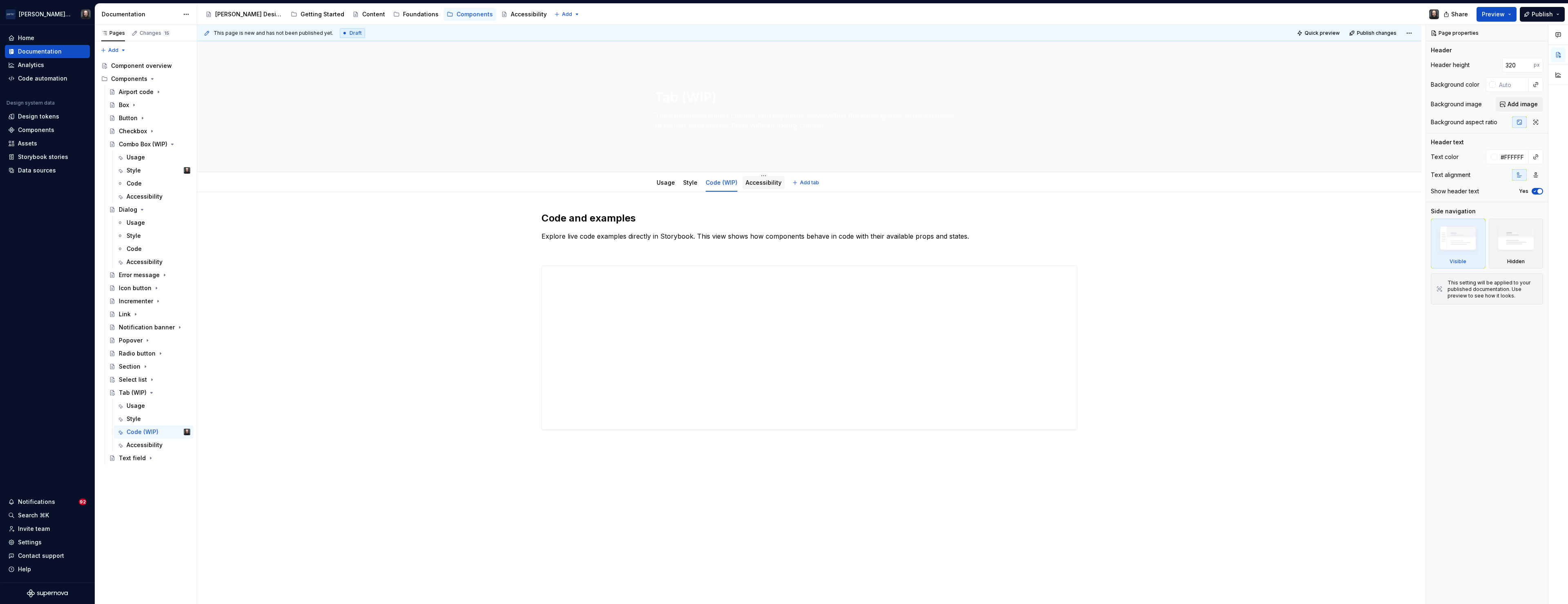
click at [753, 179] on link "Accessibility" at bounding box center [764, 182] width 36 height 7
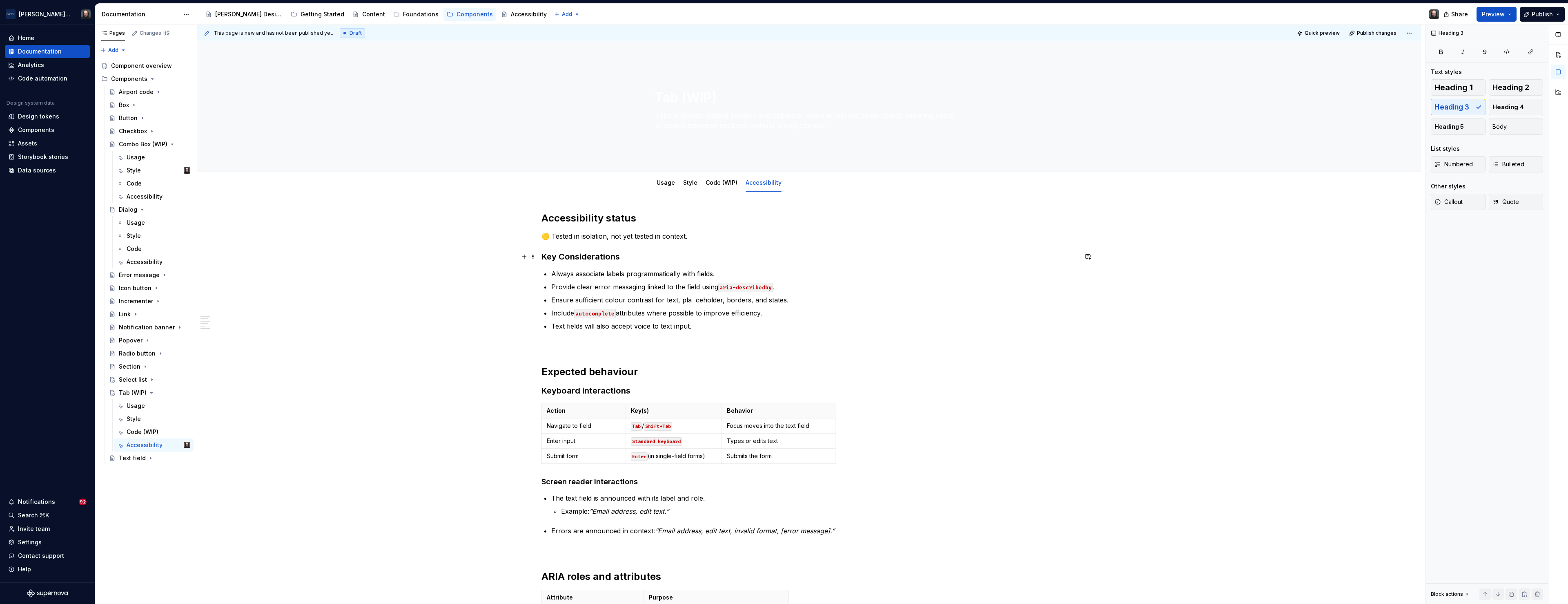
click at [544, 258] on h3 "Key Considerations" at bounding box center [809, 256] width 535 height 11
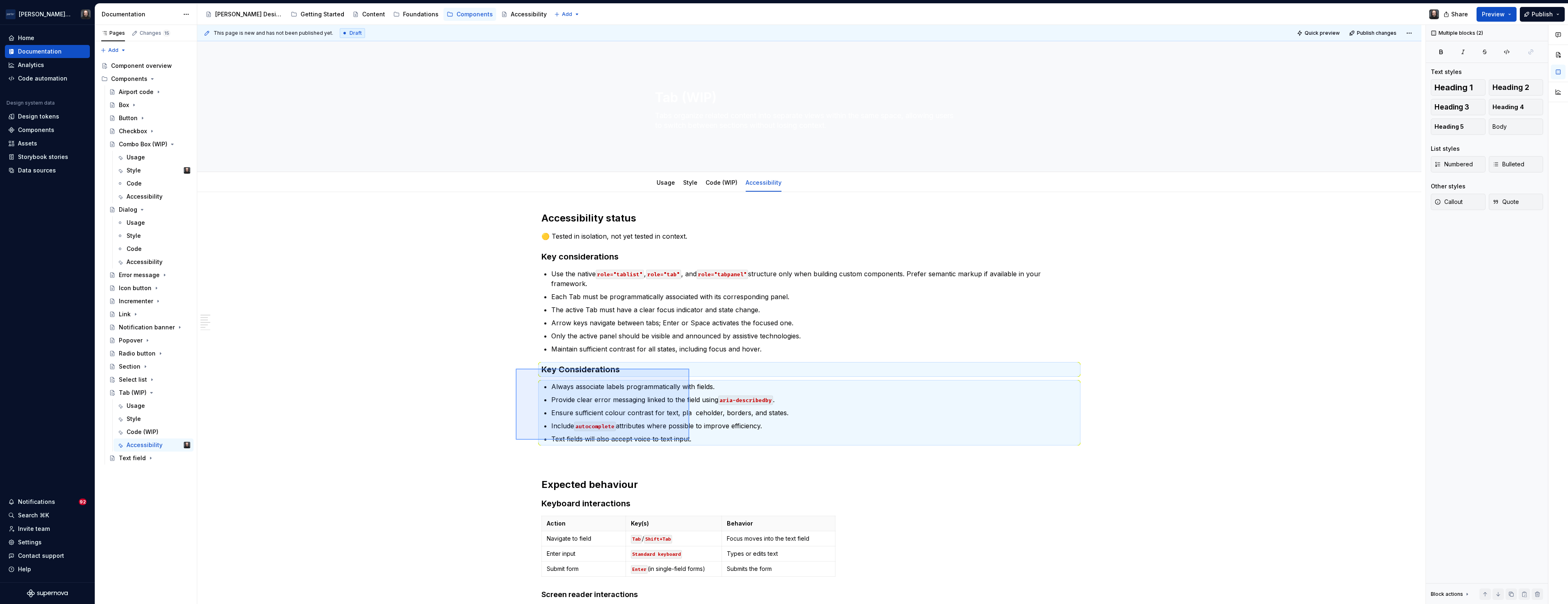
drag, startPoint x: 580, startPoint y: 398, endPoint x: 692, endPoint y: 444, distance: 121.1
click at [692, 444] on div "This page is new and has not been published yet. Draft Quick preview Publish ch…" at bounding box center [812, 314] width 1229 height 579
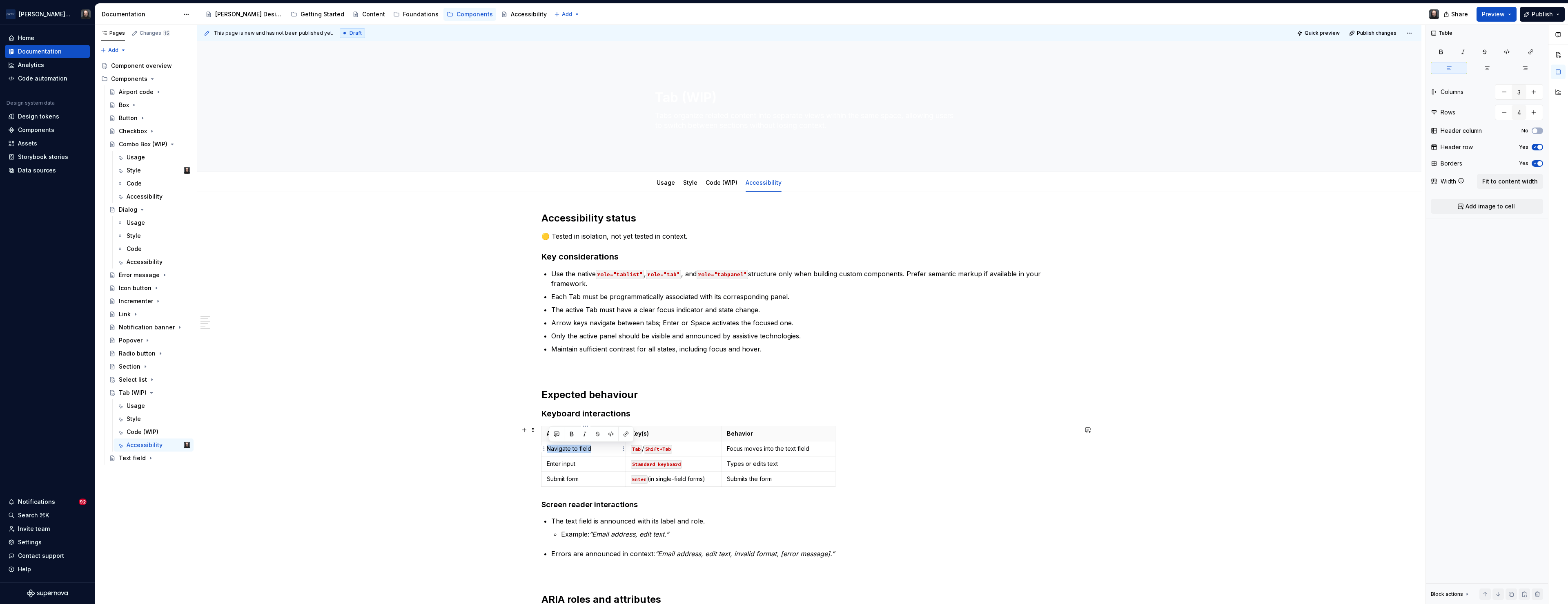
drag, startPoint x: 593, startPoint y: 448, endPoint x: 550, endPoint y: 448, distance: 43.0
click at [550, 448] on p "Navigate to field" at bounding box center [583, 448] width 74 height 8
drag, startPoint x: 580, startPoint y: 463, endPoint x: 549, endPoint y: 464, distance: 31.0
click at [549, 464] on p "Enter input" at bounding box center [583, 464] width 74 height 8
drag, startPoint x: 583, startPoint y: 480, endPoint x: 549, endPoint y: 480, distance: 34.0
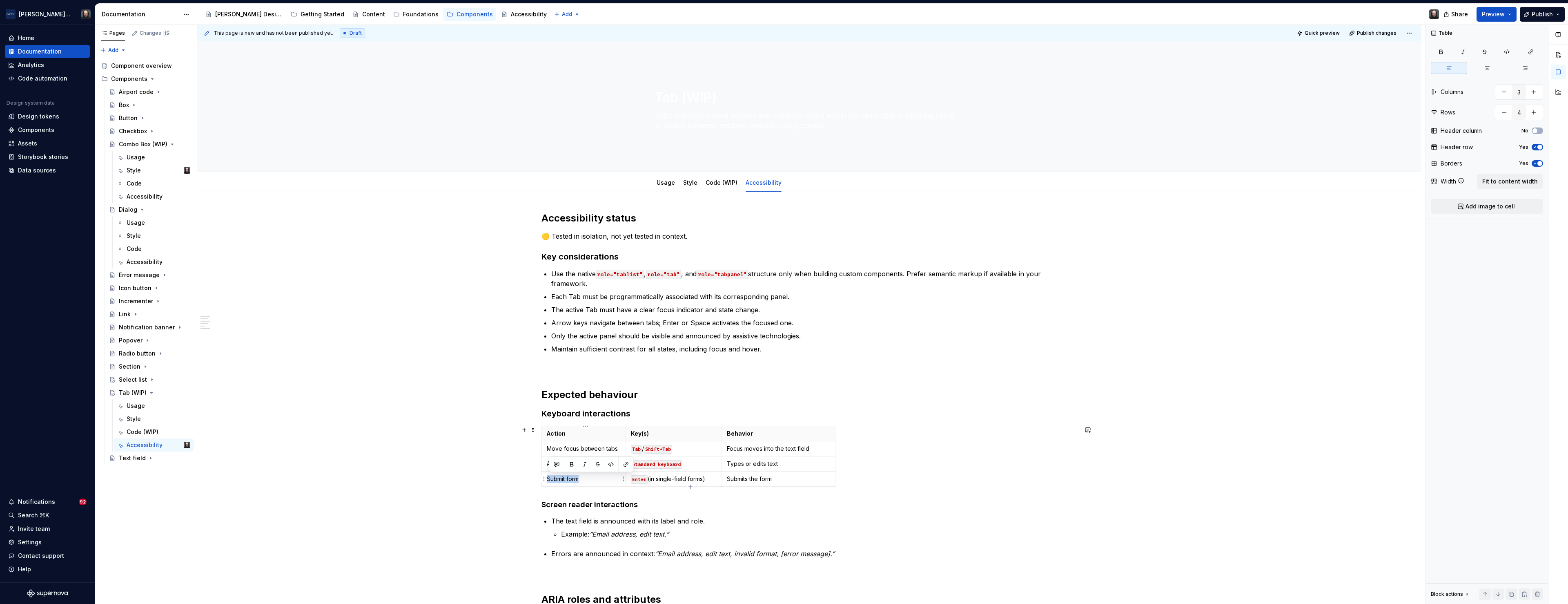
click at [549, 480] on p "Submit form" at bounding box center [583, 479] width 74 height 8
drag, startPoint x: 795, startPoint y: 451, endPoint x: 731, endPoint y: 451, distance: 64.0
click at [731, 451] on p "Focus moves into the text field" at bounding box center [779, 448] width 104 height 8
drag, startPoint x: 745, startPoint y: 449, endPoint x: 753, endPoint y: 450, distance: 8.1
click at [744, 449] on p "Focus moves into the text field" at bounding box center [779, 448] width 104 height 8
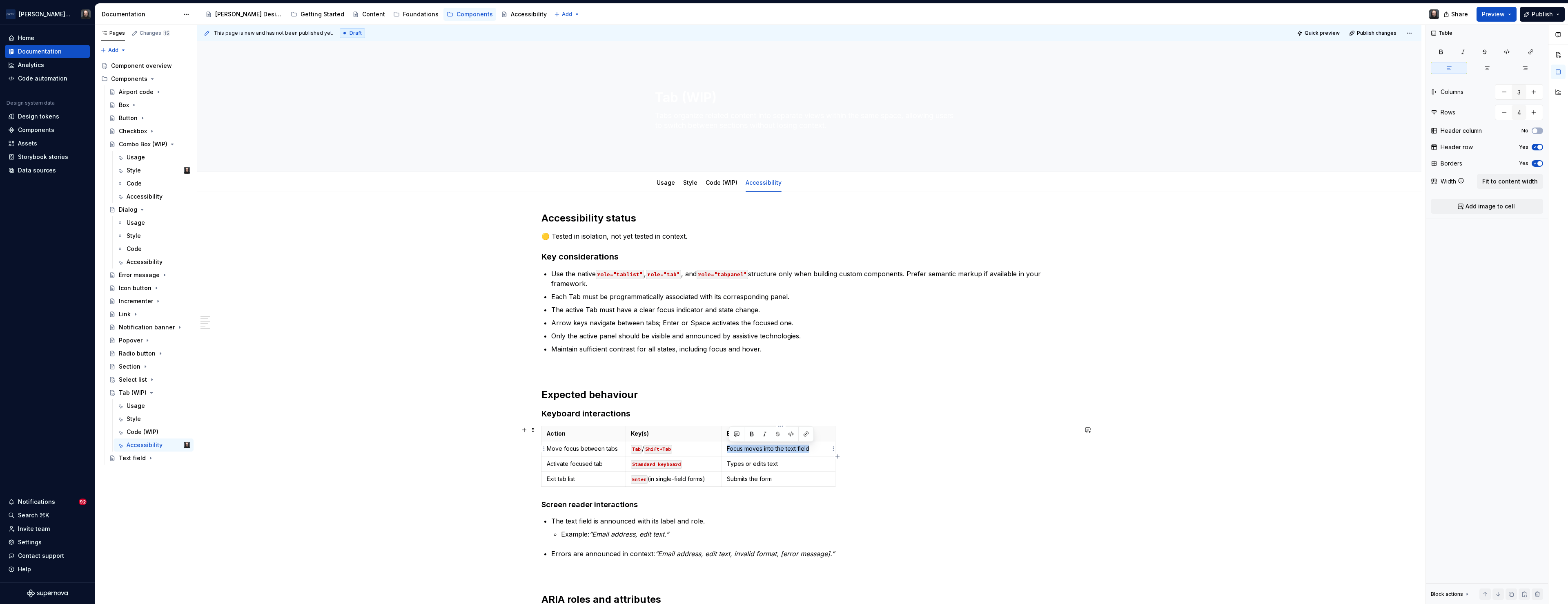
drag, startPoint x: 814, startPoint y: 448, endPoint x: 729, endPoint y: 450, distance: 85.0
click at [729, 450] on p "Focus moves into the text field" at bounding box center [779, 448] width 104 height 8
drag, startPoint x: 785, startPoint y: 464, endPoint x: 730, endPoint y: 464, distance: 55.0
click at [730, 464] on p "Types or edits text" at bounding box center [779, 464] width 104 height 8
drag, startPoint x: 783, startPoint y: 479, endPoint x: 730, endPoint y: 482, distance: 53.1
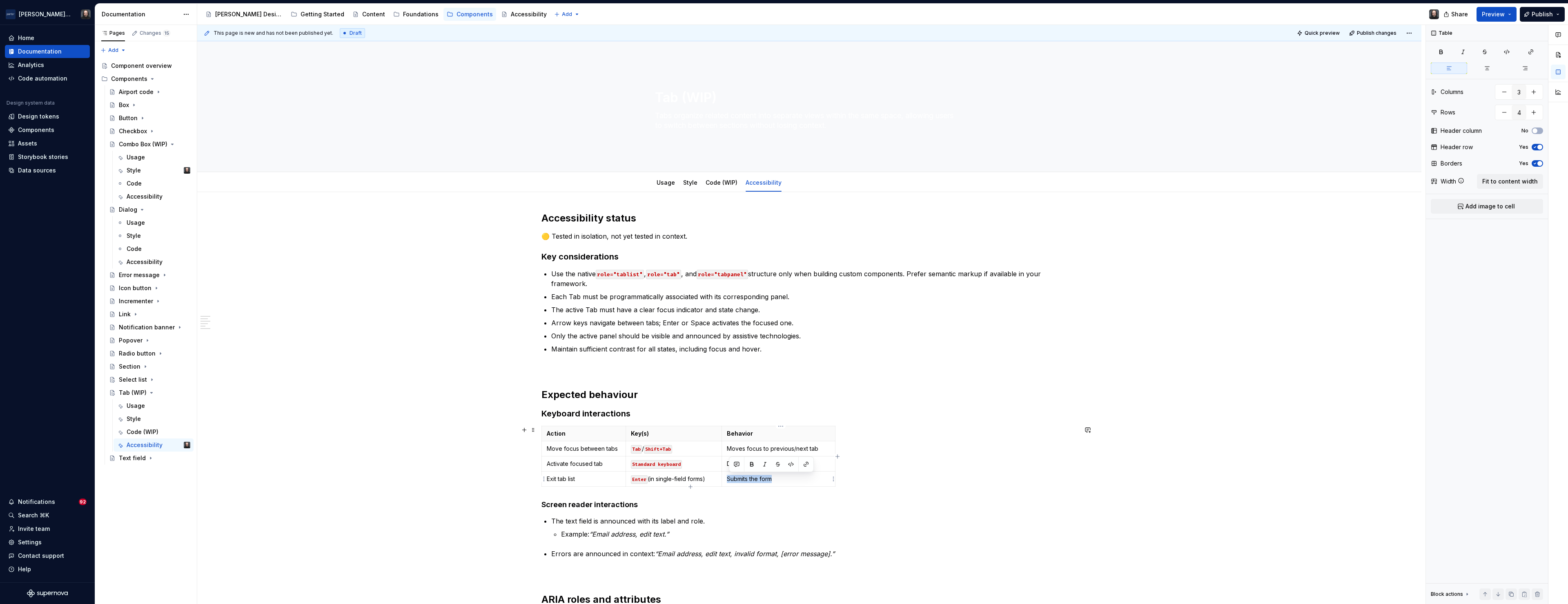
click at [730, 482] on p "Submits the form" at bounding box center [779, 479] width 104 height 8
click at [837, 465] on div "Action Key(s) Behavior Move focus between tabs Tab / Shift+Tab Moves focus to p…" at bounding box center [809, 462] width 535 height 72
drag, startPoint x: 837, startPoint y: 465, endPoint x: 857, endPoint y: 466, distance: 20.0
type textarea "*"
drag, startPoint x: 687, startPoint y: 450, endPoint x: 630, endPoint y: 450, distance: 57.0
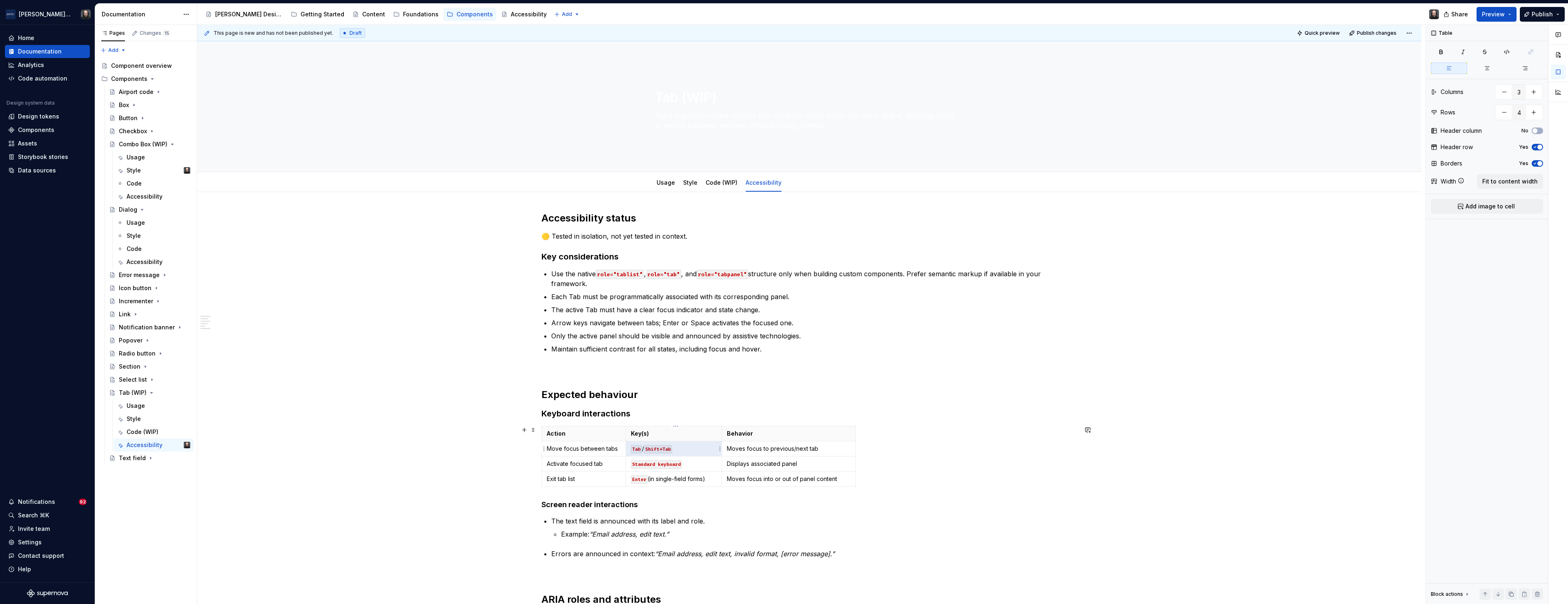
click at [630, 450] on td "Tab / Shift+Tab" at bounding box center [674, 448] width 96 height 15
drag, startPoint x: 713, startPoint y: 479, endPoint x: 630, endPoint y: 479, distance: 83.0
click at [630, 479] on td "Enter (in single-field forms)" at bounding box center [674, 479] width 96 height 15
click at [635, 480] on p at bounding box center [674, 479] width 86 height 8
drag, startPoint x: 686, startPoint y: 464, endPoint x: 632, endPoint y: 465, distance: 54.0
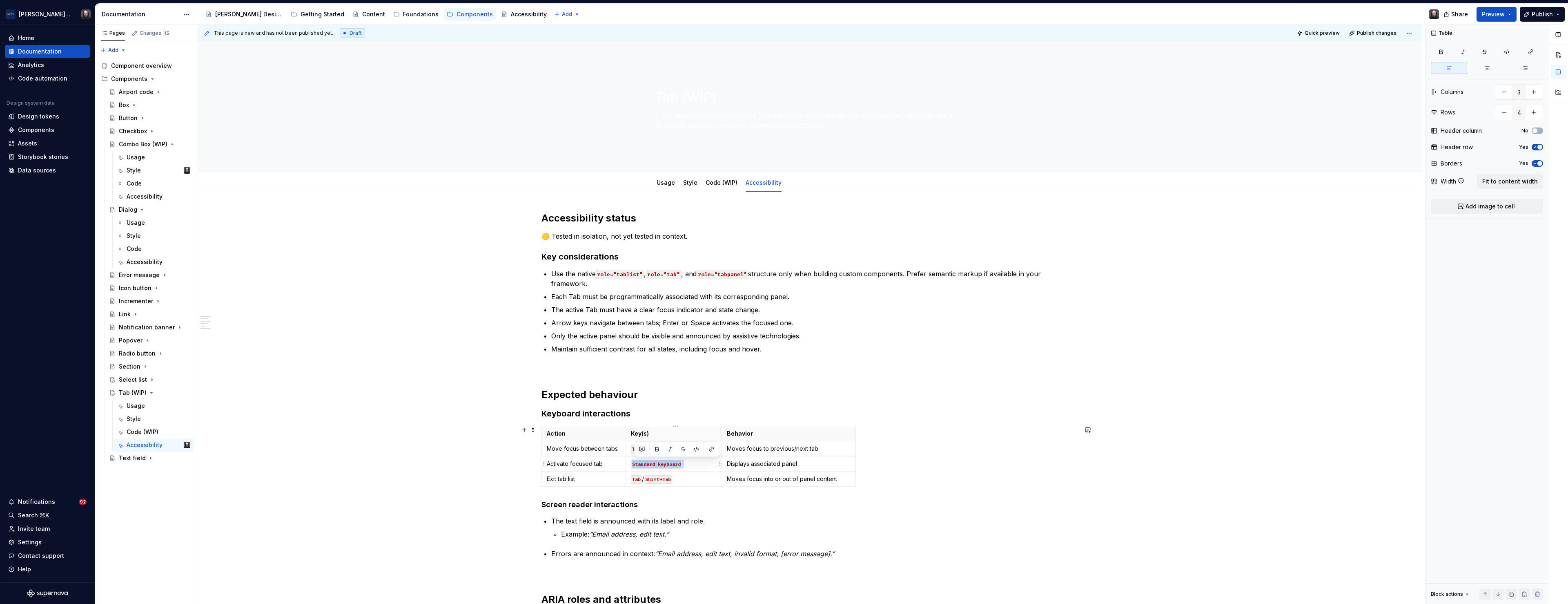
click at [632, 465] on td "Standard keyboard" at bounding box center [674, 464] width 96 height 15
click at [636, 467] on p at bounding box center [674, 464] width 86 height 8
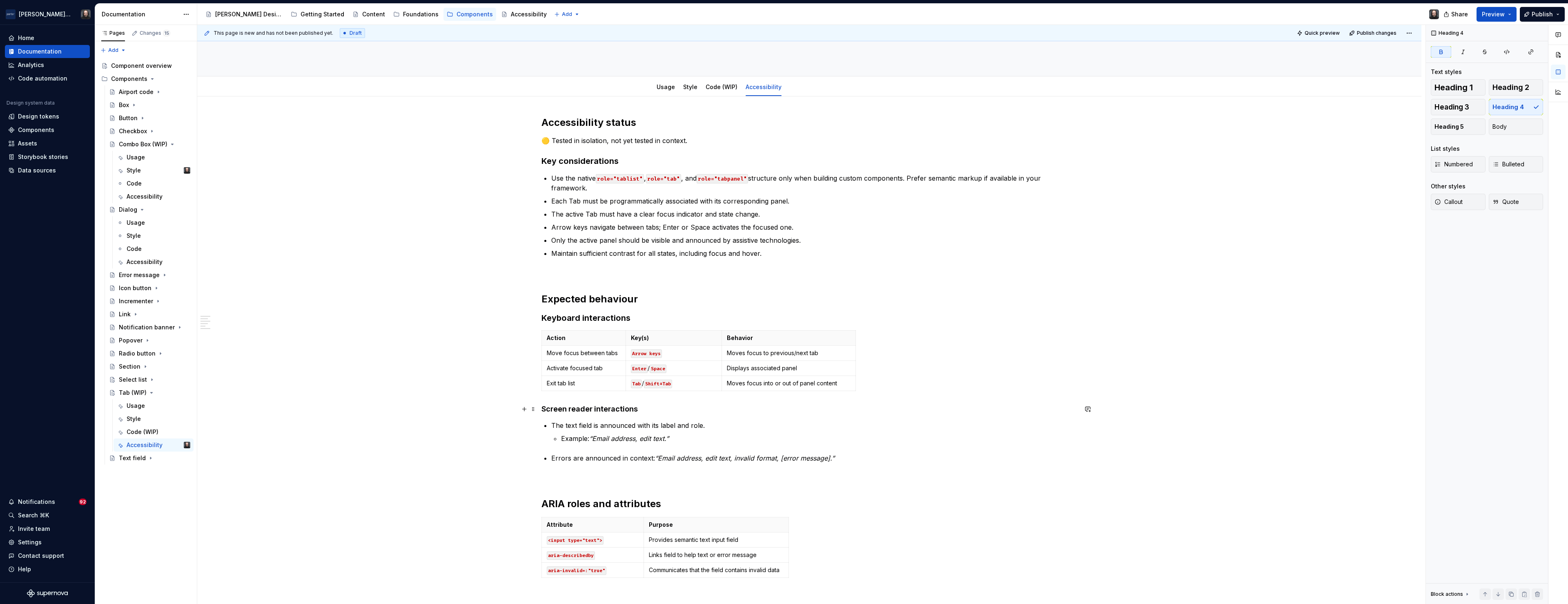
click at [642, 409] on h4 "Screen reader interactions" at bounding box center [809, 409] width 535 height 10
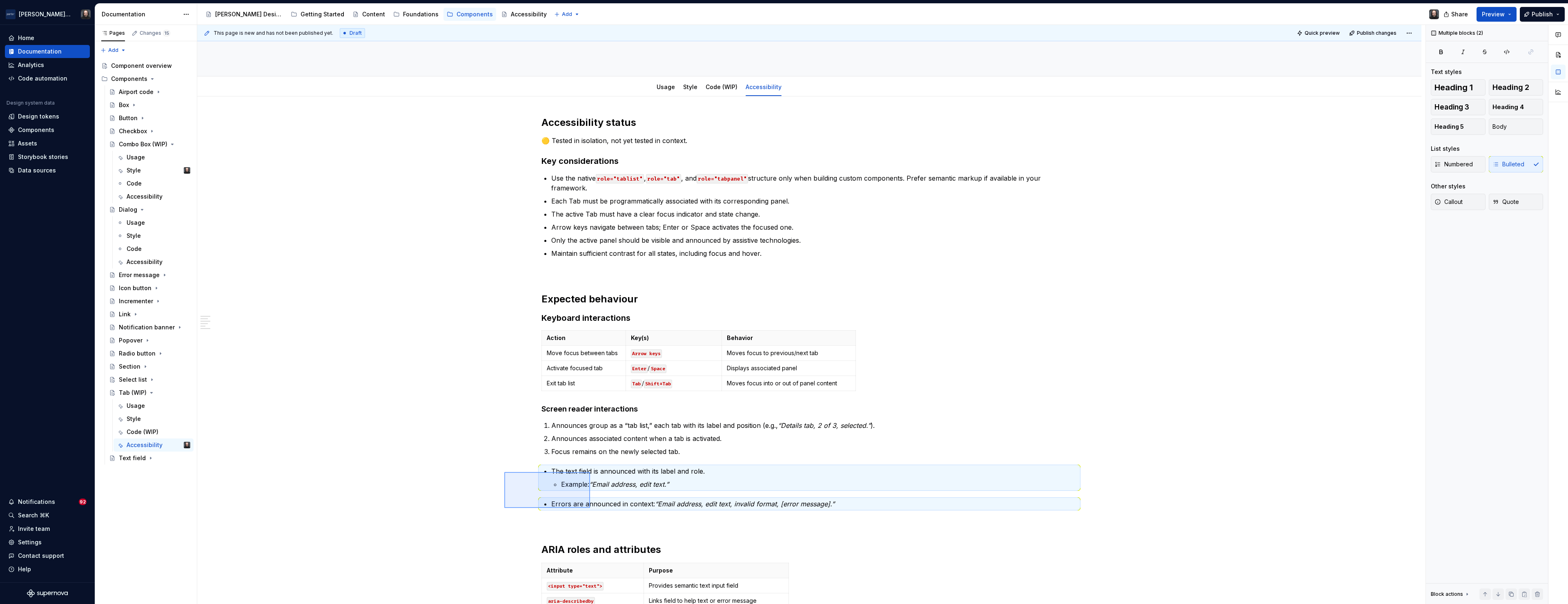
drag, startPoint x: 562, startPoint y: 503, endPoint x: 590, endPoint y: 506, distance: 28.2
click at [590, 508] on div "This page is new and has not been published yet. Draft Quick preview Publish ch…" at bounding box center [812, 314] width 1229 height 579
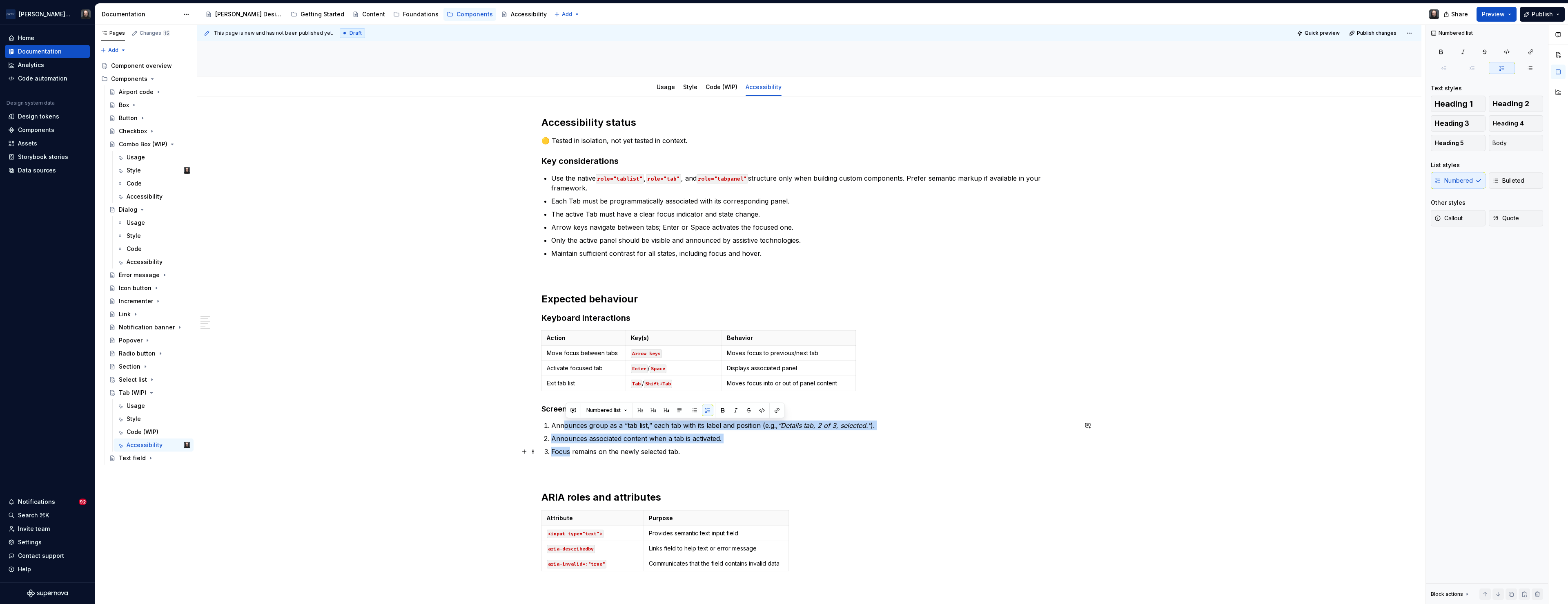
drag, startPoint x: 567, startPoint y: 430, endPoint x: 571, endPoint y: 449, distance: 19.4
click at [571, 449] on ol "Announces group as a “tab list,” each tab with its label and position (e.g., “D…" at bounding box center [814, 439] width 526 height 36
click at [690, 410] on button "button" at bounding box center [694, 409] width 11 height 11
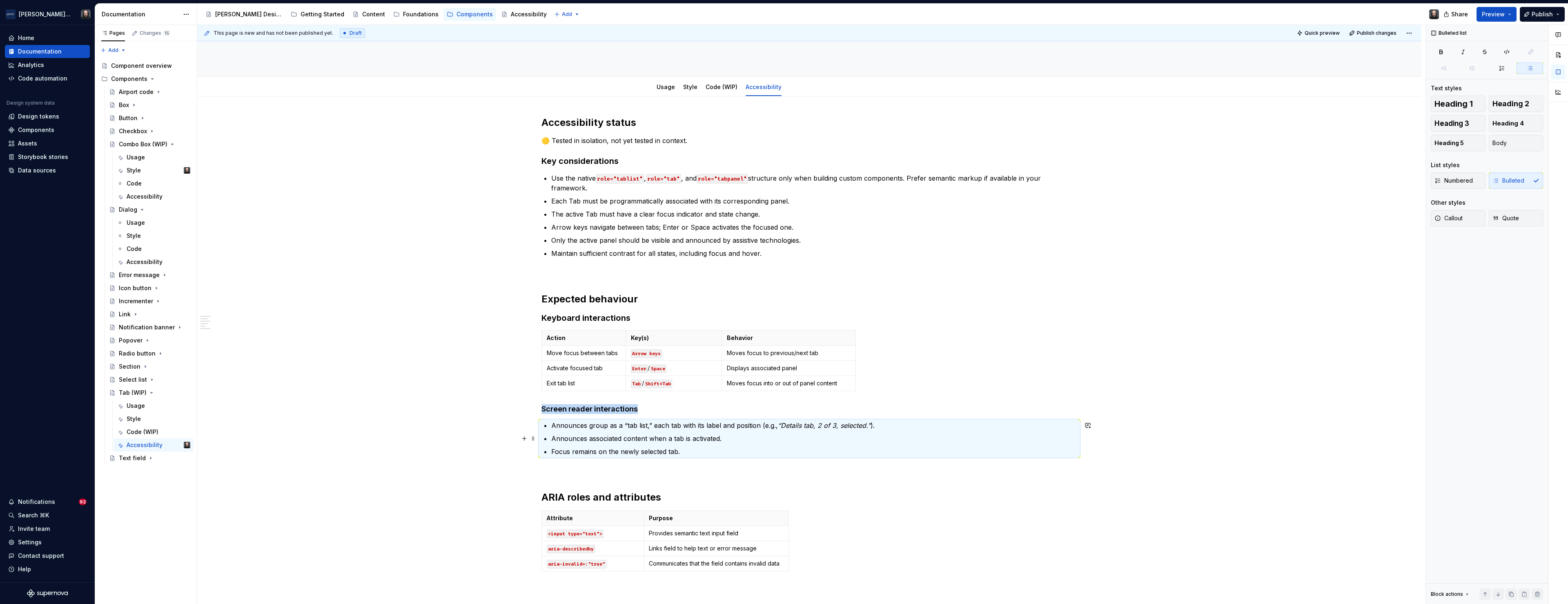
click at [437, 432] on div "Accessibility status 🟡 Tested in isolation, not yet tested in context. Key cons…" at bounding box center [810, 440] width 1224 height 688
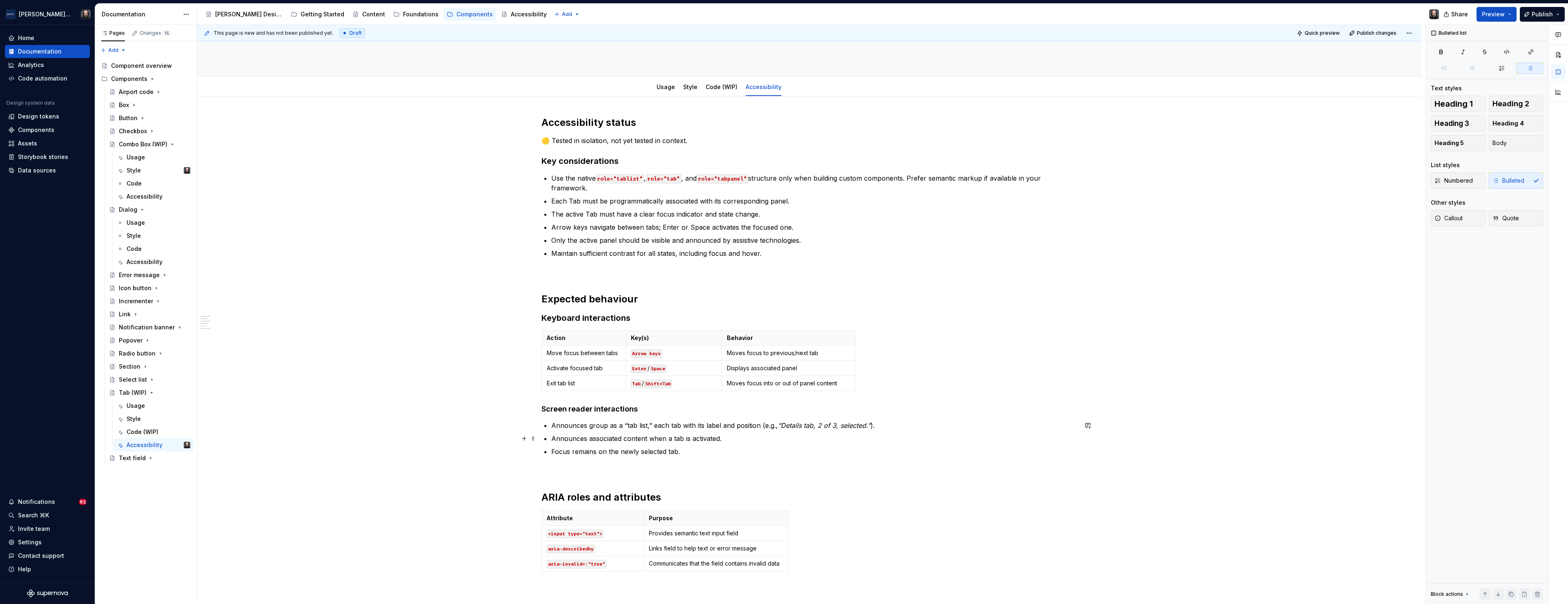
scroll to position [238, 0]
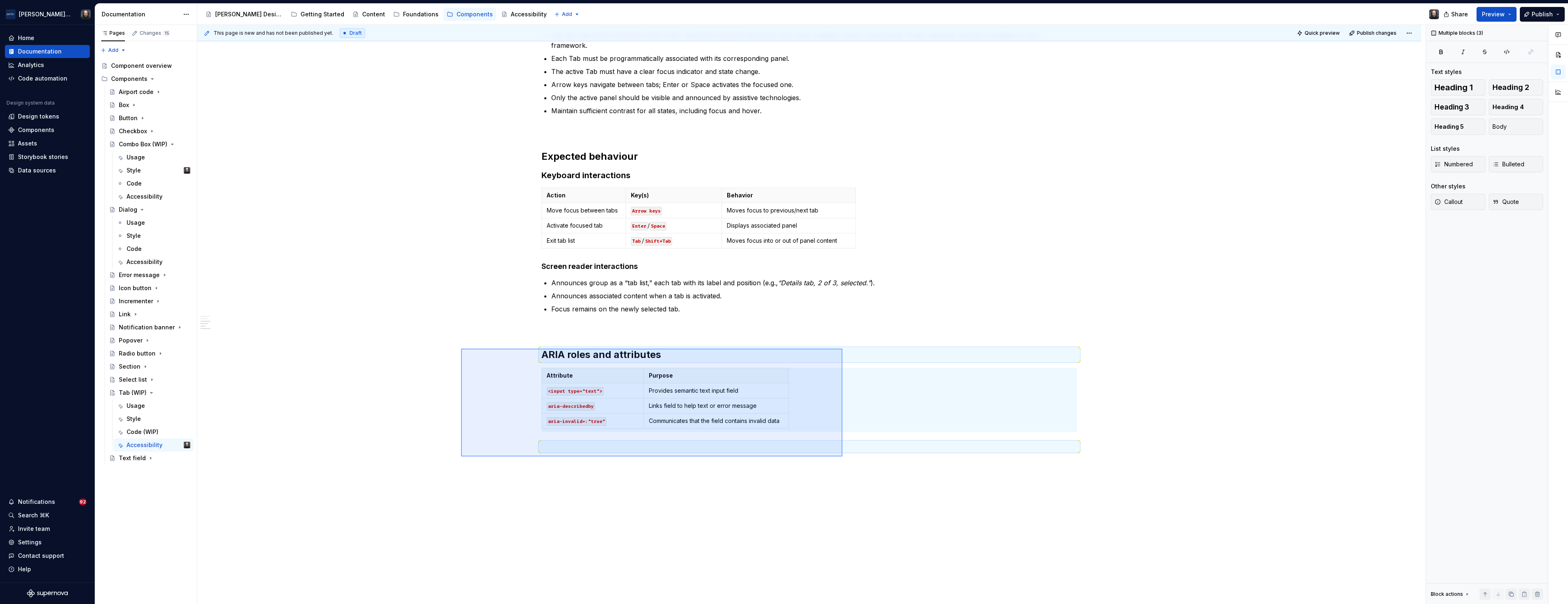
drag, startPoint x: 600, startPoint y: 389, endPoint x: 897, endPoint y: 481, distance: 310.9
click at [897, 482] on div "This page is new and has not been published yet. Draft Quick preview Publish ch…" at bounding box center [812, 314] width 1229 height 579
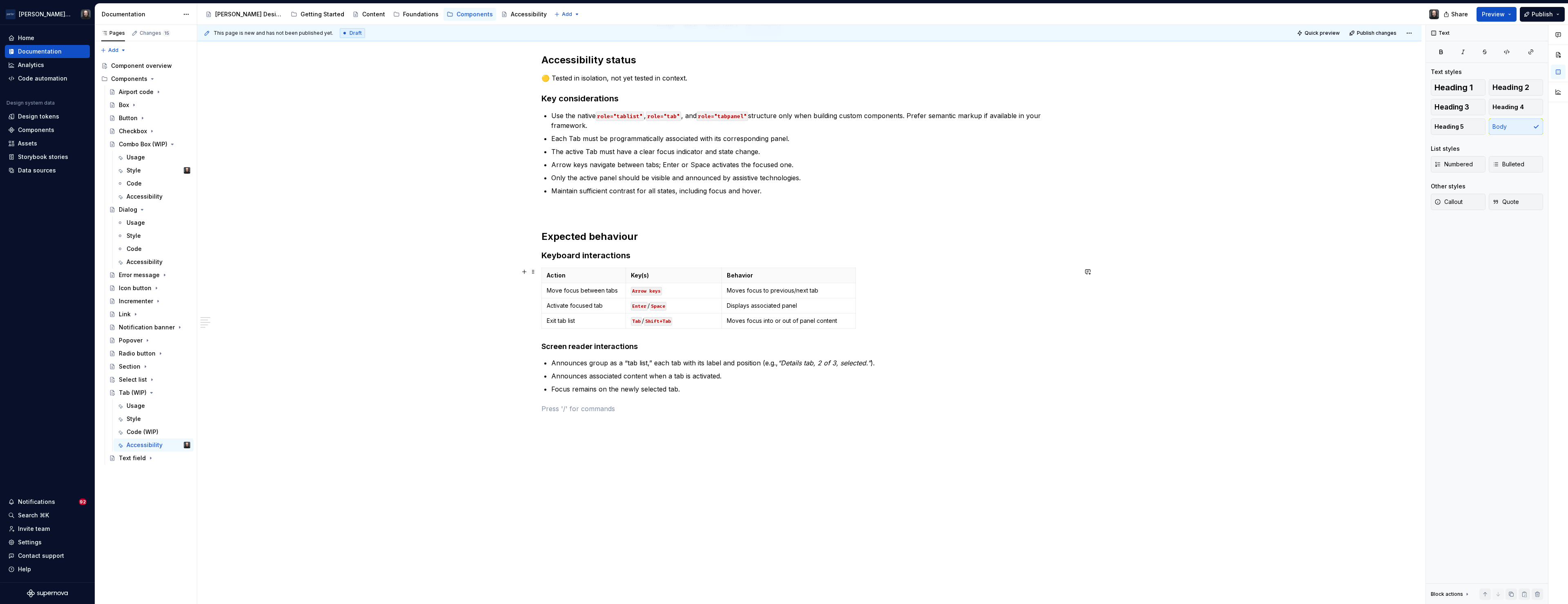
scroll to position [0, 0]
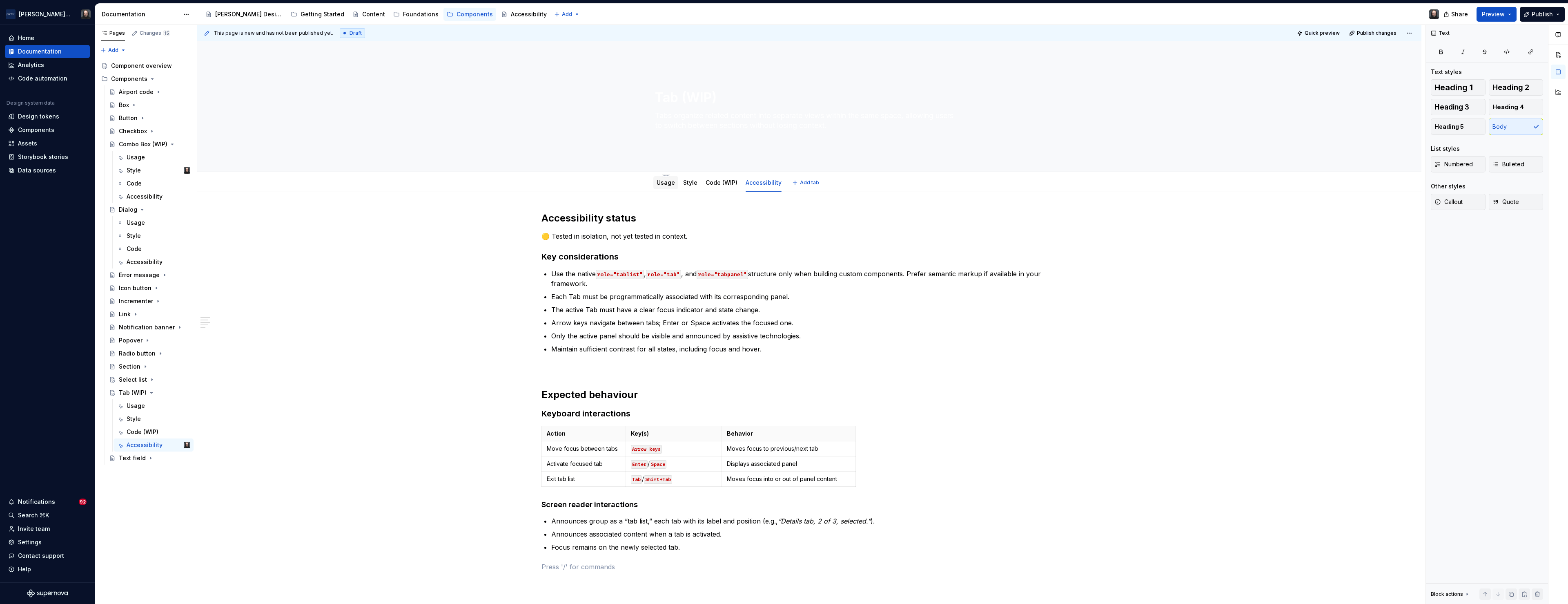
click at [669, 184] on link "Usage" at bounding box center [665, 182] width 18 height 7
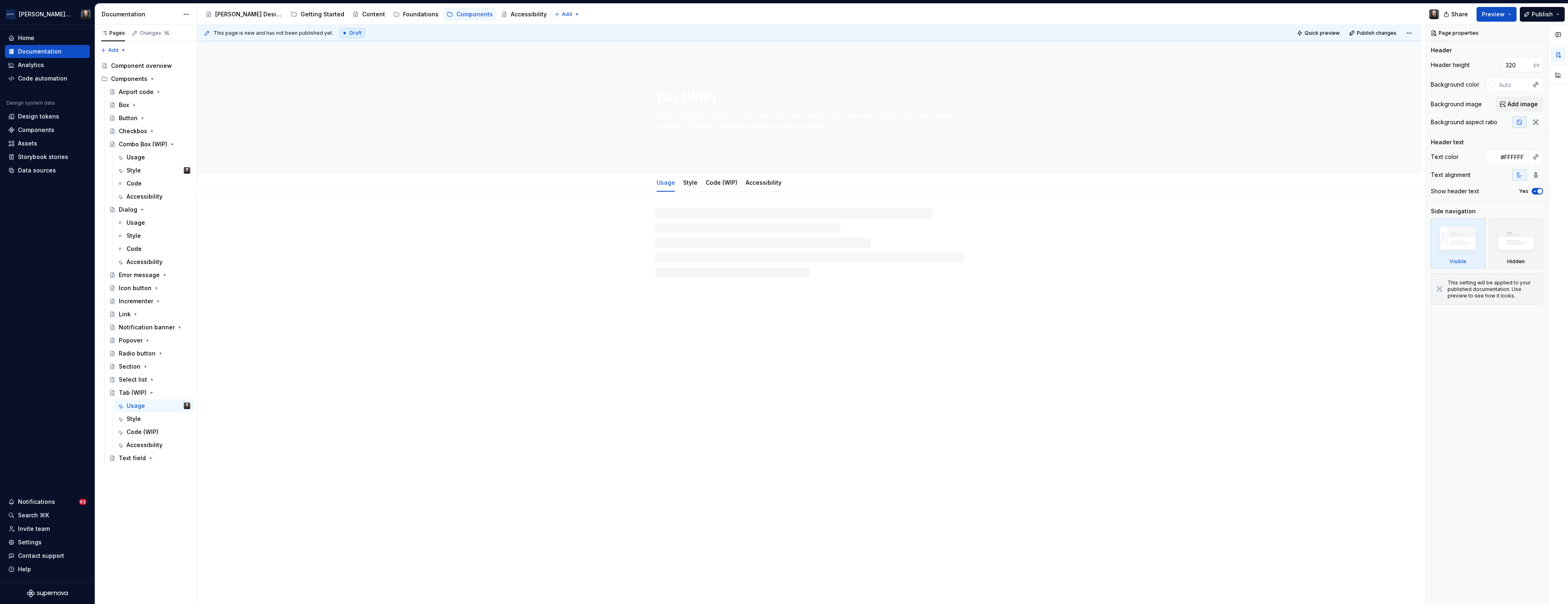
type textarea "*"
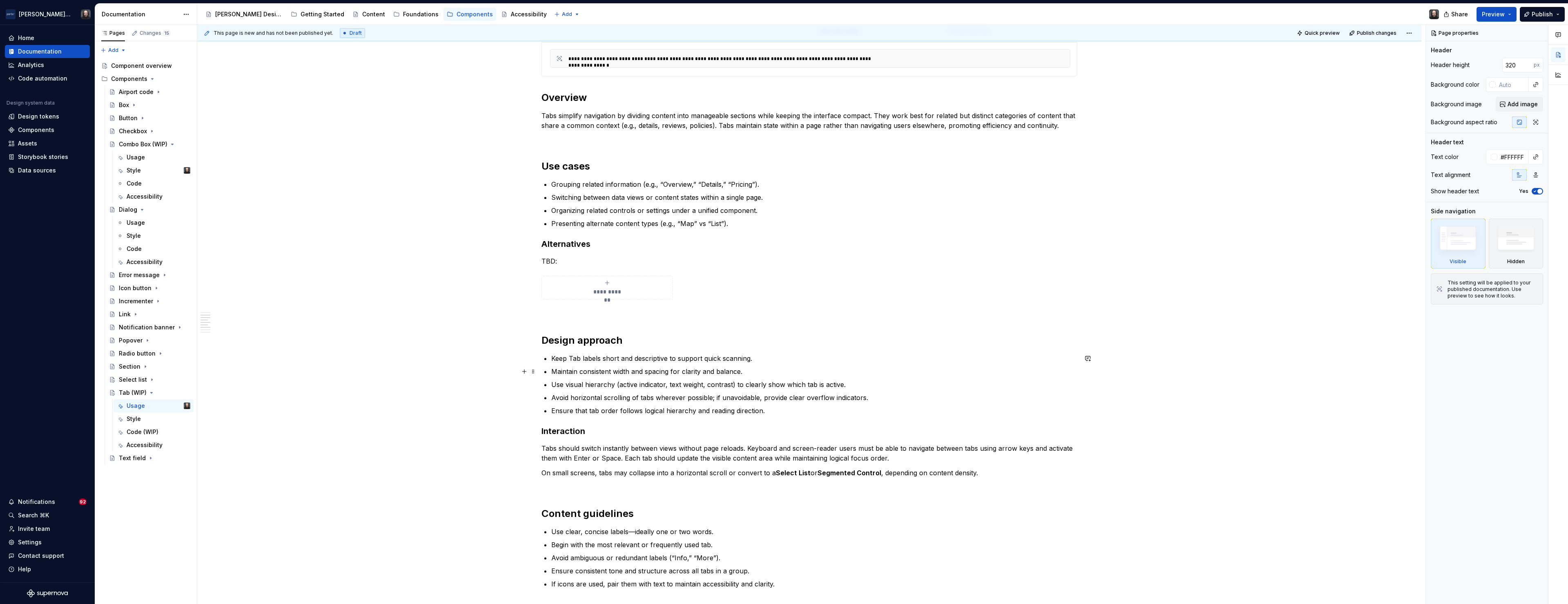
scroll to position [650, 0]
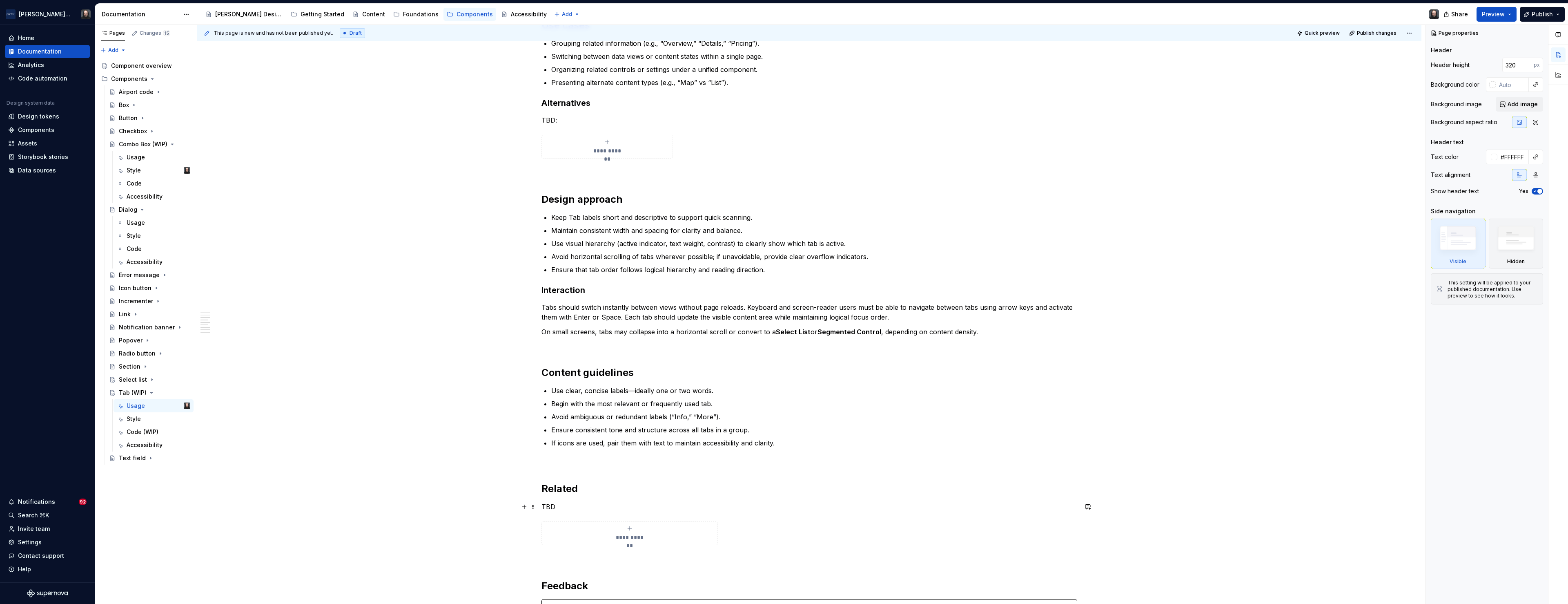
click at [556, 506] on p "TBD" at bounding box center [809, 506] width 535 height 10
click at [400, 382] on div "**********" at bounding box center [810, 185] width 1224 height 1286
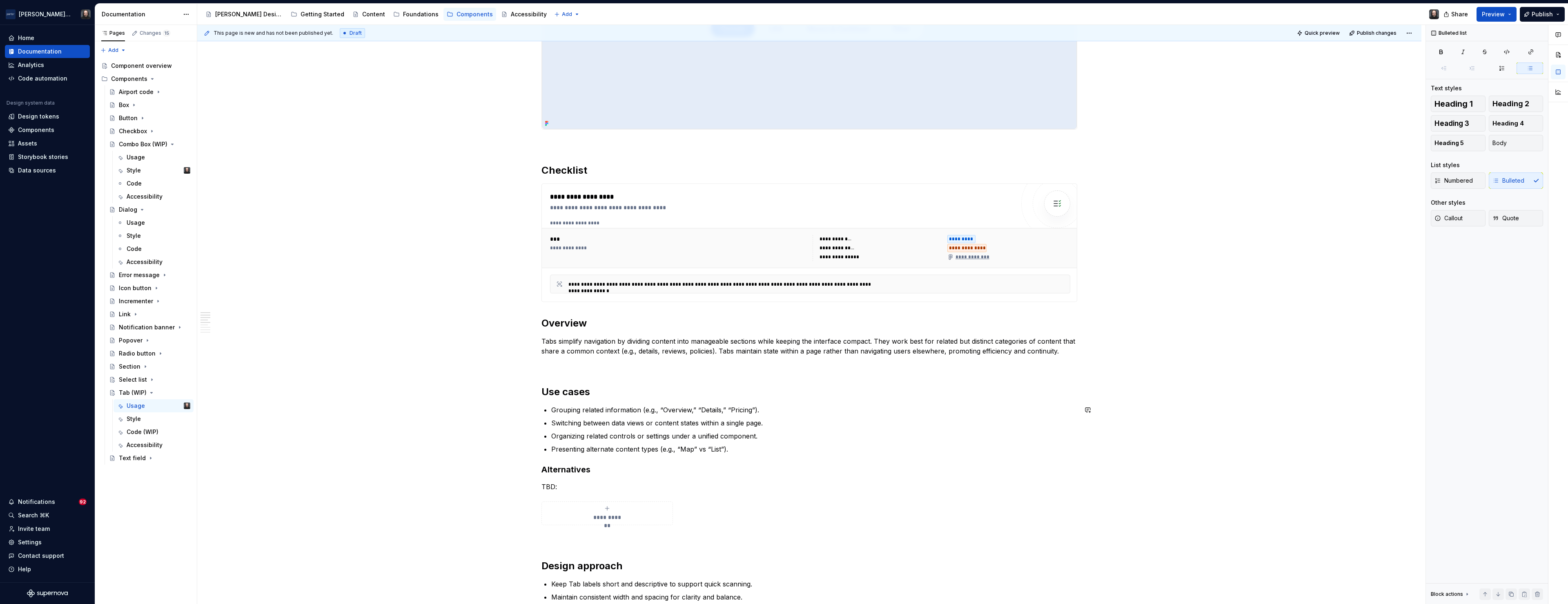
scroll to position [515, 0]
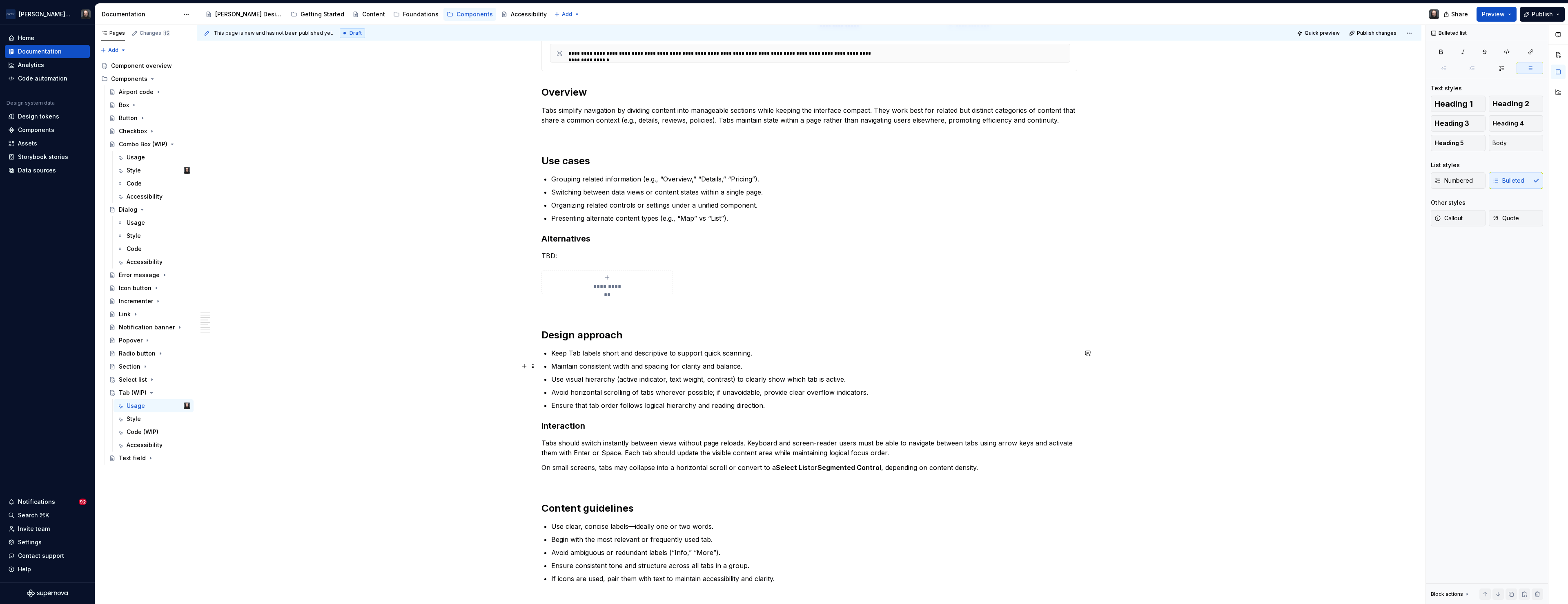
click at [580, 367] on p "Maintain consistent width and spacing for clarity and balance." at bounding box center [814, 366] width 526 height 10
drag, startPoint x: 571, startPoint y: 379, endPoint x: 555, endPoint y: 380, distance: 16.0
click at [555, 380] on p "Use visual hierarchy (active indicator, text weight, contrast) to clearly show …" at bounding box center [814, 379] width 526 height 10
click at [728, 381] on p "Visual hierarchy (active indicator, text weight, contrast) to clearly show whic…" at bounding box center [814, 379] width 526 height 10
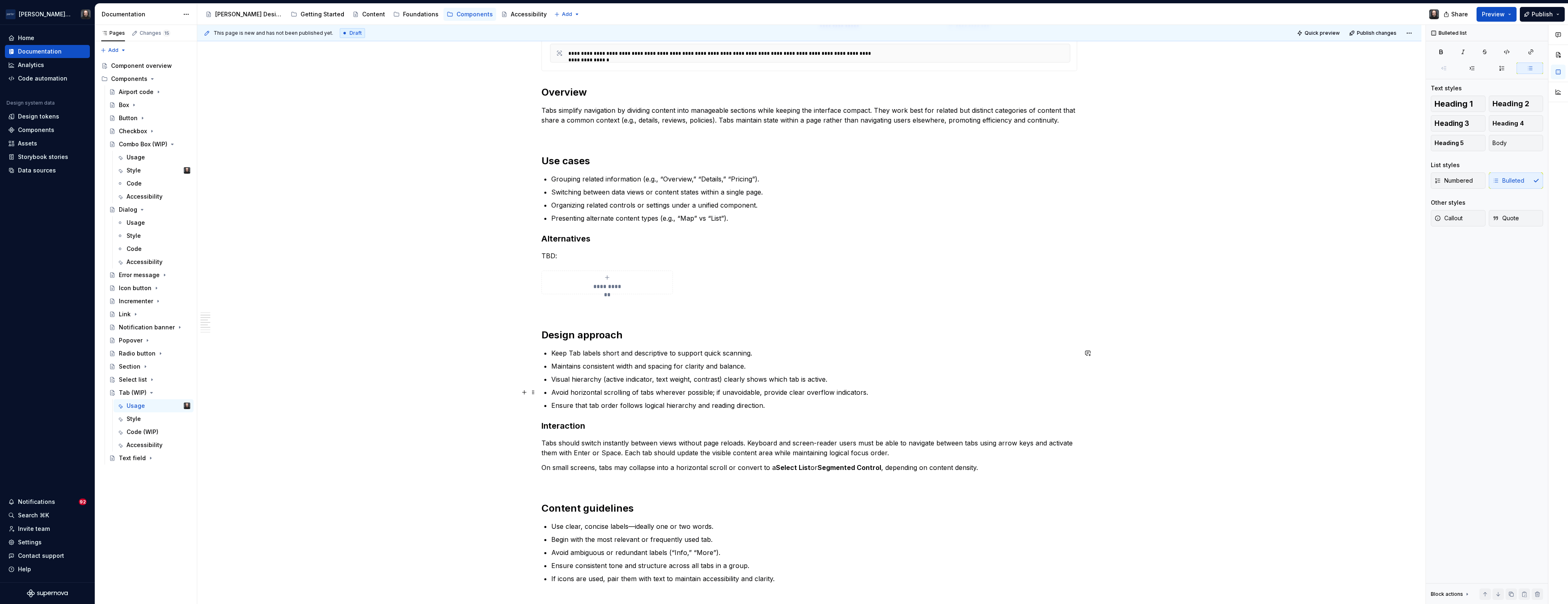
type textarea "*"
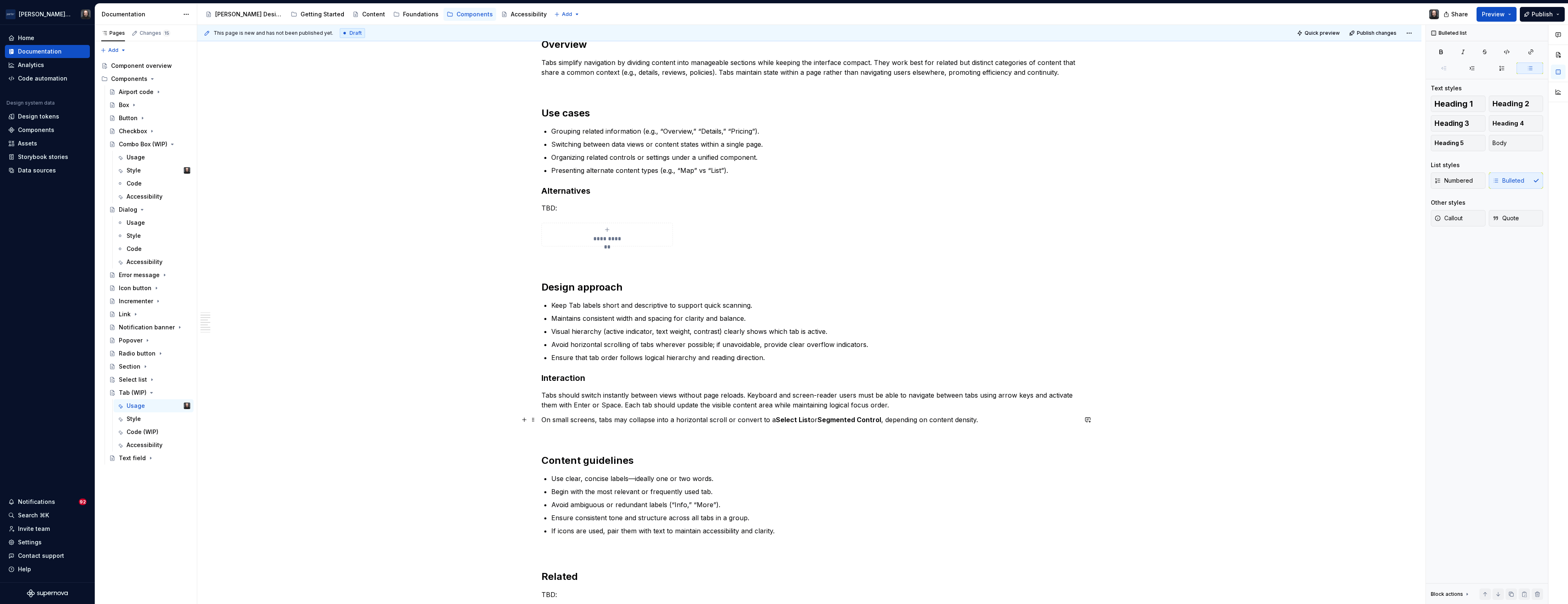
scroll to position [567, 0]
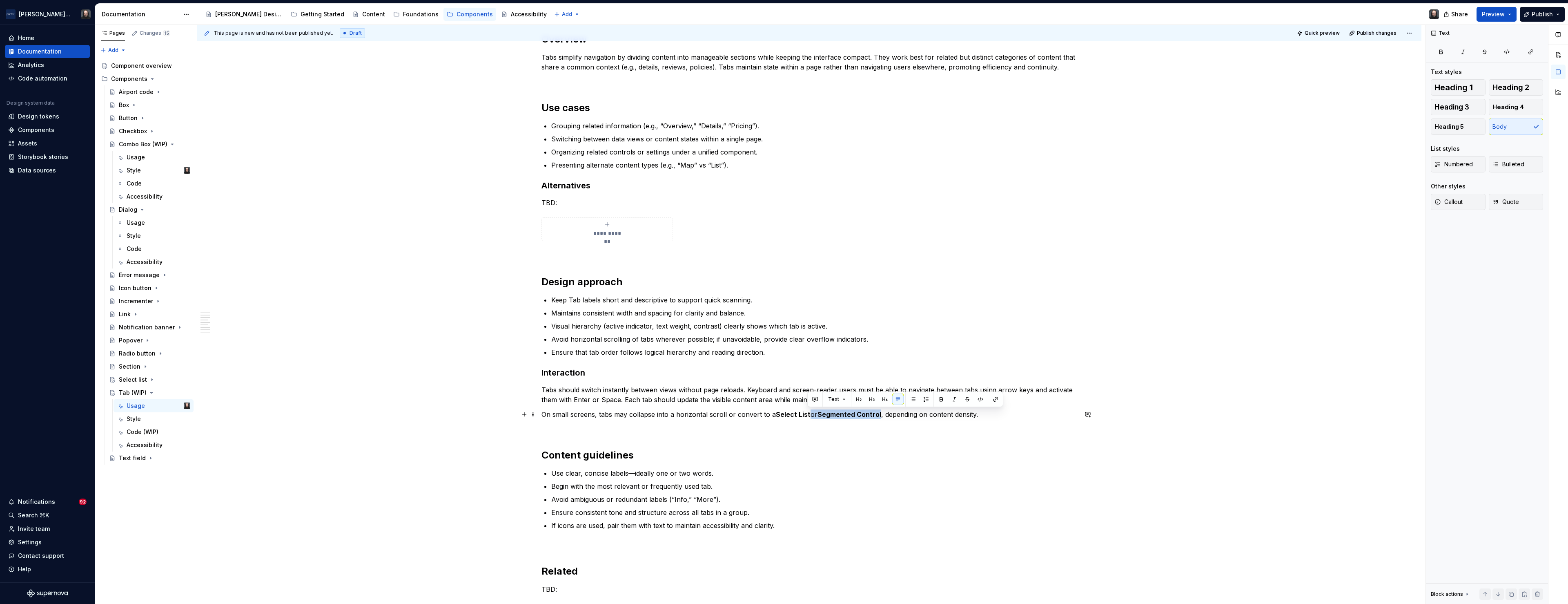
drag, startPoint x: 876, startPoint y: 415, endPoint x: 808, endPoint y: 415, distance: 68.0
click at [808, 415] on p "On small screens, tabs may collapse into a horizontal scroll or convert to a Se…" at bounding box center [809, 414] width 535 height 10
click at [960, 398] on button "button" at bounding box center [962, 399] width 11 height 11
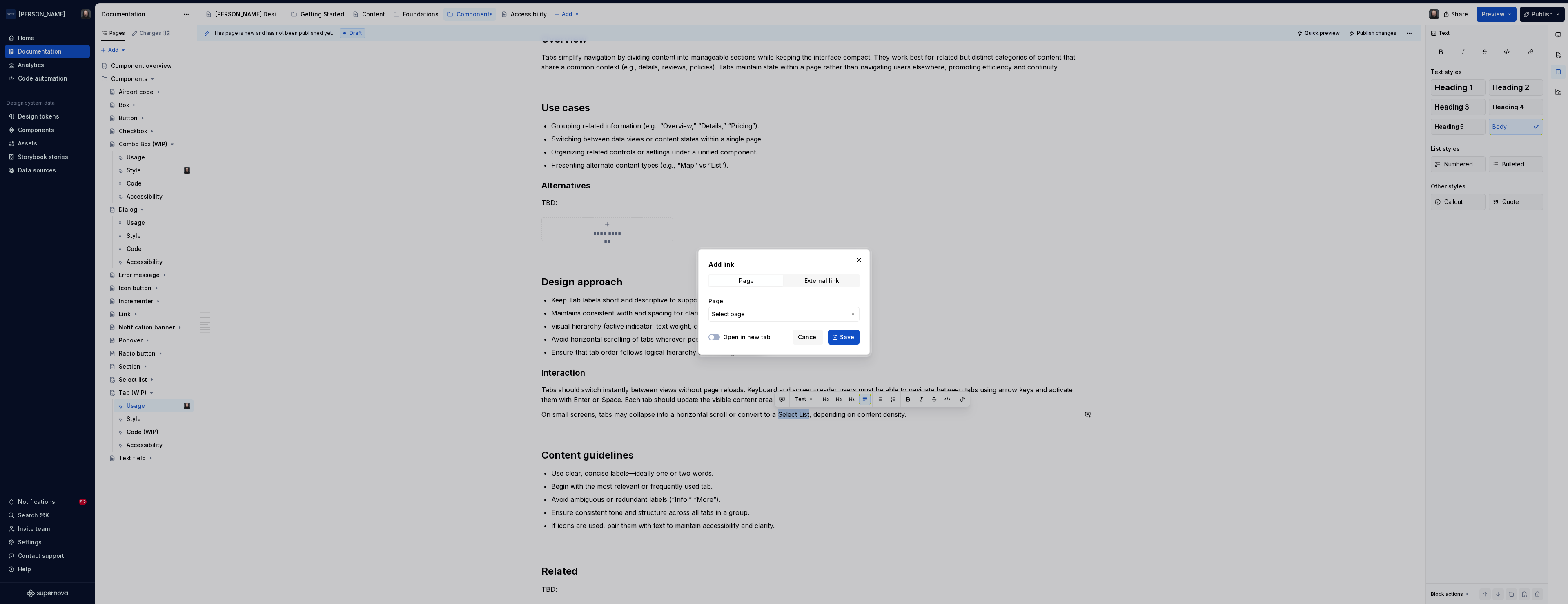
click at [764, 316] on span "Select page" at bounding box center [779, 314] width 134 height 8
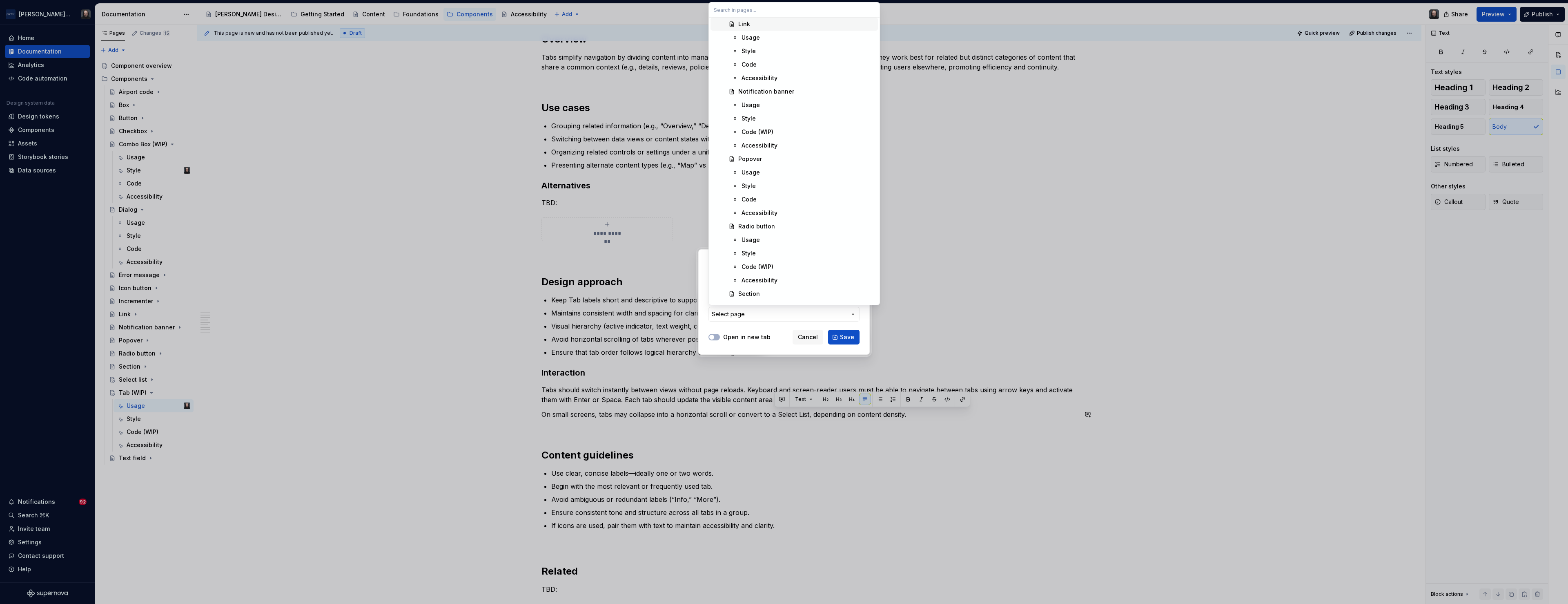
scroll to position [1104, 0]
click at [781, 186] on div "Select list" at bounding box center [807, 189] width 137 height 8
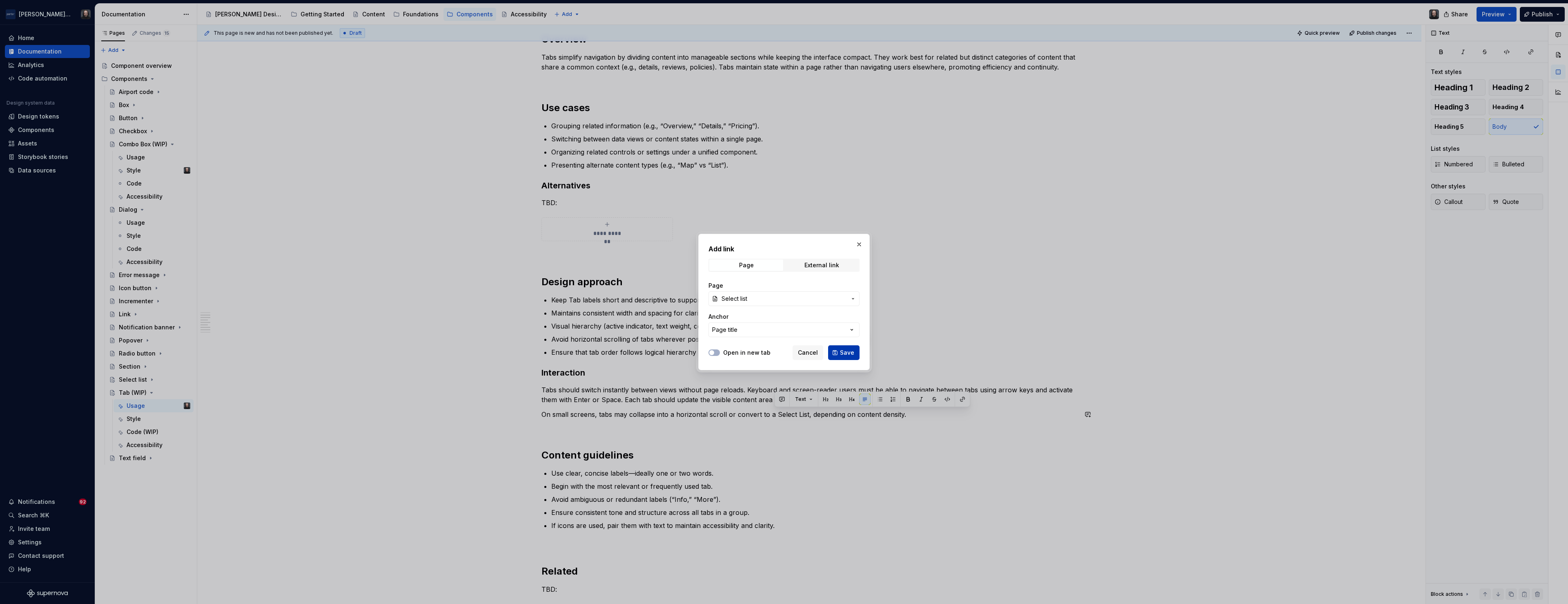
click at [847, 351] on span "Save" at bounding box center [847, 352] width 14 height 8
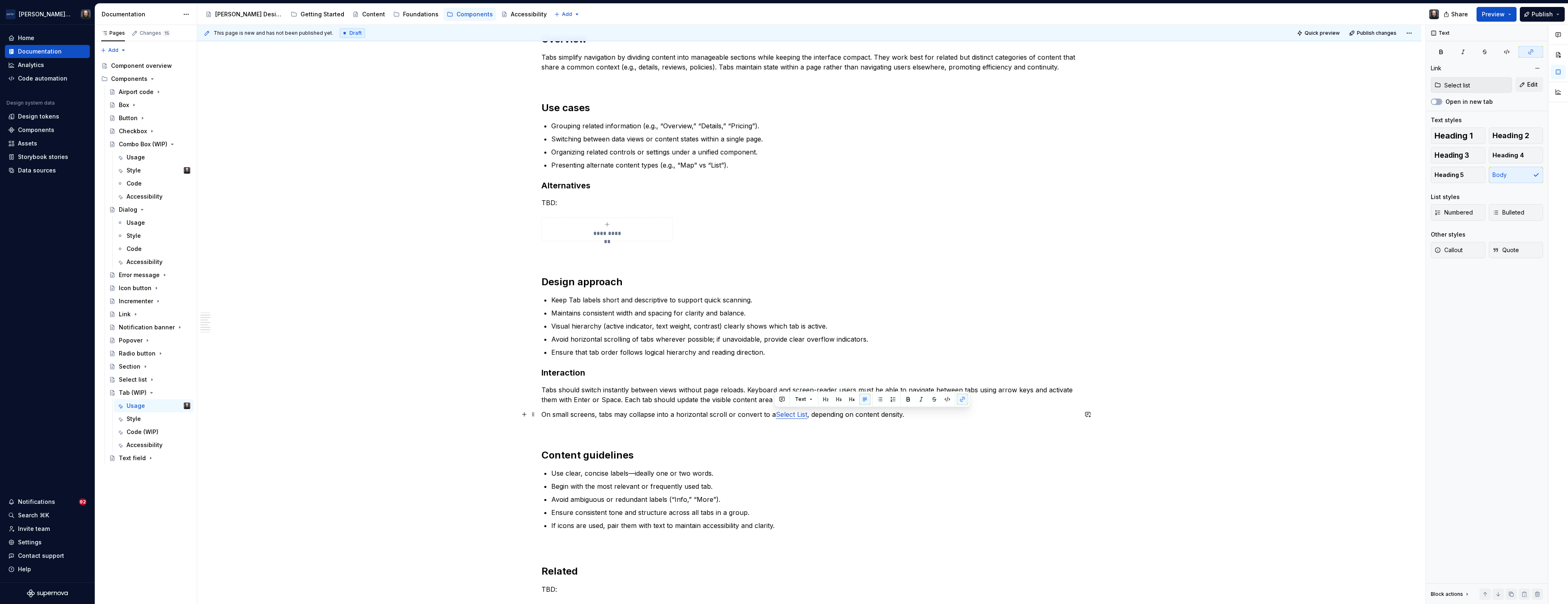
click at [1194, 421] on div "**********" at bounding box center [810, 267] width 1224 height 1286
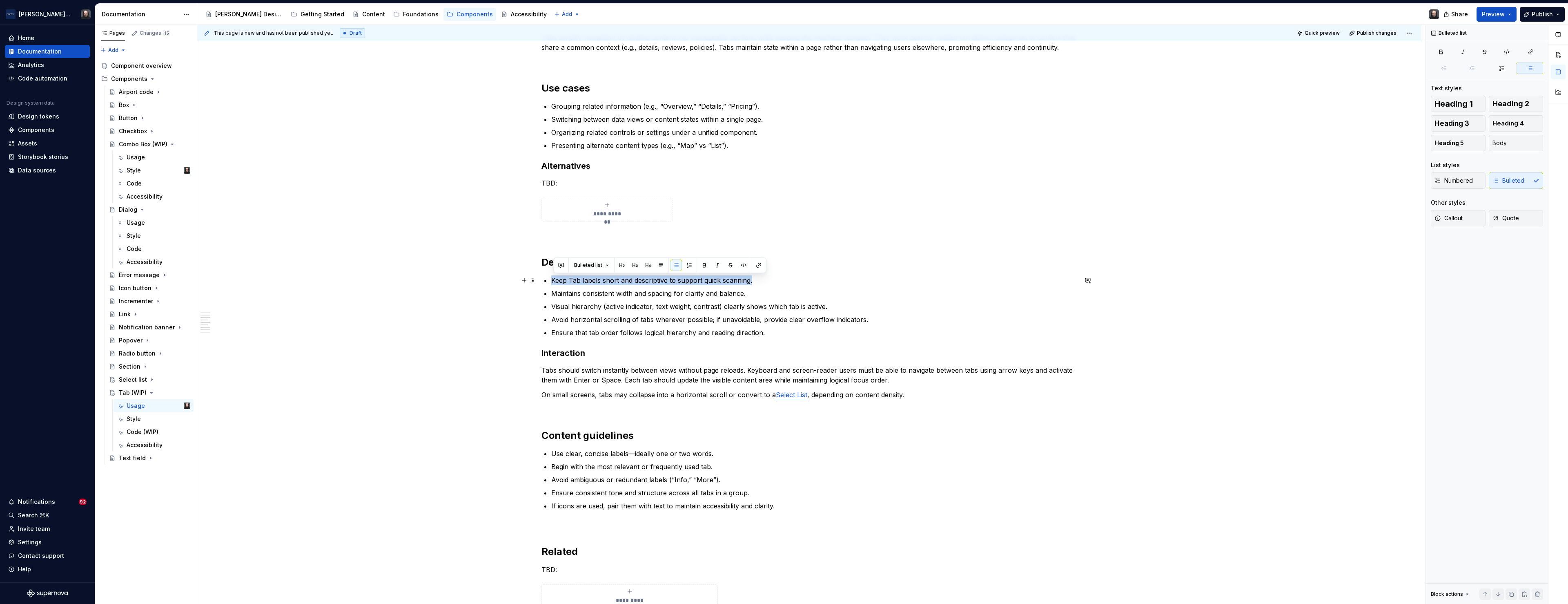
drag, startPoint x: 554, startPoint y: 281, endPoint x: 752, endPoint y: 283, distance: 198.0
click at [752, 283] on p "Keep Tab labels short and descriptive to support quick scanning." at bounding box center [814, 279] width 526 height 10
click at [559, 264] on button "button" at bounding box center [561, 264] width 11 height 11
click at [674, 299] on icon "Send" at bounding box center [677, 300] width 8 height 8
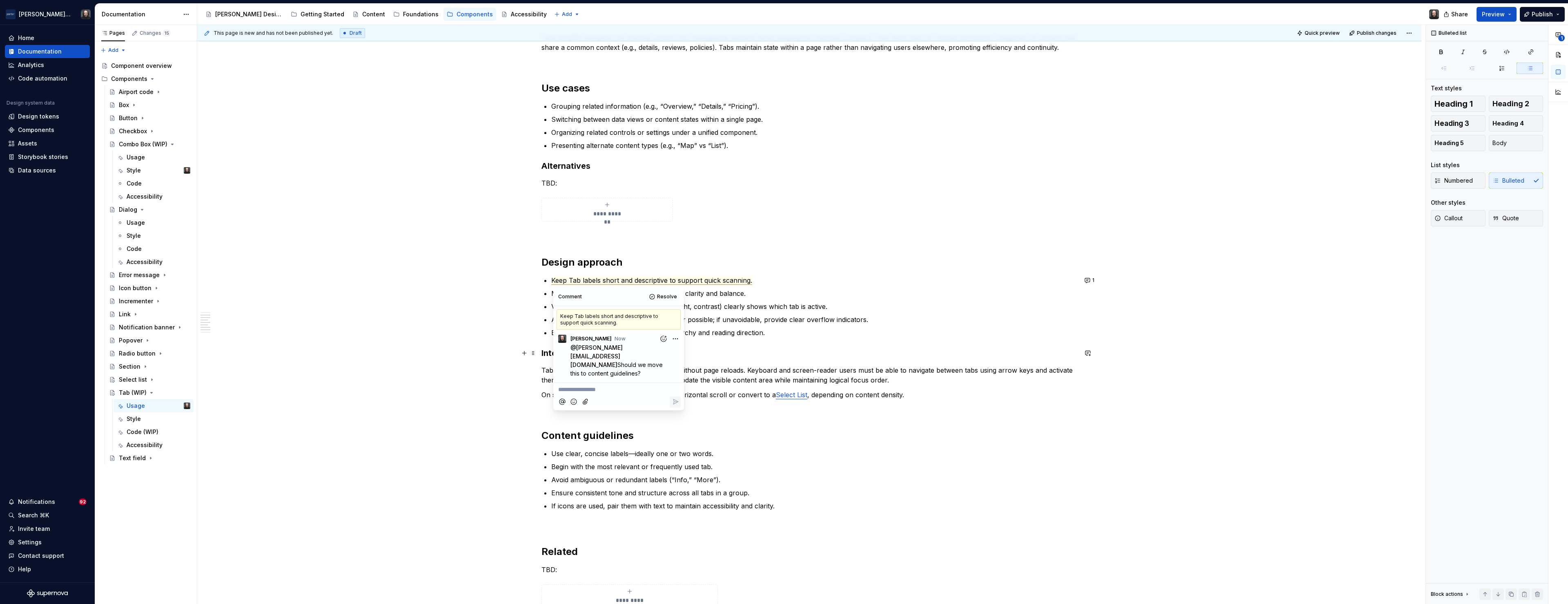
click at [437, 348] on div "**********" at bounding box center [810, 248] width 1224 height 1286
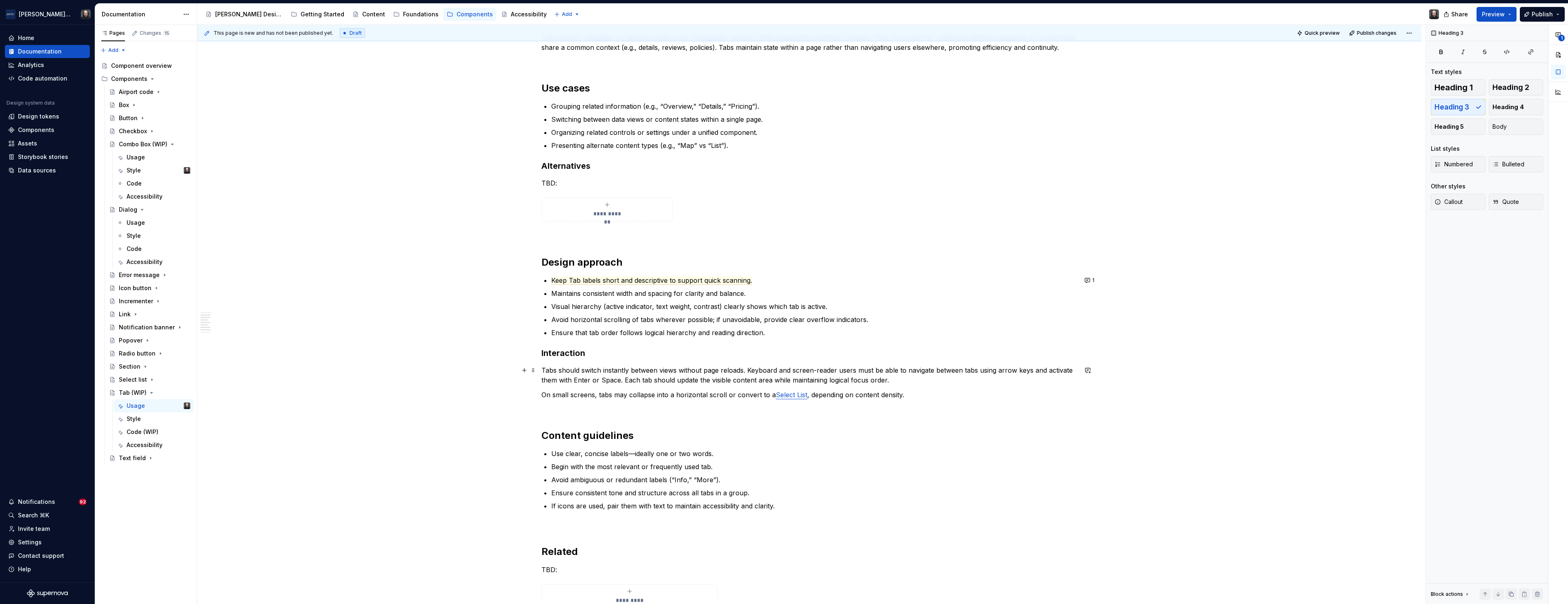
scroll to position [672, 0]
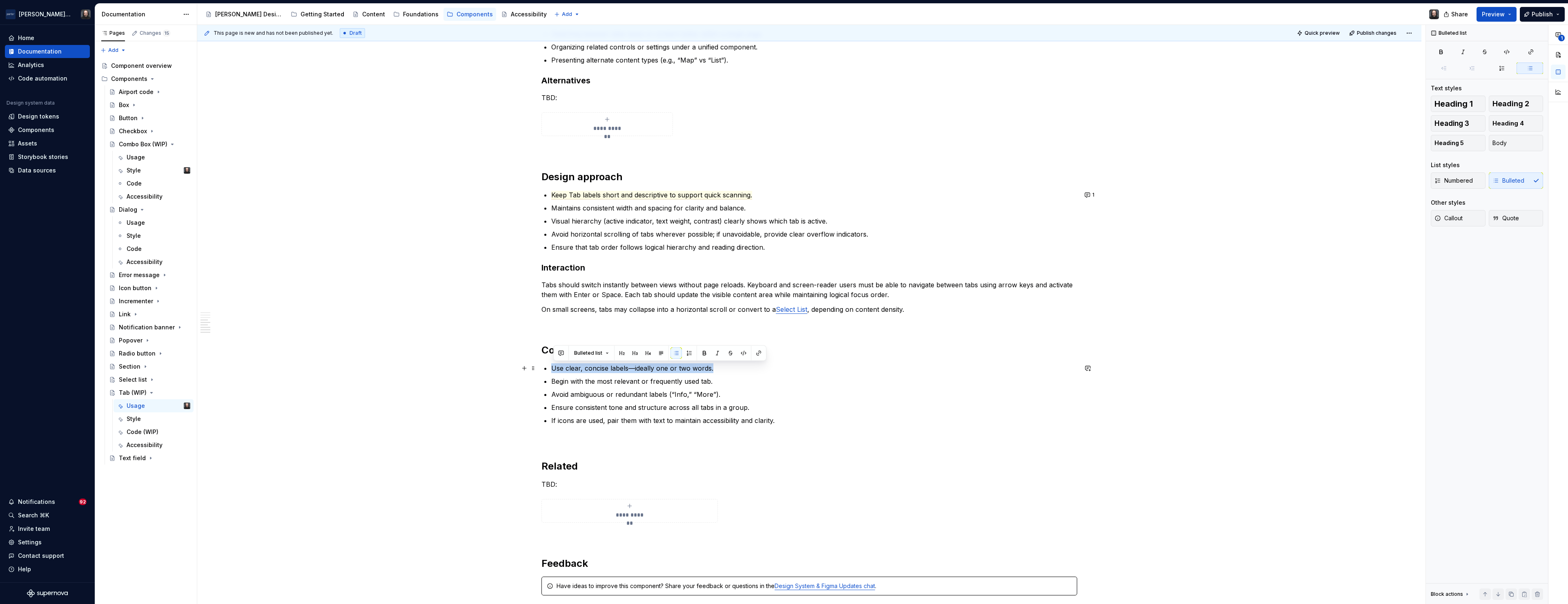
drag, startPoint x: 554, startPoint y: 368, endPoint x: 713, endPoint y: 370, distance: 159.0
click at [713, 370] on p "Use clear, concise labels—ideally one or two words." at bounding box center [814, 367] width 526 height 10
click at [562, 353] on button "button" at bounding box center [561, 352] width 11 height 11
click at [675, 391] on icon "Send" at bounding box center [677, 388] width 5 height 5
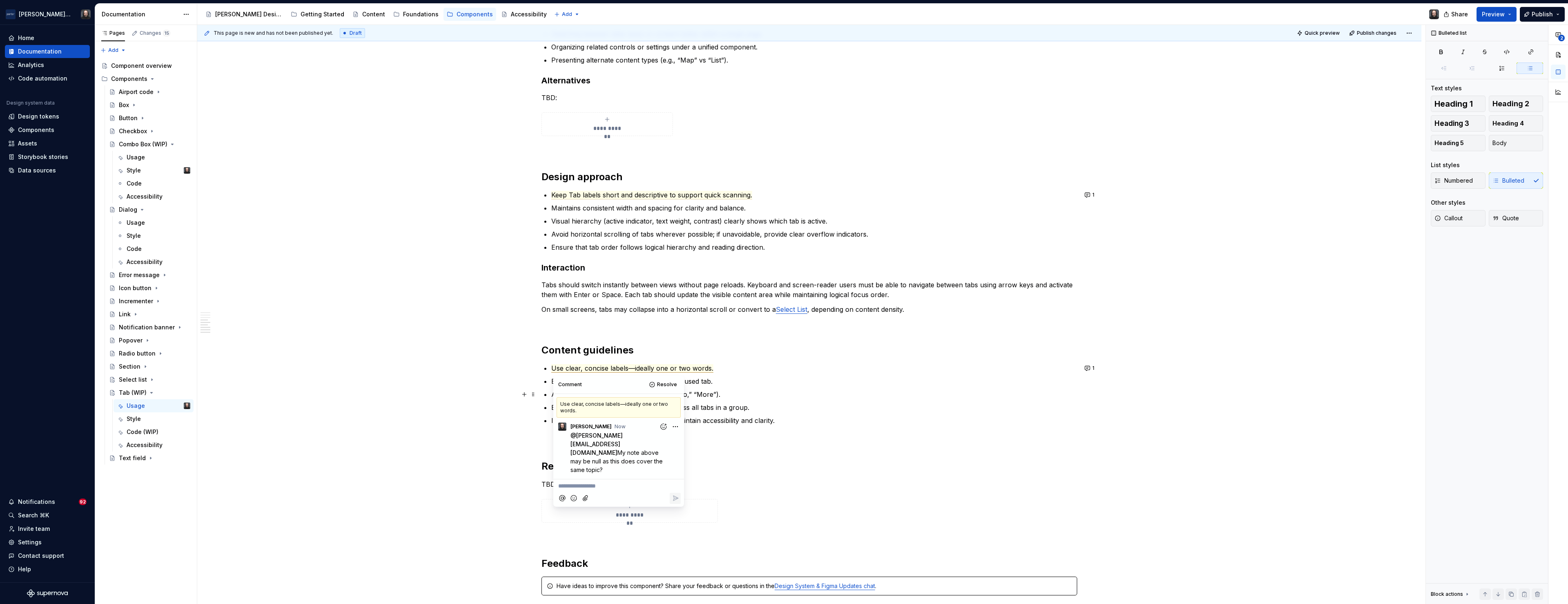
click at [438, 391] on div "**********" at bounding box center [810, 163] width 1224 height 1286
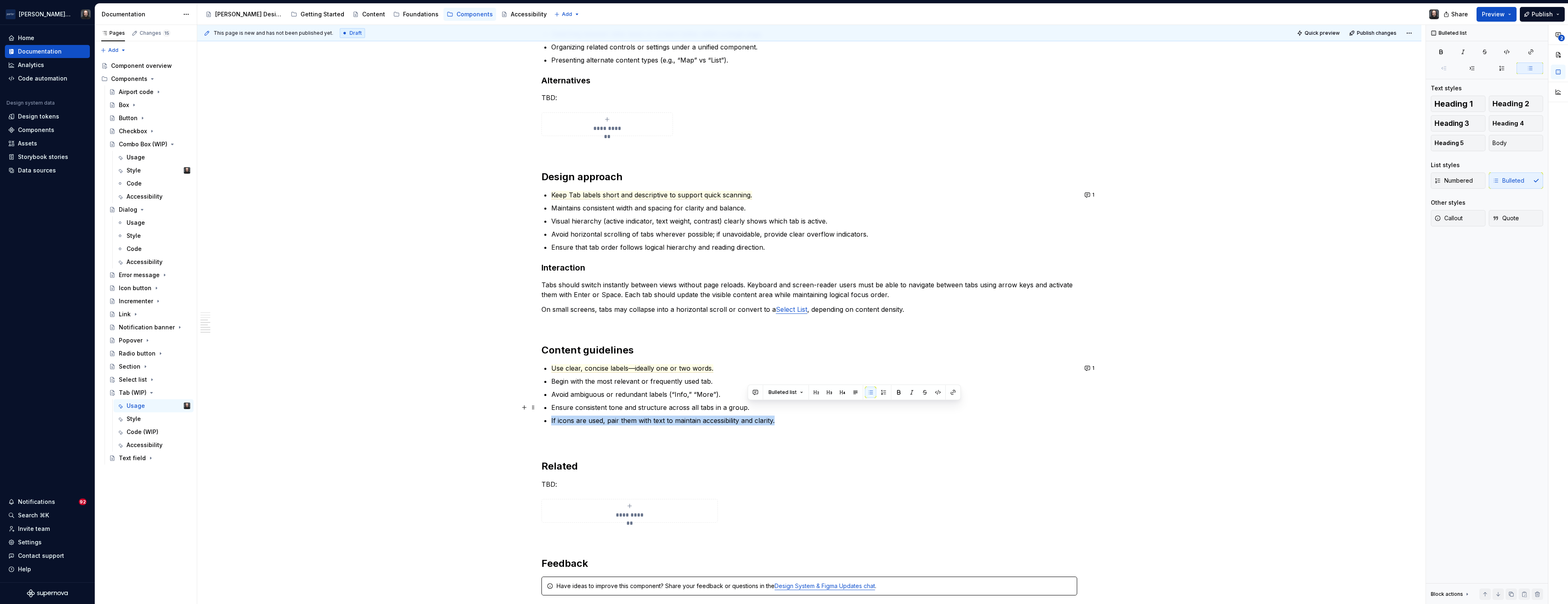
drag, startPoint x: 769, startPoint y: 416, endPoint x: 749, endPoint y: 409, distance: 21.2
click at [749, 409] on ul "Use clear, concise labels—ideally one or two words. Begin with the most relevan…" at bounding box center [814, 394] width 526 height 62
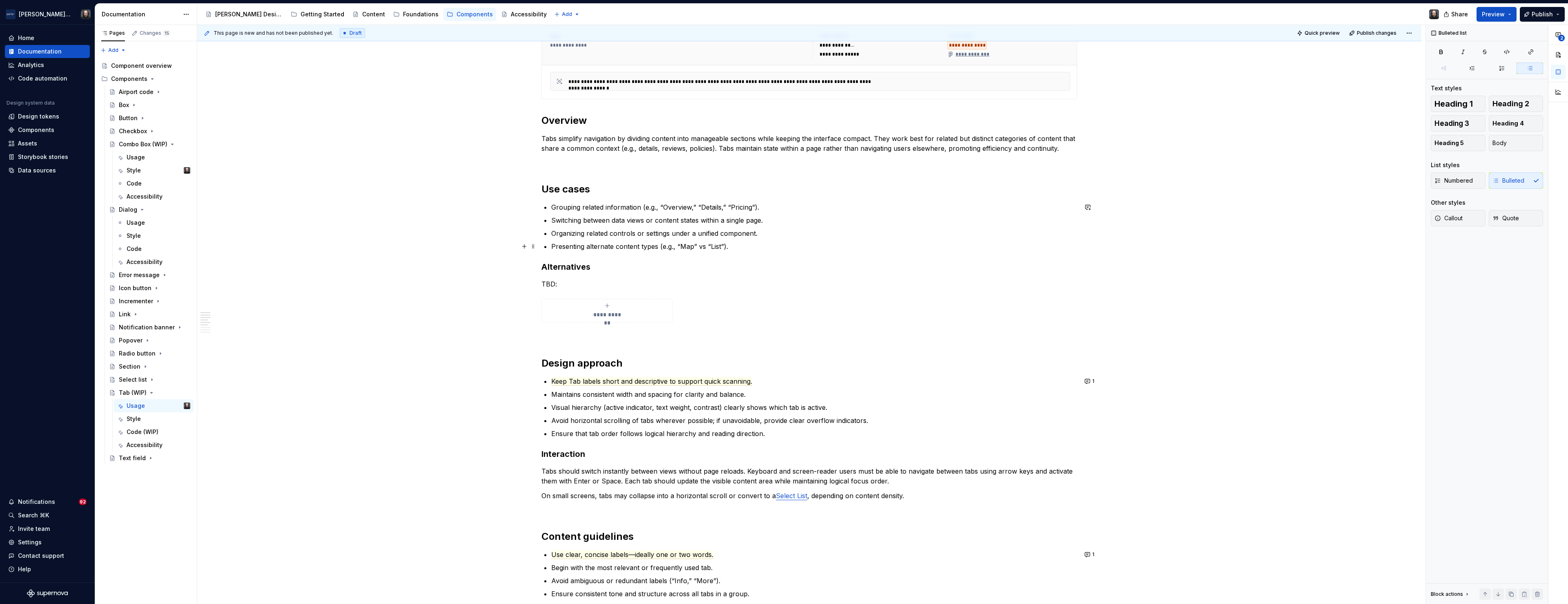
scroll to position [330, 0]
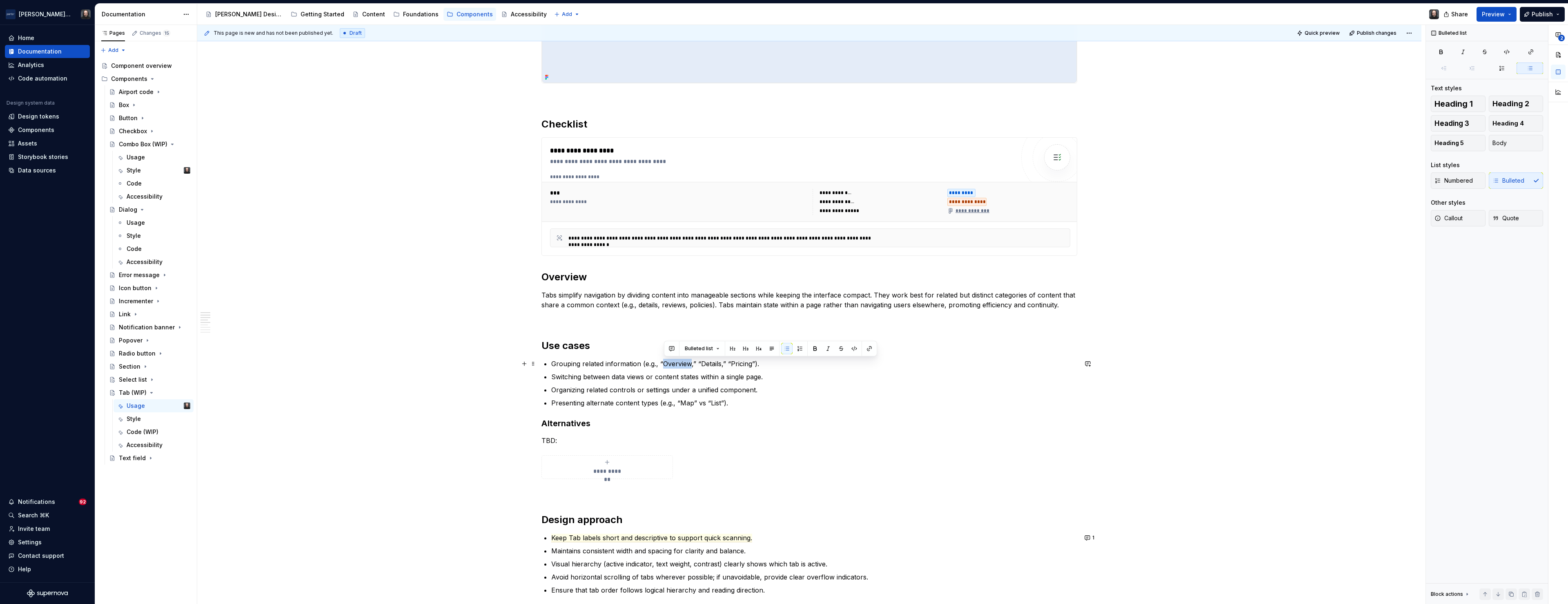
drag, startPoint x: 693, startPoint y: 365, endPoint x: 665, endPoint y: 365, distance: 28.0
click at [665, 365] on p "Grouping related information (e.g., “Overview,” “Details,” “Pricing”)." at bounding box center [814, 363] width 526 height 10
click at [423, 386] on div "**********" at bounding box center [810, 499] width 1224 height 1273
drag, startPoint x: 708, startPoint y: 364, endPoint x: 766, endPoint y: 364, distance: 58.0
click at [766, 364] on p "Grouping related information (e.g., “Destinations,” “Details,” “Pricing”)." at bounding box center [814, 363] width 526 height 10
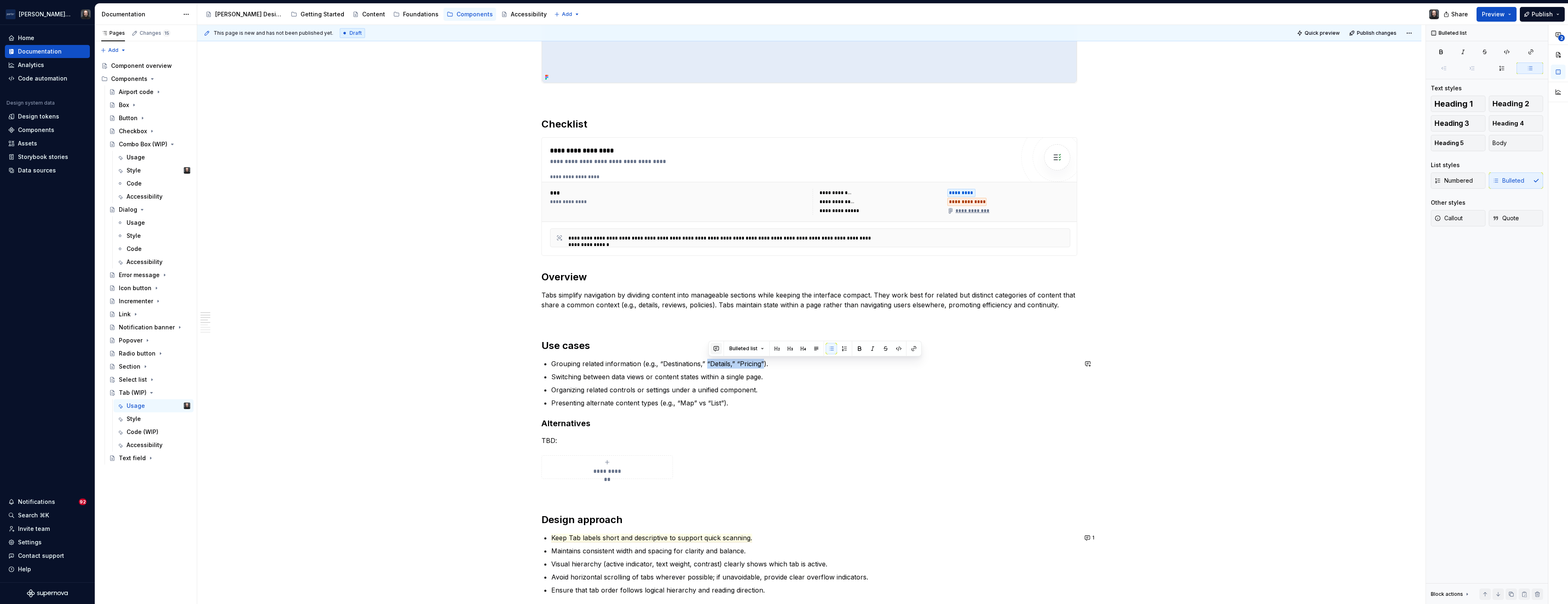
click at [716, 349] on button "button" at bounding box center [716, 348] width 11 height 11
click at [761, 373] on span "Need better real Porter exmaples." at bounding box center [768, 368] width 106 height 17
click at [832, 384] on icon "Send" at bounding box center [832, 384] width 5 height 5
click at [468, 397] on div "**********" at bounding box center [810, 499] width 1224 height 1273
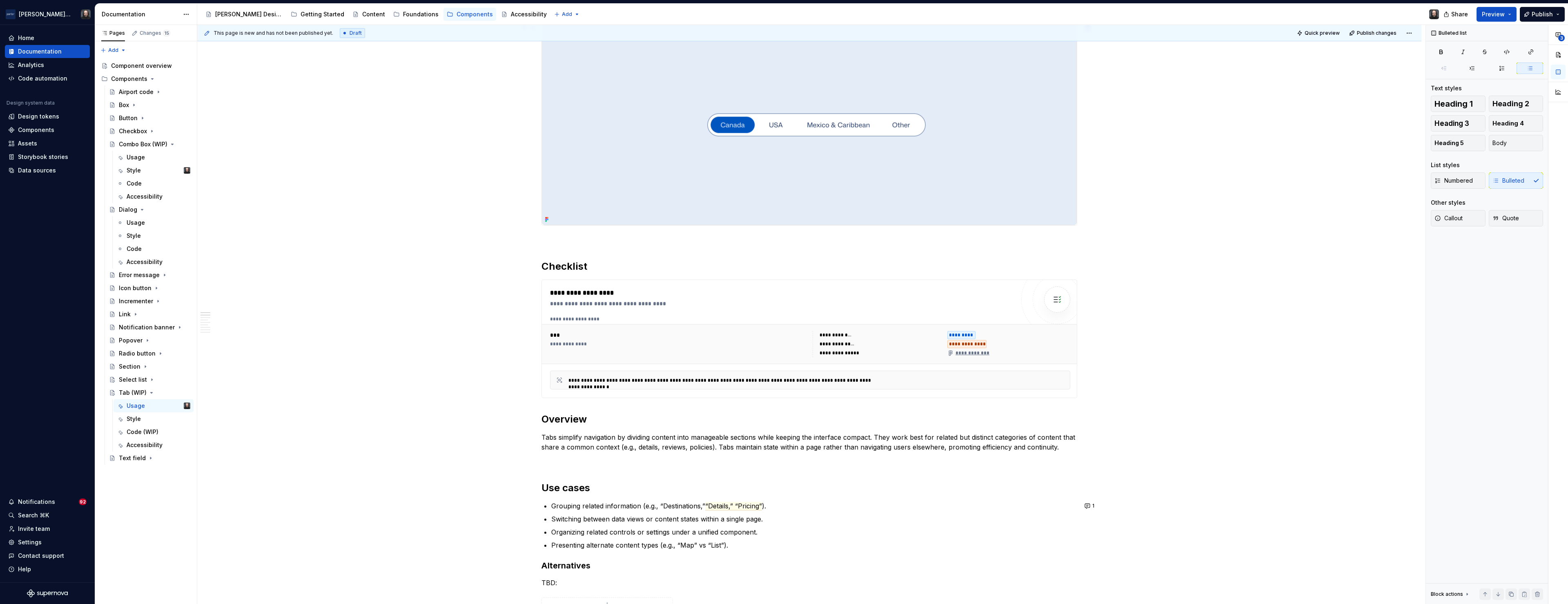
scroll to position [0, 0]
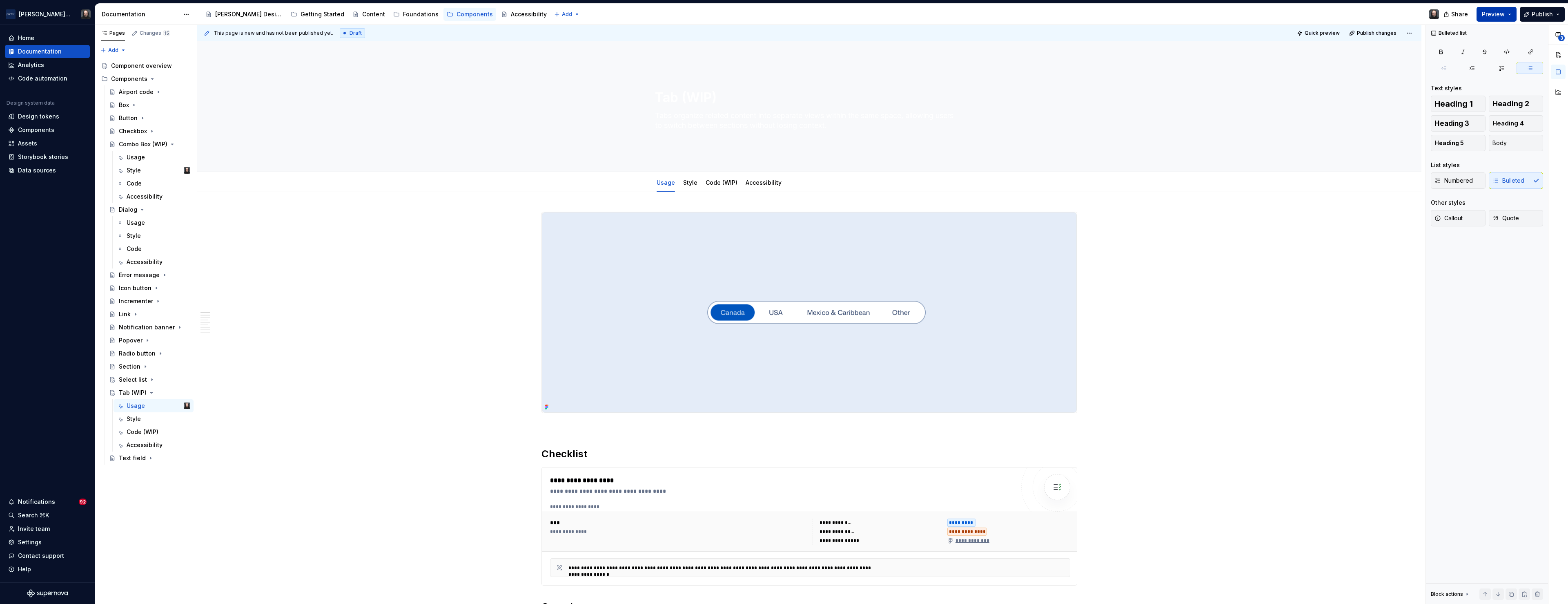
click at [1505, 15] on span "Preview" at bounding box center [1493, 14] width 23 height 8
click at [170, 392] on button "Page tree" at bounding box center [173, 392] width 11 height 11
type textarea "*"
click at [193, 403] on div "Rename page" at bounding box center [222, 406] width 80 height 8
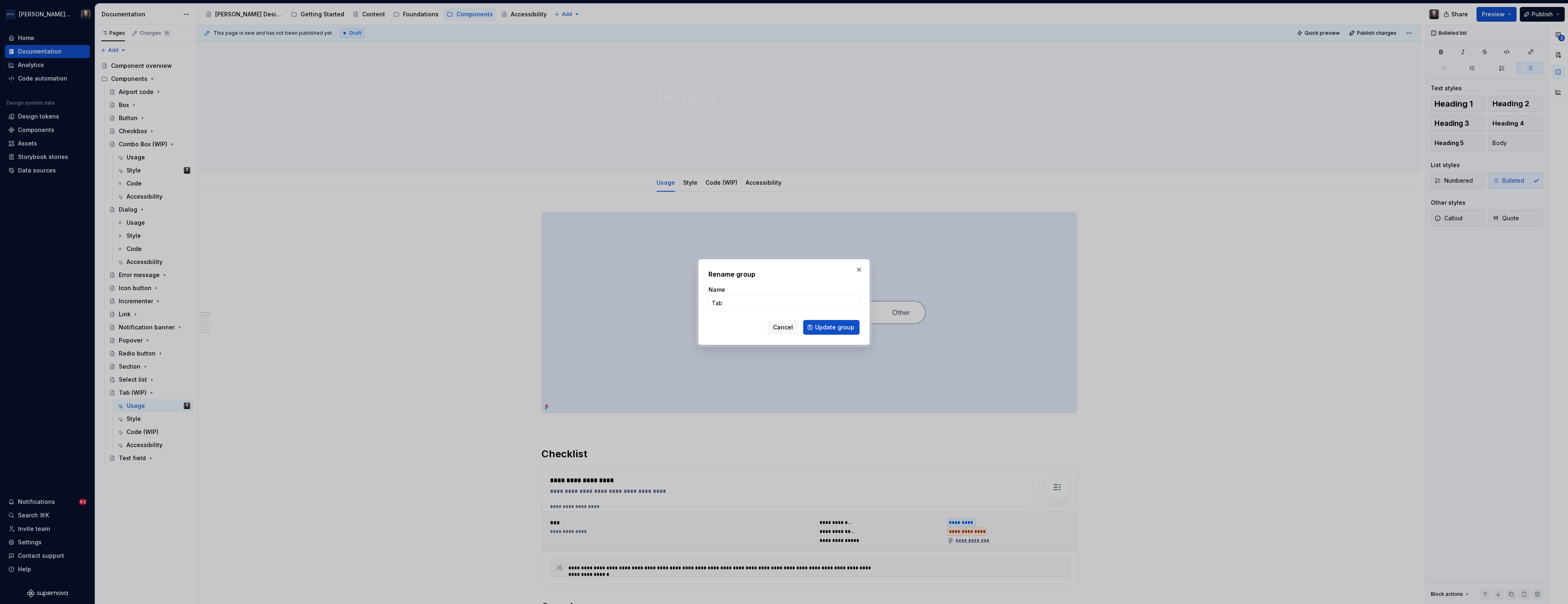
type input "Tab"
click button "Update group" at bounding box center [831, 328] width 56 height 15
type textarea "*"
type textarea "Tab"
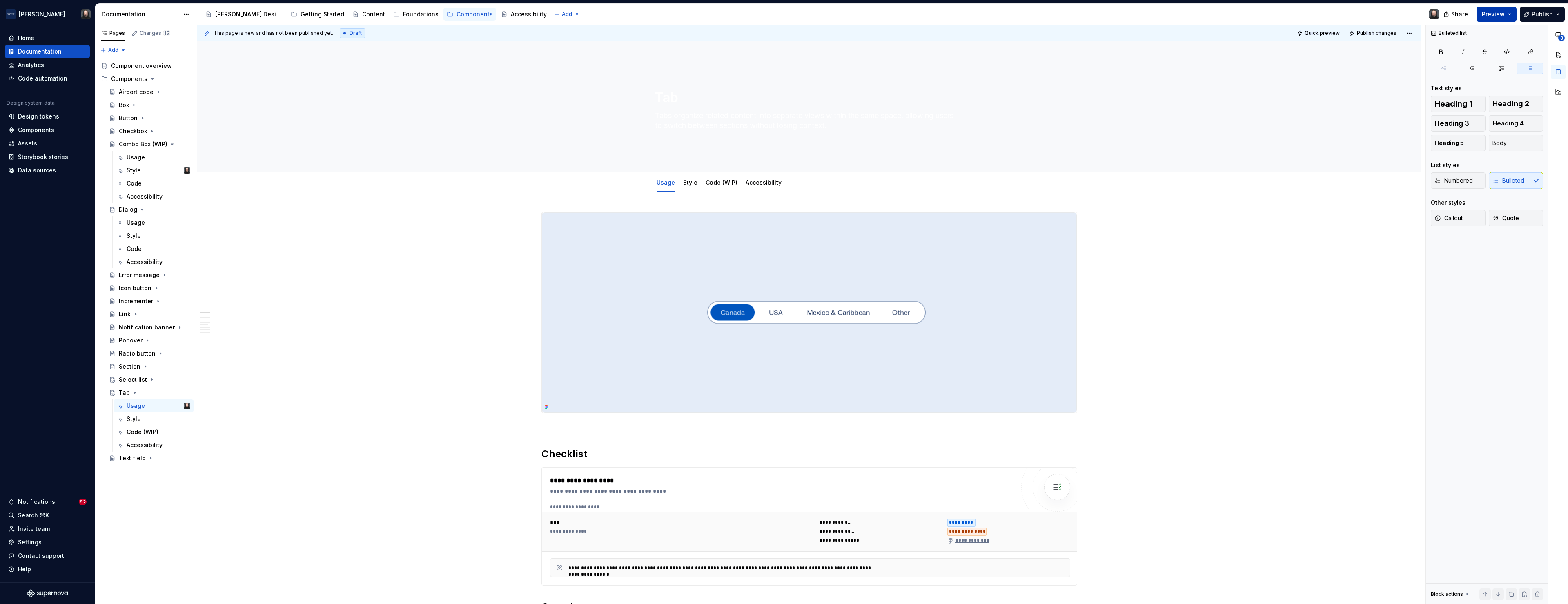
click at [1496, 17] on span "Preview" at bounding box center [1493, 14] width 23 height 8
click at [1416, 63] on span "Build preview" at bounding box center [1421, 60] width 39 height 8
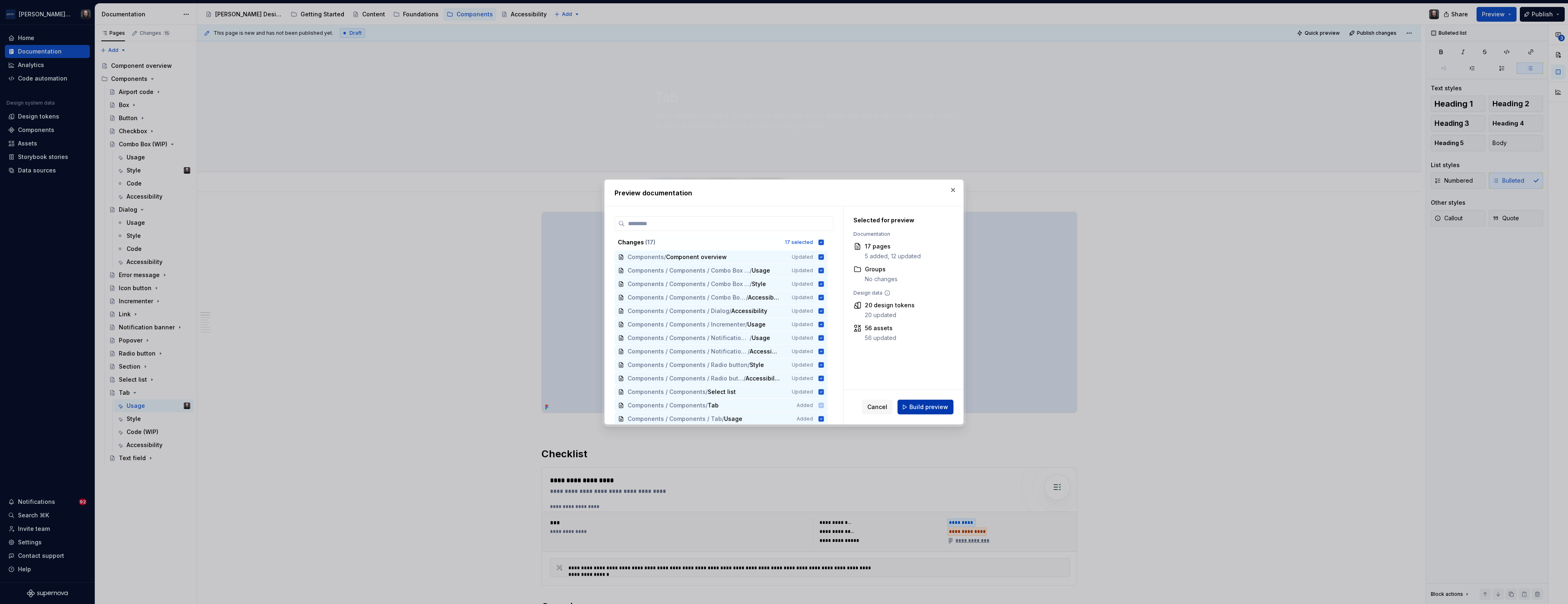
click at [935, 407] on span "Build preview" at bounding box center [929, 406] width 39 height 8
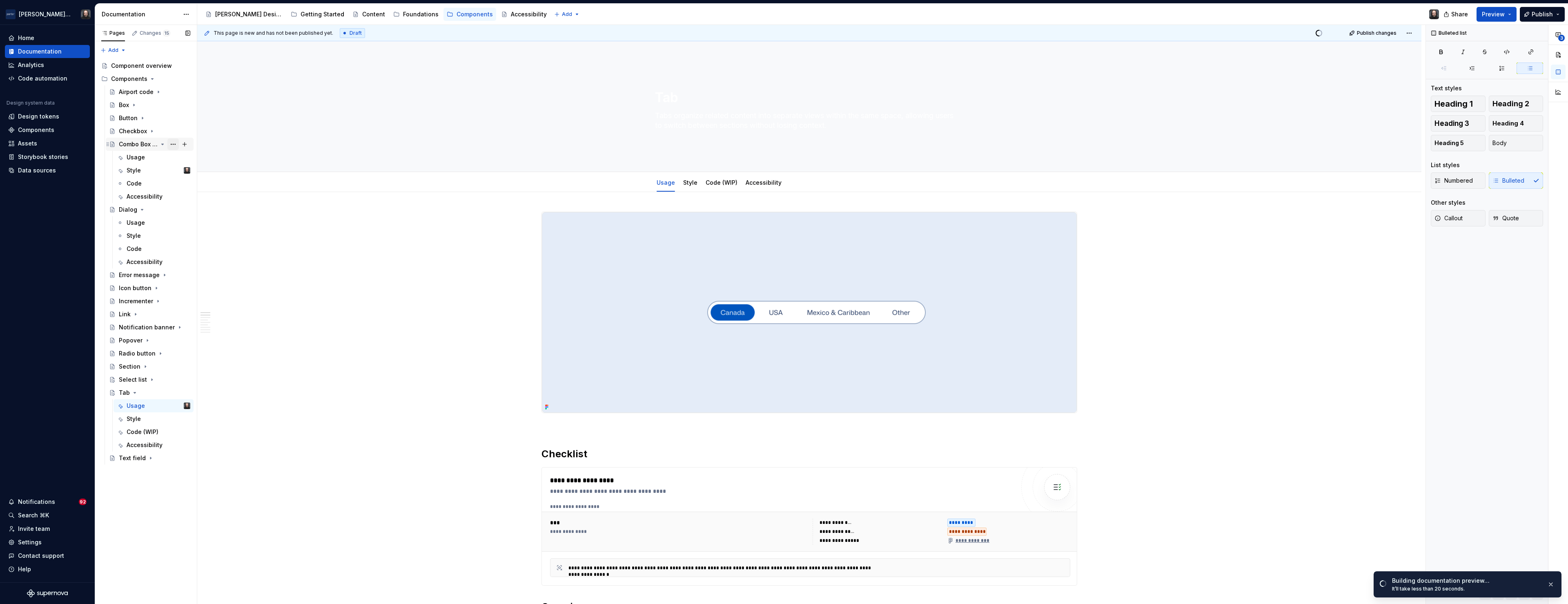
click at [170, 142] on button "Page tree" at bounding box center [173, 143] width 11 height 11
type textarea "*"
click at [202, 156] on div "Rename page" at bounding box center [222, 159] width 80 height 8
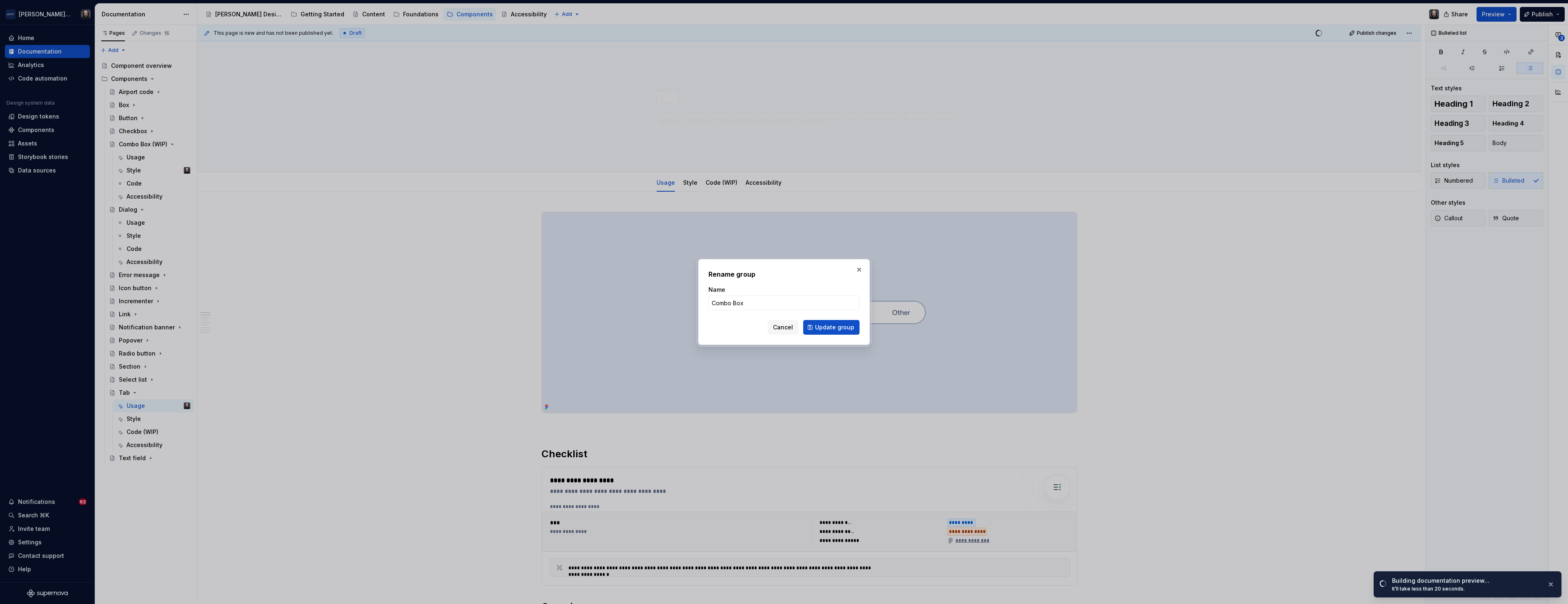
type input "Combo Box"
click button "Update group" at bounding box center [831, 328] width 56 height 15
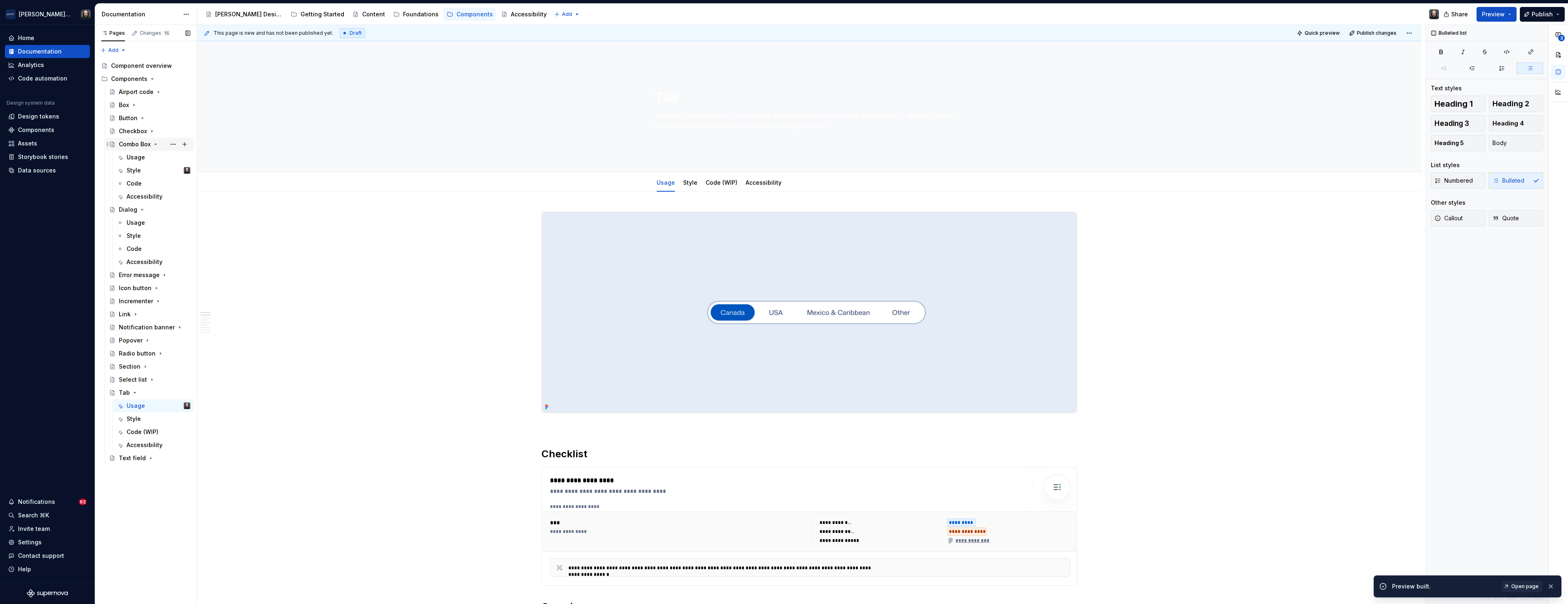
click at [134, 143] on div "Combo Box" at bounding box center [134, 144] width 32 height 8
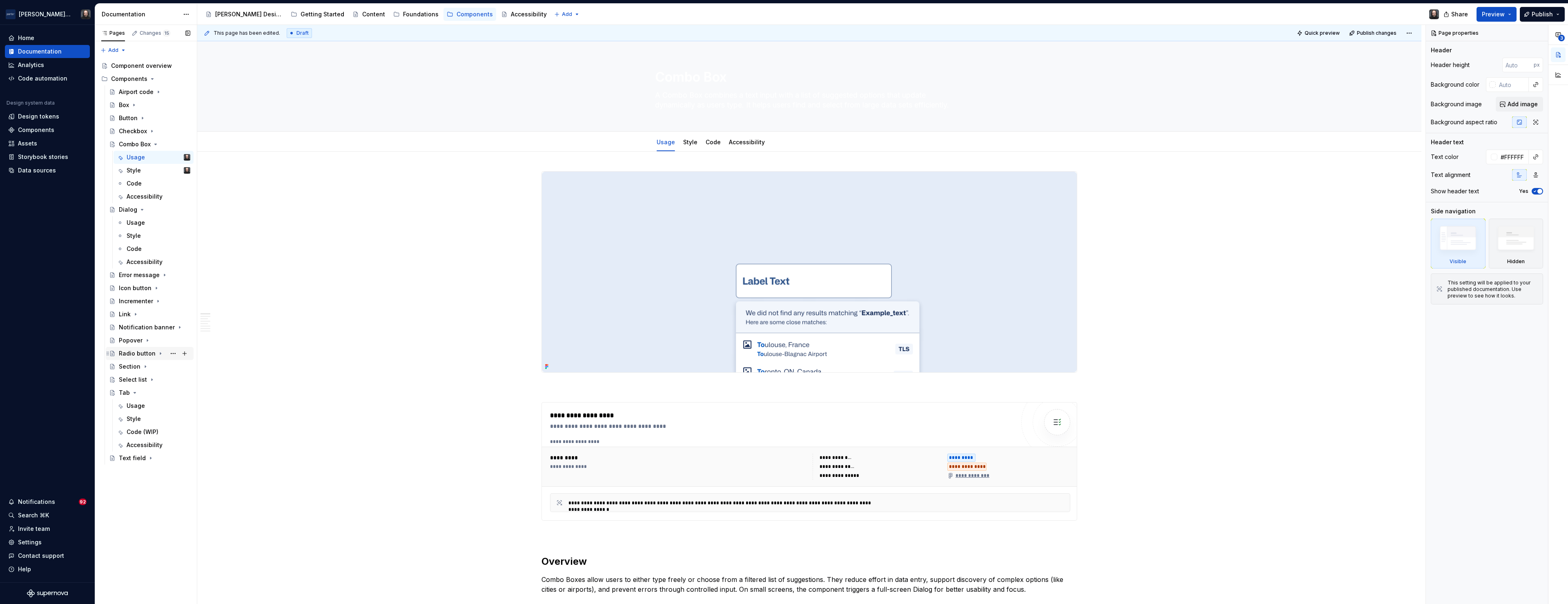
click at [144, 355] on div "Radio button" at bounding box center [137, 353] width 37 height 8
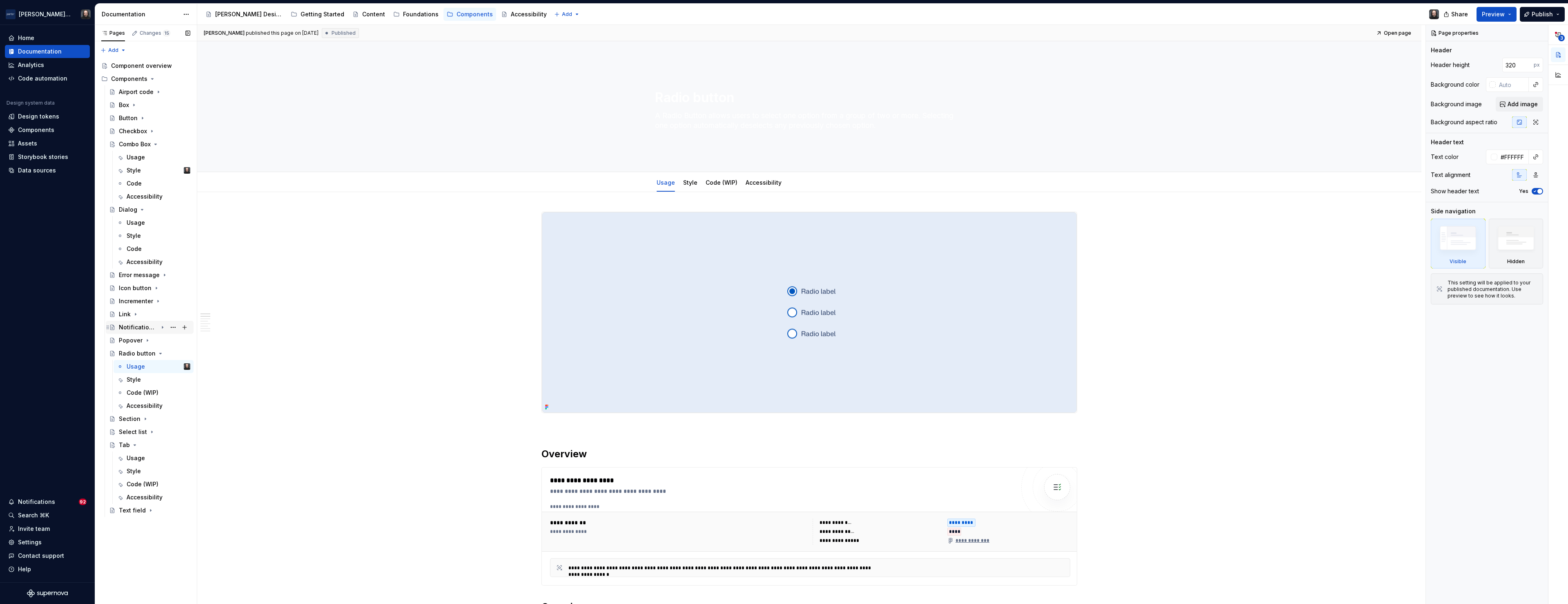
click at [140, 329] on div "Notification banner" at bounding box center [138, 327] width 39 height 8
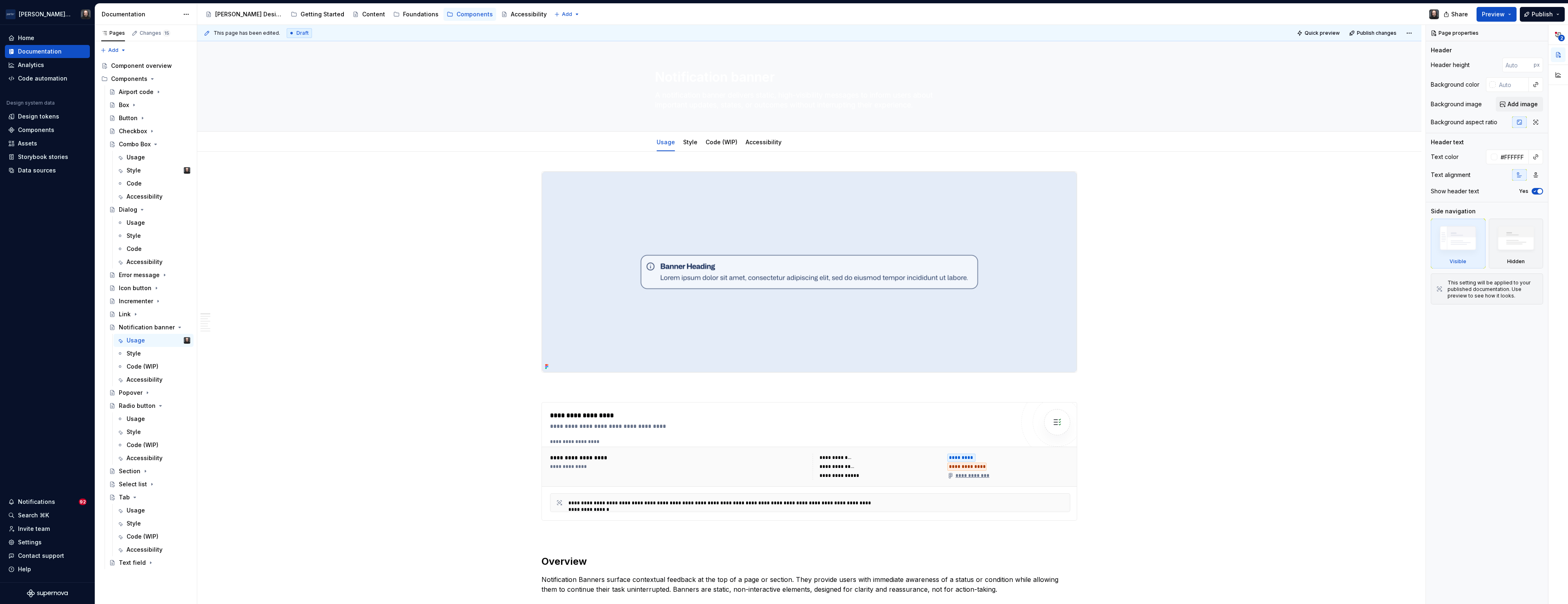
type textarea "*"
